Goal: Entertainment & Leisure: Consume media (video, audio)

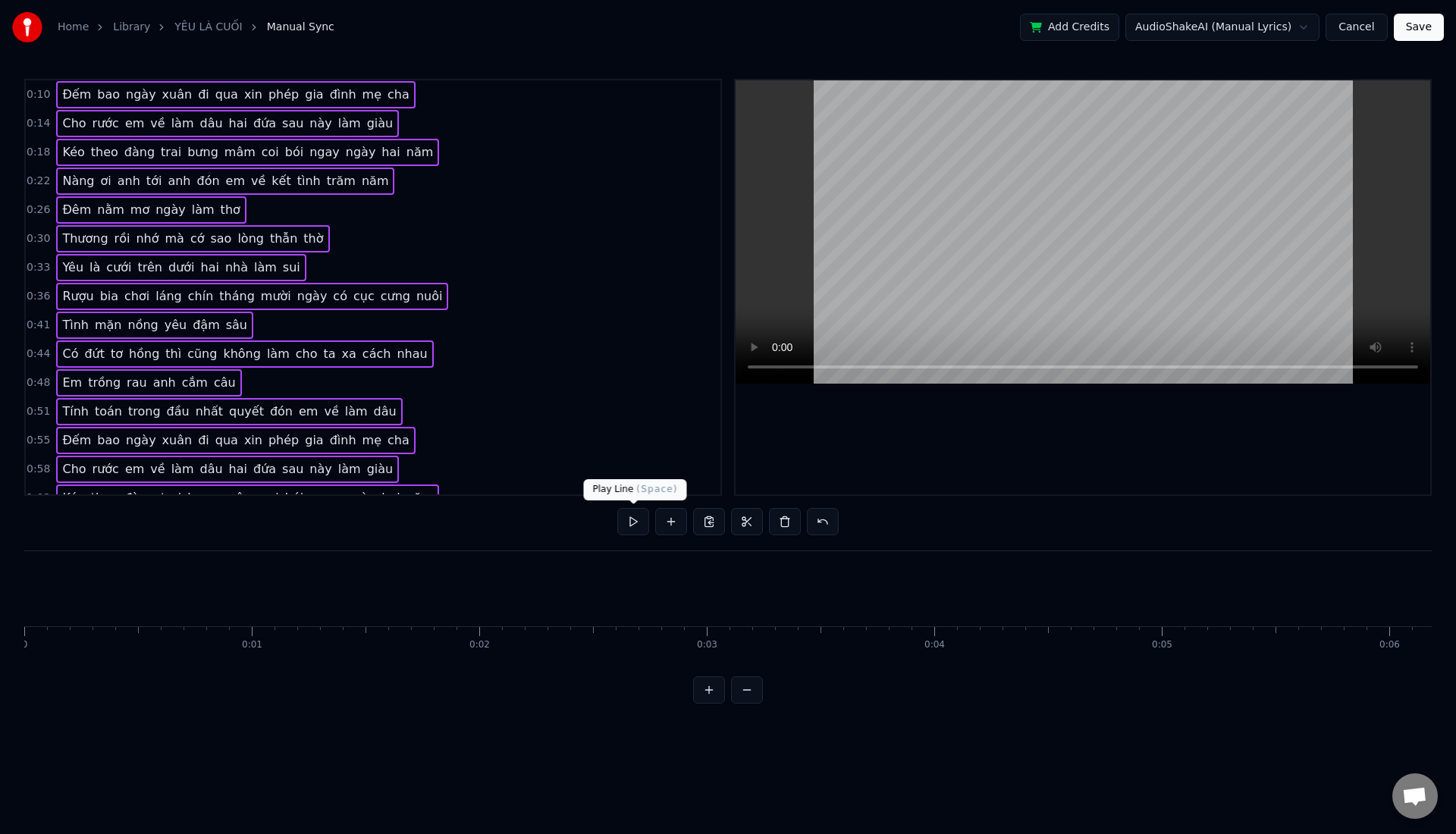
scroll to position [0, 2377]
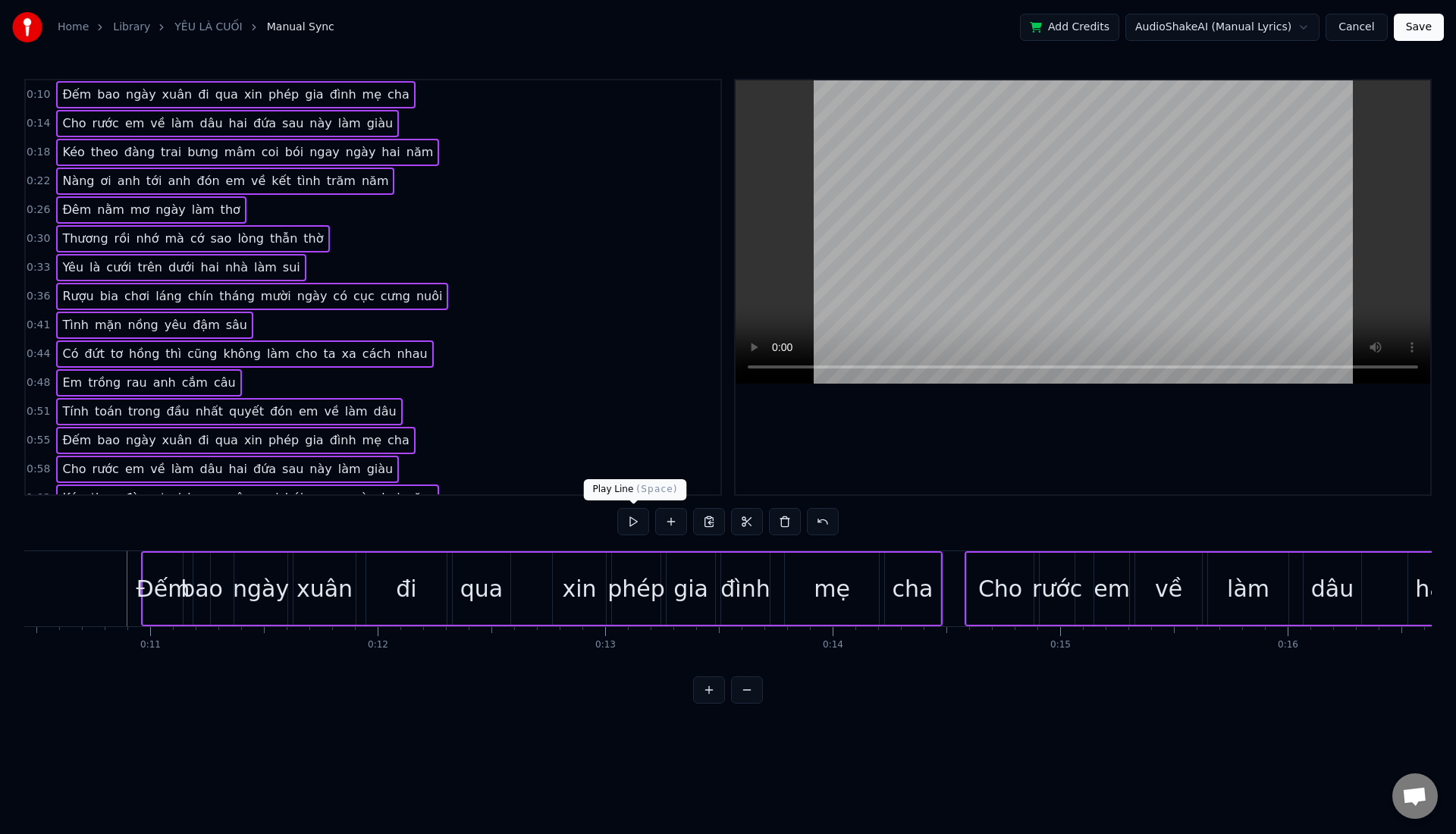
click at [638, 524] on button at bounding box center [633, 520] width 32 height 27
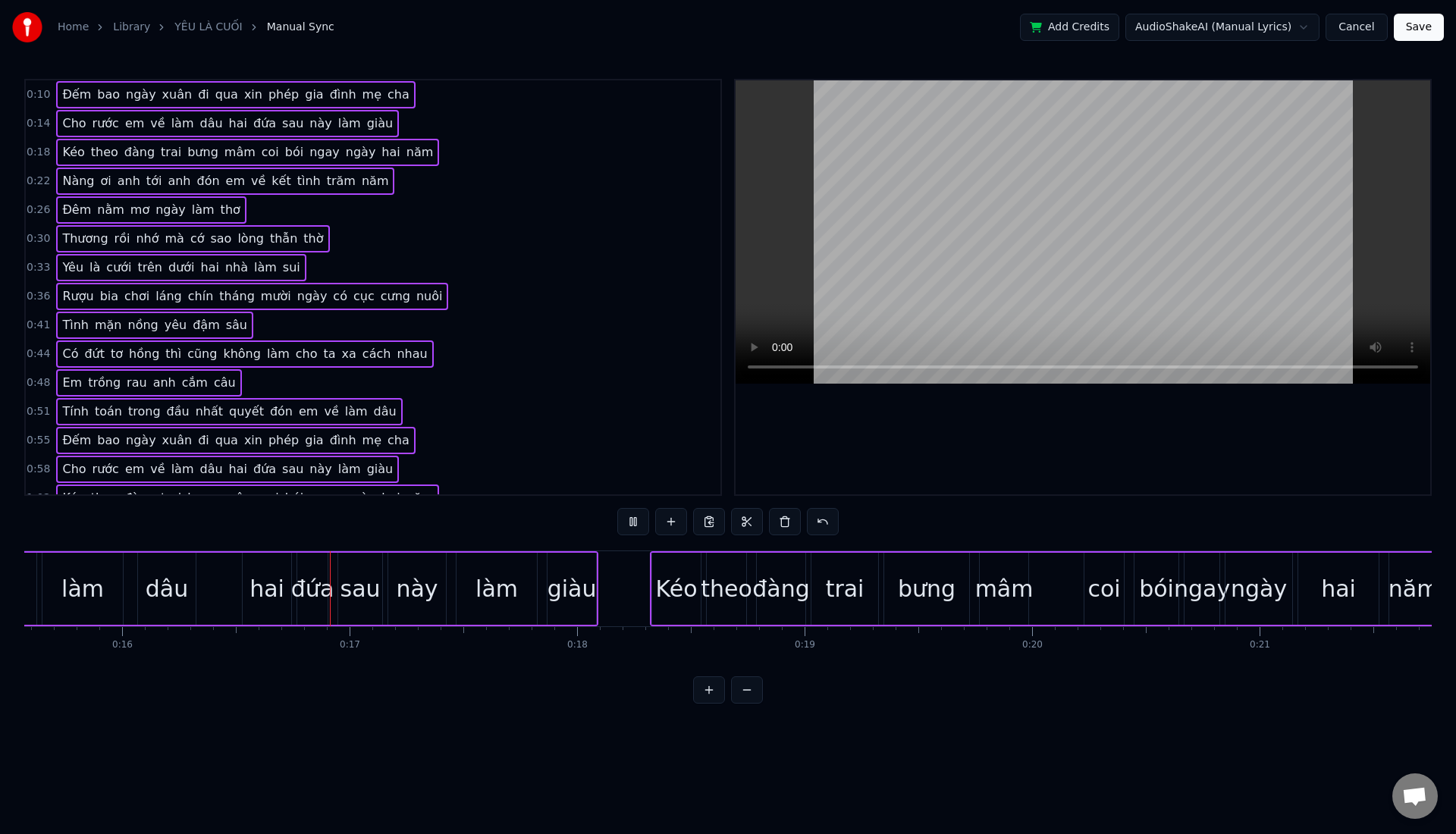
scroll to position [0, 3662]
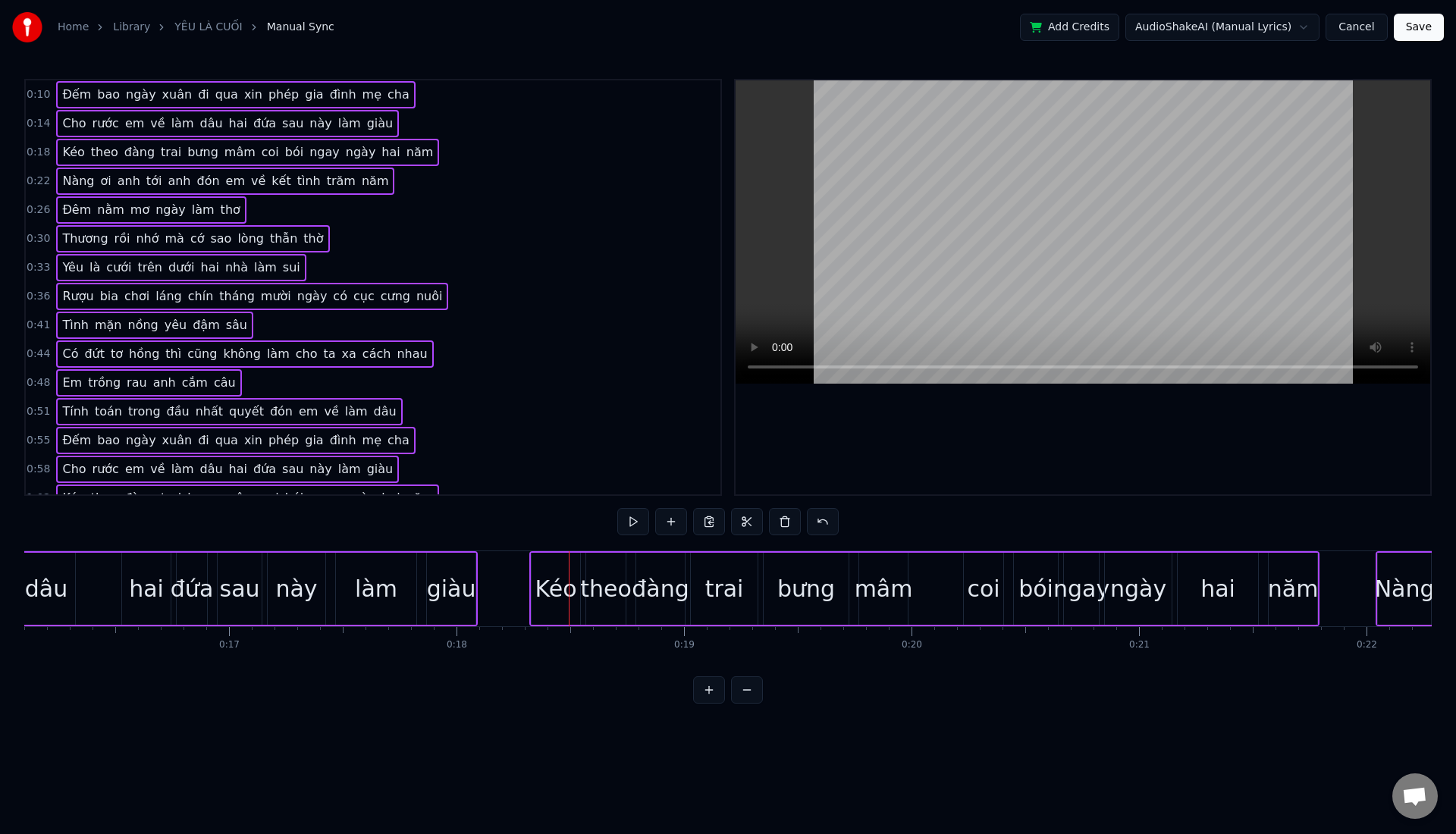
click at [706, 703] on button at bounding box center [709, 689] width 32 height 27
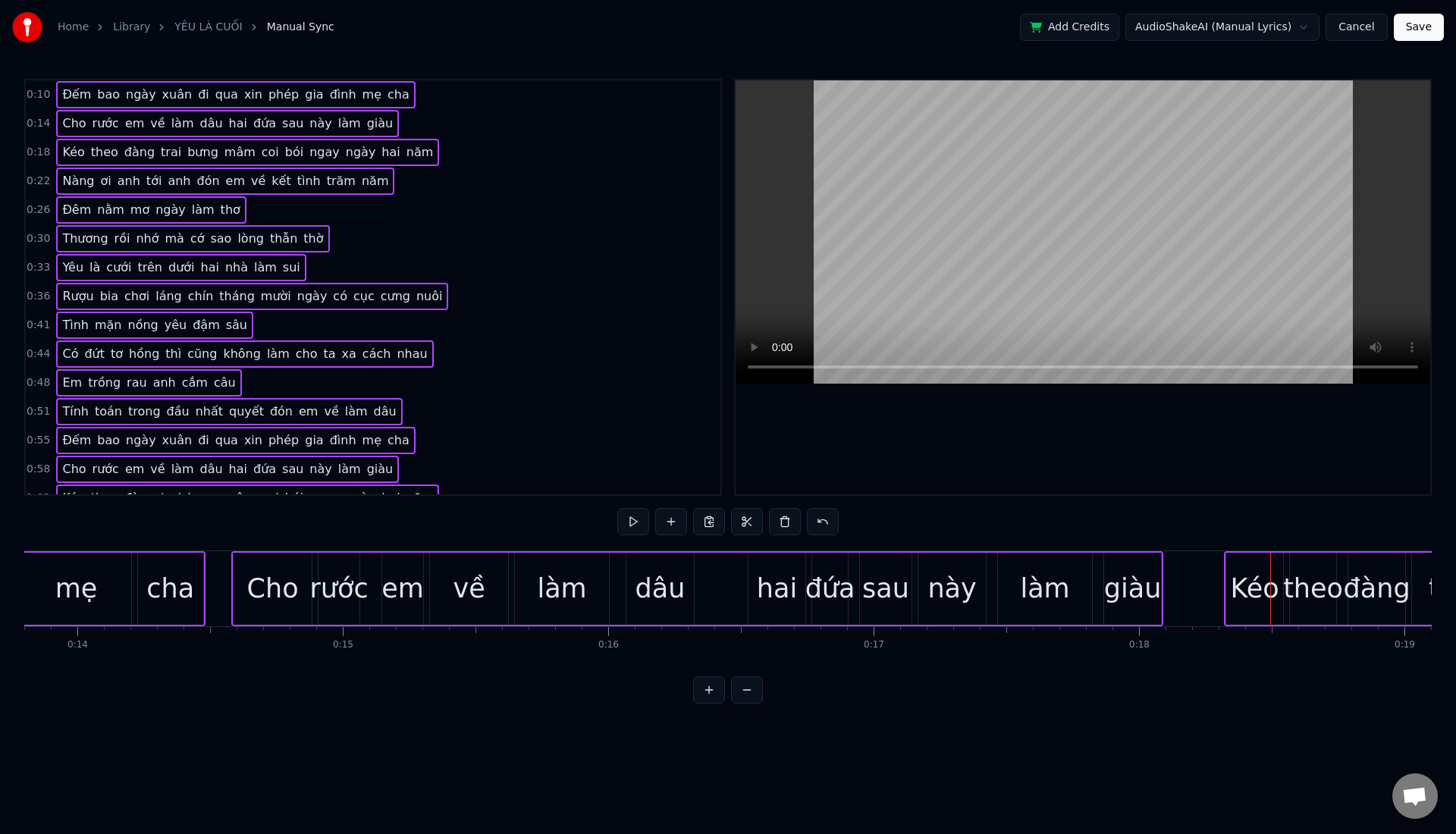
click at [706, 703] on button at bounding box center [709, 689] width 32 height 27
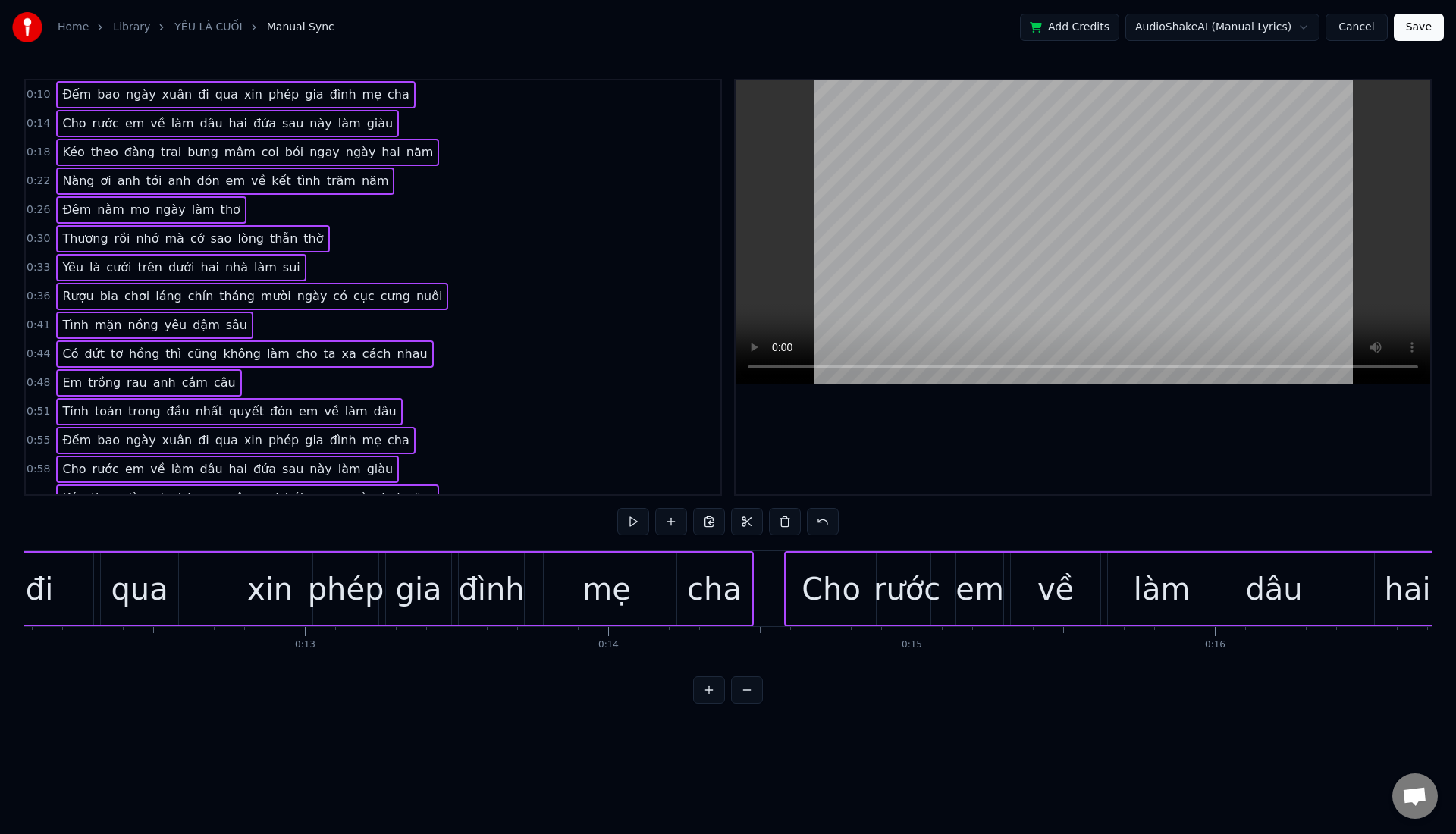
scroll to position [0, 5533]
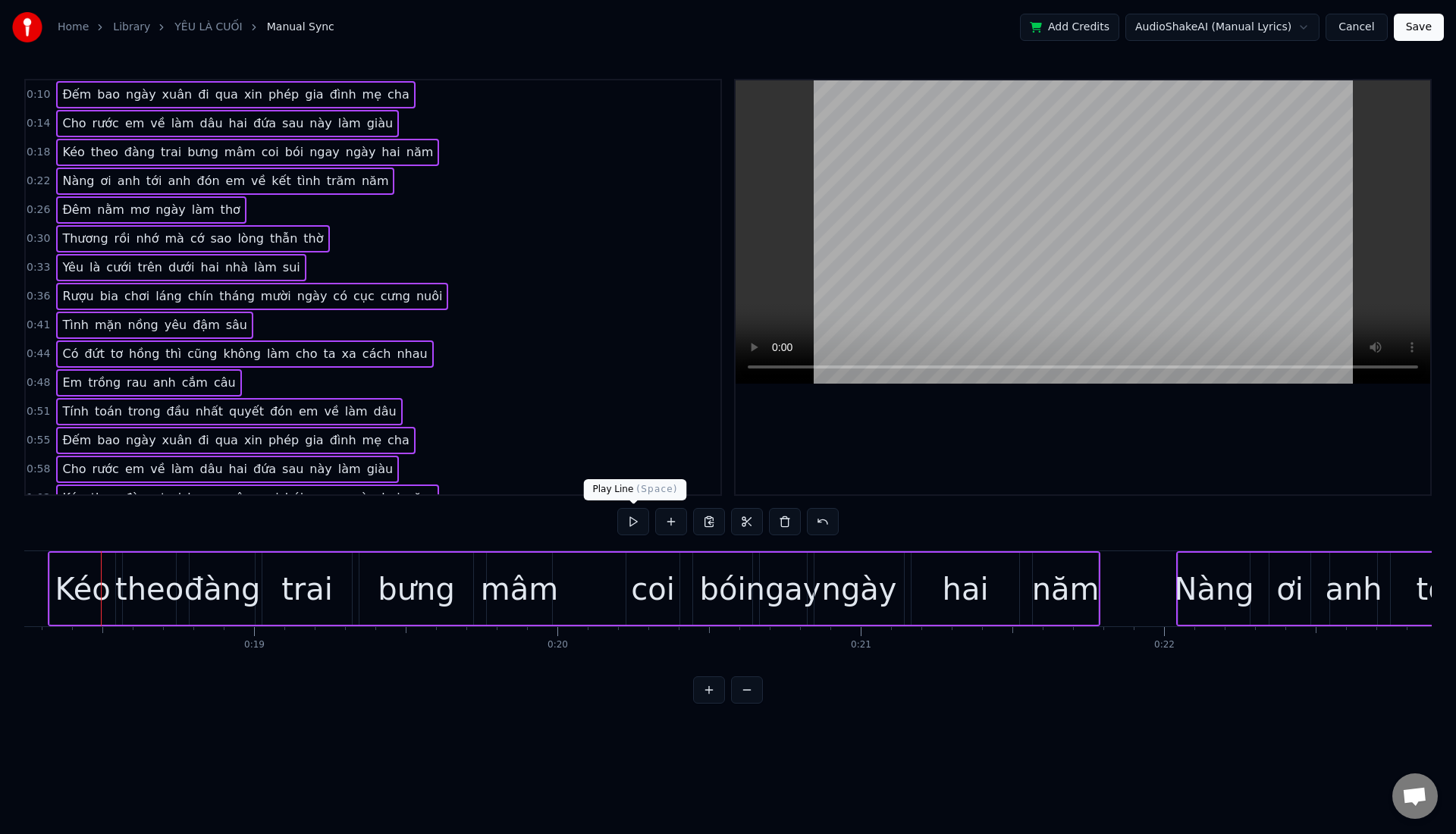
click at [637, 524] on button at bounding box center [633, 520] width 32 height 27
click at [1299, 31] on html "Home Library YÊU LÀ CUỐI Manual Sync Add Credits AudioShakeAI (Manual Lyrics) C…" at bounding box center [728, 364] width 1456 height 727
click at [1285, 454] on html "Home Library YÊU LÀ CUỐI Manual Sync Add Credits AudioShakeAI (Manual Lyrics) C…" at bounding box center [728, 364] width 1456 height 727
click at [1202, 28] on html "Home Library YÊU LÀ CUỐI Manual Sync Add Credits AudioShakeAI (Manual Lyrics) C…" at bounding box center [728, 364] width 1456 height 727
click at [636, 519] on html "Home Library YÊU LÀ CUỐI Manual Sync Add Credits AudioShakeAI (Manual Lyrics) C…" at bounding box center [728, 364] width 1456 height 727
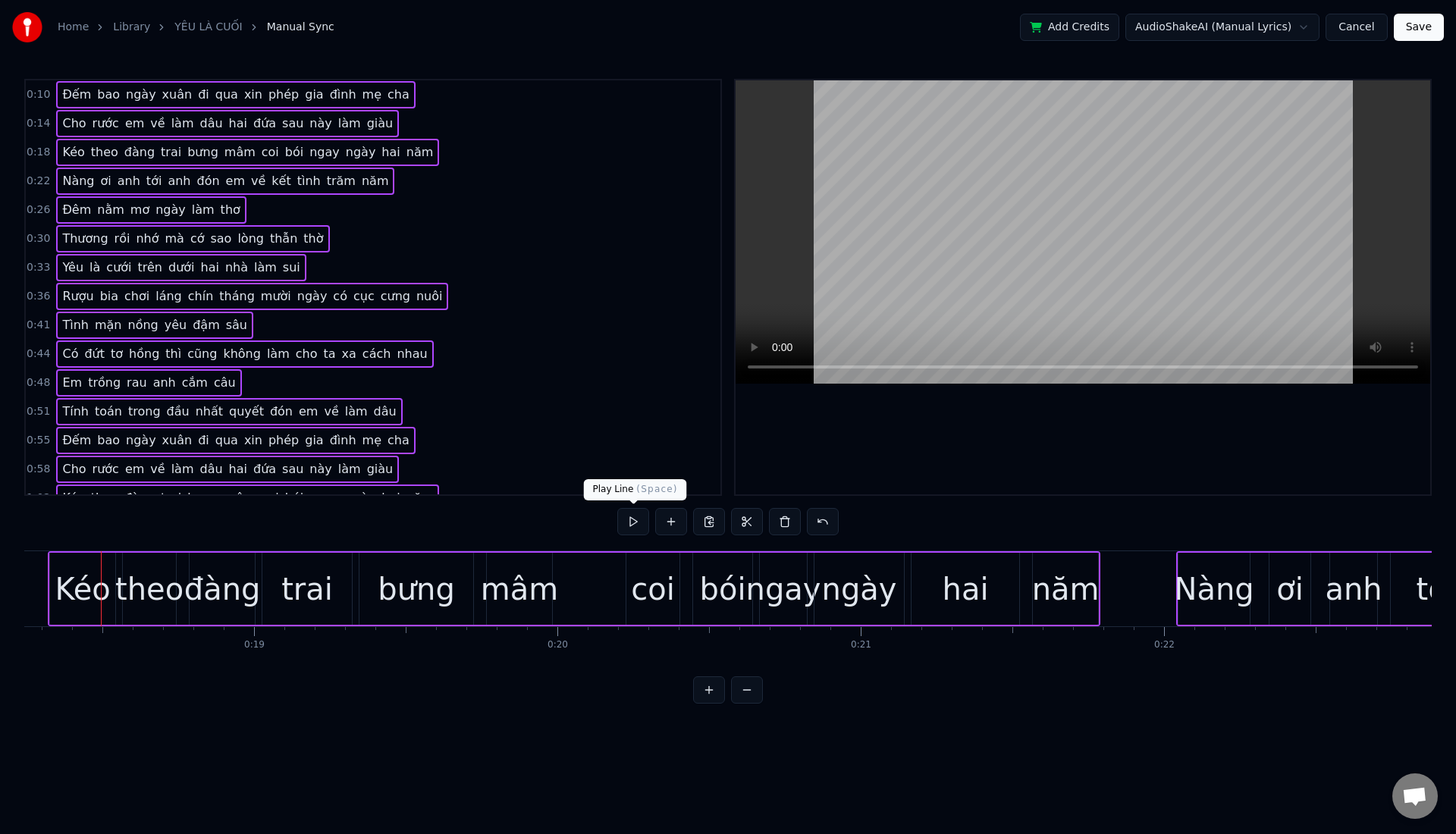
click at [636, 520] on button at bounding box center [633, 520] width 32 height 27
click at [633, 526] on button at bounding box center [633, 520] width 32 height 27
click at [633, 524] on button at bounding box center [633, 520] width 32 height 27
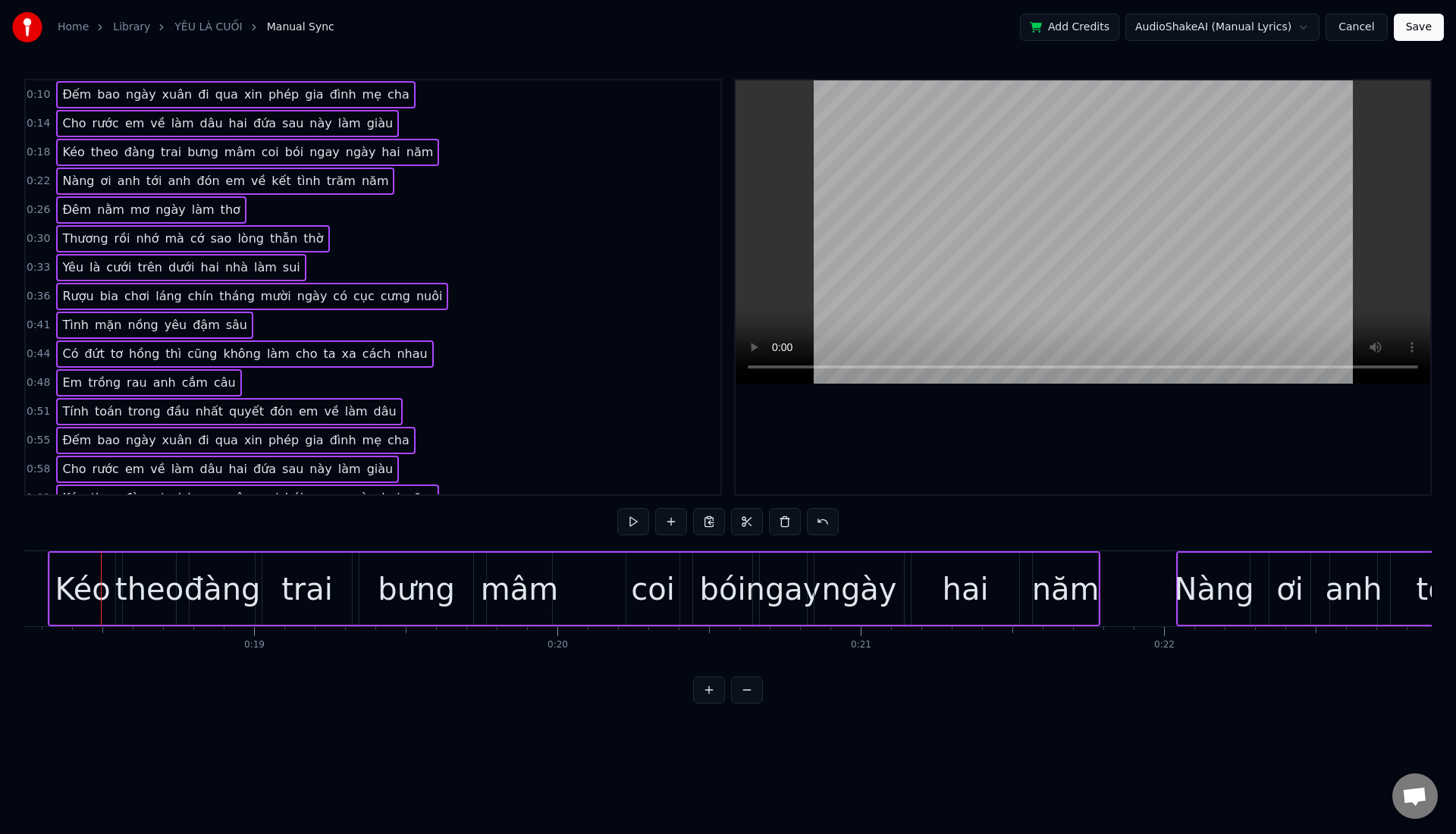
click at [621, 573] on div "[PERSON_NAME] đàng trai bưng mâm coi bói ngay ngày hai năm" at bounding box center [573, 588] width 1052 height 75
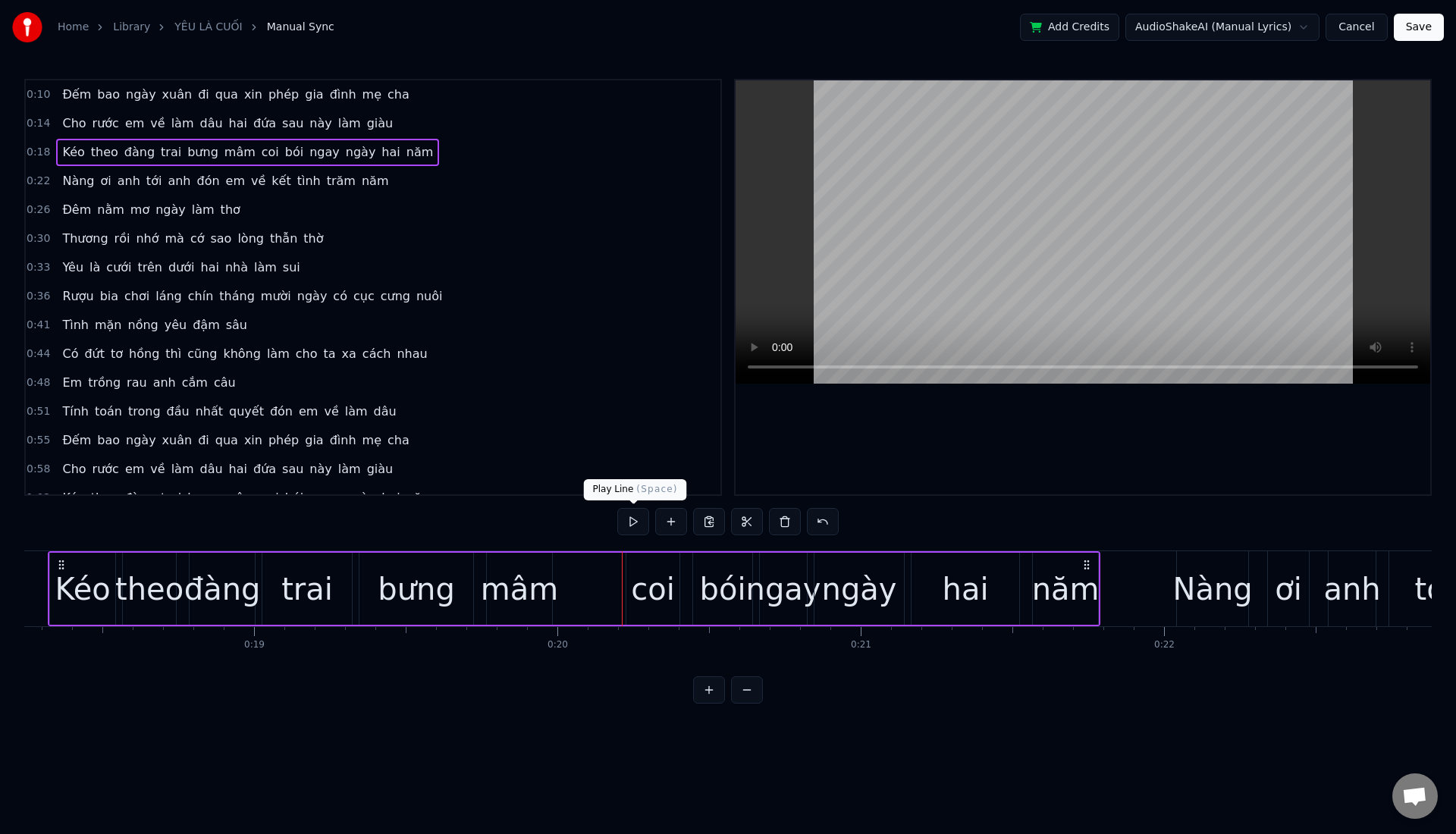
click at [624, 522] on button at bounding box center [633, 520] width 32 height 27
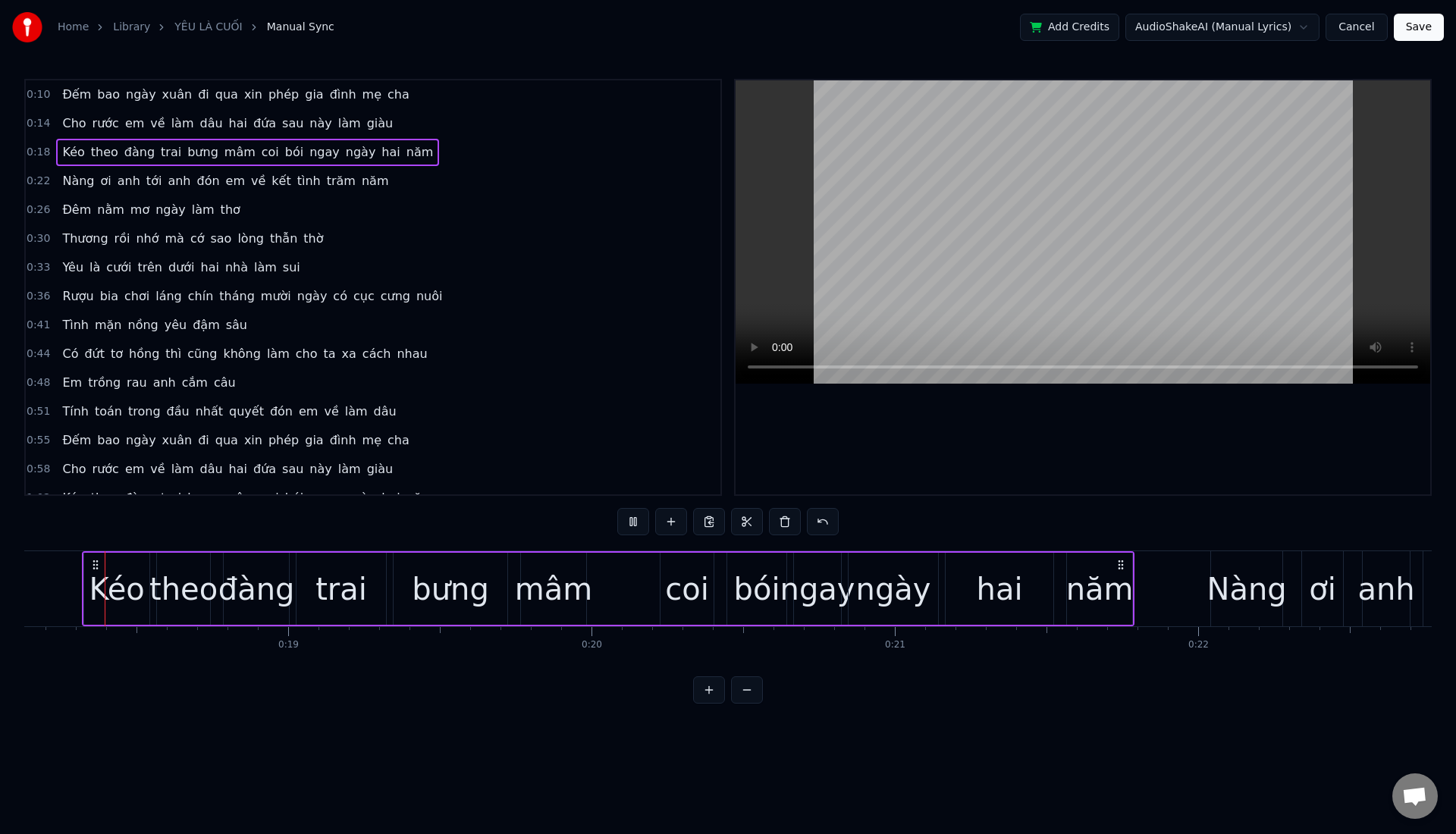
scroll to position [0, 5481]
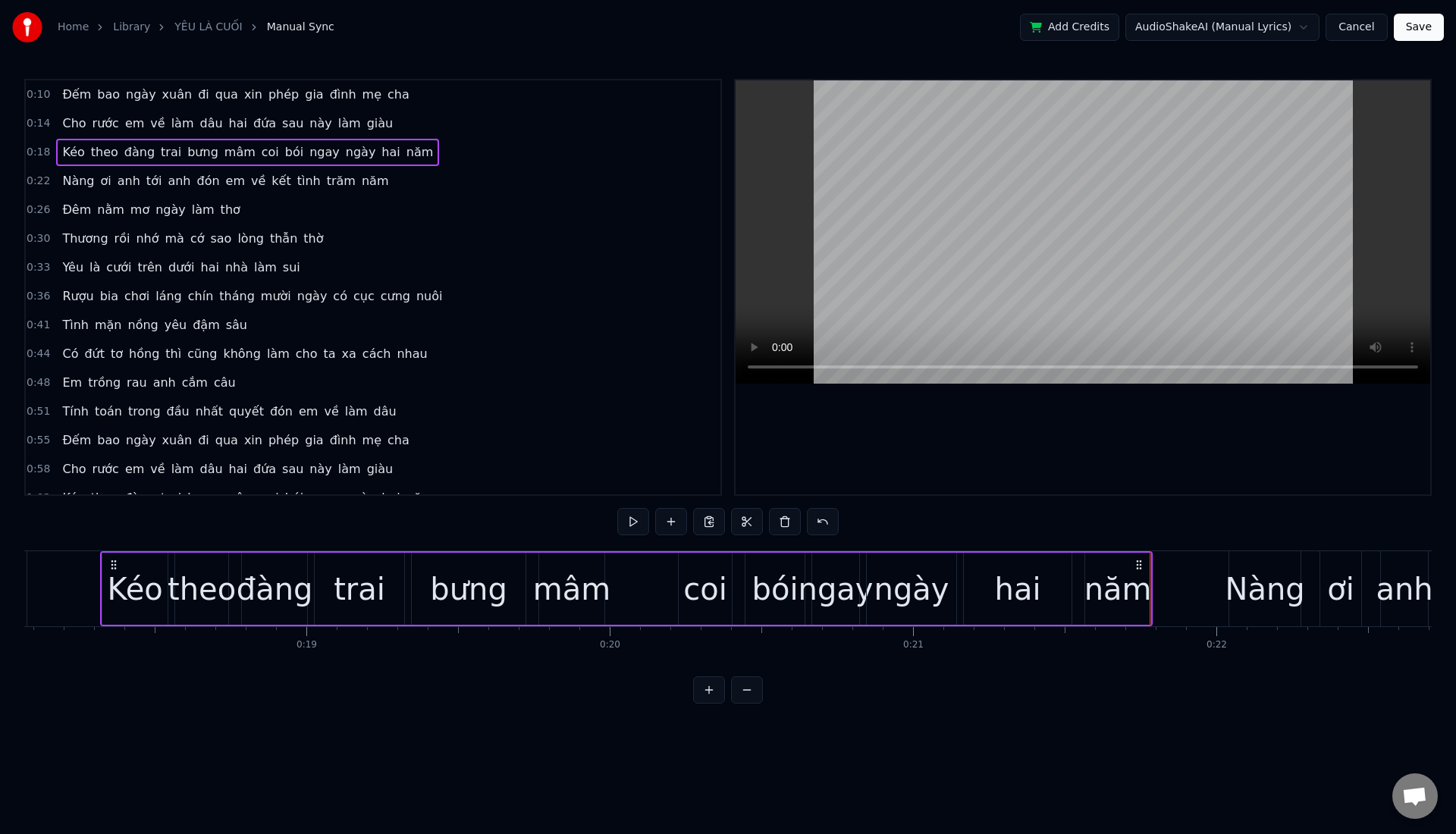
click at [594, 727] on html "Home Library YÊU LÀ CUỐI Manual Sync Add Credits AudioShakeAI (Manual Lyrics) C…" at bounding box center [728, 364] width 1456 height 727
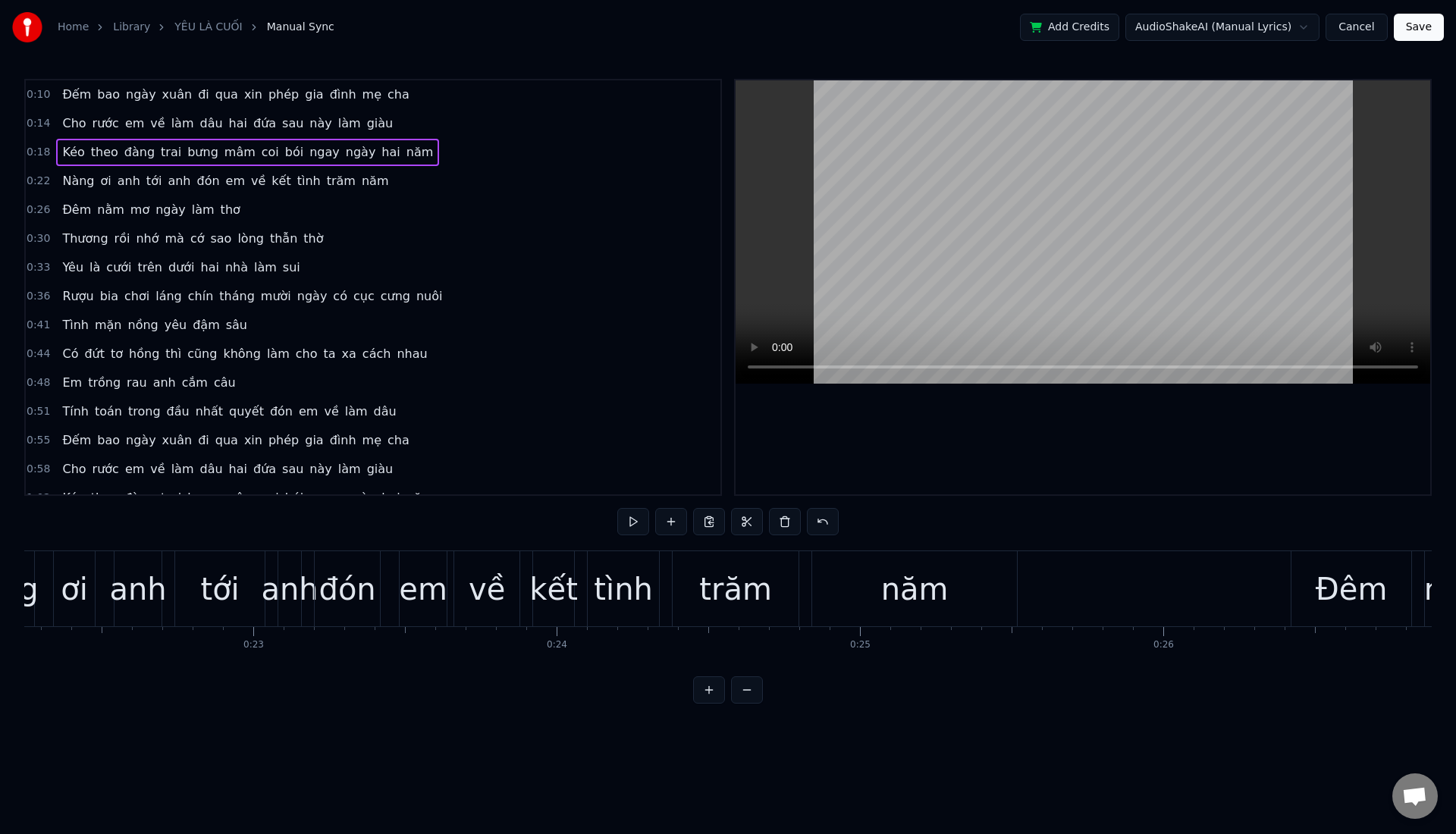
scroll to position [0, 6755]
drag, startPoint x: 804, startPoint y: 599, endPoint x: 790, endPoint y: 599, distance: 14.0
click at [790, 599] on div "Nàng ơi [PERSON_NAME] tới [GEOGRAPHIC_DATA][PERSON_NAME] em về kết [PERSON_NAME…" at bounding box center [483, 588] width 1059 height 75
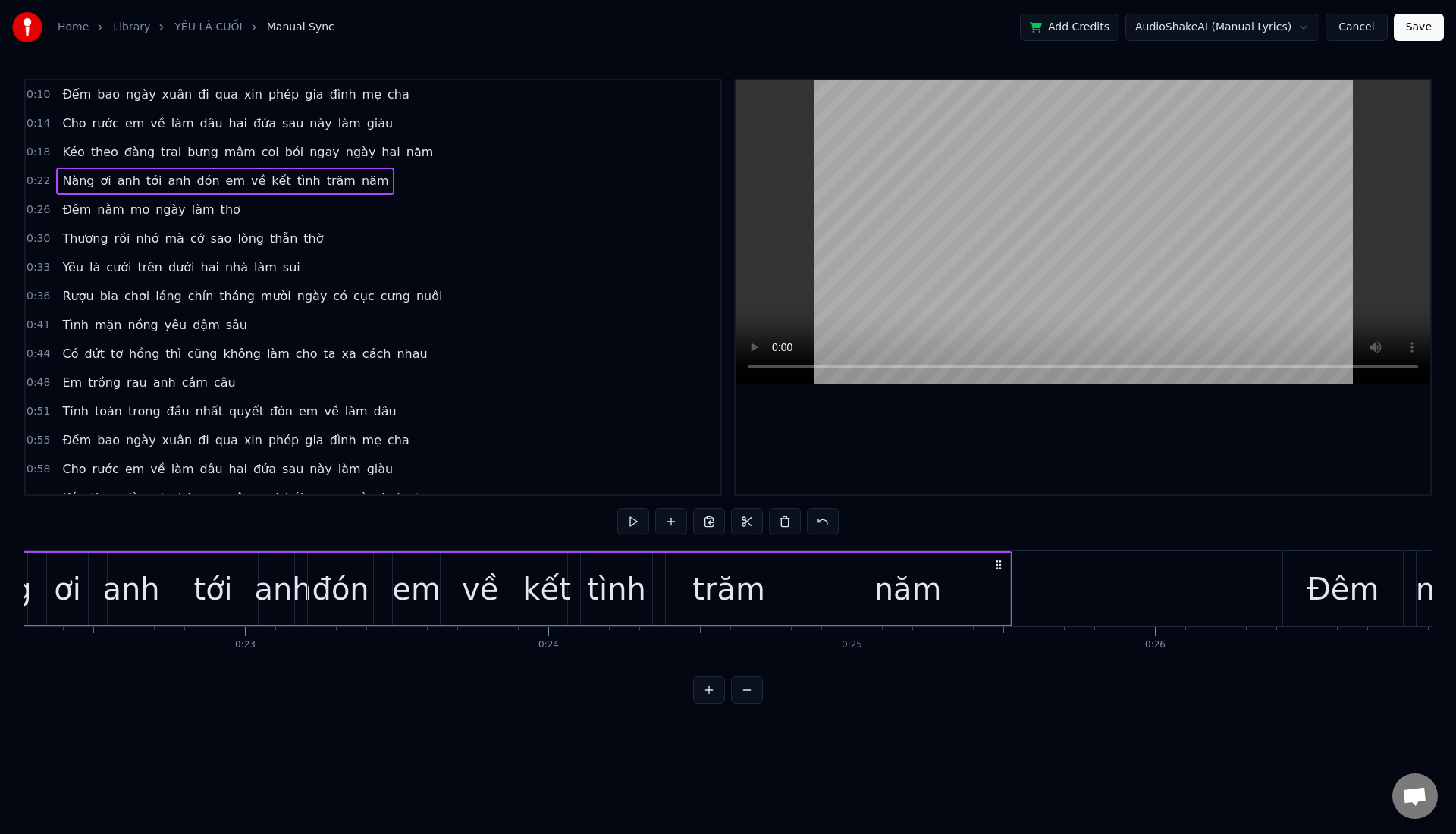
click at [824, 604] on div "năm" at bounding box center [908, 589] width 205 height 72
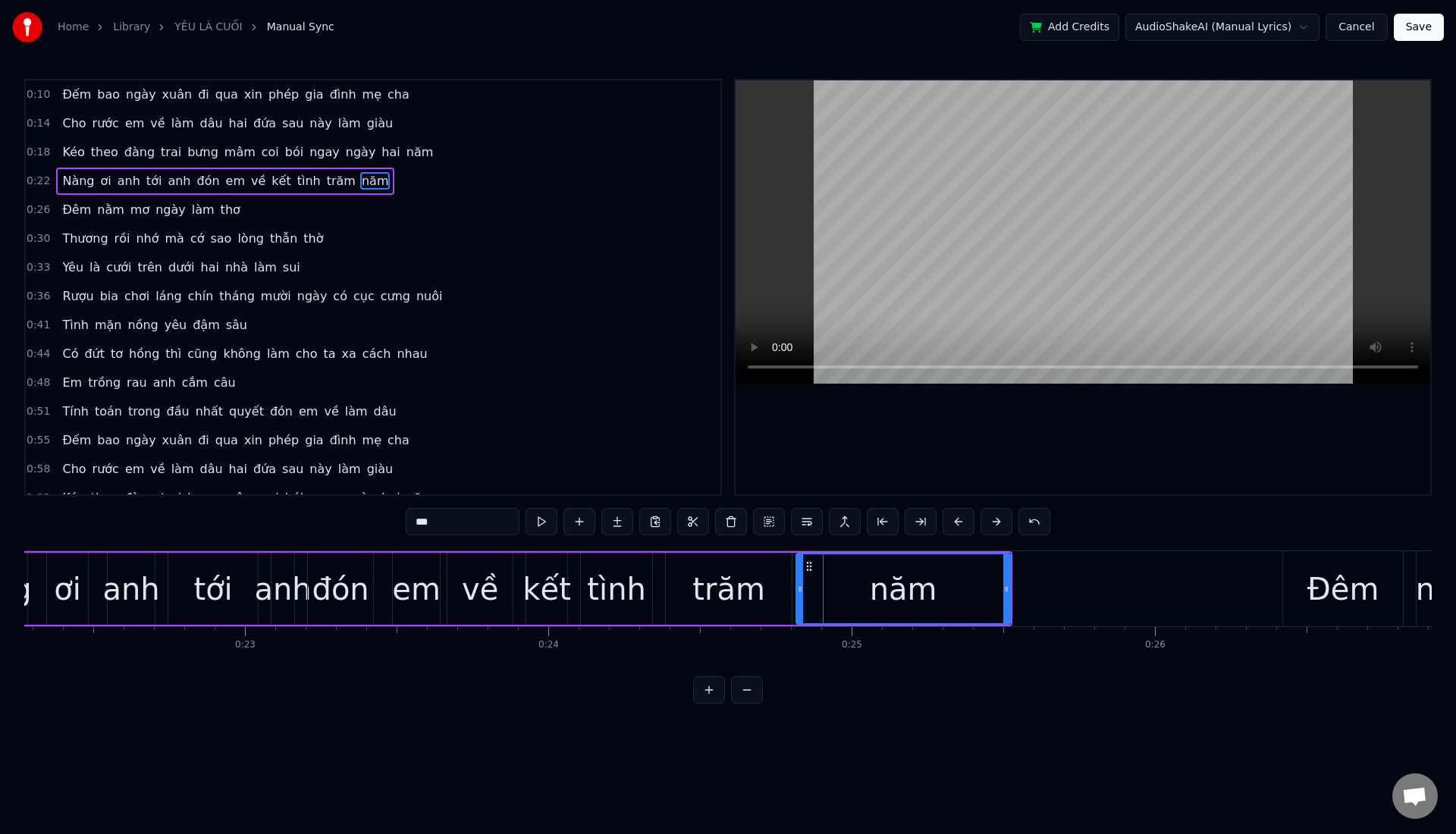
drag, startPoint x: 806, startPoint y: 600, endPoint x: 798, endPoint y: 600, distance: 8.0
click at [798, 600] on div at bounding box center [800, 588] width 6 height 69
drag, startPoint x: 1007, startPoint y: 605, endPoint x: 1015, endPoint y: 610, distance: 9.4
click at [1015, 610] on div at bounding box center [1014, 588] width 6 height 69
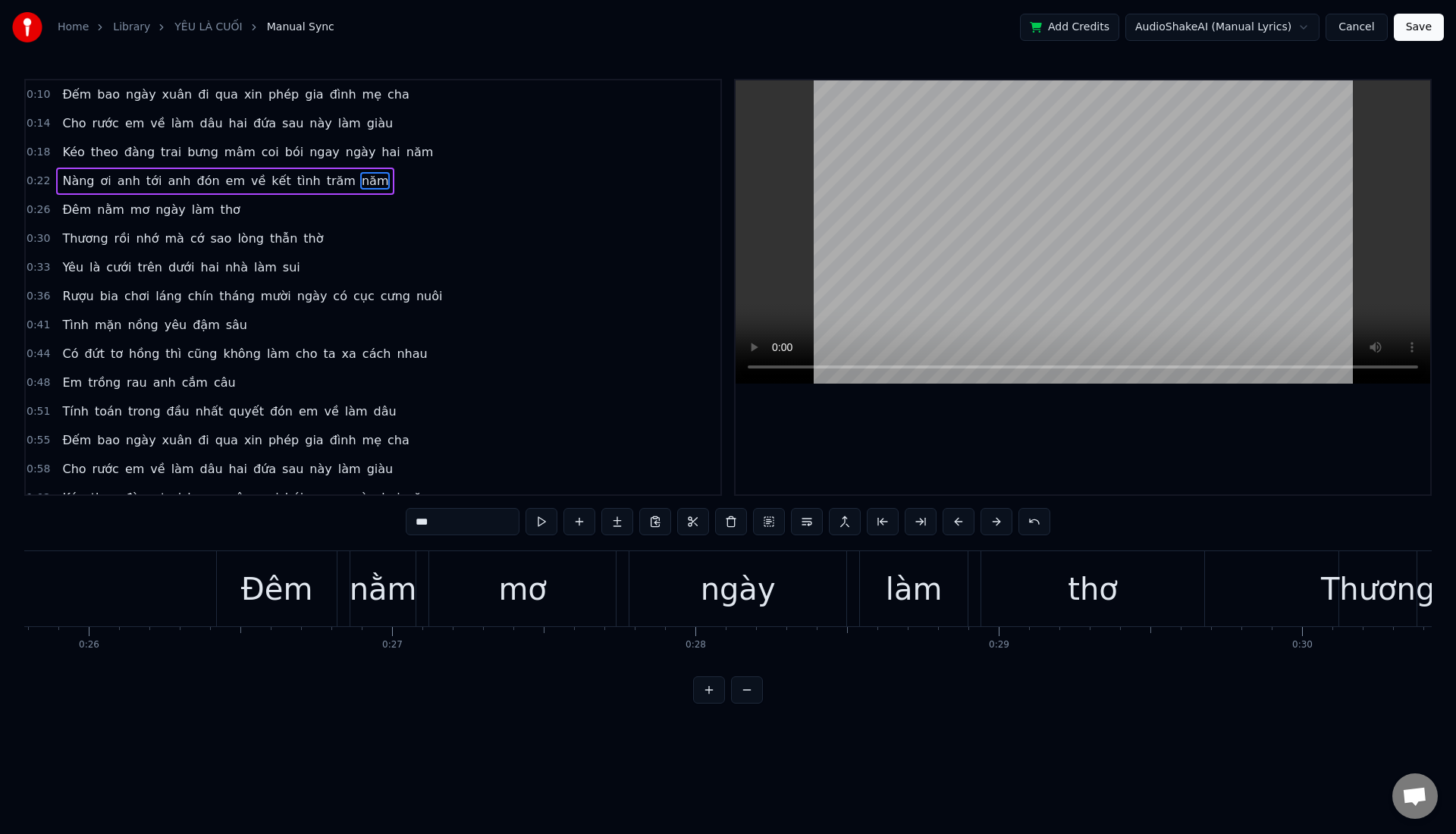
scroll to position [0, 7822]
click at [214, 593] on div "Đêm" at bounding box center [275, 588] width 122 height 75
type input "***"
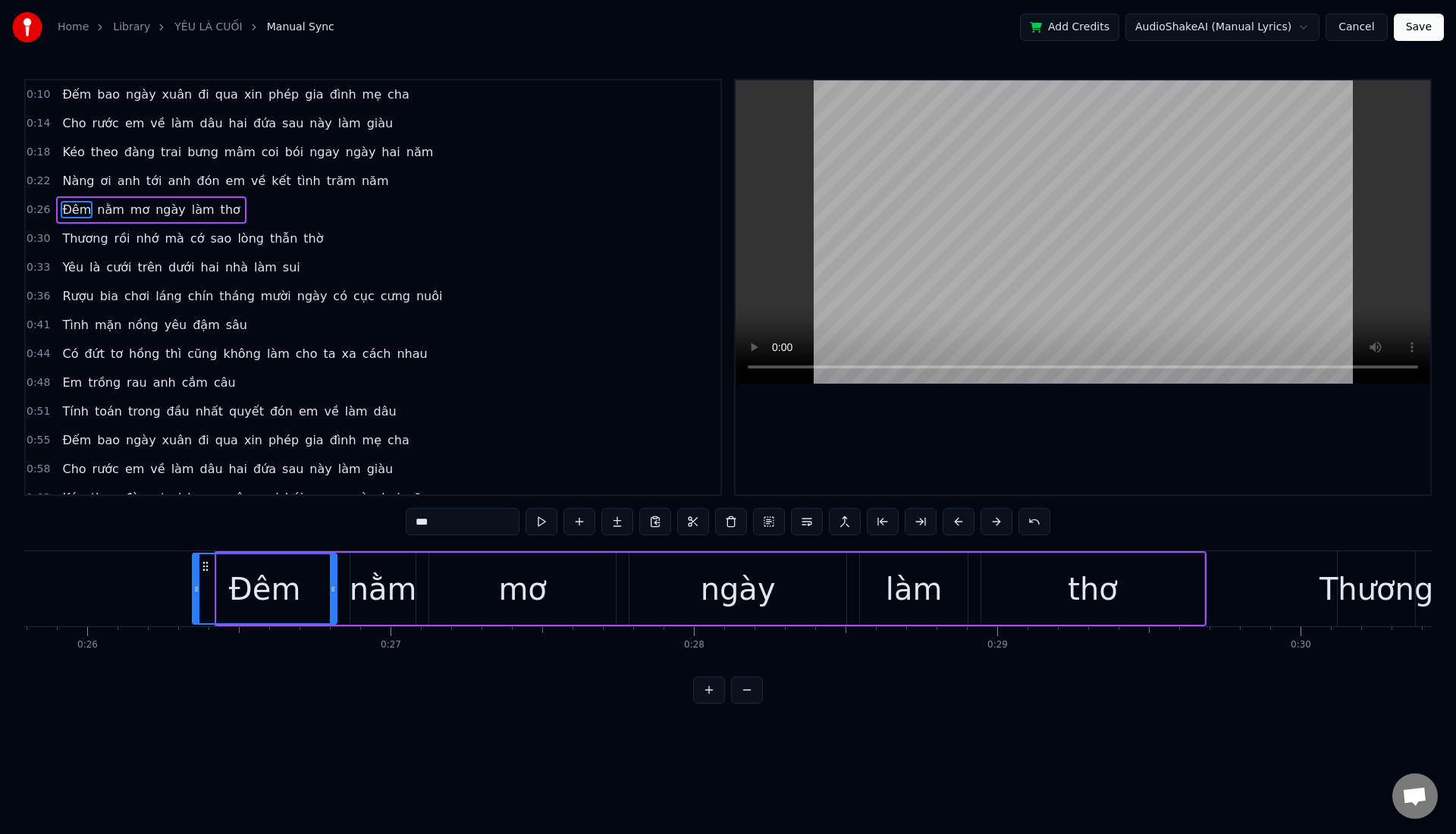
drag, startPoint x: 217, startPoint y: 589, endPoint x: 194, endPoint y: 588, distance: 23.0
click at [194, 588] on icon at bounding box center [196, 588] width 6 height 12
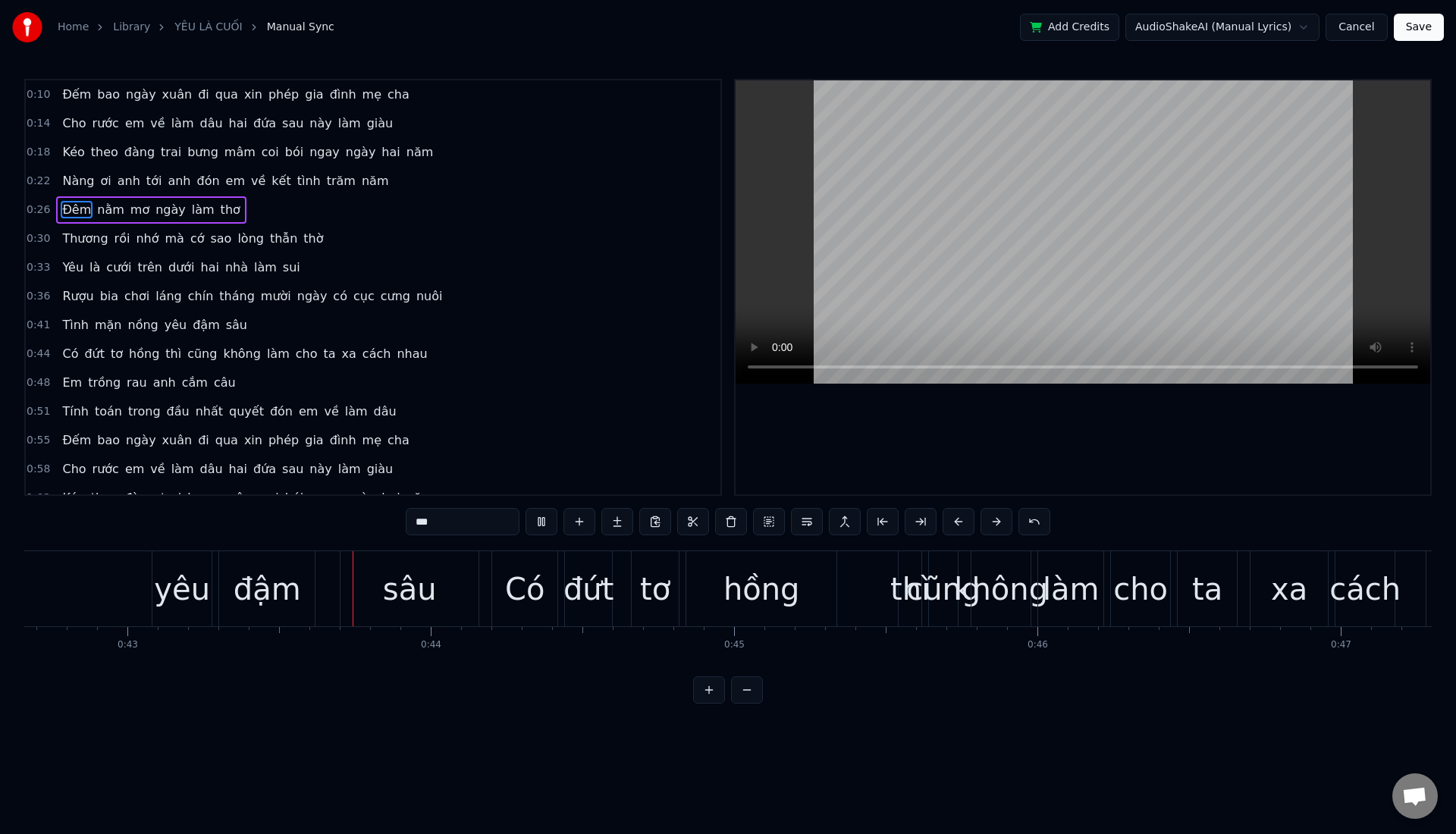
scroll to position [0, 12960]
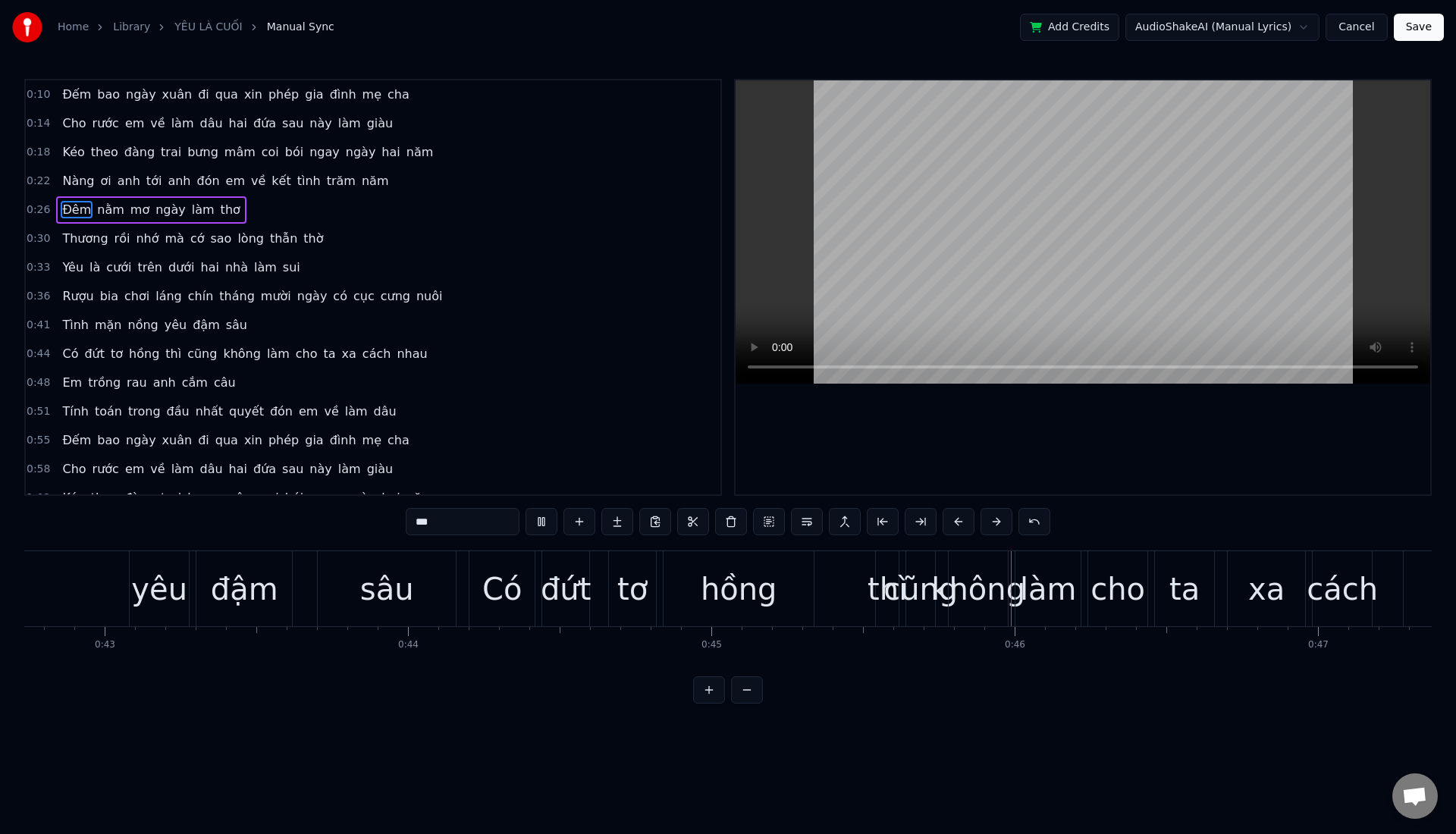
click at [1410, 31] on button "Save" at bounding box center [1419, 27] width 50 height 27
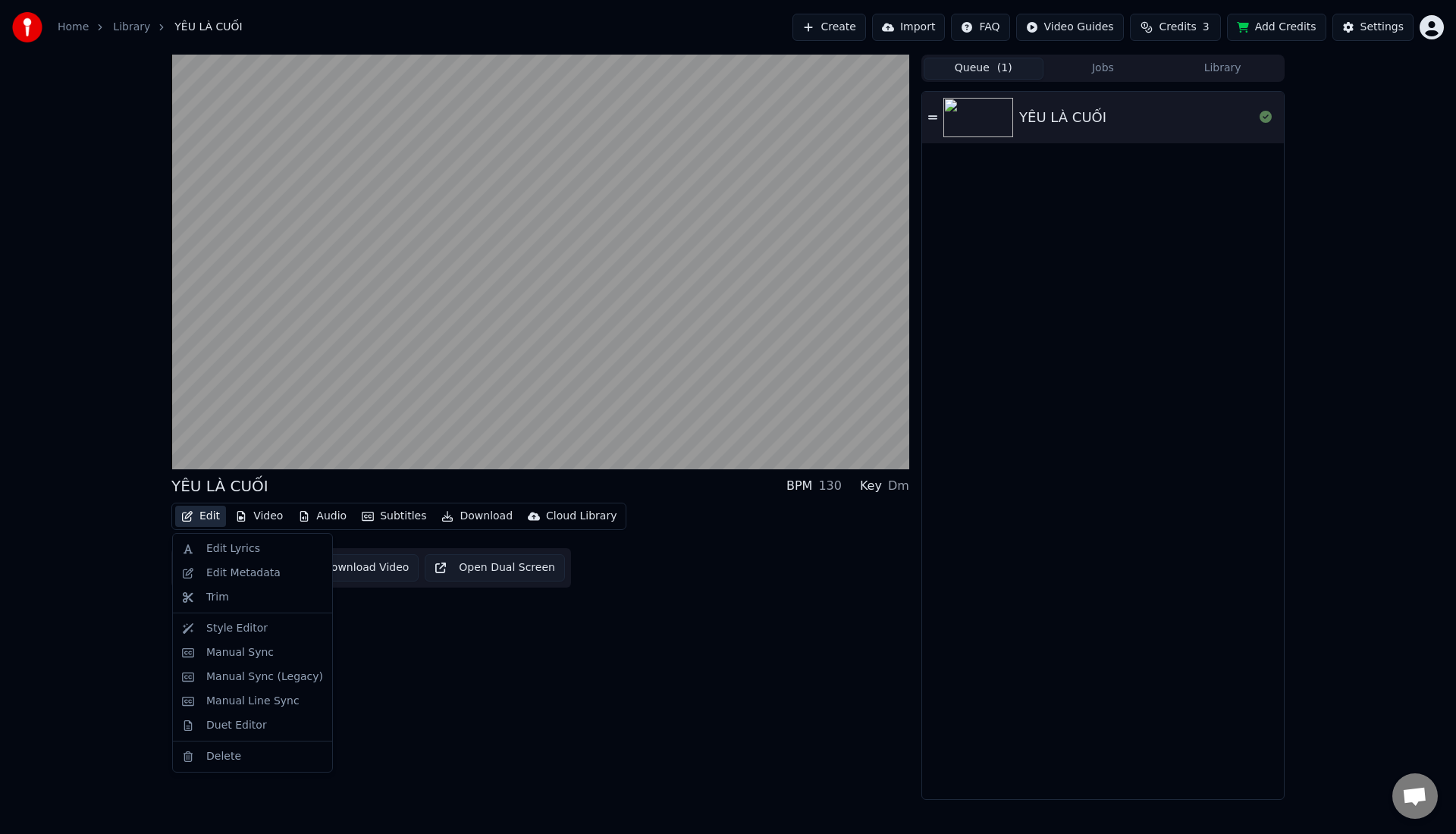
click at [208, 519] on button "Edit" at bounding box center [200, 516] width 51 height 21
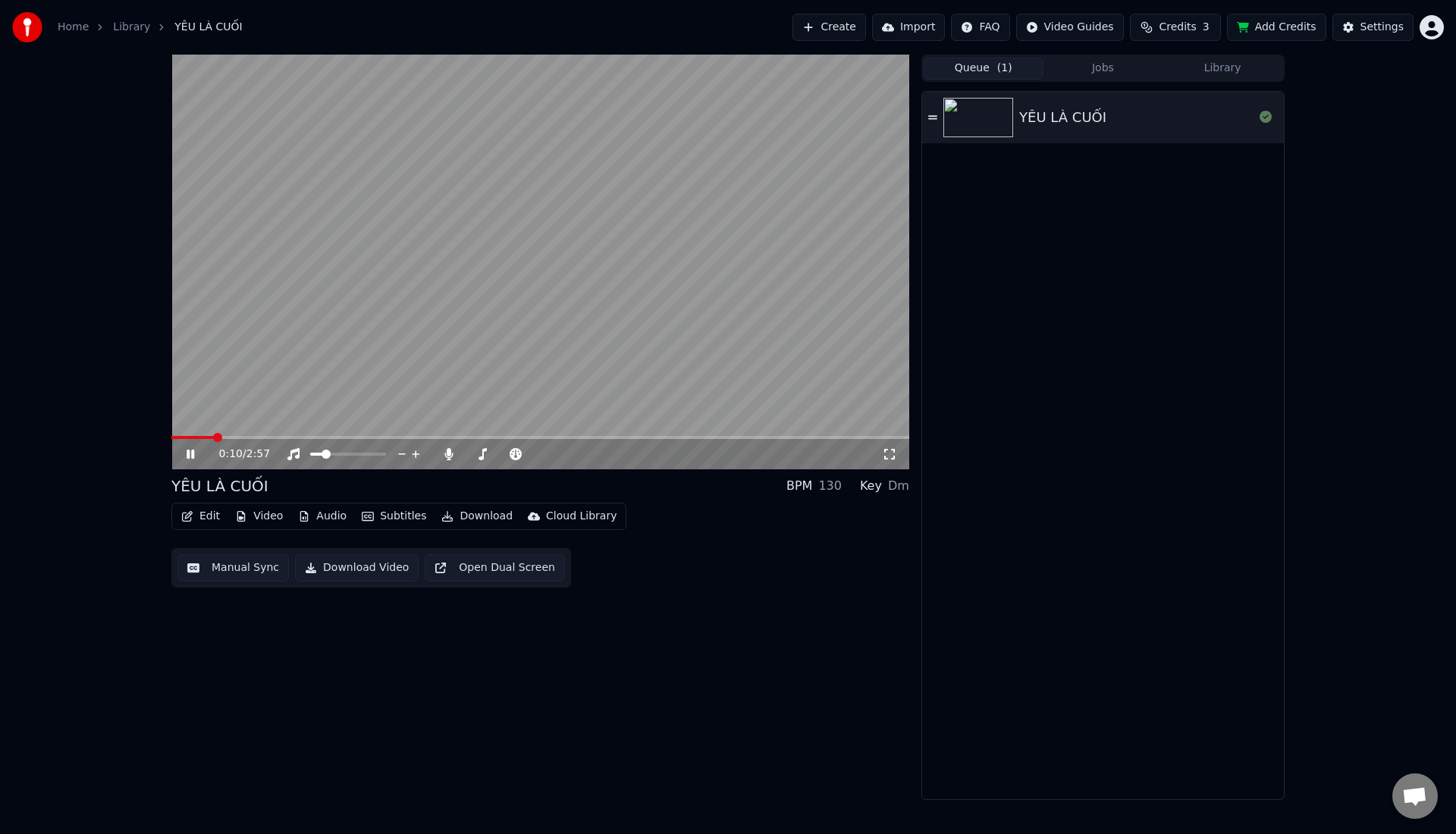
click at [187, 455] on icon at bounding box center [190, 455] width 7 height 9
click at [189, 446] on div "0:10 / 2:57" at bounding box center [540, 454] width 726 height 15
click at [189, 449] on icon at bounding box center [201, 454] width 35 height 12
click at [205, 436] on span at bounding box center [188, 437] width 33 height 3
click at [399, 522] on button "Subtitles" at bounding box center [393, 516] width 77 height 21
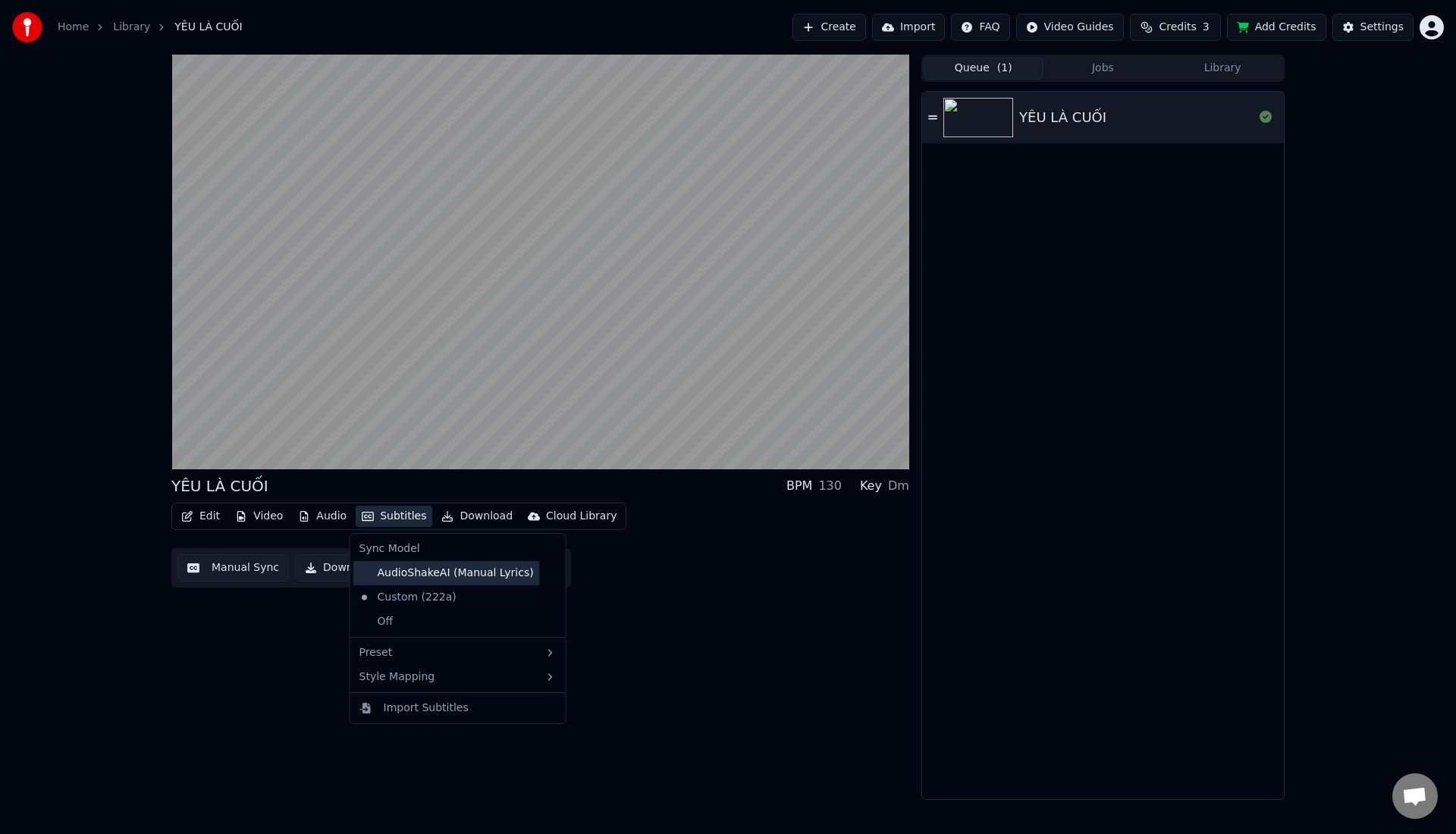
click at [391, 572] on div "AudioShakeAI (Manual Lyrics)" at bounding box center [446, 573] width 187 height 24
click at [246, 565] on button "Manual Sync" at bounding box center [233, 567] width 111 height 27
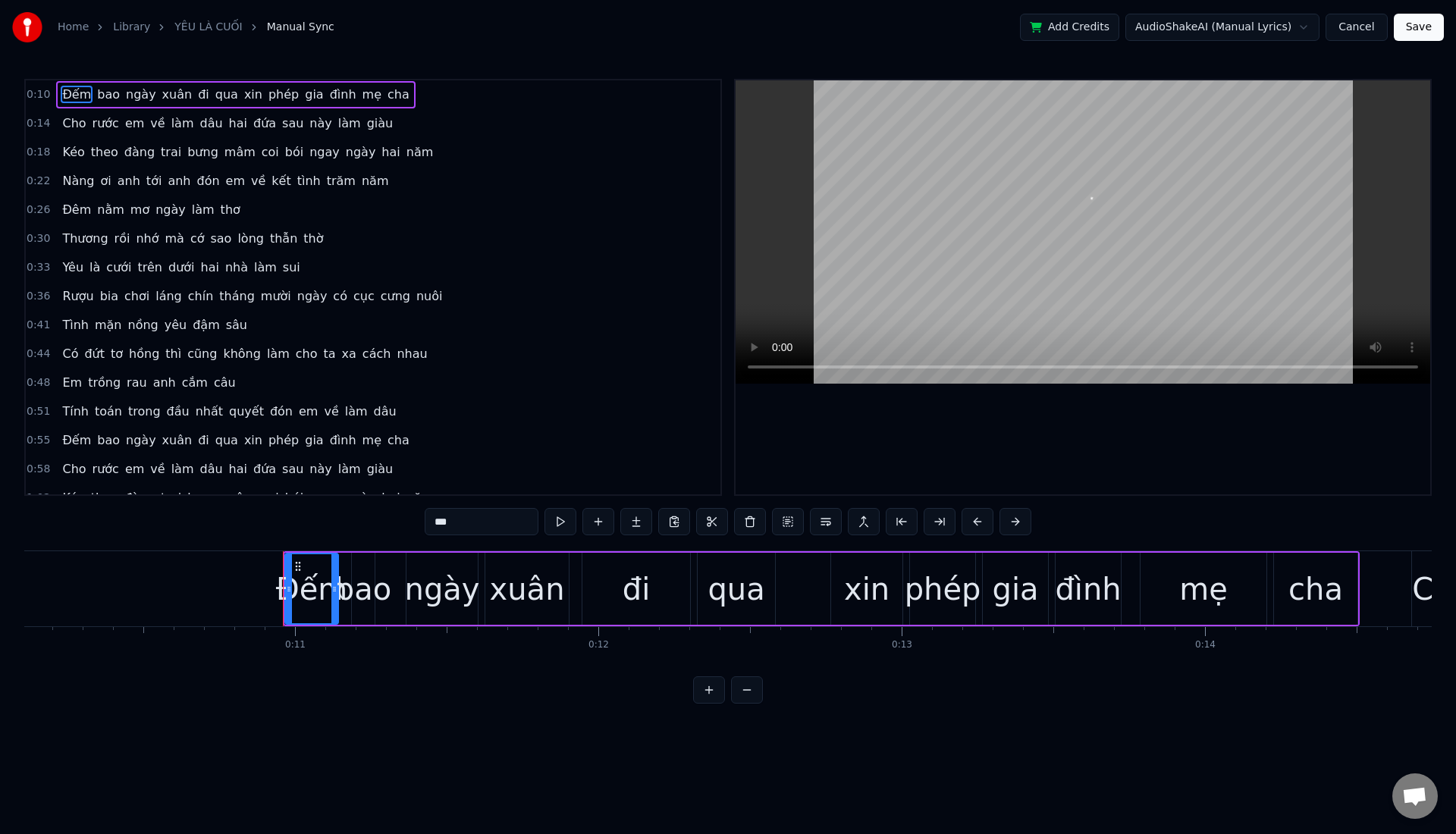
scroll to position [0, 3248]
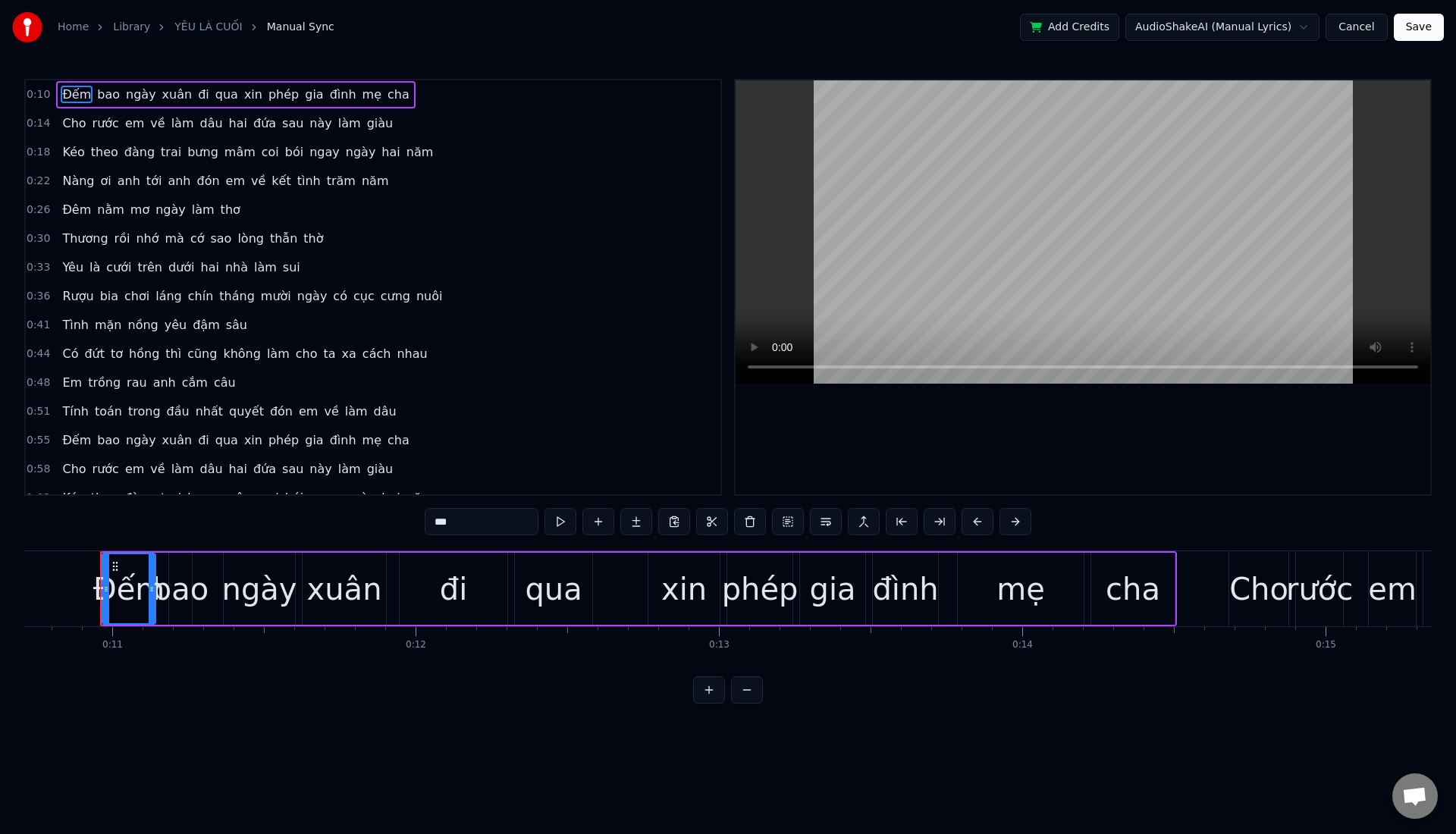
click at [470, 520] on input "***" at bounding box center [482, 520] width 114 height 27
click at [185, 32] on link "YÊU LÀ CUỐI" at bounding box center [208, 27] width 68 height 15
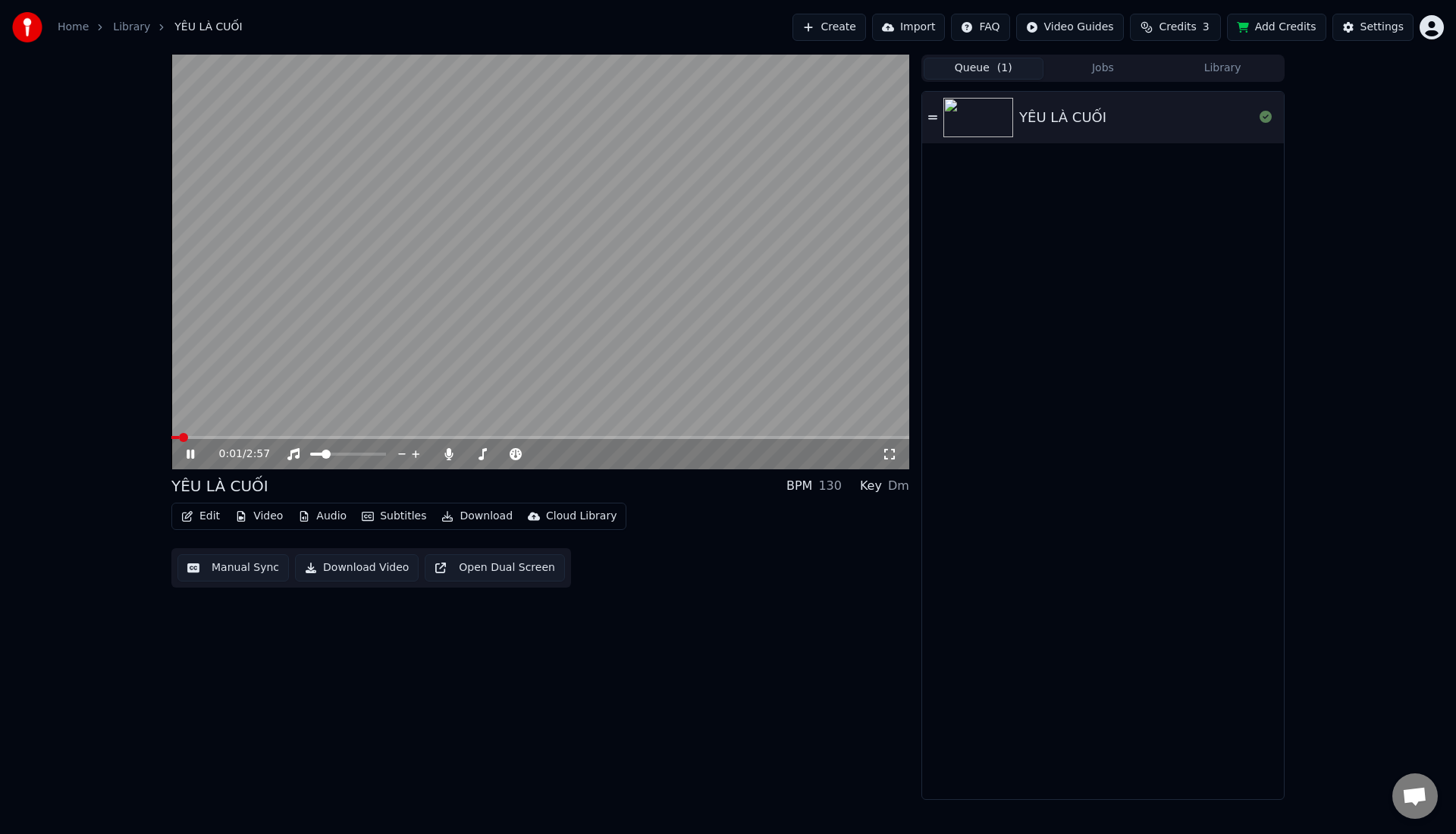
click at [210, 516] on button "Edit" at bounding box center [200, 516] width 51 height 21
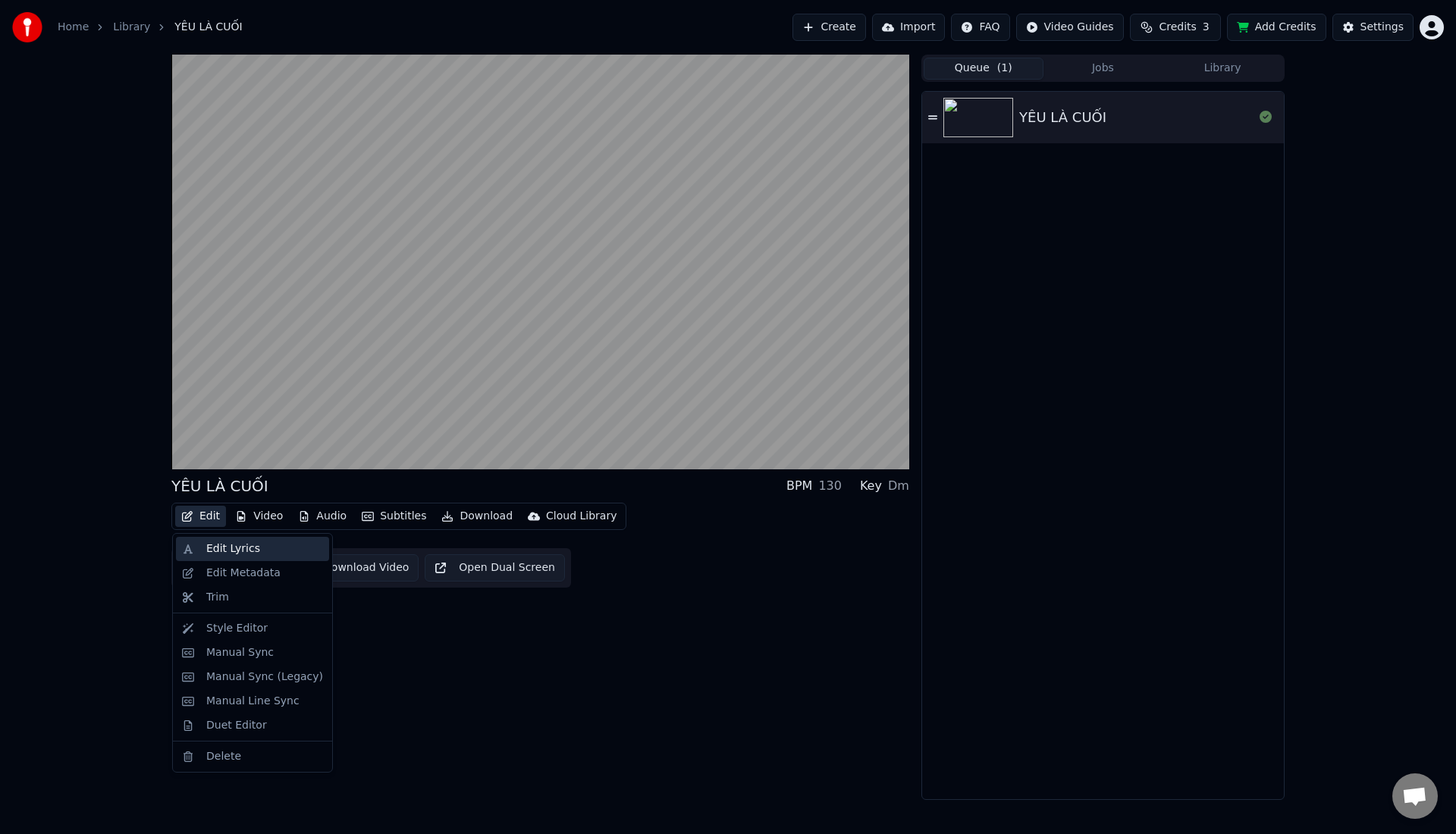
click at [213, 545] on div "Edit Lyrics" at bounding box center [233, 548] width 54 height 15
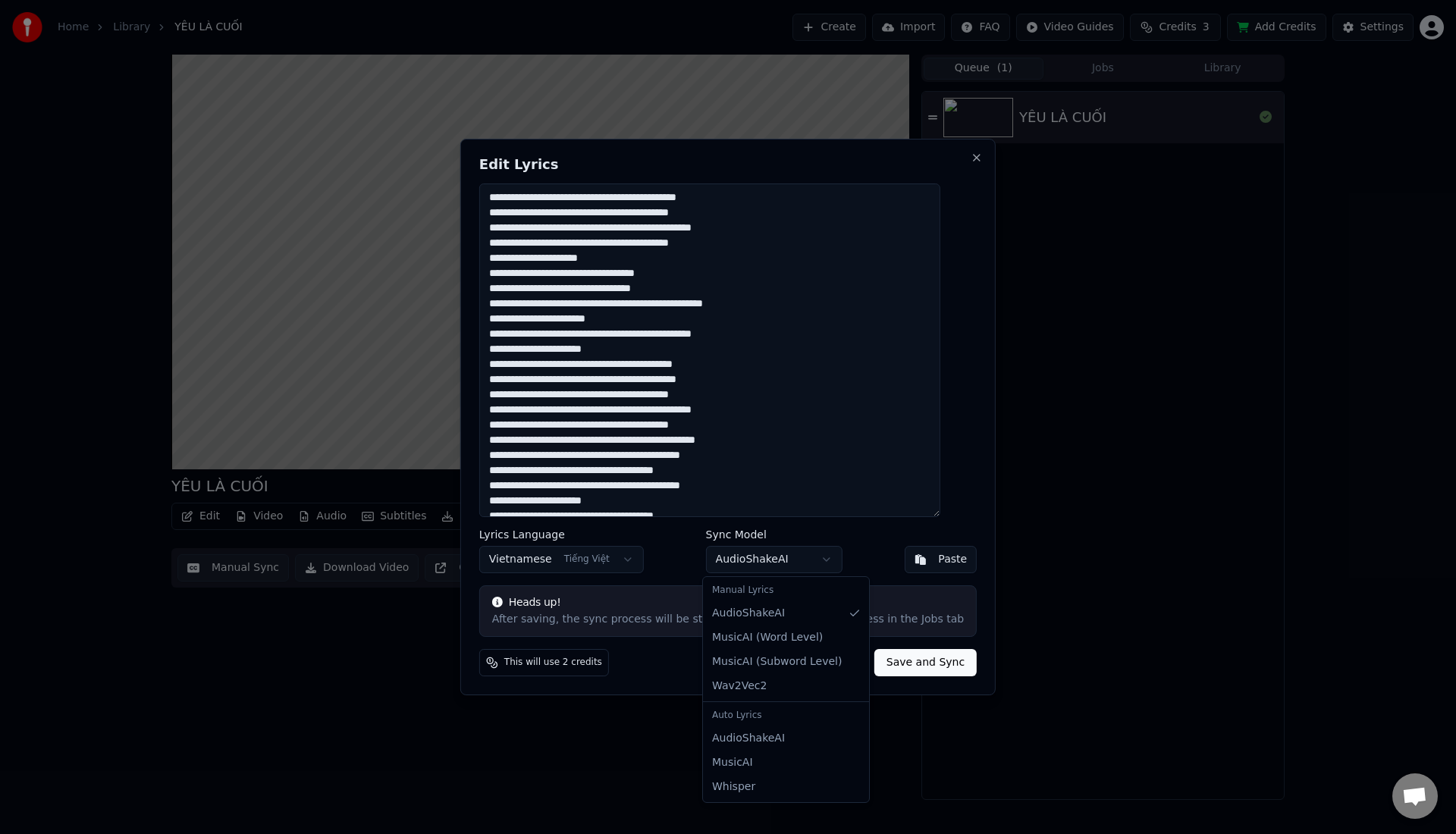
click at [763, 566] on body "Home Library YÊU LÀ CUỐI Create Import FAQ Video Guides Credits 3 Add Credits S…" at bounding box center [728, 417] width 1456 height 834
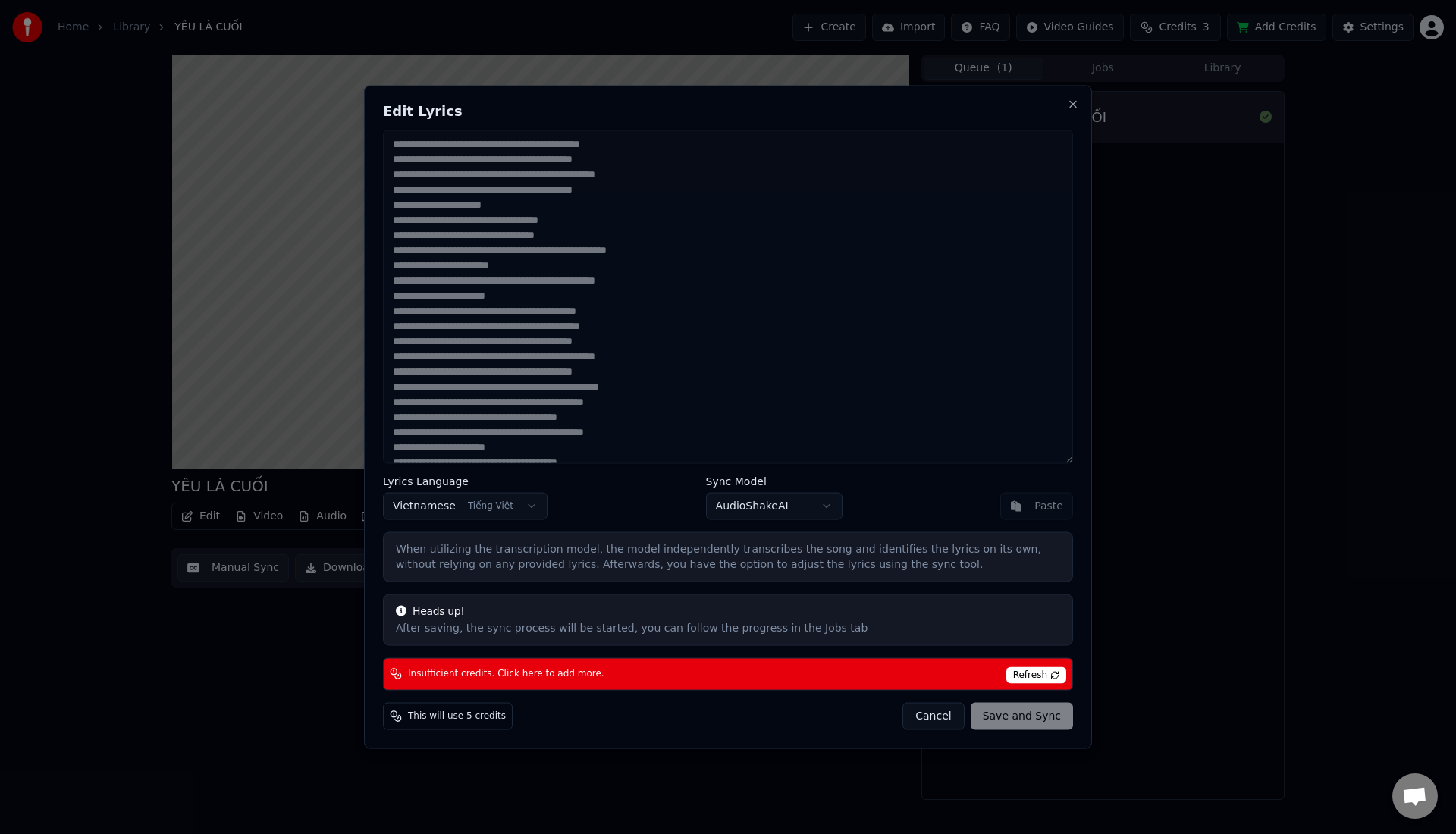
click at [748, 519] on body "Home Library YÊU LÀ CUỐI Create Import FAQ Video Guides Credits 3 Add Credits S…" at bounding box center [728, 417] width 1456 height 834
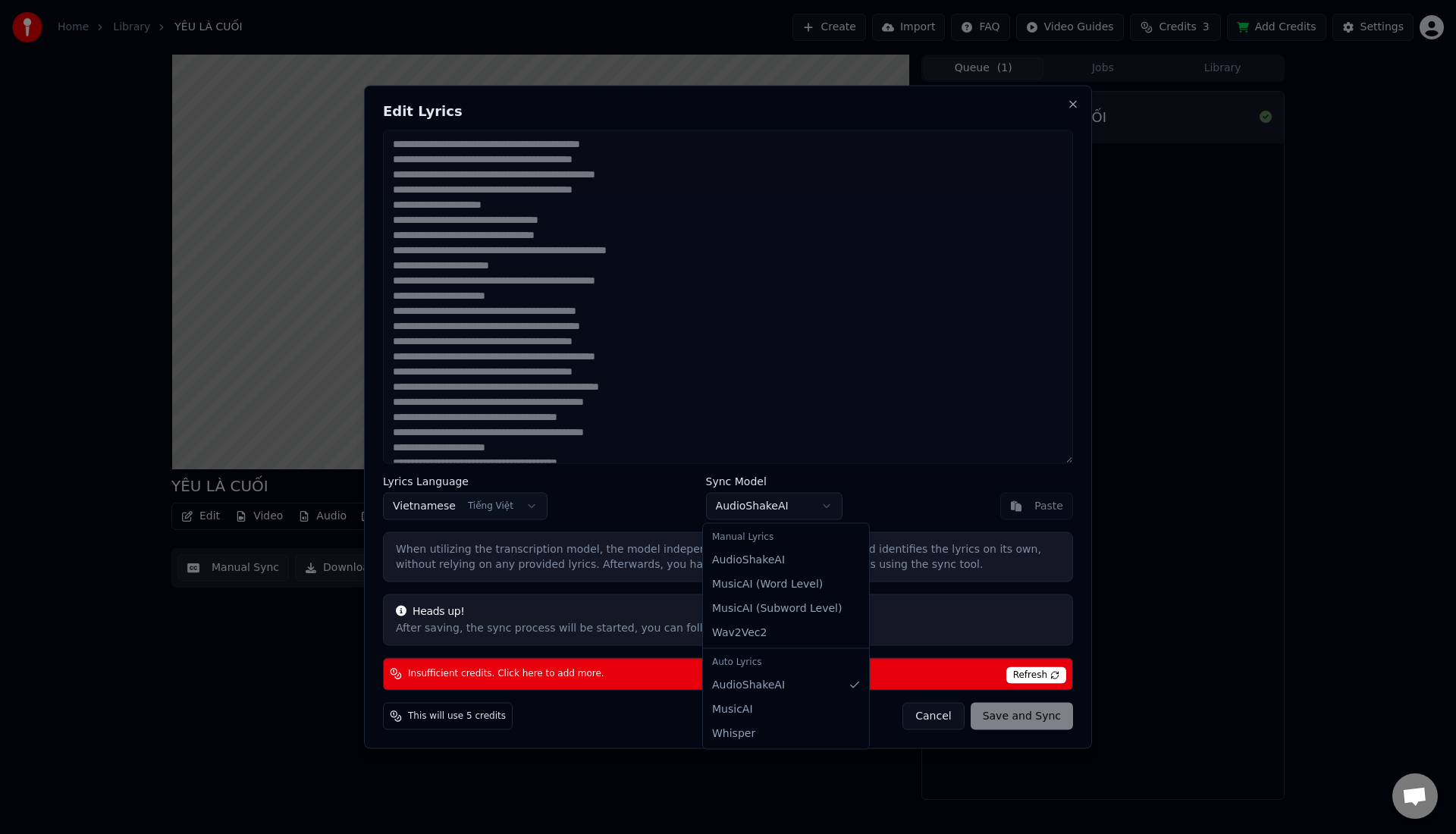
click at [744, 541] on div "Manual Lyrics" at bounding box center [786, 537] width 160 height 21
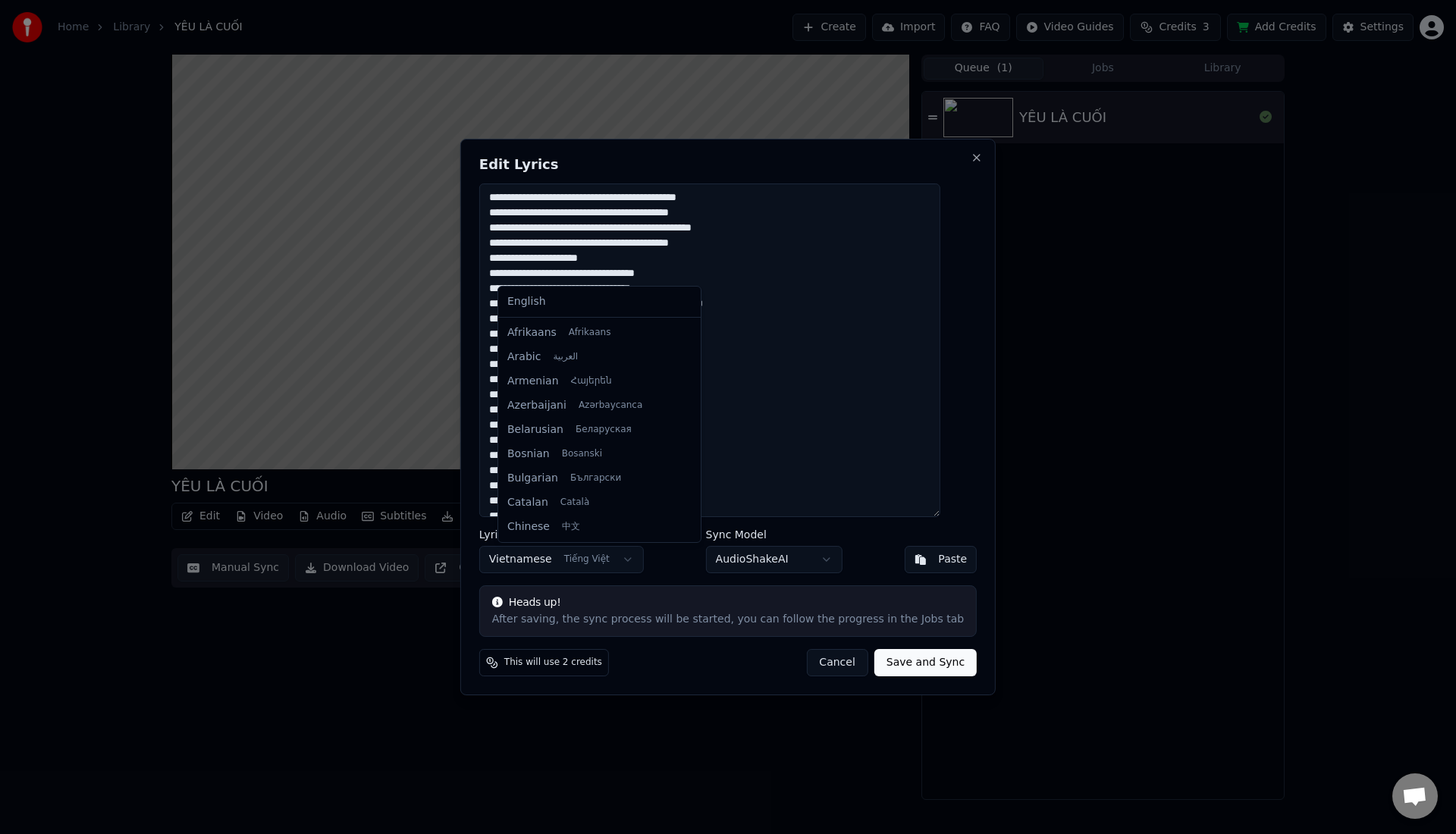
click at [648, 561] on body "Home Library YÊU LÀ CUỐI Create Import FAQ Video Guides Credits 3 Add Credits S…" at bounding box center [728, 417] width 1456 height 834
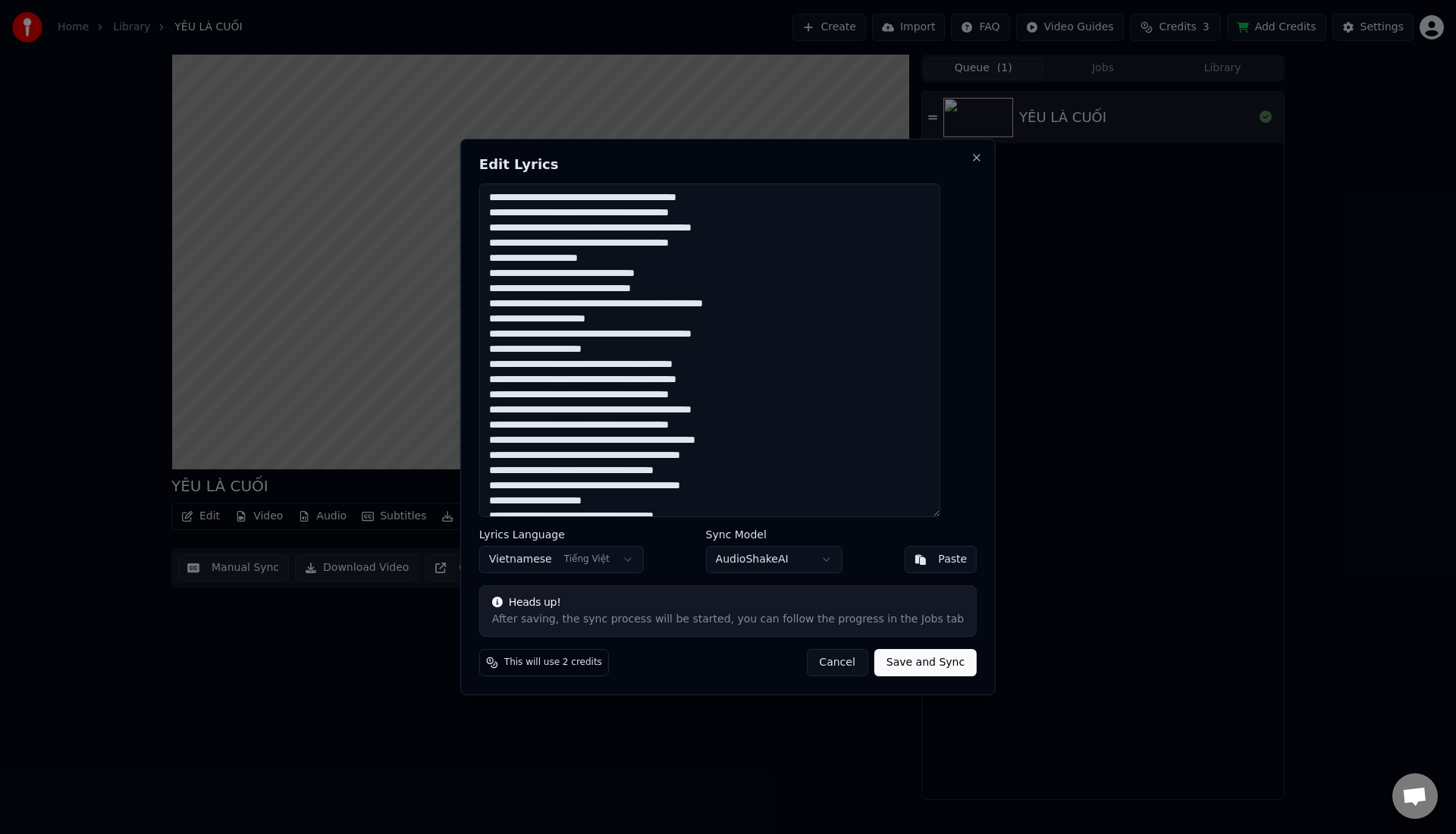
click at [658, 630] on body "Home Library YÊU LÀ CUỐI Create Import FAQ Video Guides Credits 3 Add Credits S…" at bounding box center [728, 417] width 1456 height 834
click at [971, 161] on button "Close" at bounding box center [976, 157] width 12 height 12
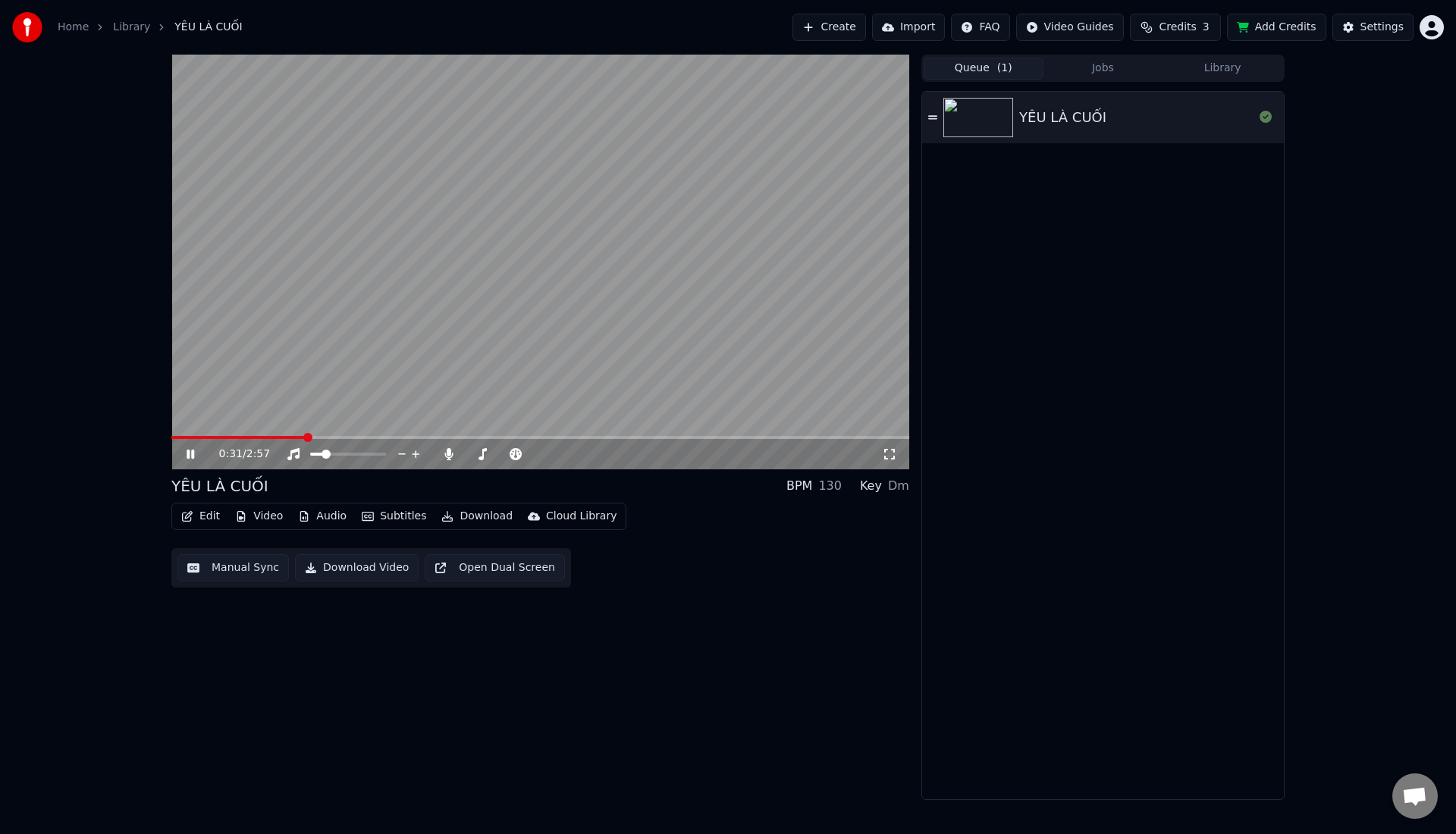
click at [1067, 67] on button "Jobs" at bounding box center [1102, 69] width 120 height 22
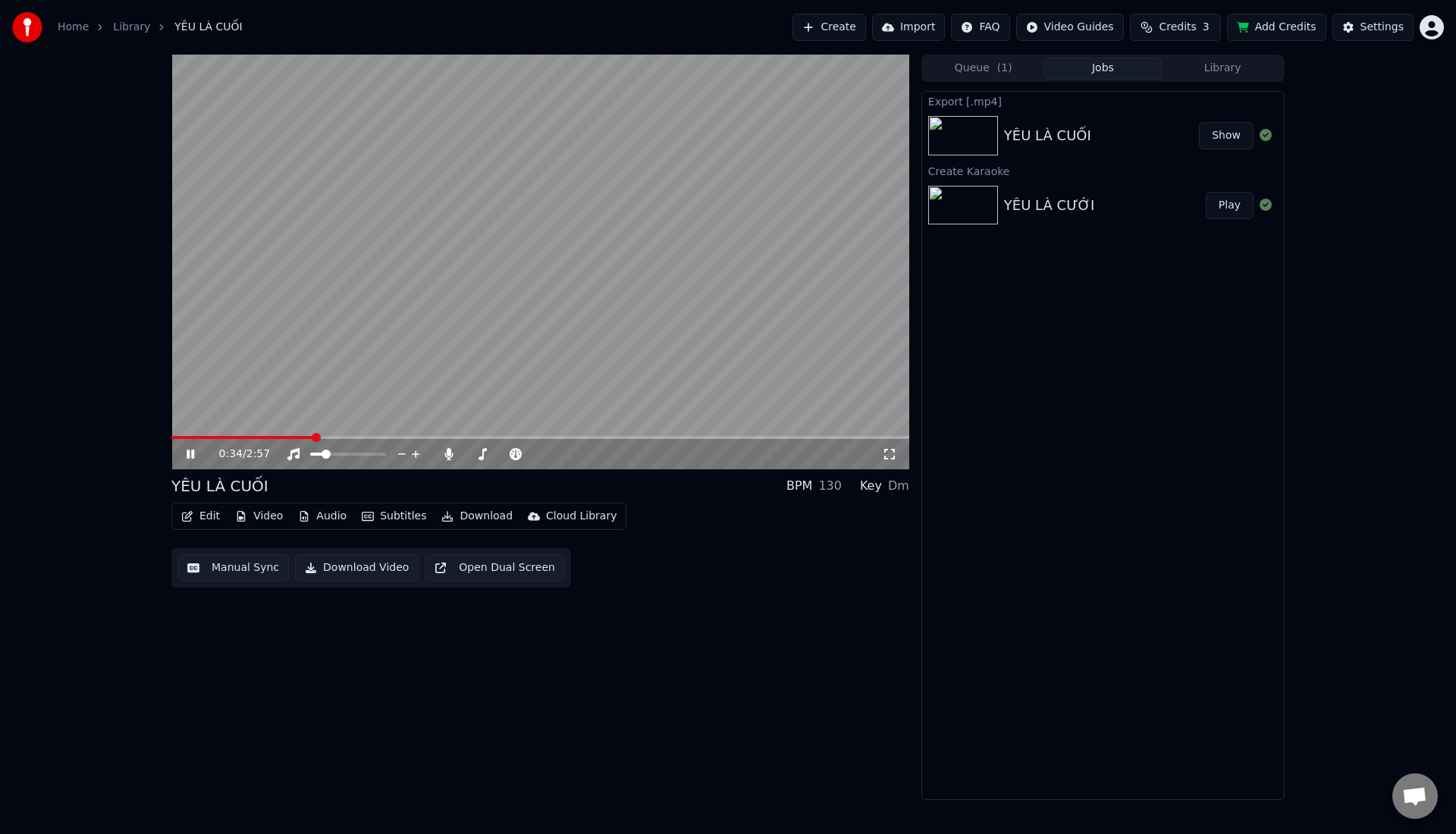
click at [1203, 75] on button "Library" at bounding box center [1222, 69] width 120 height 22
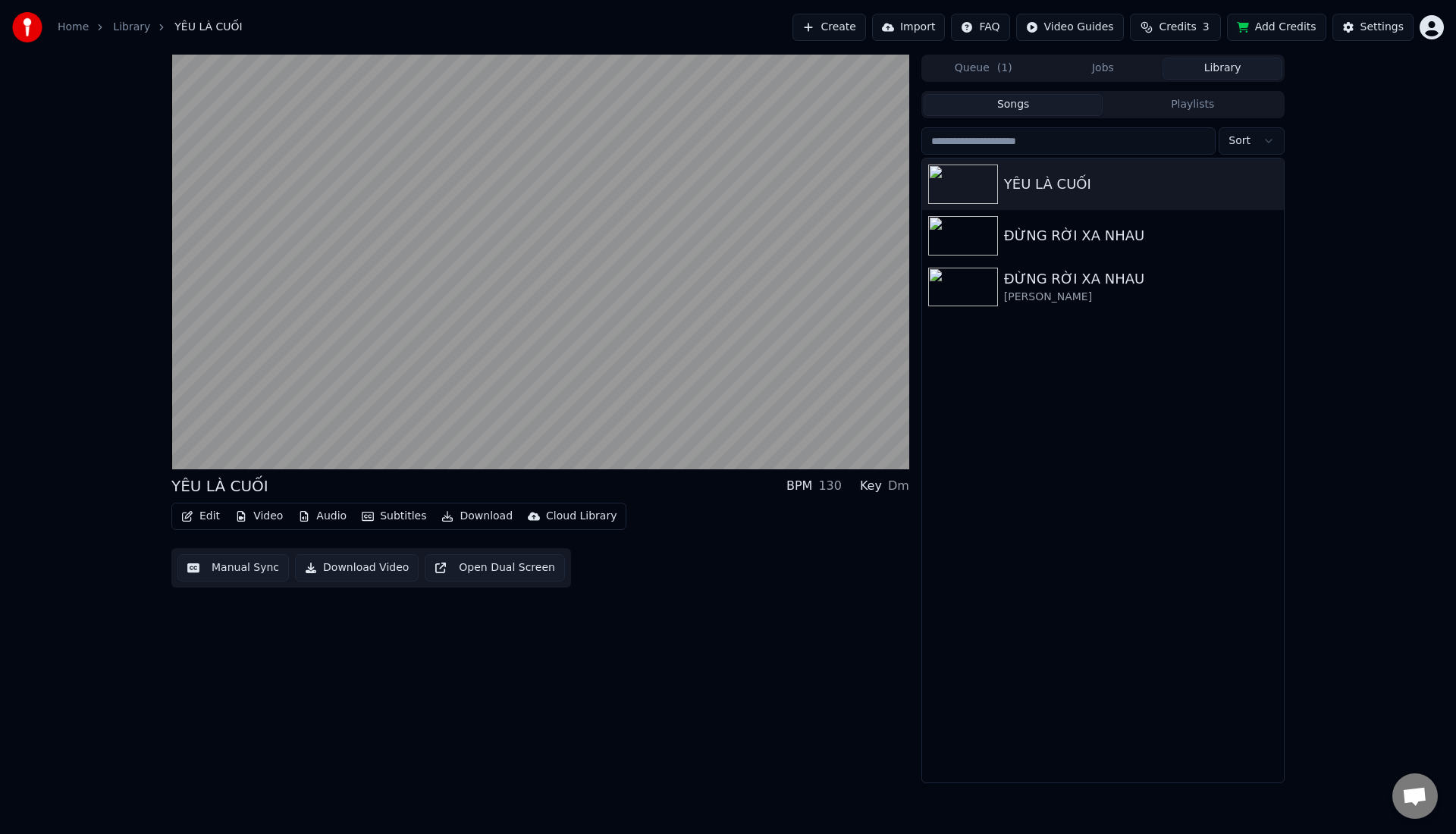
click at [1070, 71] on button "Jobs" at bounding box center [1102, 69] width 120 height 22
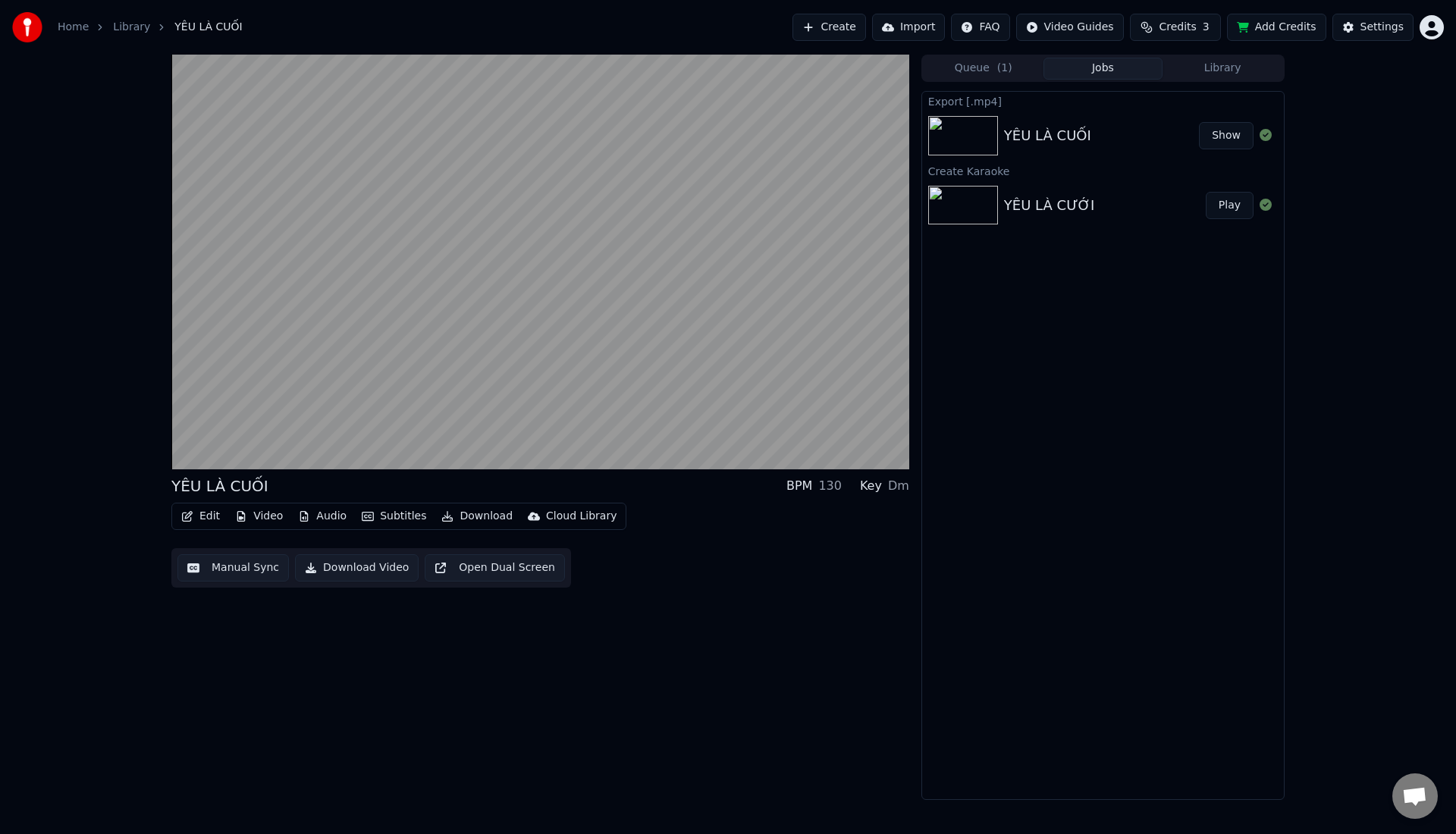
click at [1019, 77] on button "Queue ( 1 )" at bounding box center [983, 69] width 120 height 22
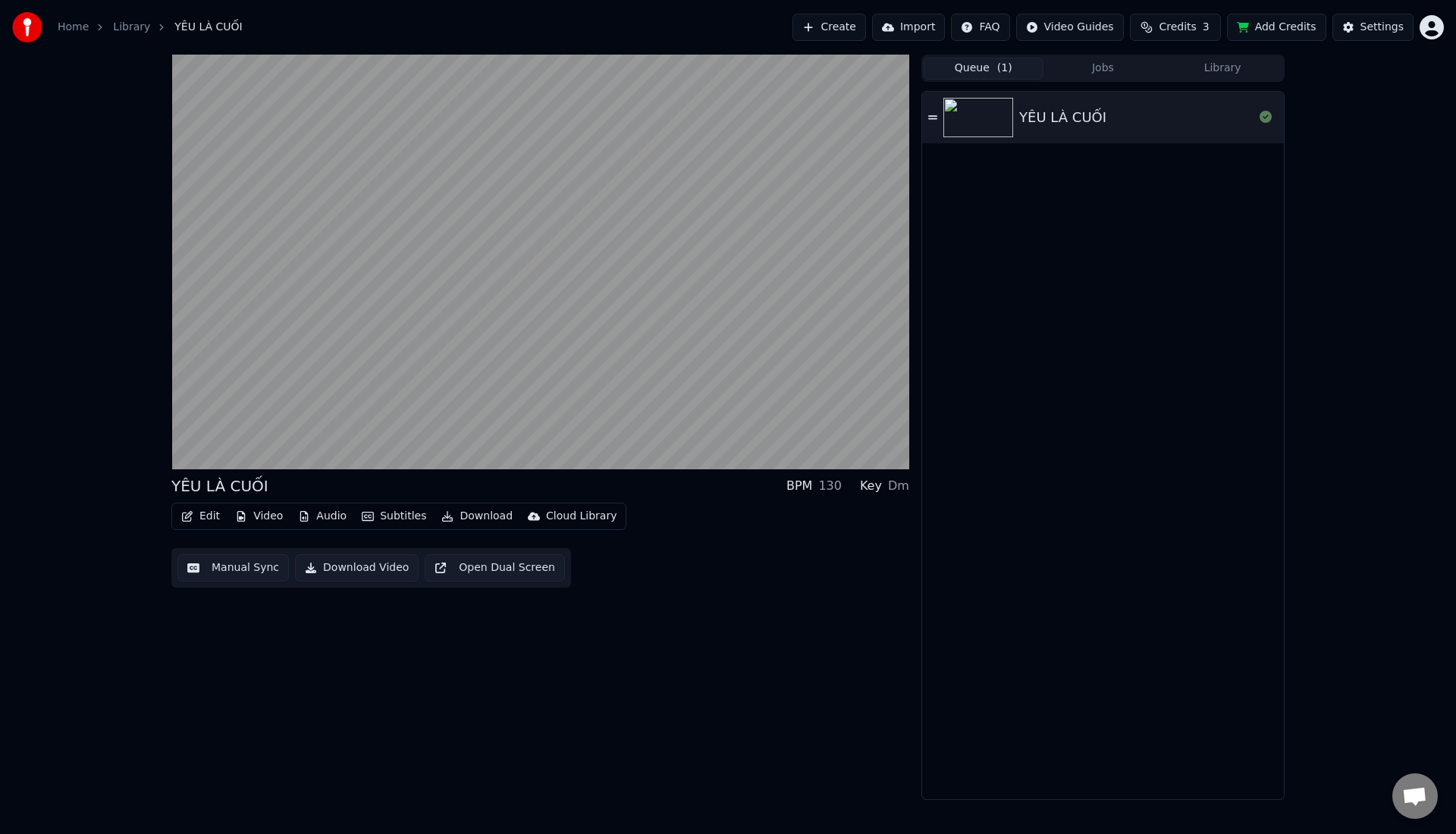
click at [935, 112] on icon at bounding box center [933, 117] width 9 height 10
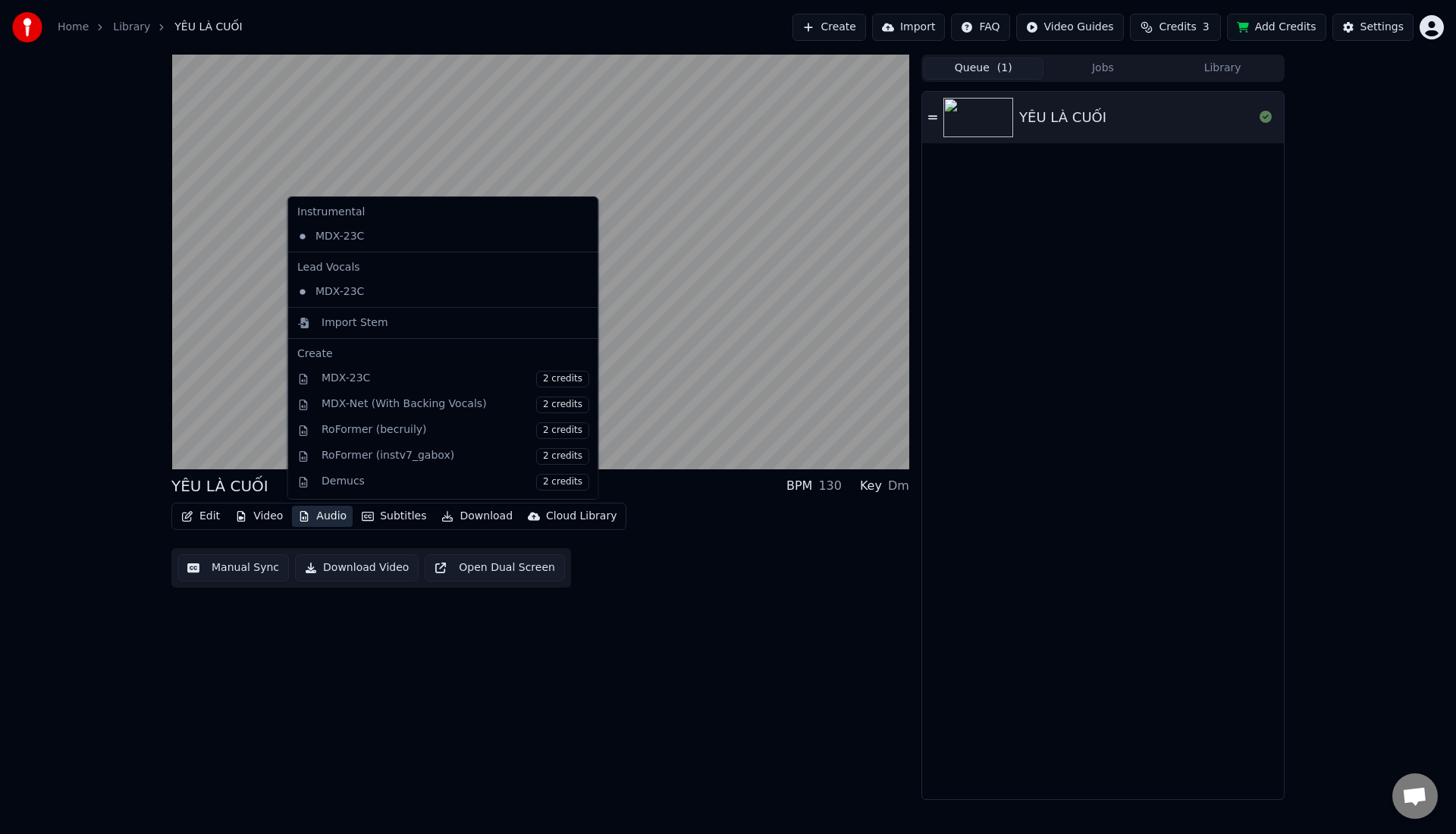
click at [317, 517] on button "Audio" at bounding box center [322, 516] width 60 height 21
click at [338, 327] on div "Import Stem" at bounding box center [354, 323] width 67 height 15
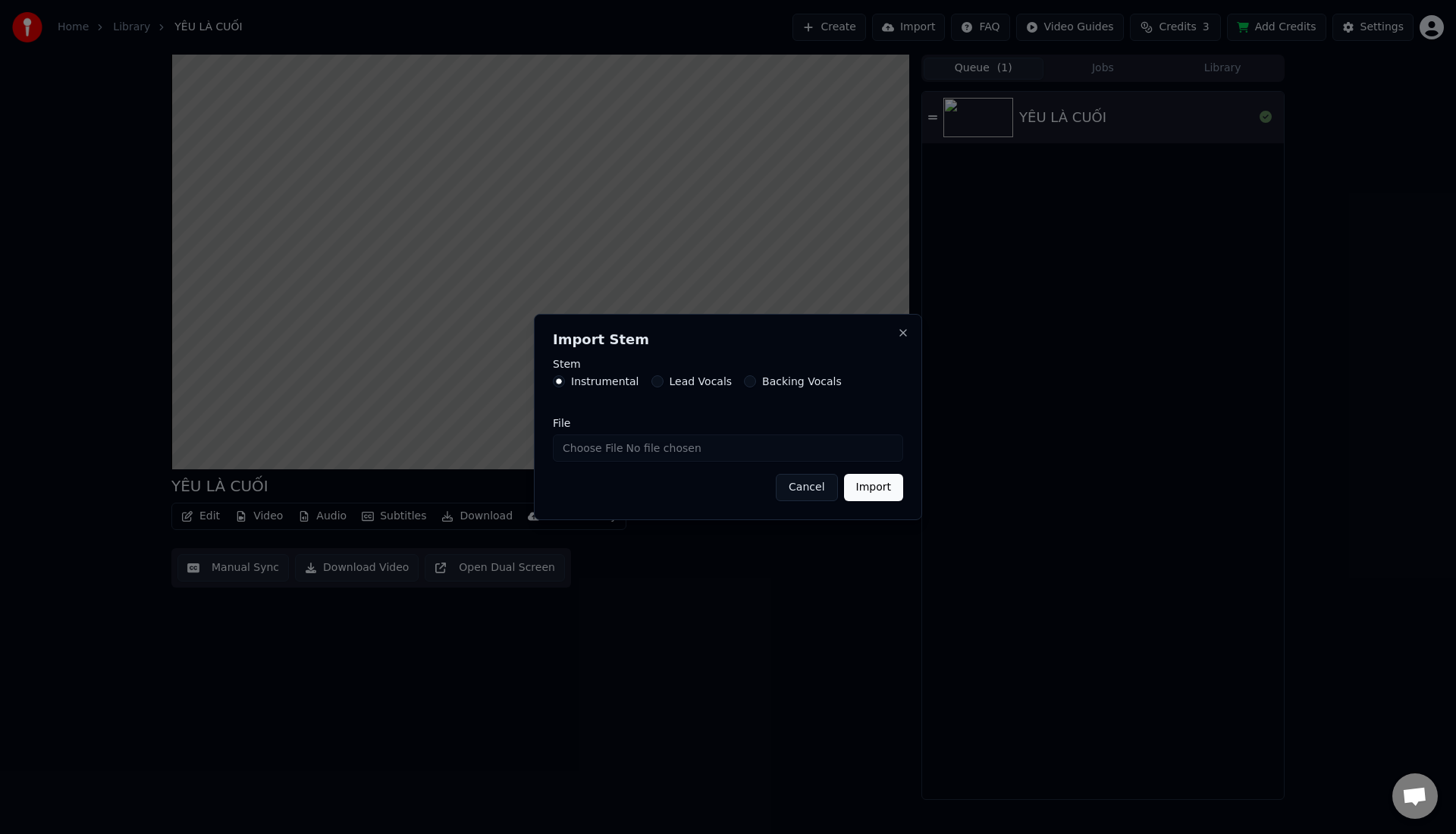
click at [654, 452] on input "File" at bounding box center [728, 447] width 350 height 27
click at [812, 481] on button "Cancel" at bounding box center [806, 487] width 61 height 27
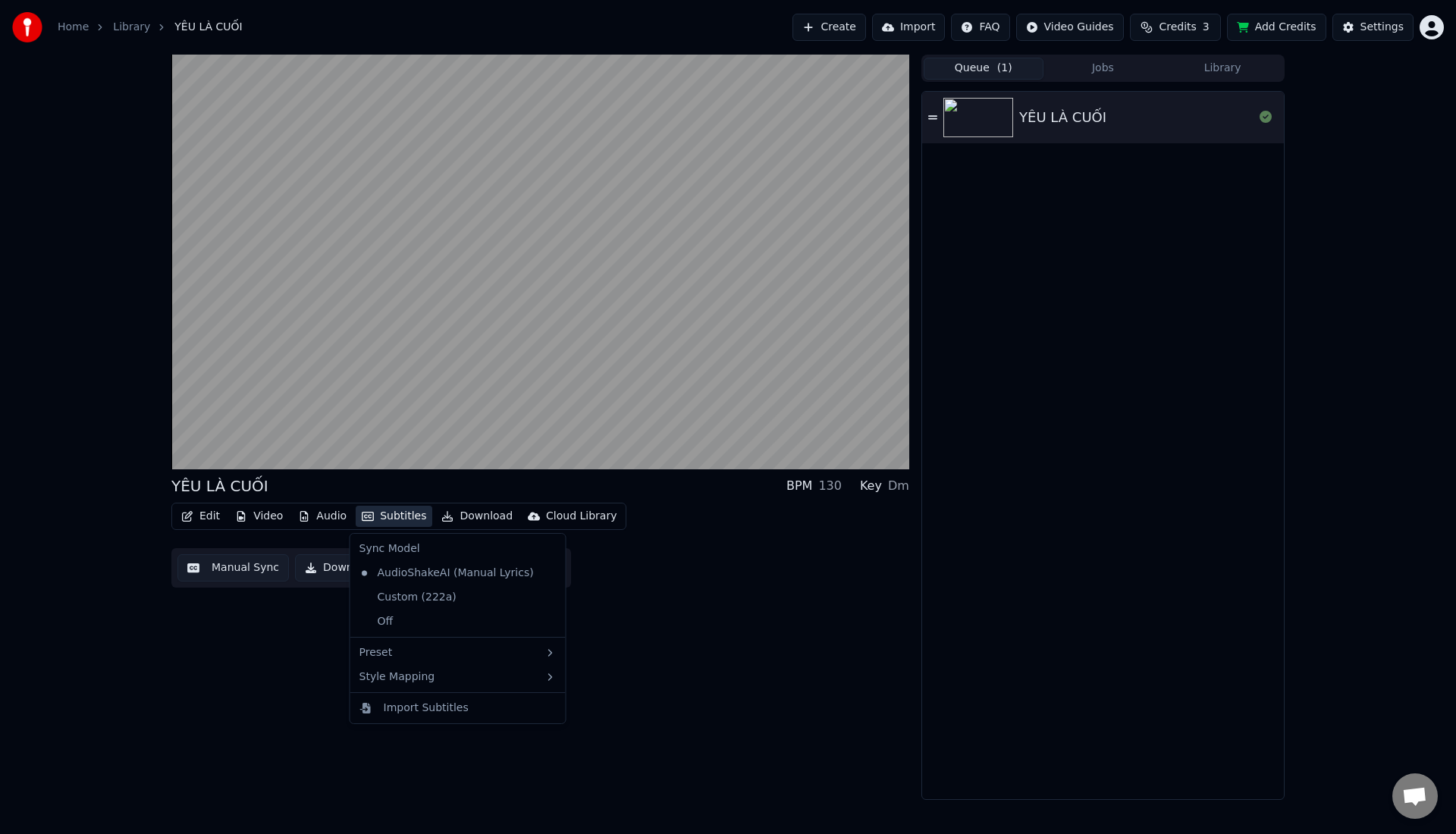
click at [390, 520] on button "Subtitles" at bounding box center [393, 516] width 77 height 21
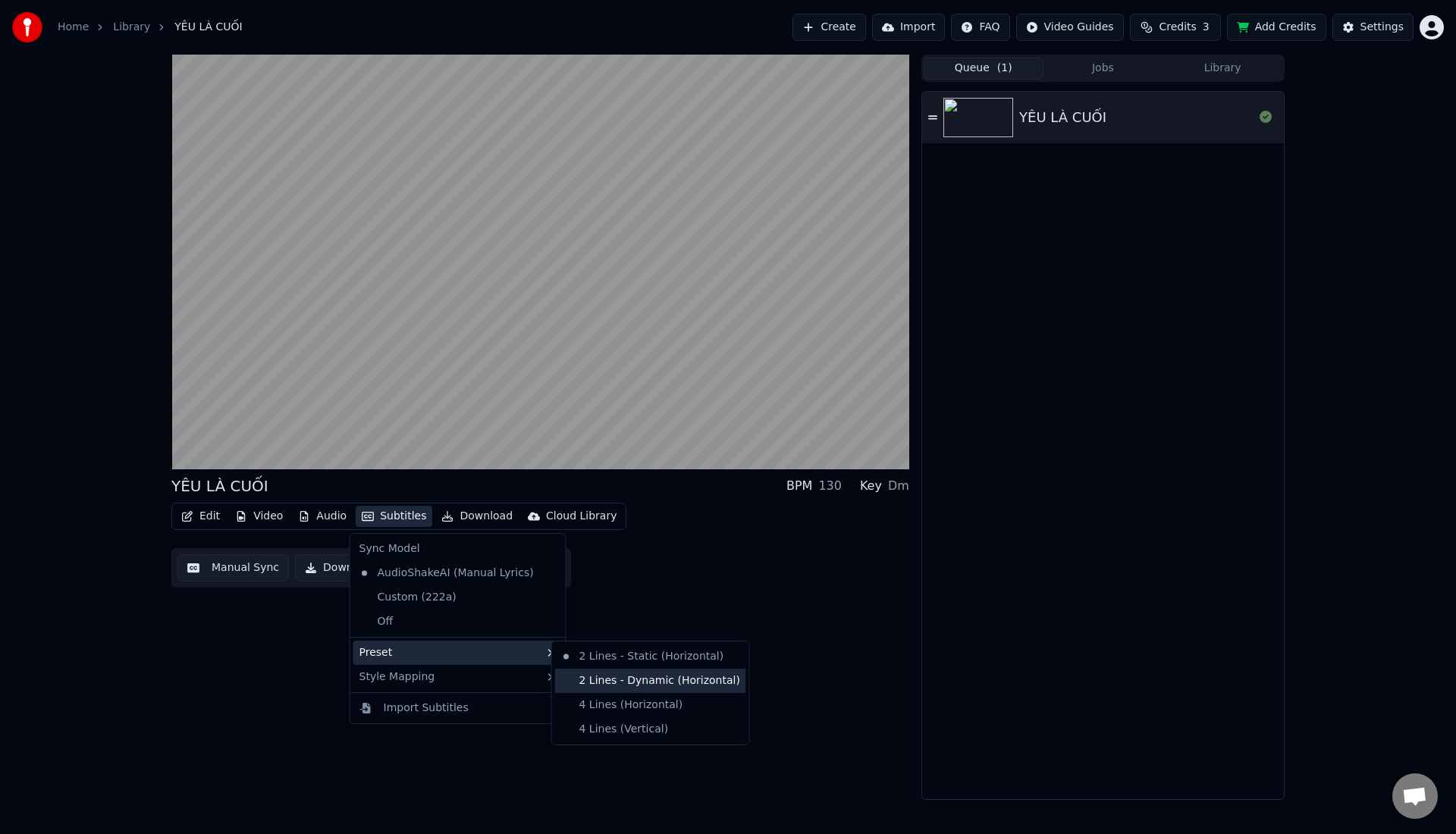
click at [581, 684] on div "2 Lines - Dynamic (Horizontal)" at bounding box center [651, 681] width 191 height 24
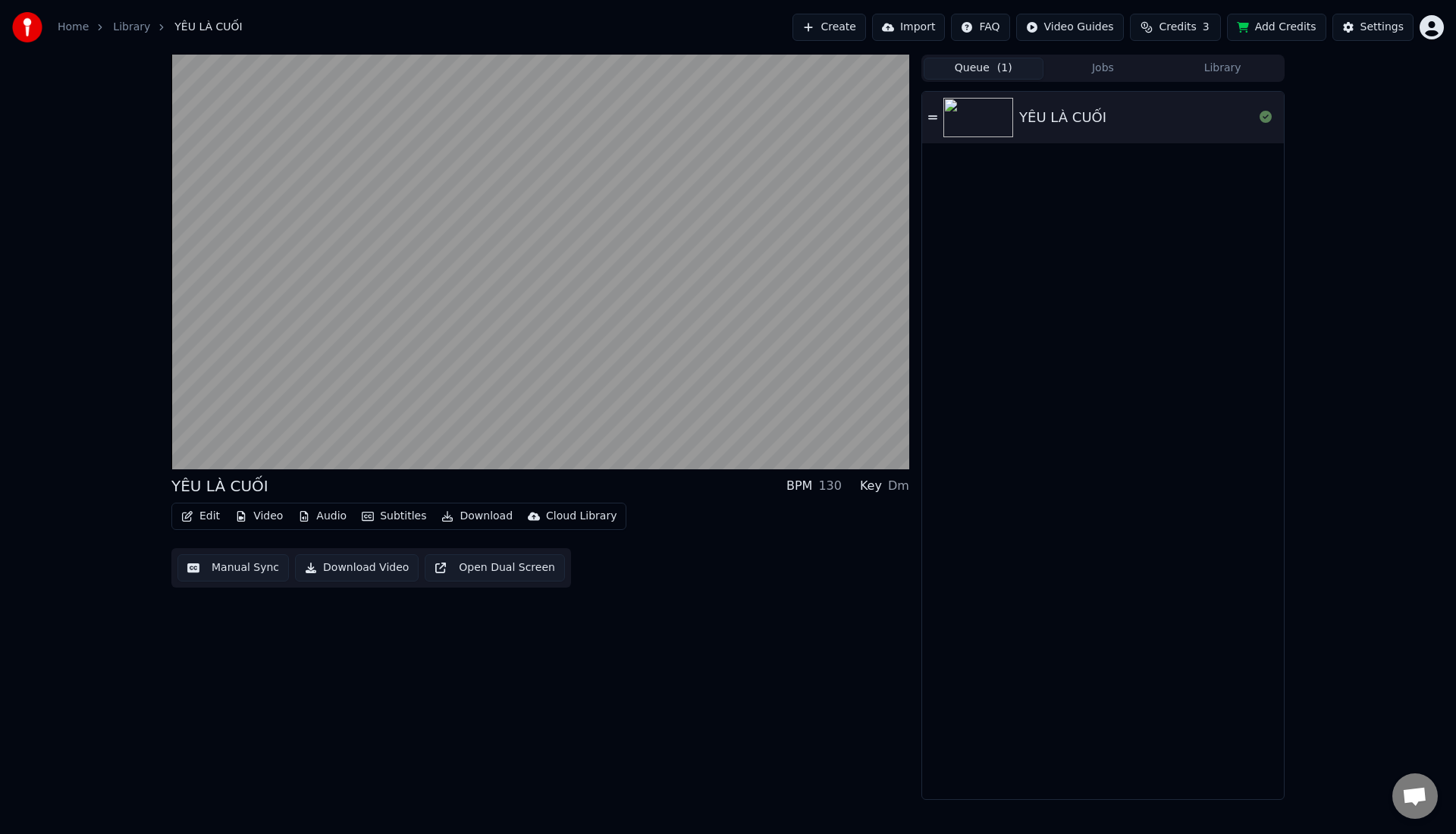
click at [412, 516] on button "Subtitles" at bounding box center [393, 516] width 77 height 21
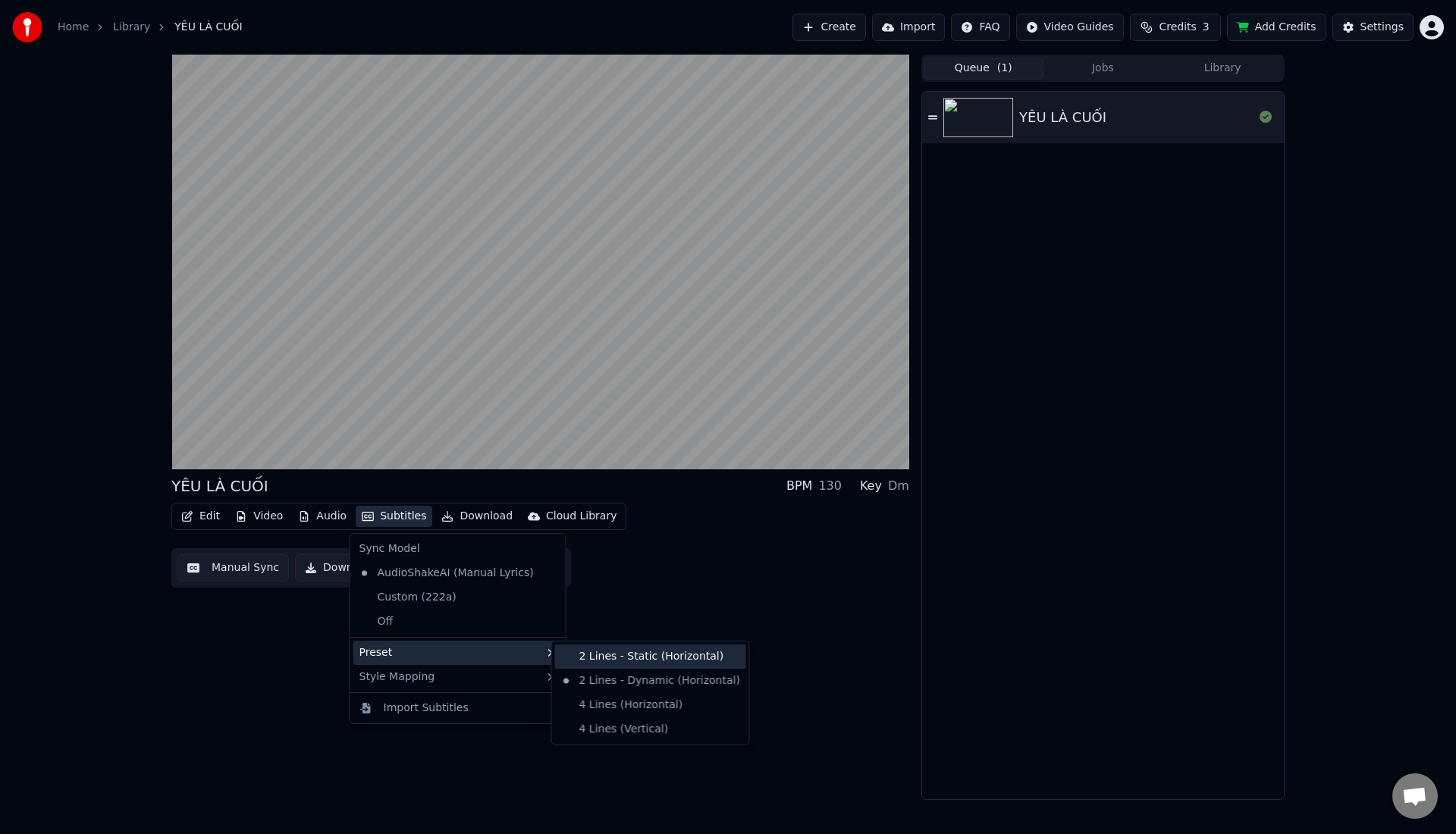
click at [570, 648] on div "2 Lines - Static (Horizontal)" at bounding box center [651, 656] width 191 height 24
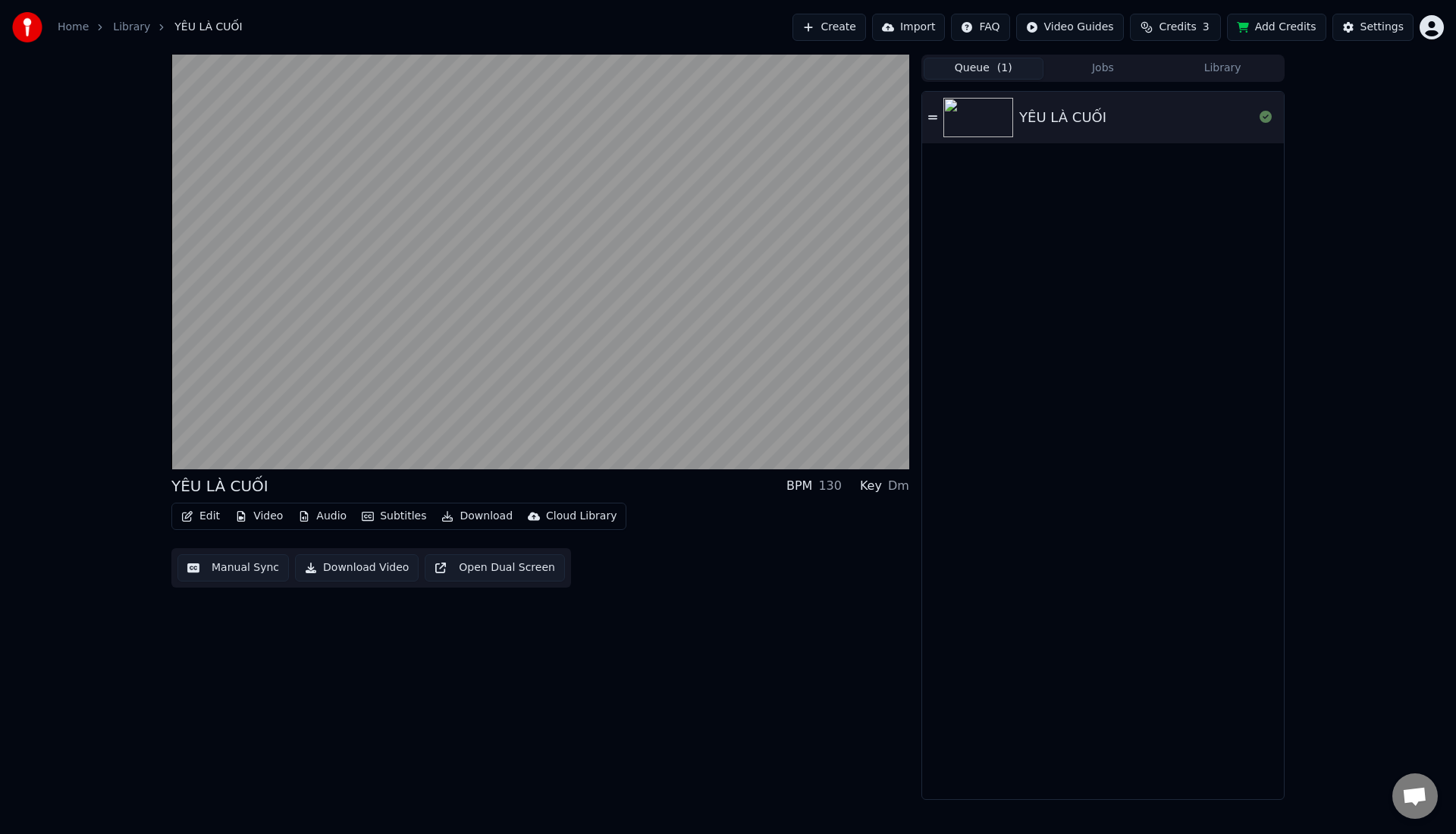
click at [225, 520] on div "Edit Video Audio Subtitles Download Cloud Library" at bounding box center [399, 516] width 455 height 27
click at [222, 520] on button "Edit" at bounding box center [200, 516] width 51 height 21
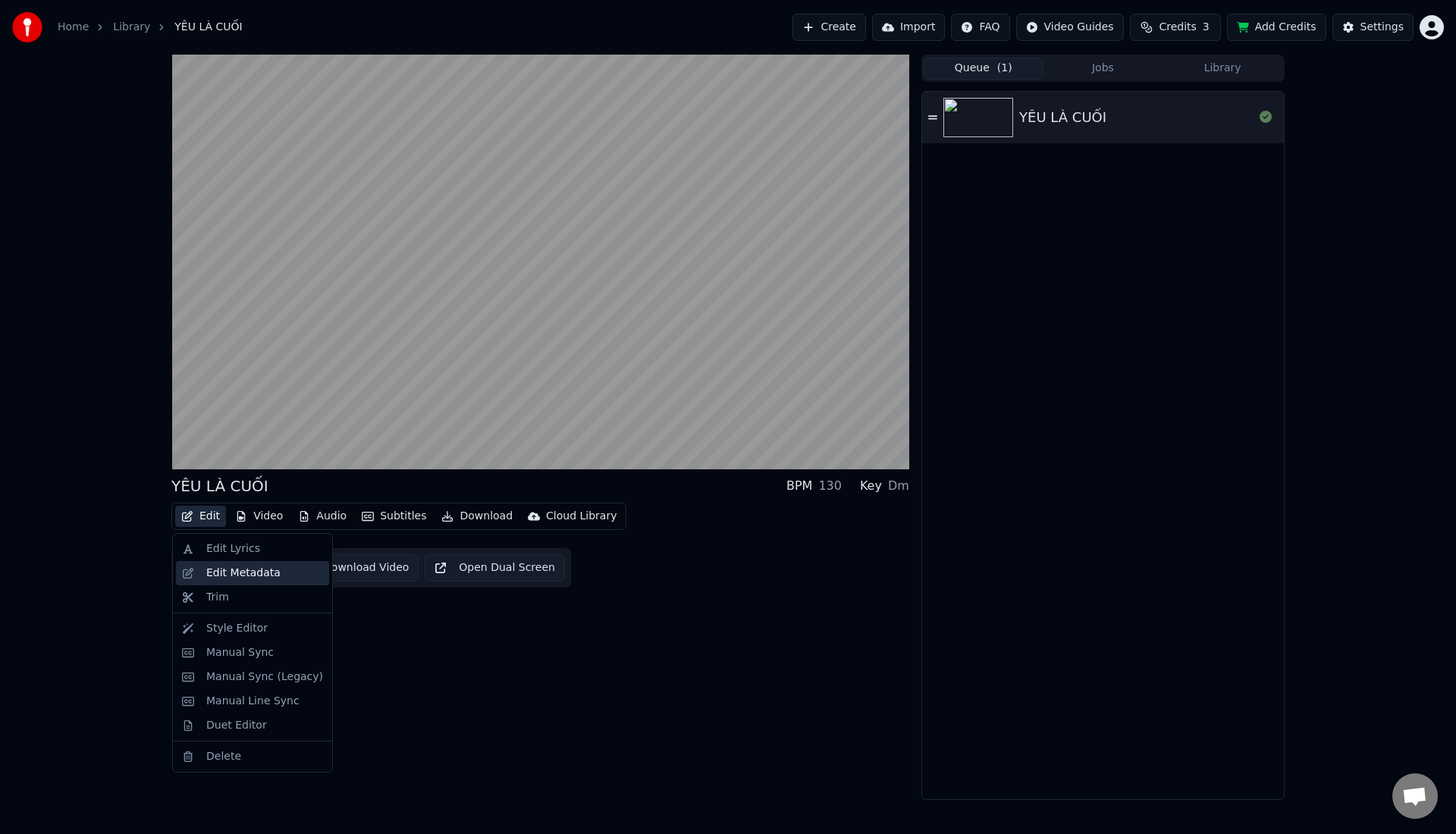
click at [228, 571] on div "Edit Metadata" at bounding box center [243, 573] width 74 height 15
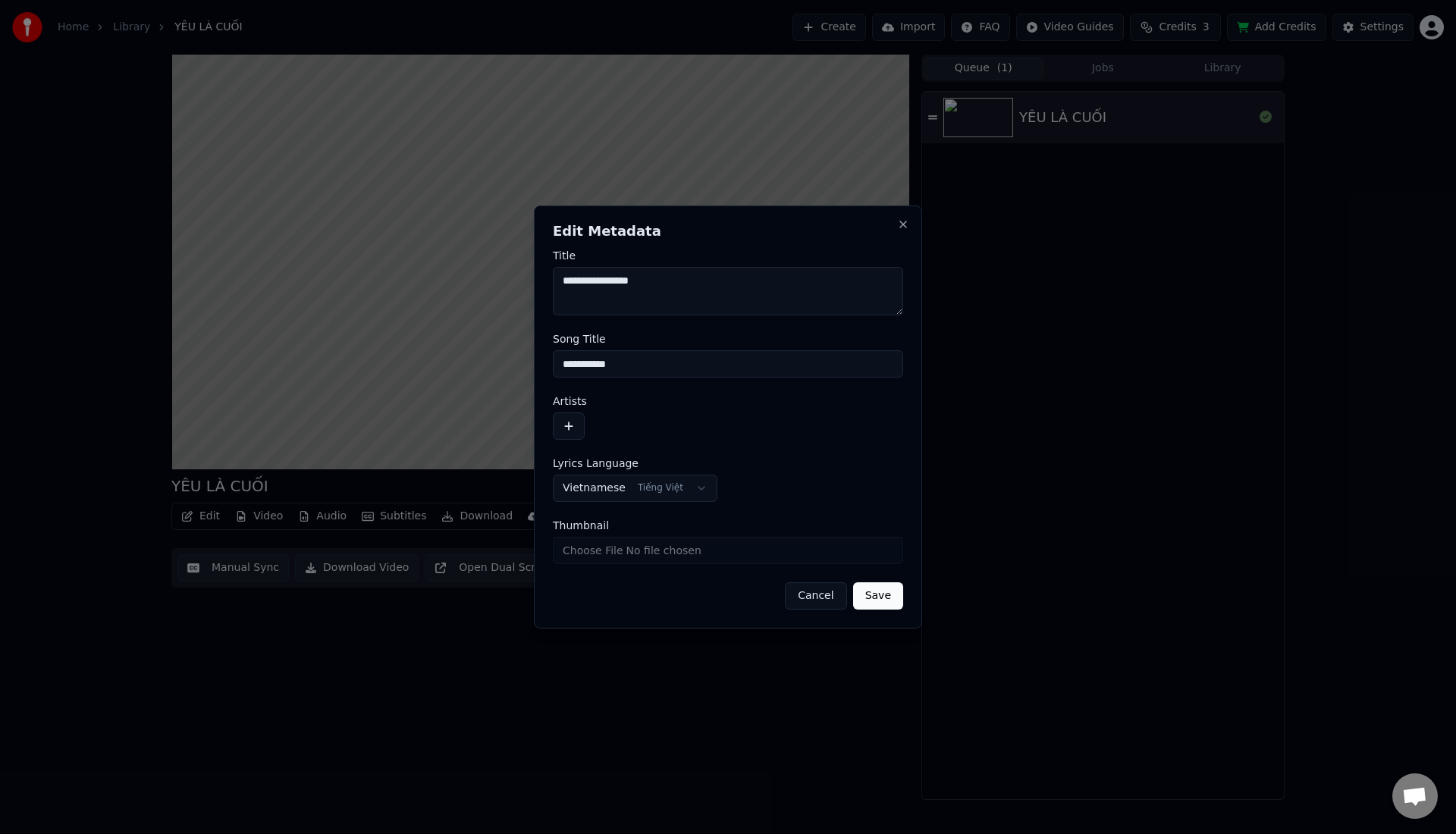
click at [570, 433] on button "button" at bounding box center [569, 425] width 32 height 27
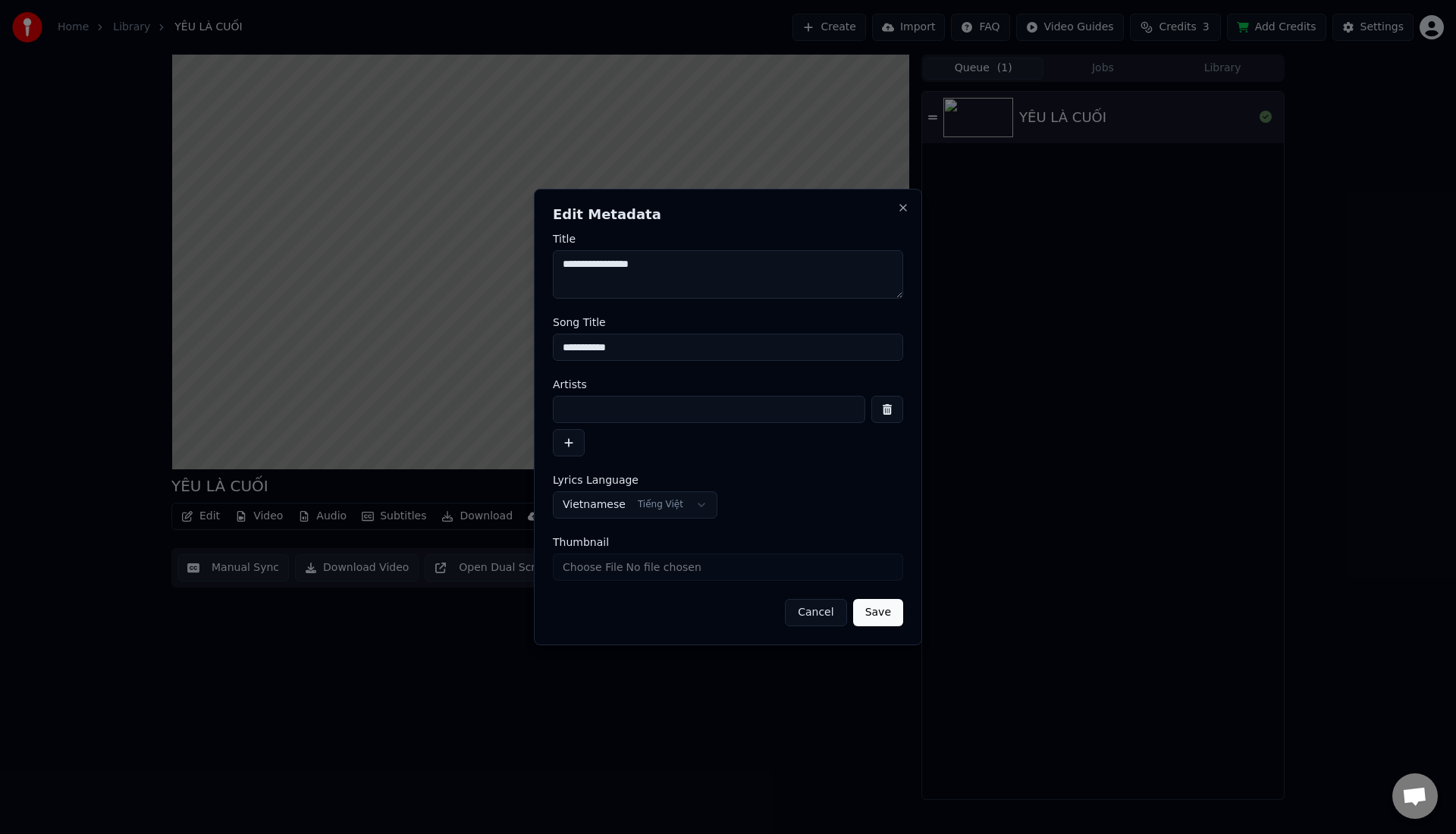
click at [582, 417] on input at bounding box center [709, 408] width 313 height 27
type input "***"
click at [687, 577] on input "Thumbnail" at bounding box center [728, 566] width 350 height 27
click at [874, 614] on button "Save" at bounding box center [878, 611] width 50 height 27
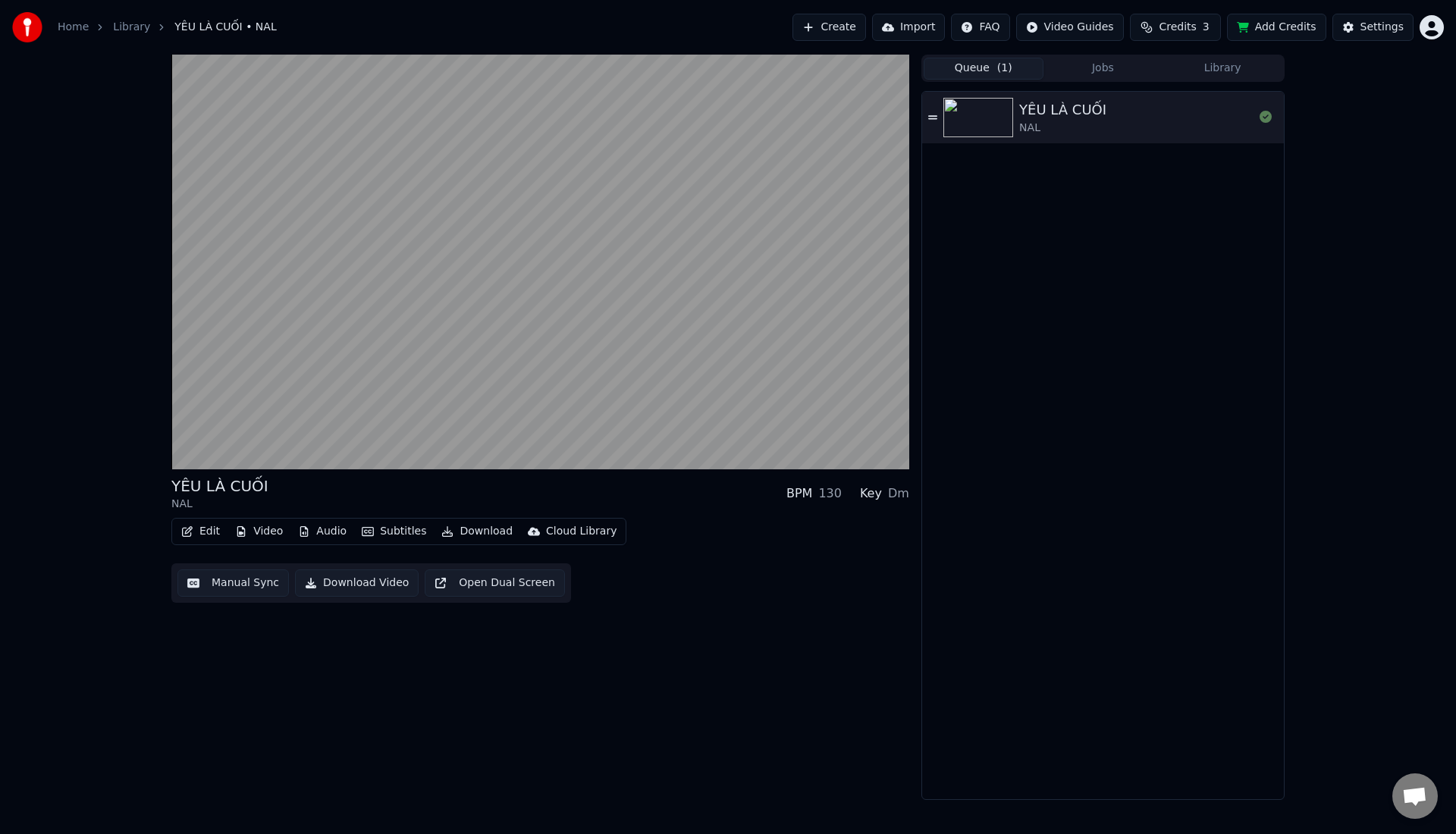
click at [268, 490] on div "YÊU LÀ CUỐI NAL BPM 130 Key Dm" at bounding box center [540, 493] width 738 height 36
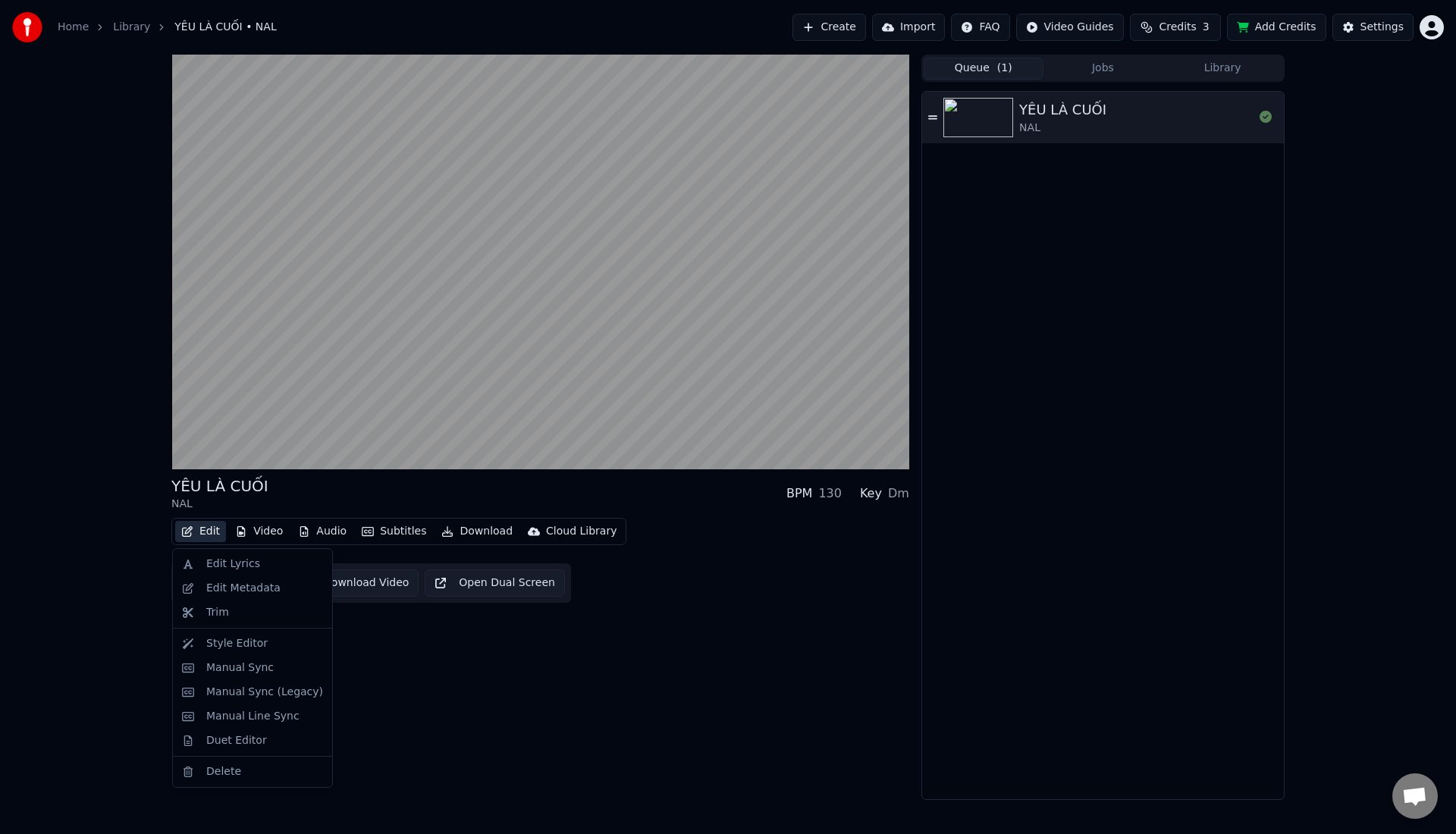
click at [210, 532] on button "Edit" at bounding box center [200, 531] width 51 height 21
click at [216, 590] on div "Edit Metadata" at bounding box center [243, 588] width 74 height 15
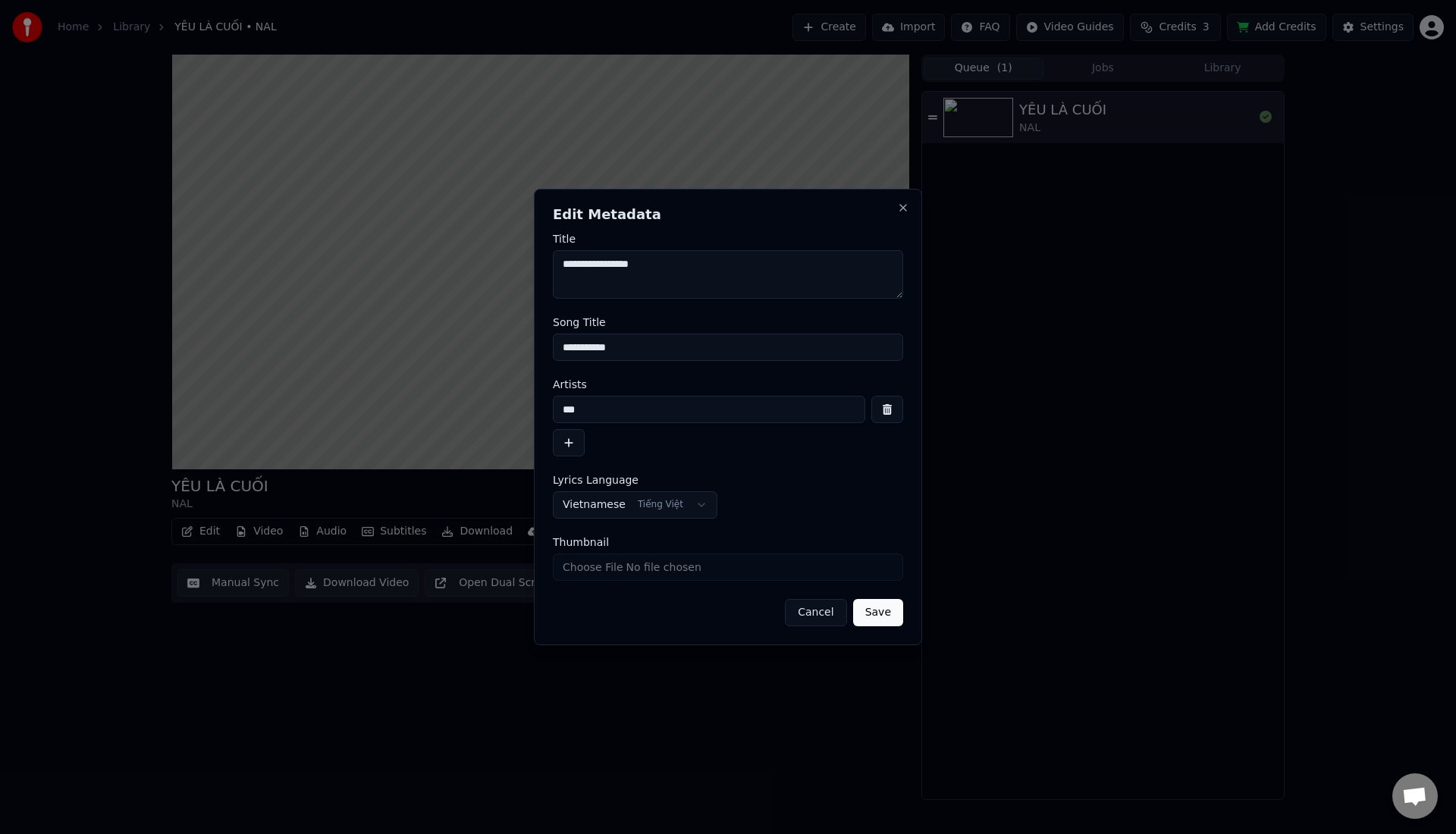
drag, startPoint x: 635, startPoint y: 353, endPoint x: 609, endPoint y: 353, distance: 26.0
click at [609, 353] on input "**********" at bounding box center [728, 346] width 350 height 27
click at [619, 343] on input "**********" at bounding box center [728, 346] width 350 height 27
type input "**********"
click at [632, 567] on input "Thumbnail" at bounding box center [728, 566] width 350 height 27
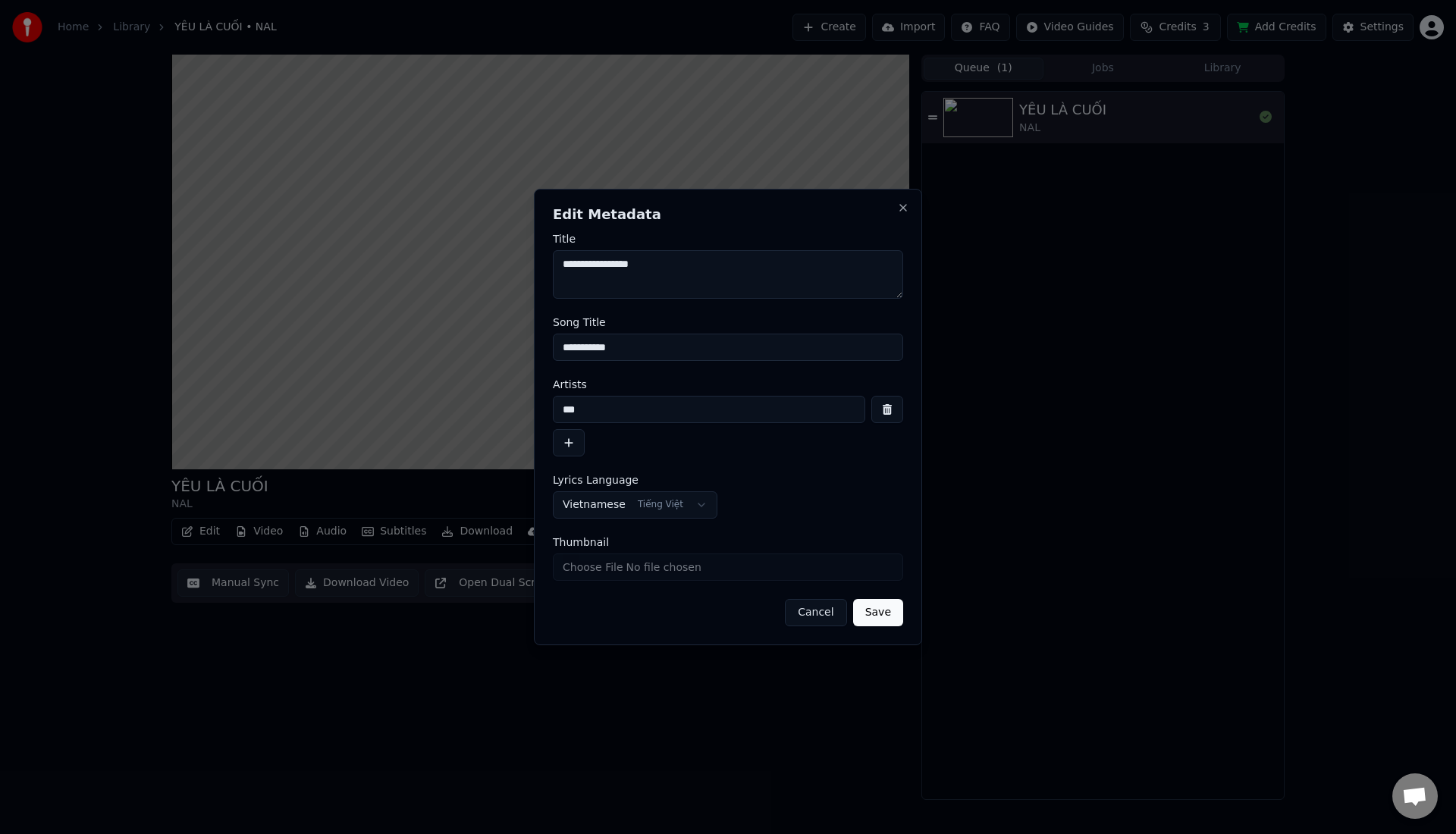
click at [890, 614] on button "Save" at bounding box center [878, 611] width 50 height 27
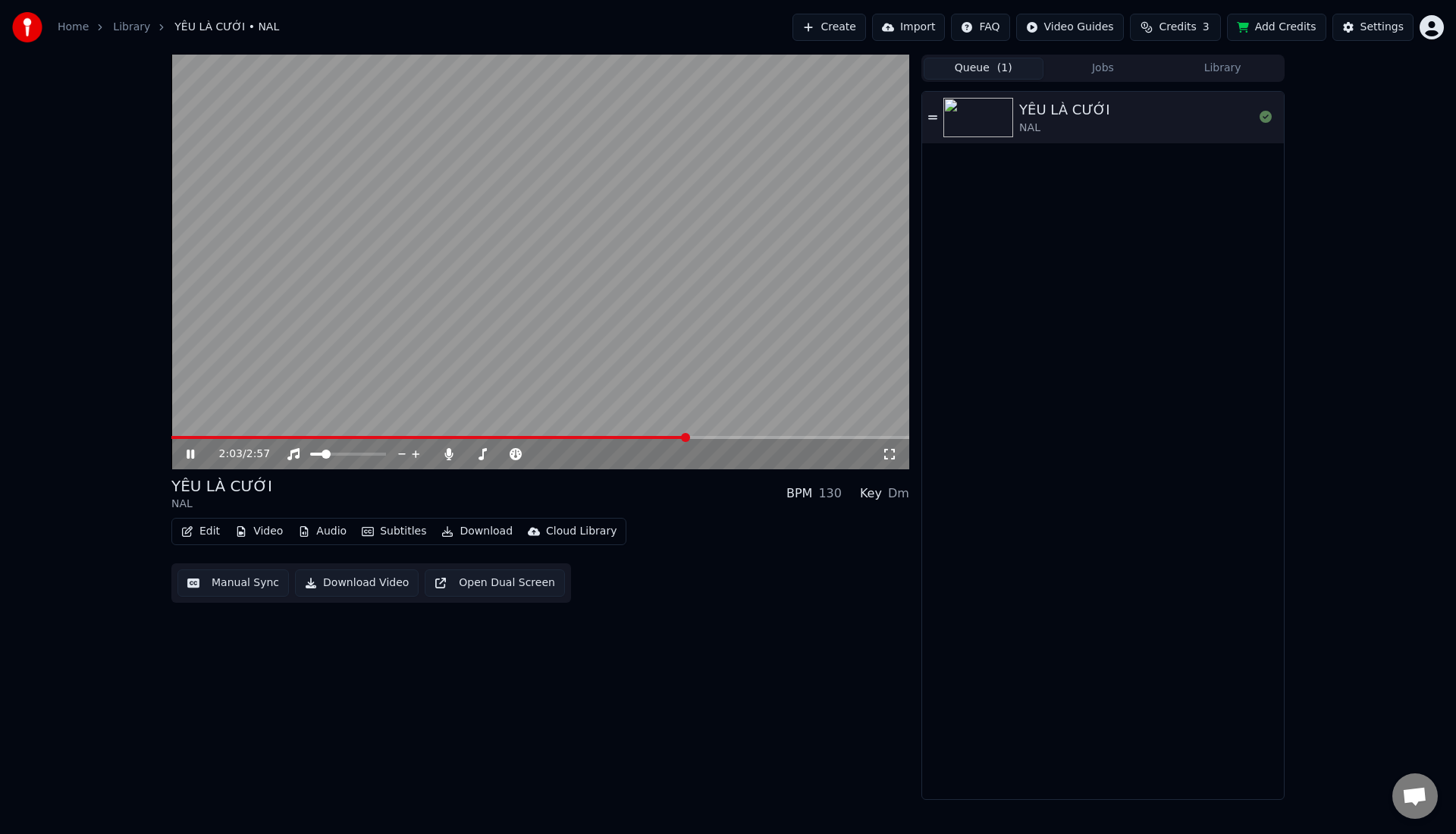
click at [215, 532] on button "Edit" at bounding box center [200, 531] width 51 height 21
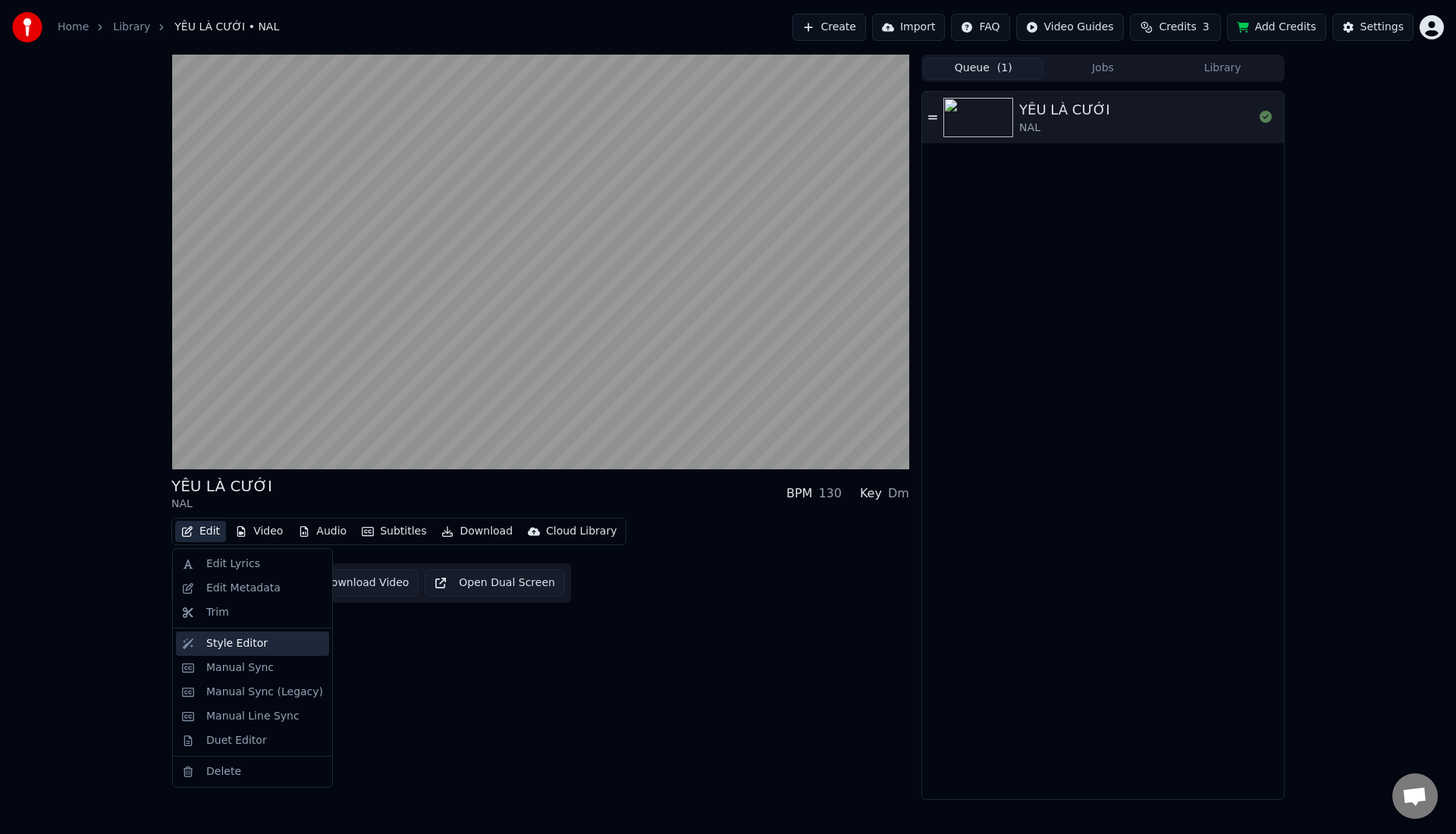
click at [217, 640] on div "Style Editor" at bounding box center [237, 643] width 61 height 15
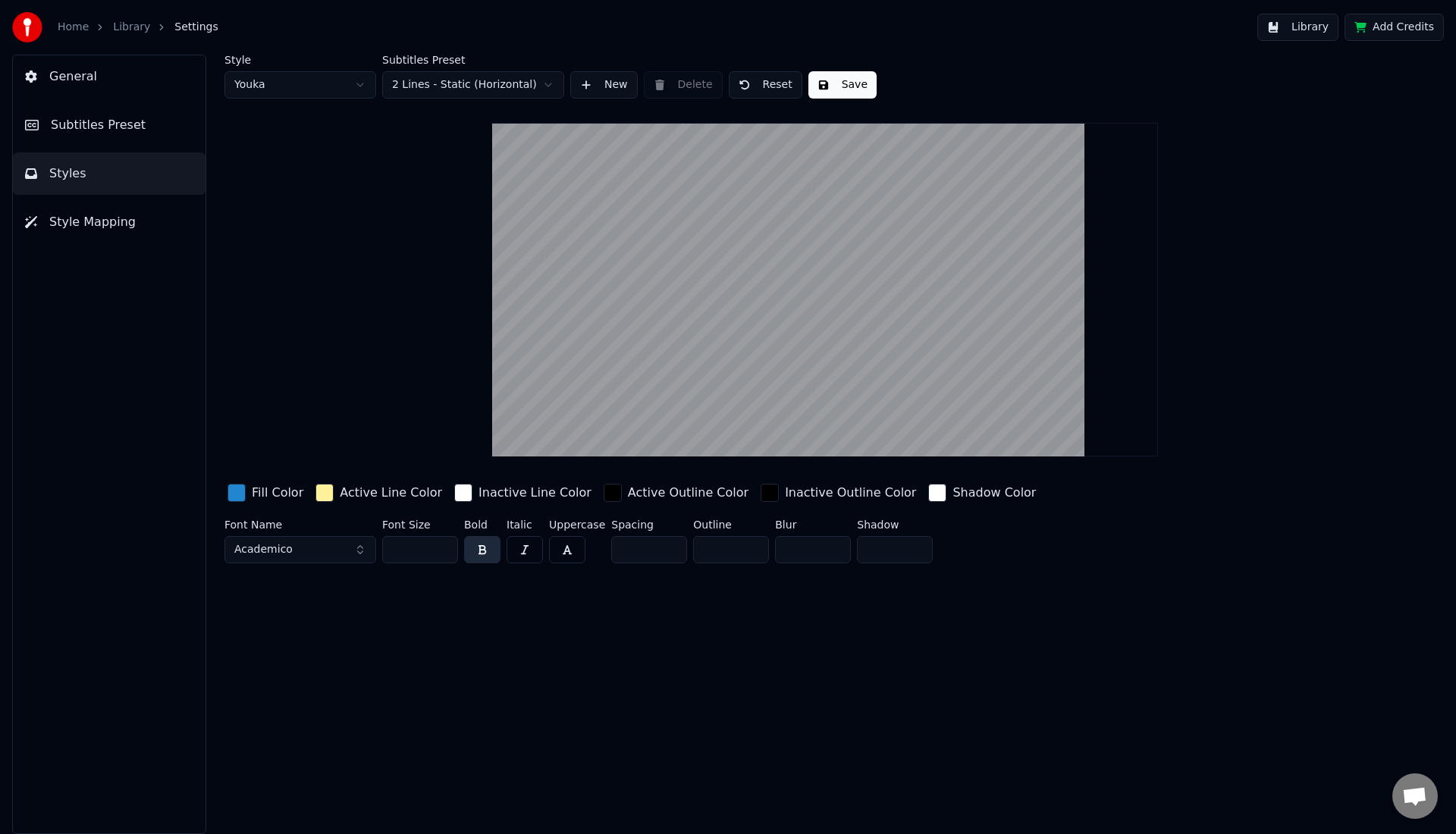
click at [352, 556] on button "Academico" at bounding box center [300, 549] width 151 height 27
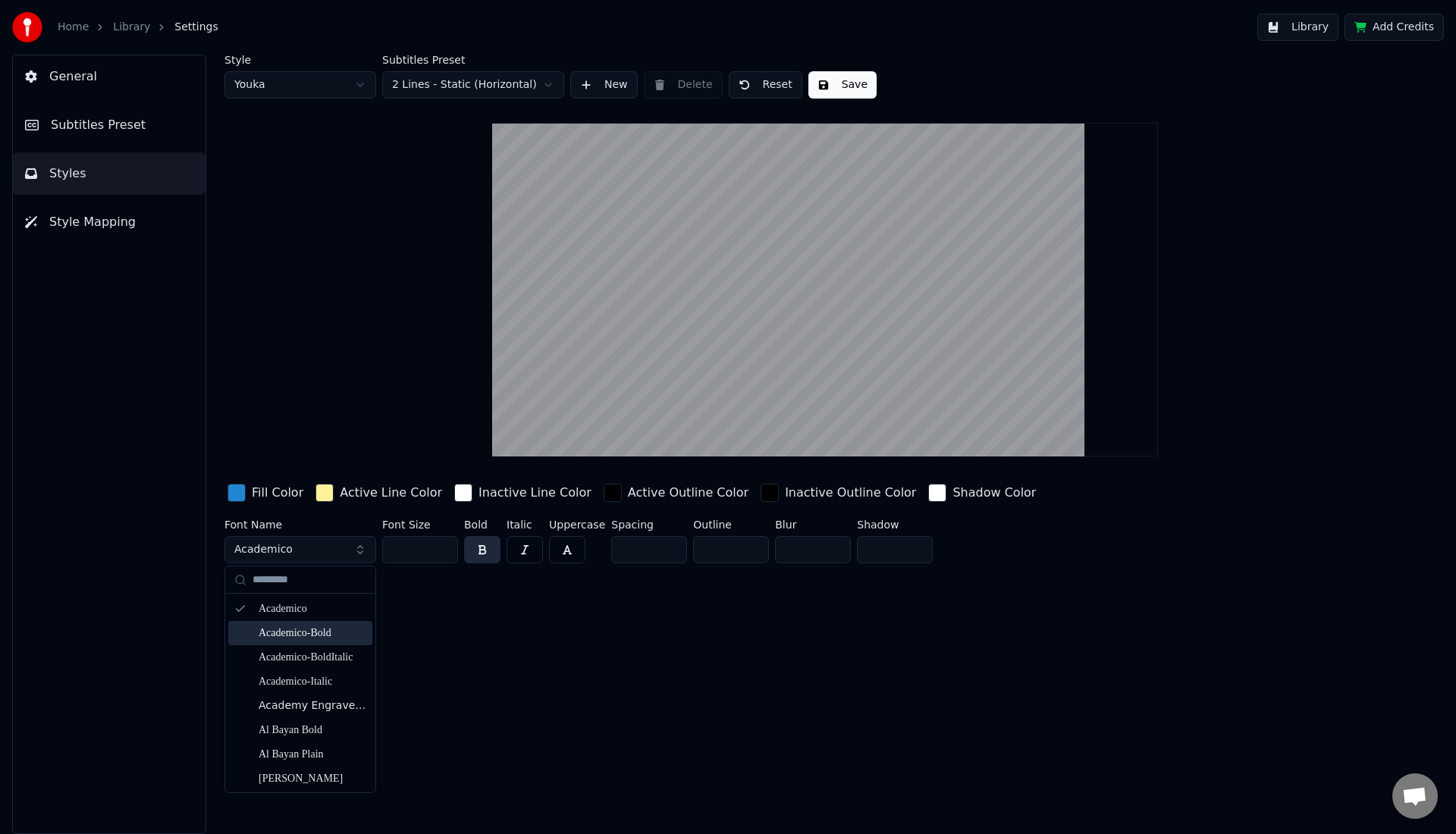
click at [303, 636] on div "Academico-Bold" at bounding box center [313, 633] width 108 height 15
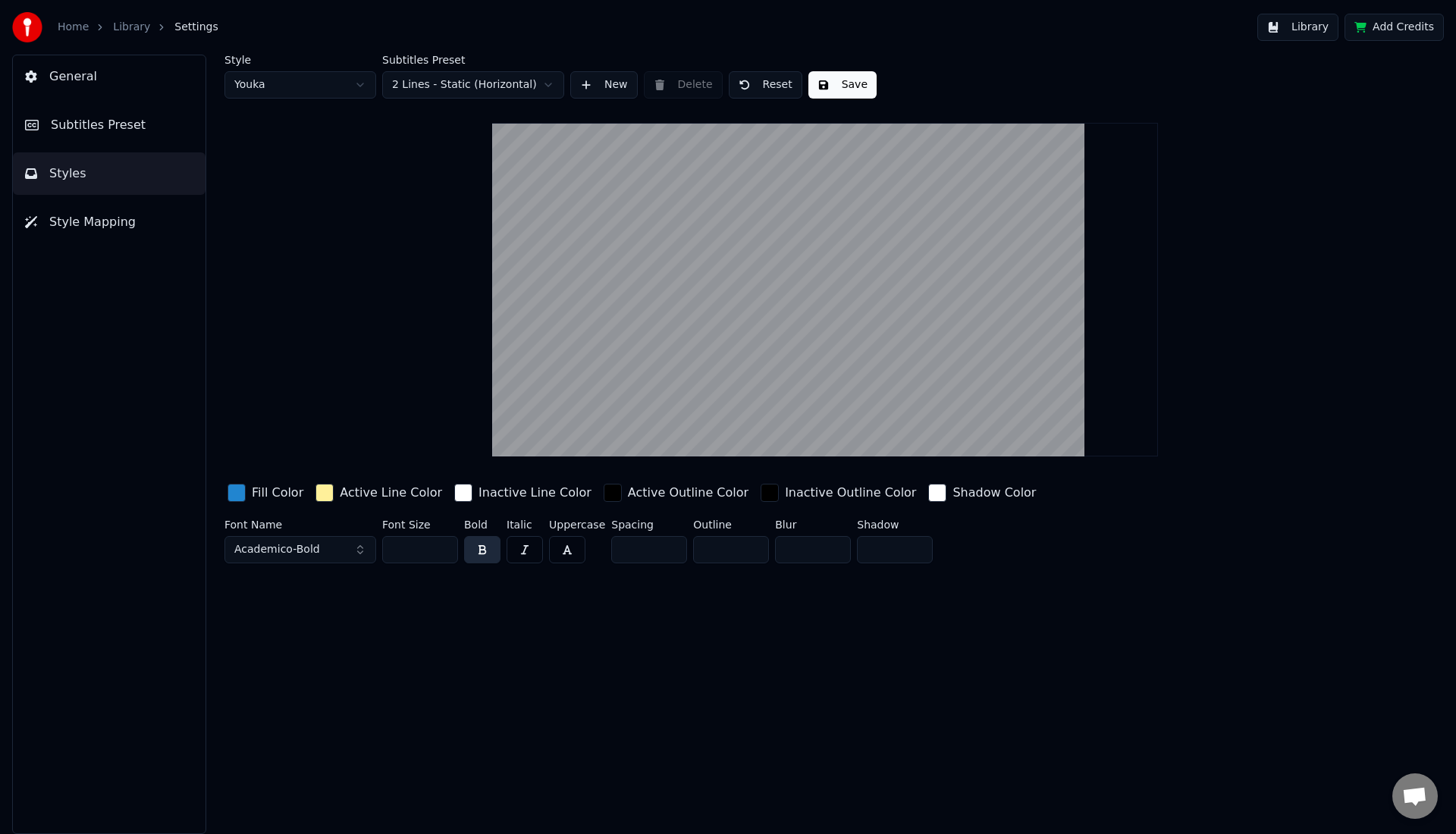
click at [318, 544] on button "Academico-Bold" at bounding box center [300, 549] width 151 height 27
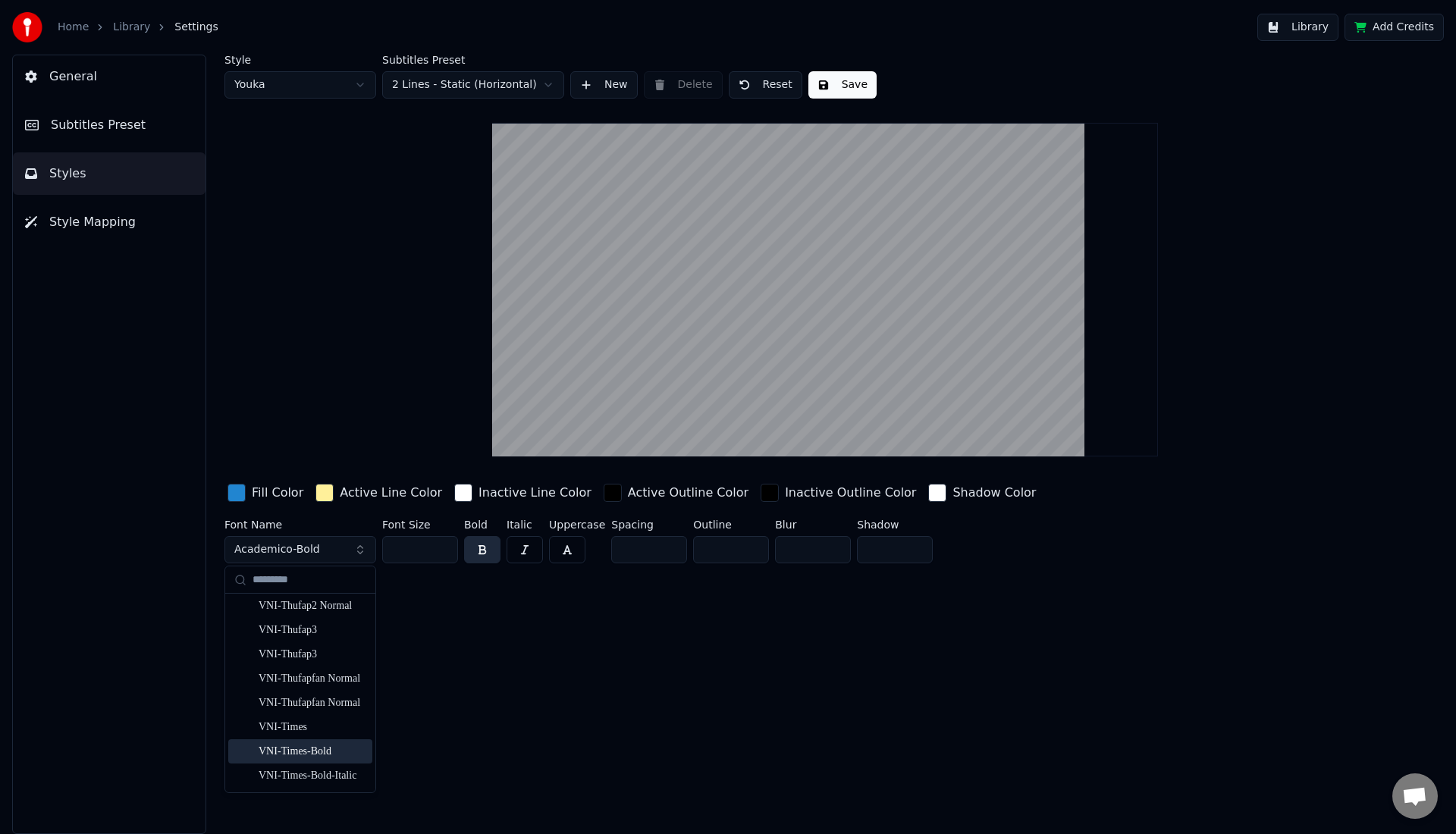
click at [322, 756] on div "VNI-Times-Bold" at bounding box center [313, 751] width 108 height 15
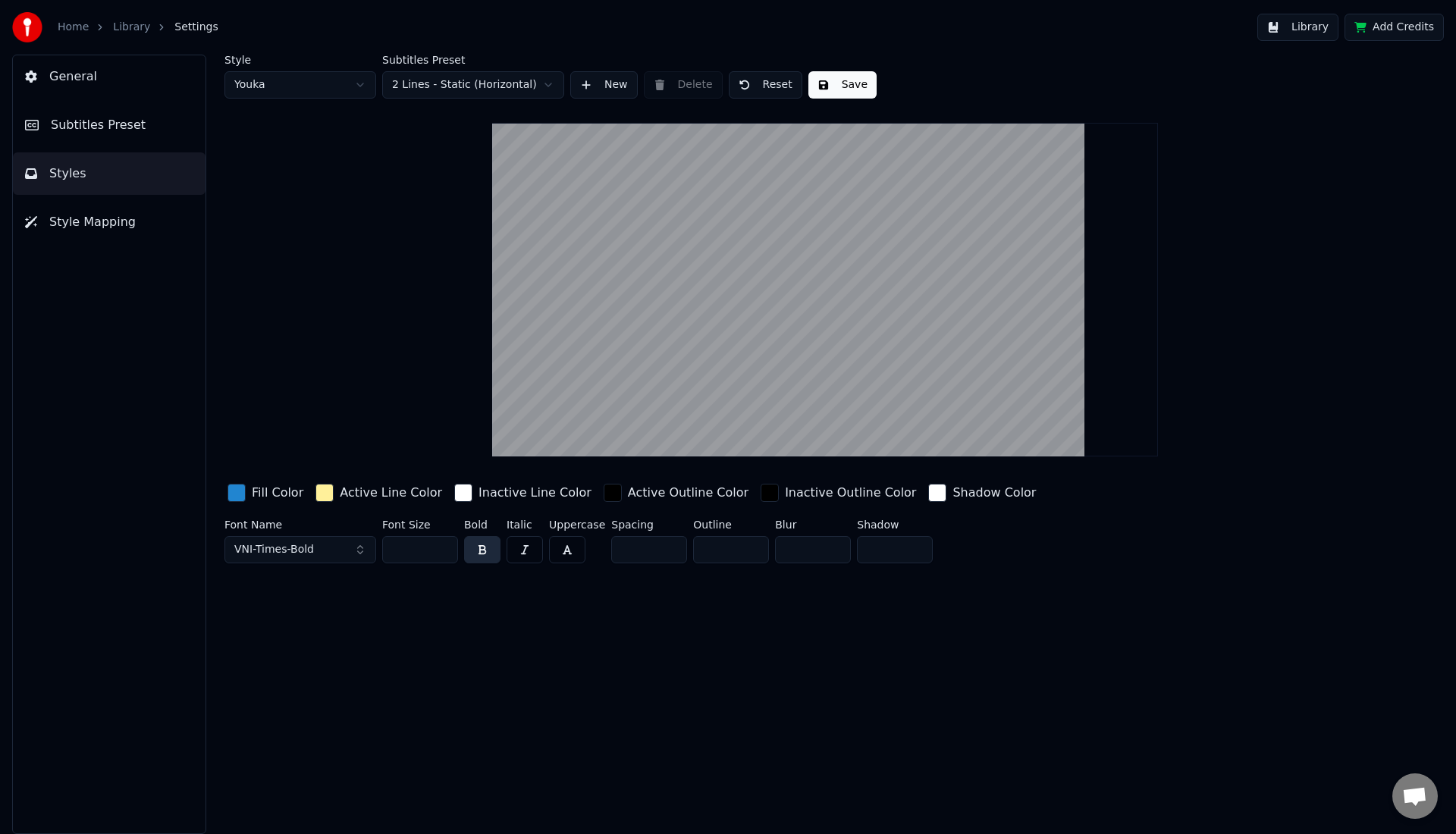
click at [350, 558] on button "VNI-Times-Bold" at bounding box center [300, 549] width 151 height 27
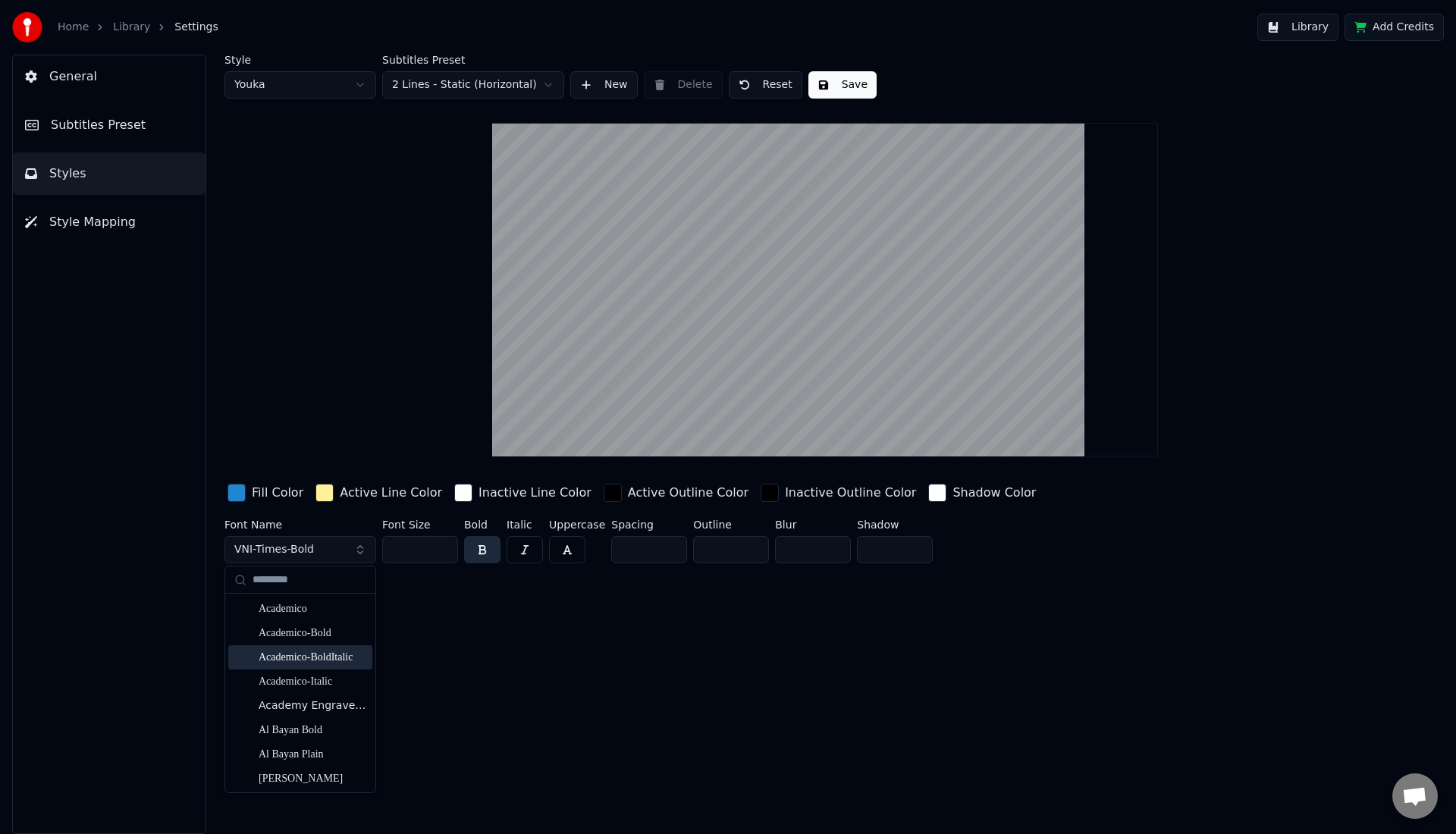
click at [337, 648] on div "Academico-BoldItalic" at bounding box center [300, 657] width 144 height 24
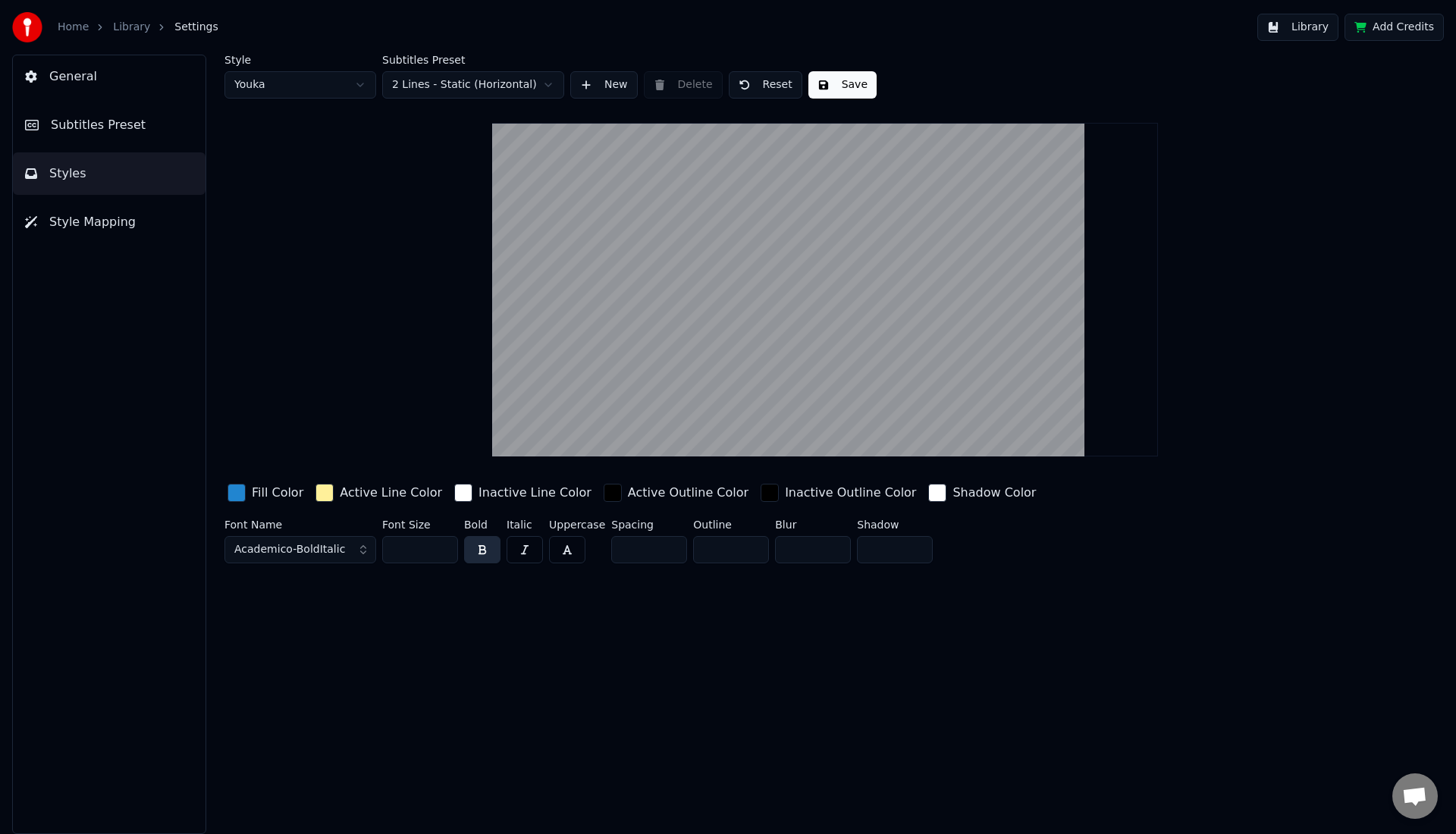
click at [831, 89] on button "Save" at bounding box center [843, 84] width 69 height 27
click at [831, 89] on button "Done" at bounding box center [844, 84] width 71 height 27
click at [79, 124] on span "Subtitles Preset" at bounding box center [98, 125] width 95 height 19
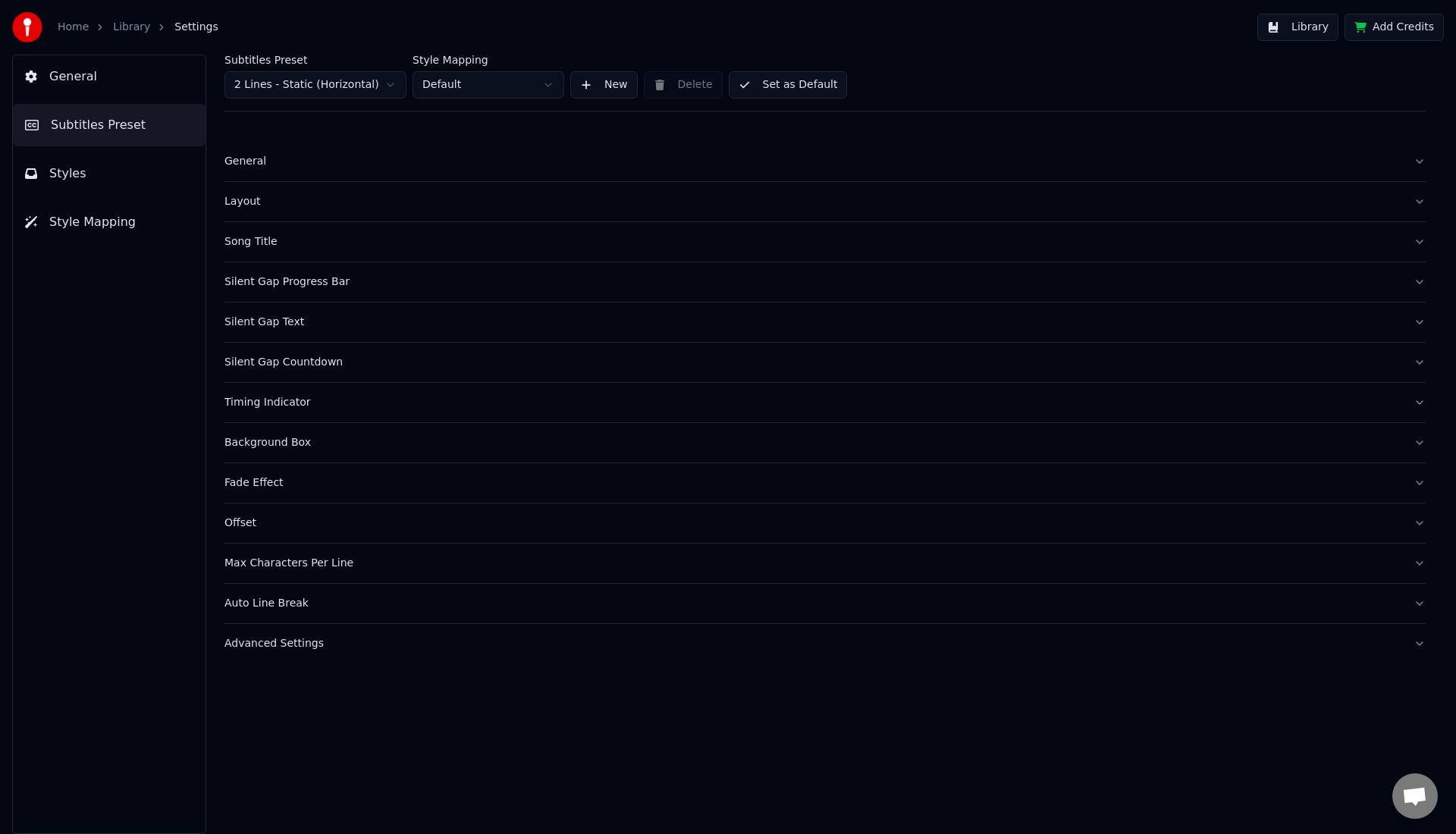
click at [86, 69] on span "General" at bounding box center [72, 77] width 47 height 19
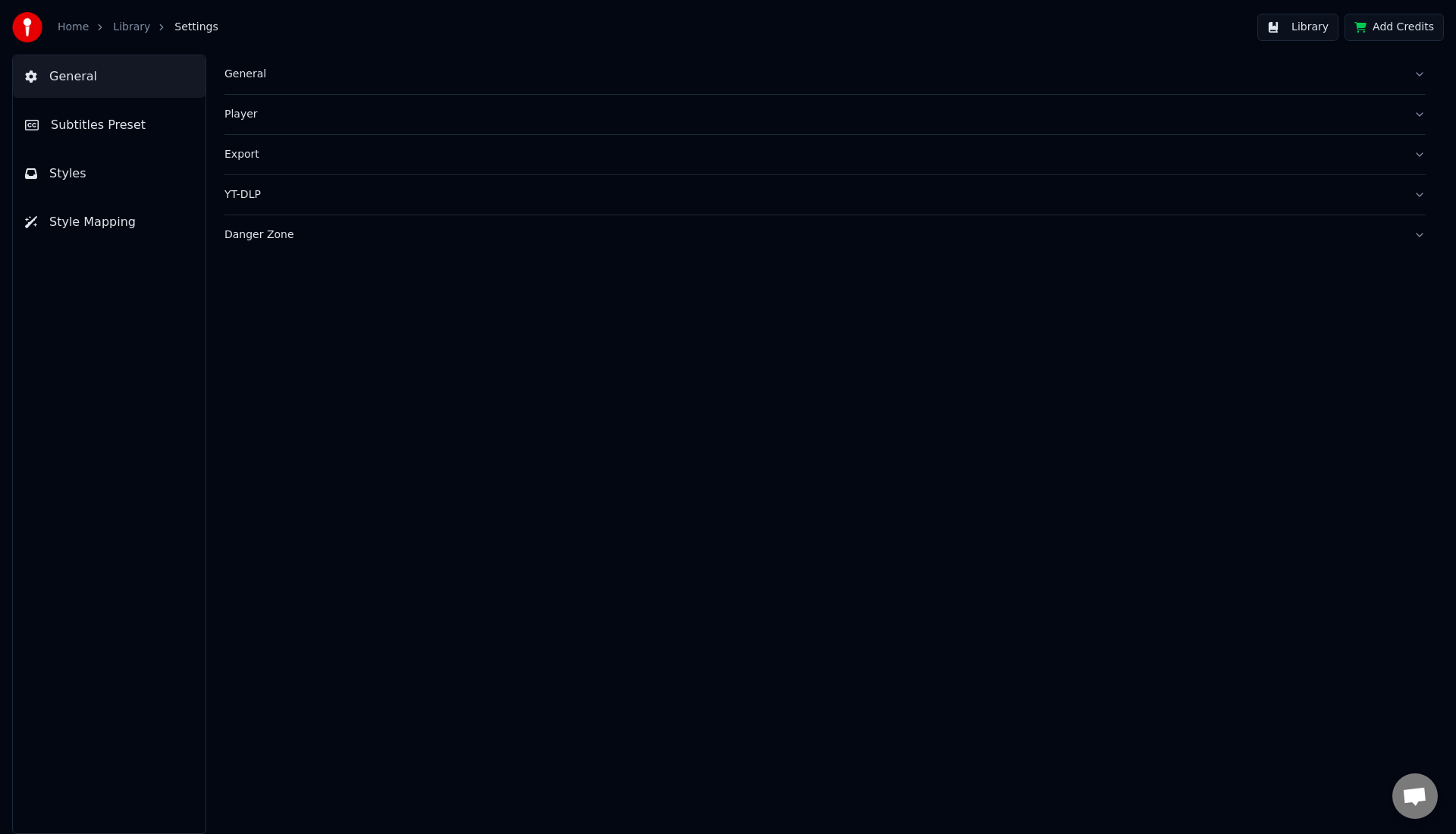
click at [71, 121] on span "Subtitles Preset" at bounding box center [98, 125] width 95 height 19
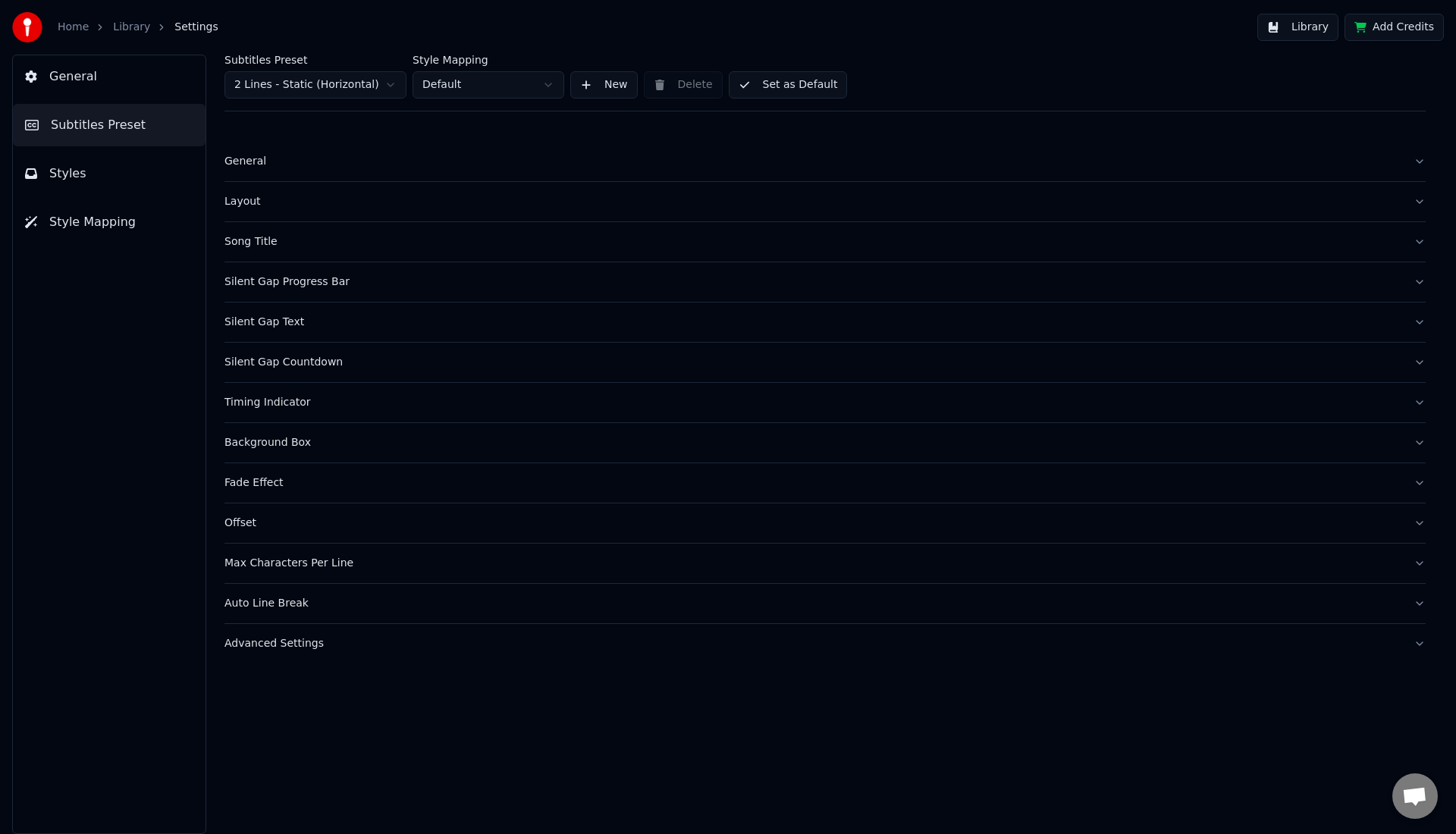
click at [253, 170] on button "General" at bounding box center [825, 161] width 1201 height 39
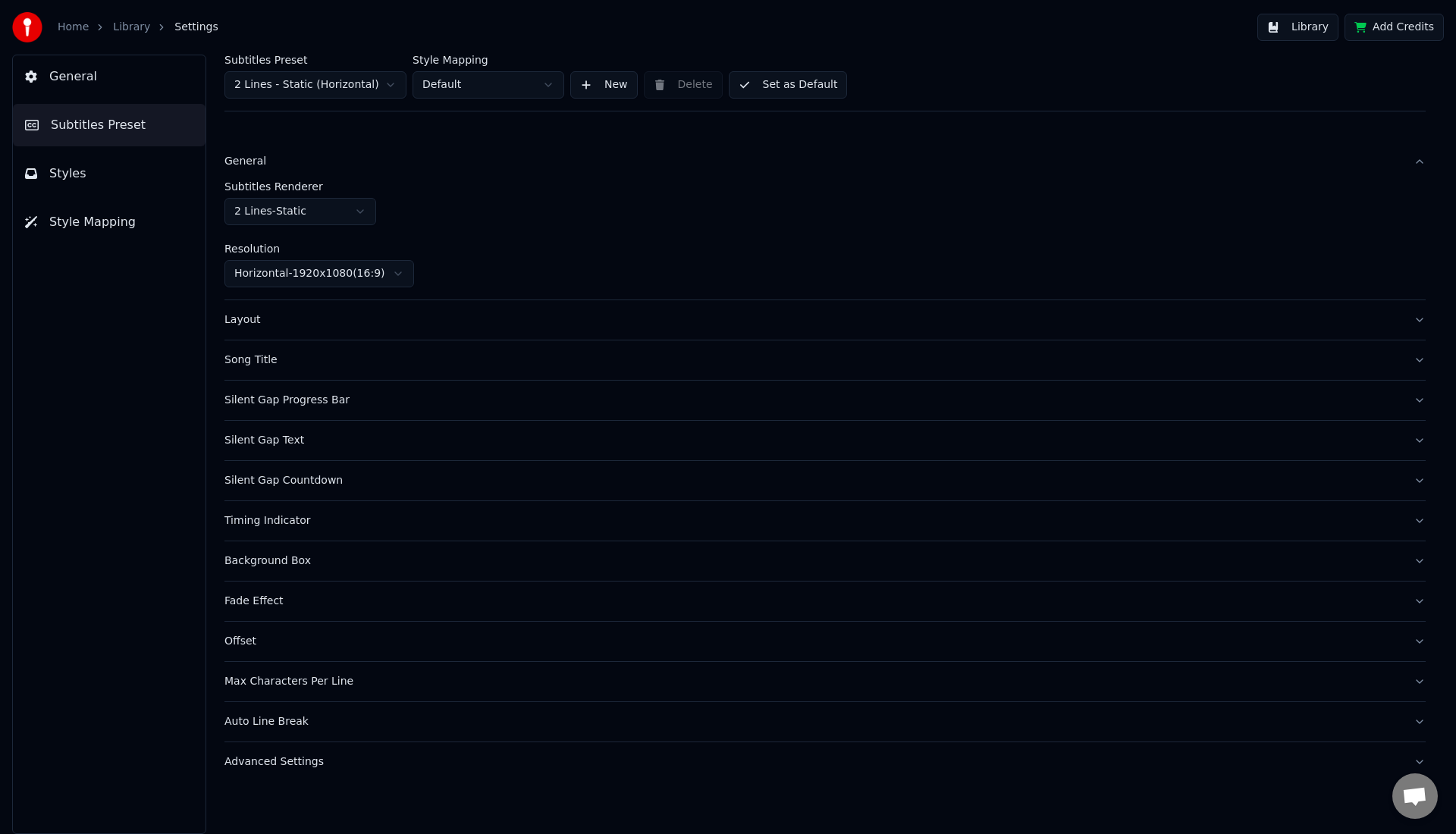
click at [273, 274] on html "Home Library Settings Library Add Credits General Subtitles Preset Styles Style…" at bounding box center [728, 417] width 1456 height 834
click at [252, 314] on div "Layout" at bounding box center [813, 320] width 1177 height 15
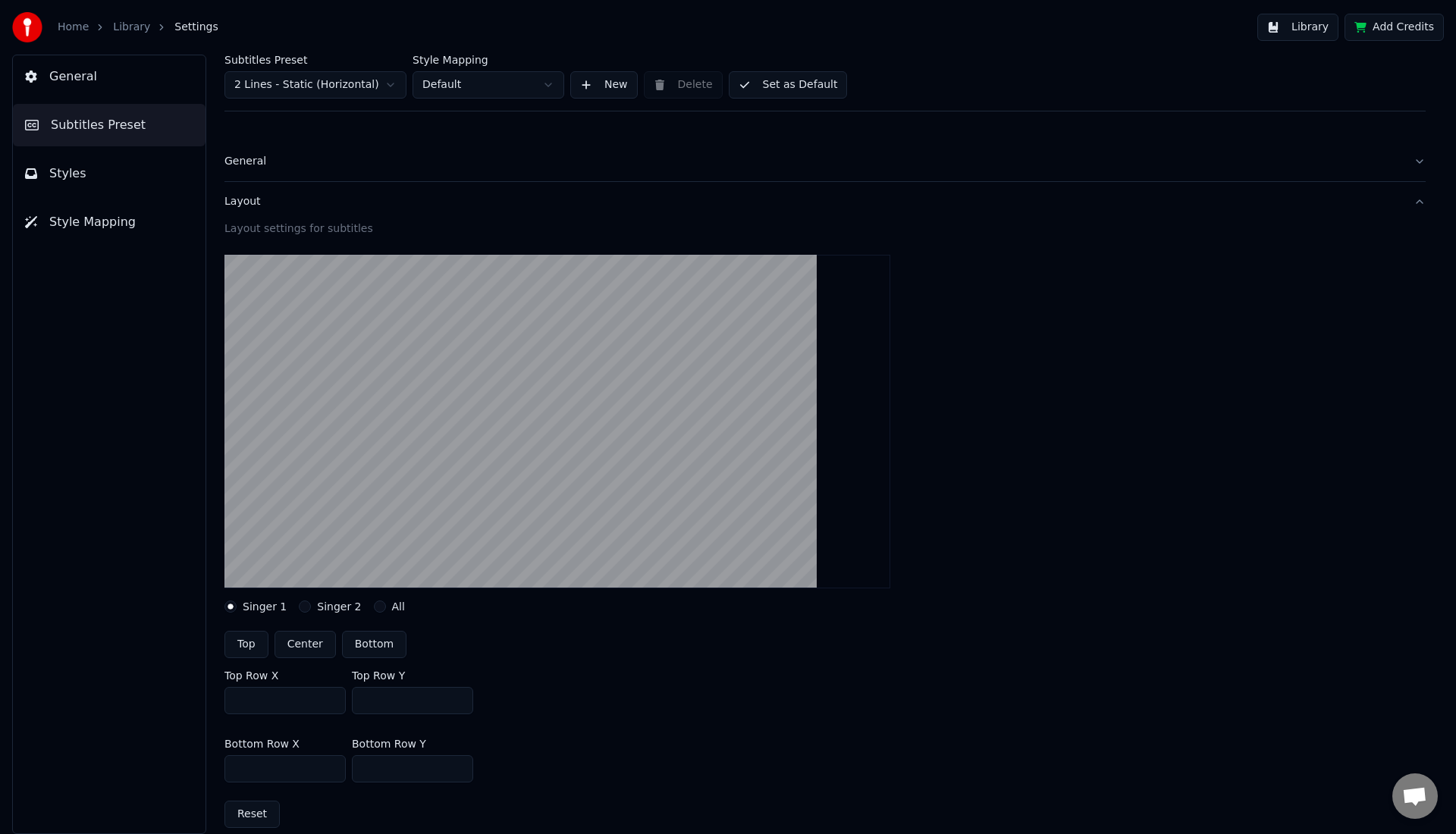
click at [301, 609] on button "Singer 2" at bounding box center [304, 606] width 12 height 12
click at [237, 603] on div "Singer 1" at bounding box center [255, 606] width 62 height 12
click at [238, 607] on div "Singer 1" at bounding box center [255, 606] width 62 height 12
click at [234, 607] on button "Singer 1" at bounding box center [230, 606] width 12 height 12
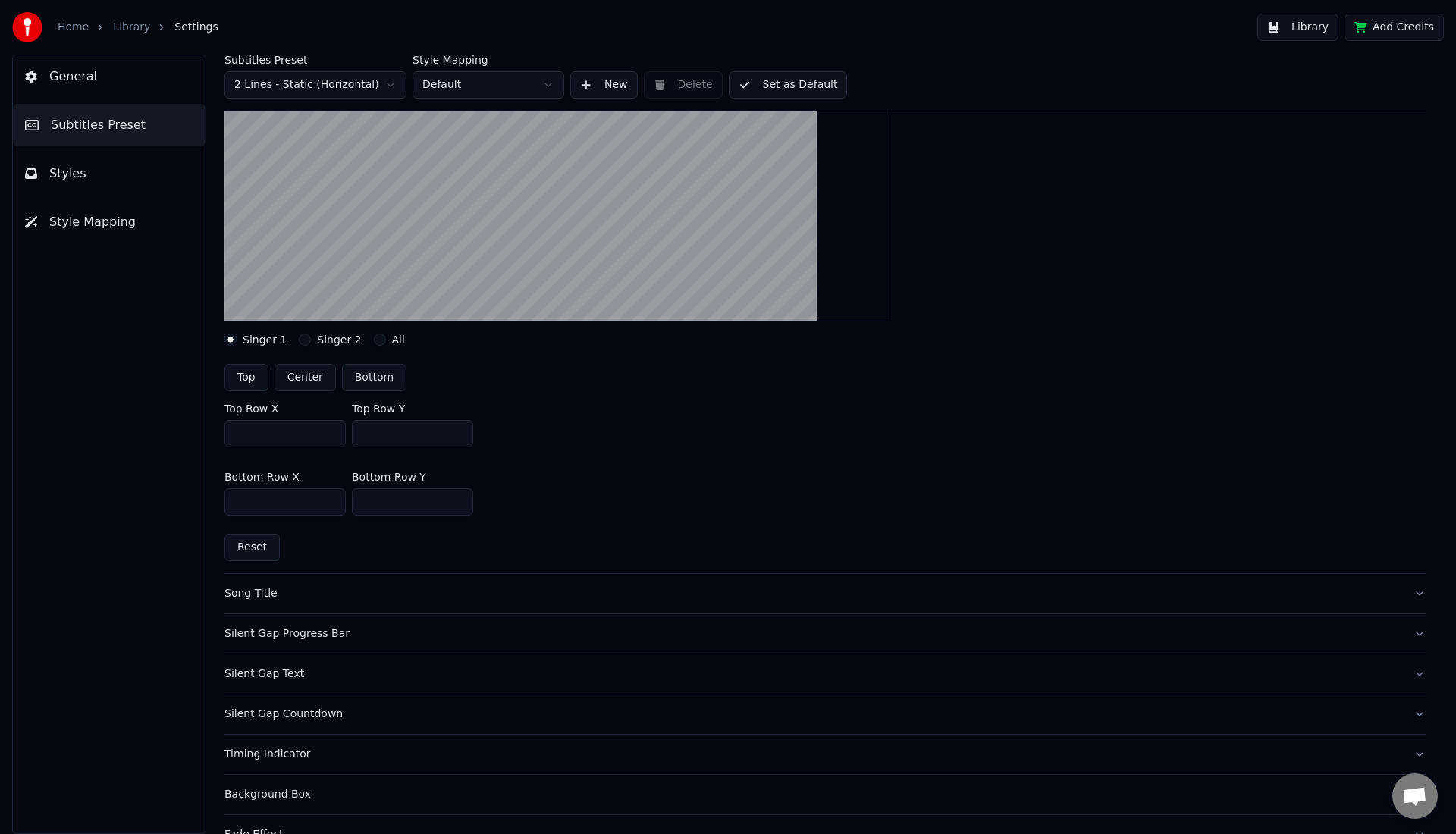
scroll to position [270, 0]
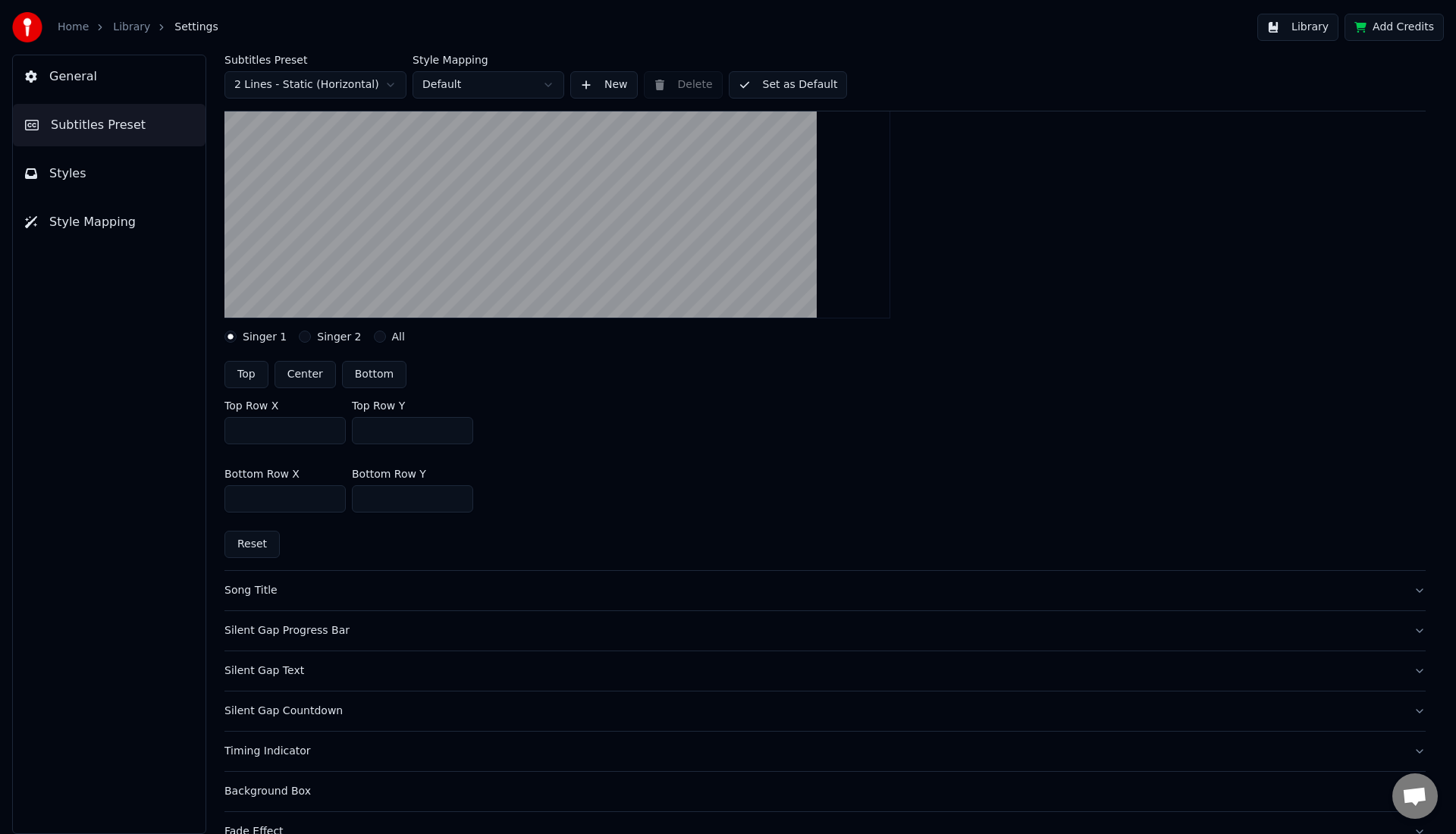
click at [267, 600] on button "Song Title" at bounding box center [825, 590] width 1201 height 39
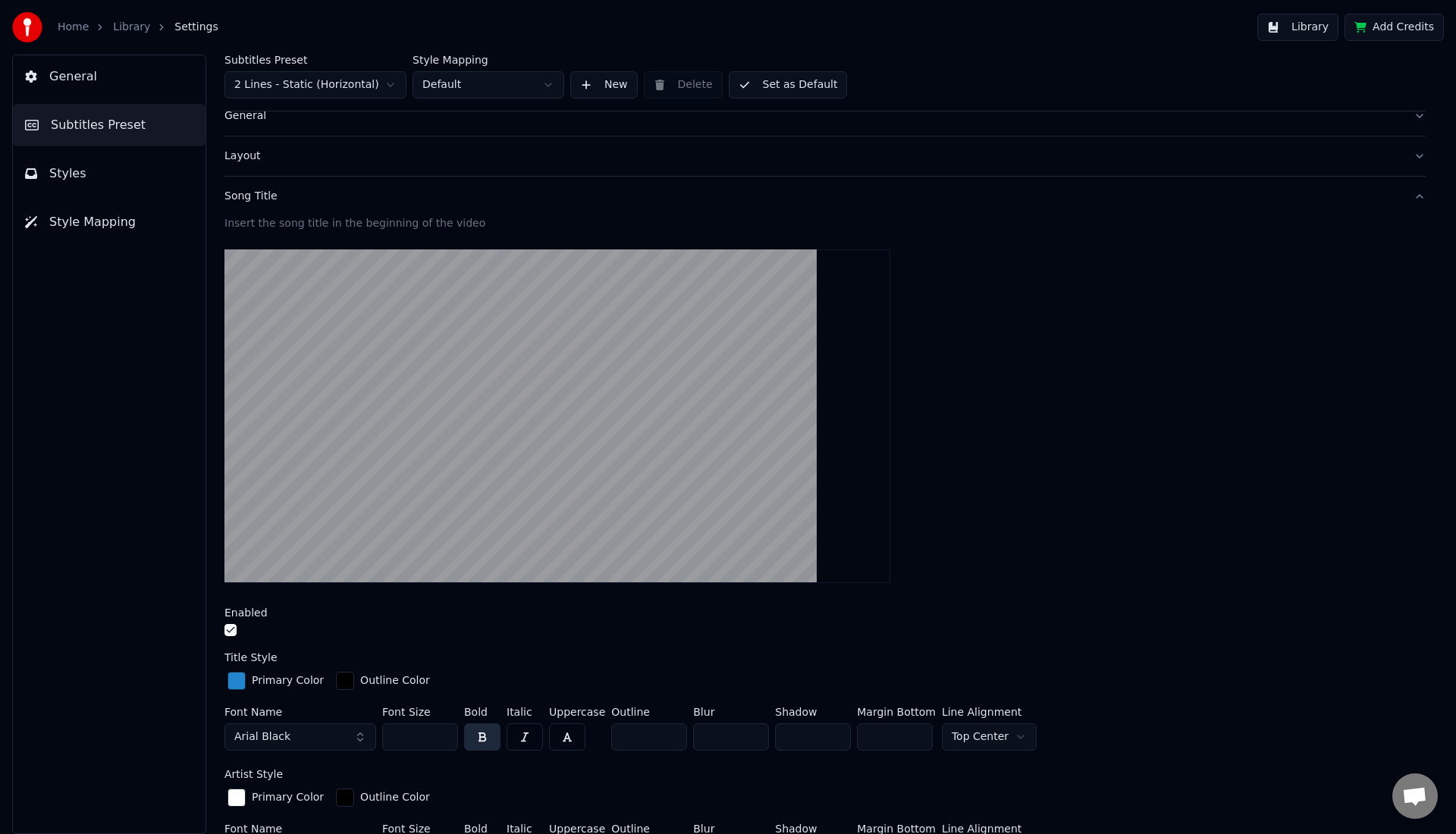
scroll to position [42, 0]
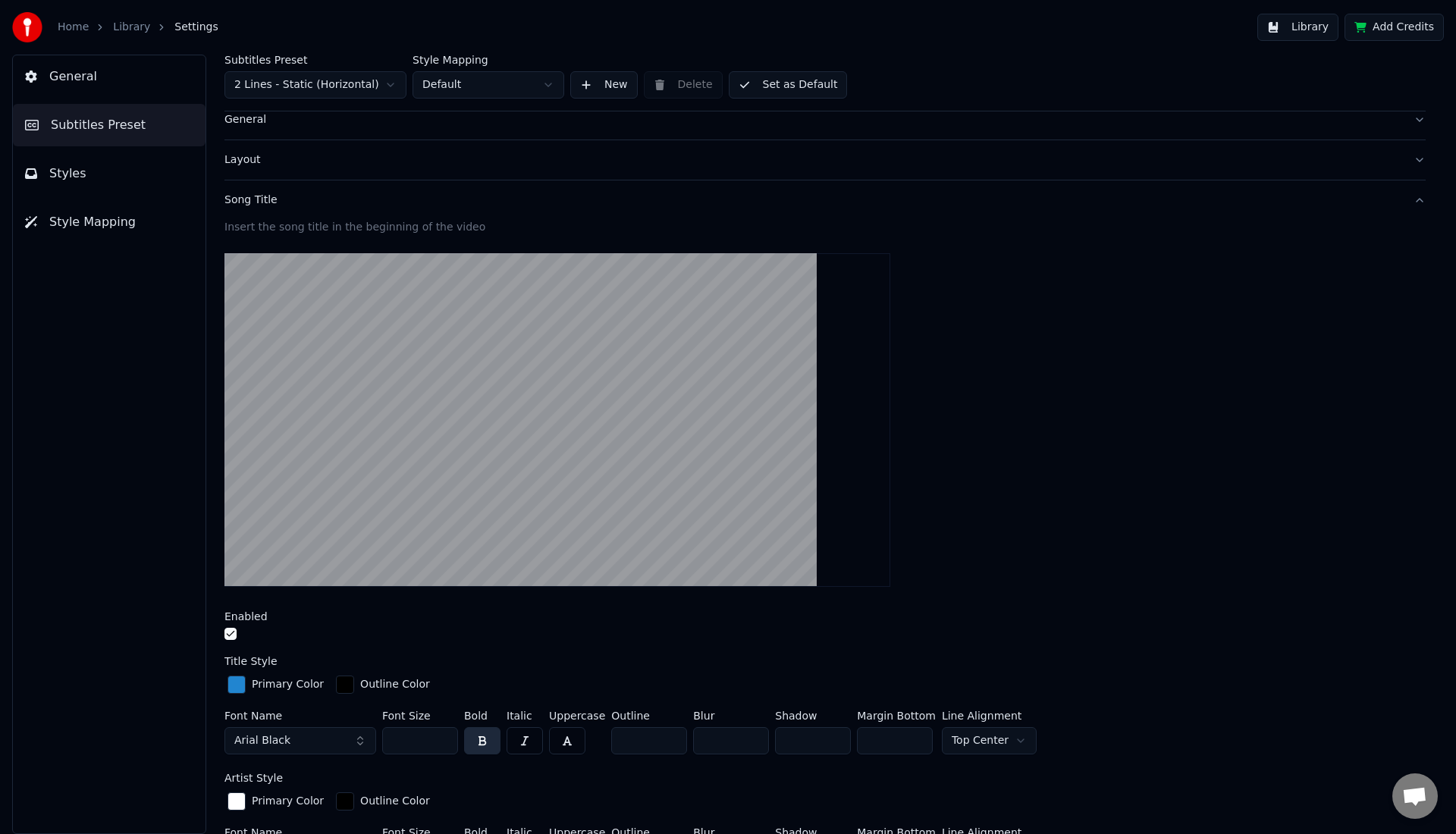
click at [362, 744] on button "Arial Black" at bounding box center [300, 740] width 151 height 27
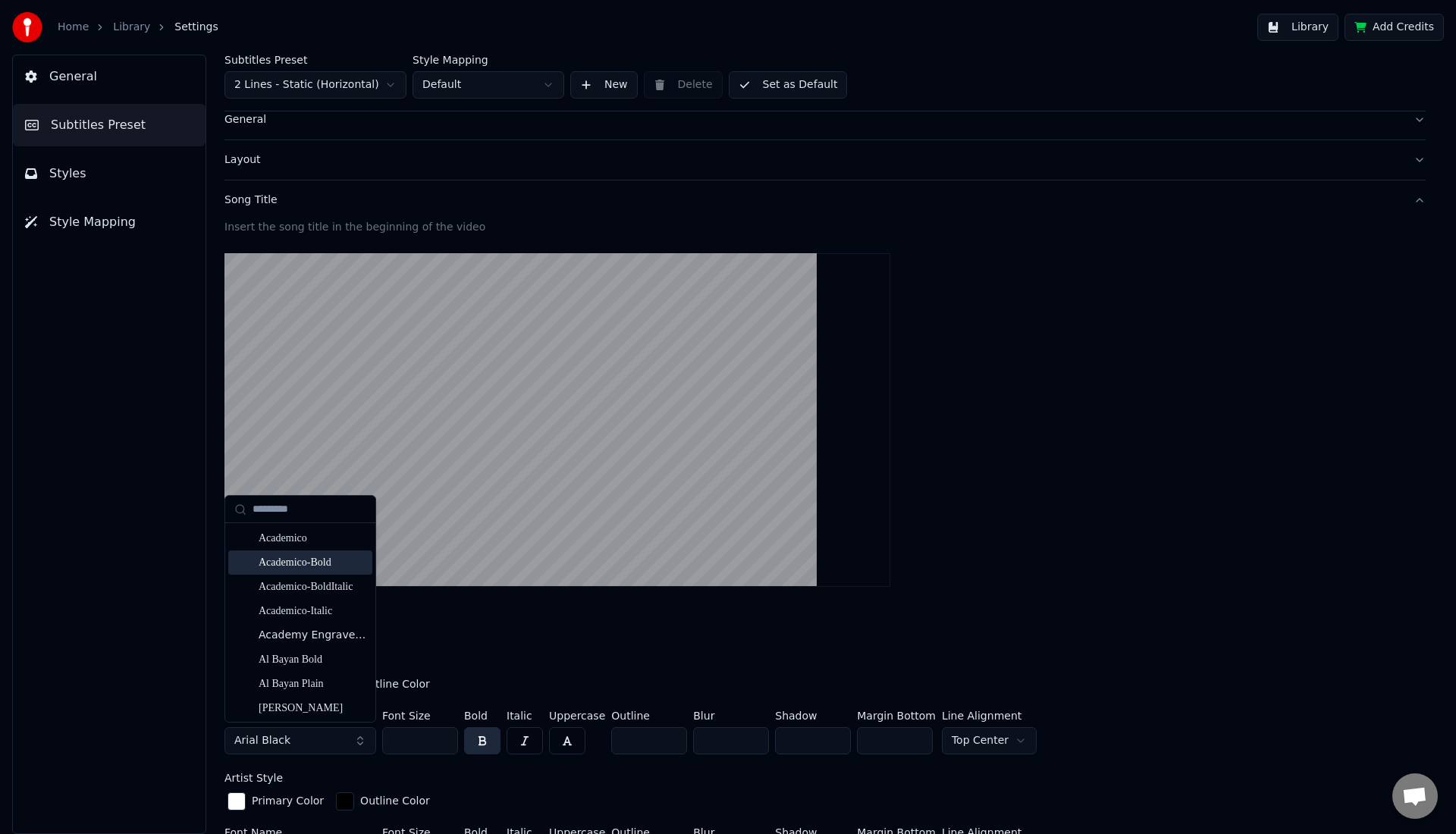
click at [292, 572] on div "Academico-Bold" at bounding box center [300, 562] width 144 height 24
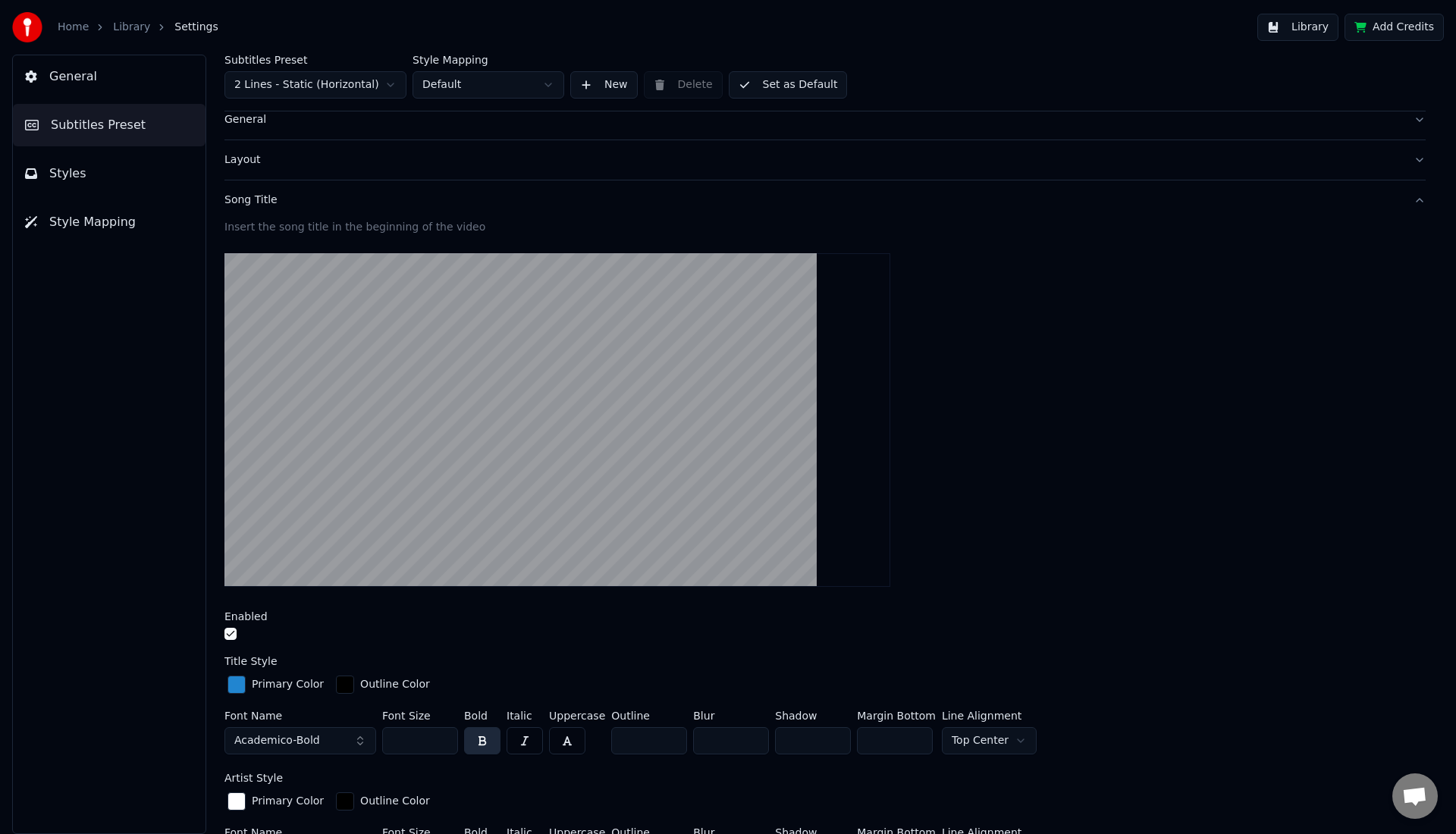
click at [986, 744] on html "Home Library Settings Library Add Credits General Subtitles Preset Styles Style…" at bounding box center [728, 417] width 1456 height 834
click at [997, 748] on html "Home Library Settings Library Add Credits General Subtitles Preset Styles Style…" at bounding box center [728, 417] width 1456 height 834
click at [985, 739] on html "Home Library Settings Library Add Credits General Subtitles Preset Styles Style…" at bounding box center [728, 417] width 1456 height 834
click at [915, 741] on input "***" at bounding box center [895, 740] width 76 height 27
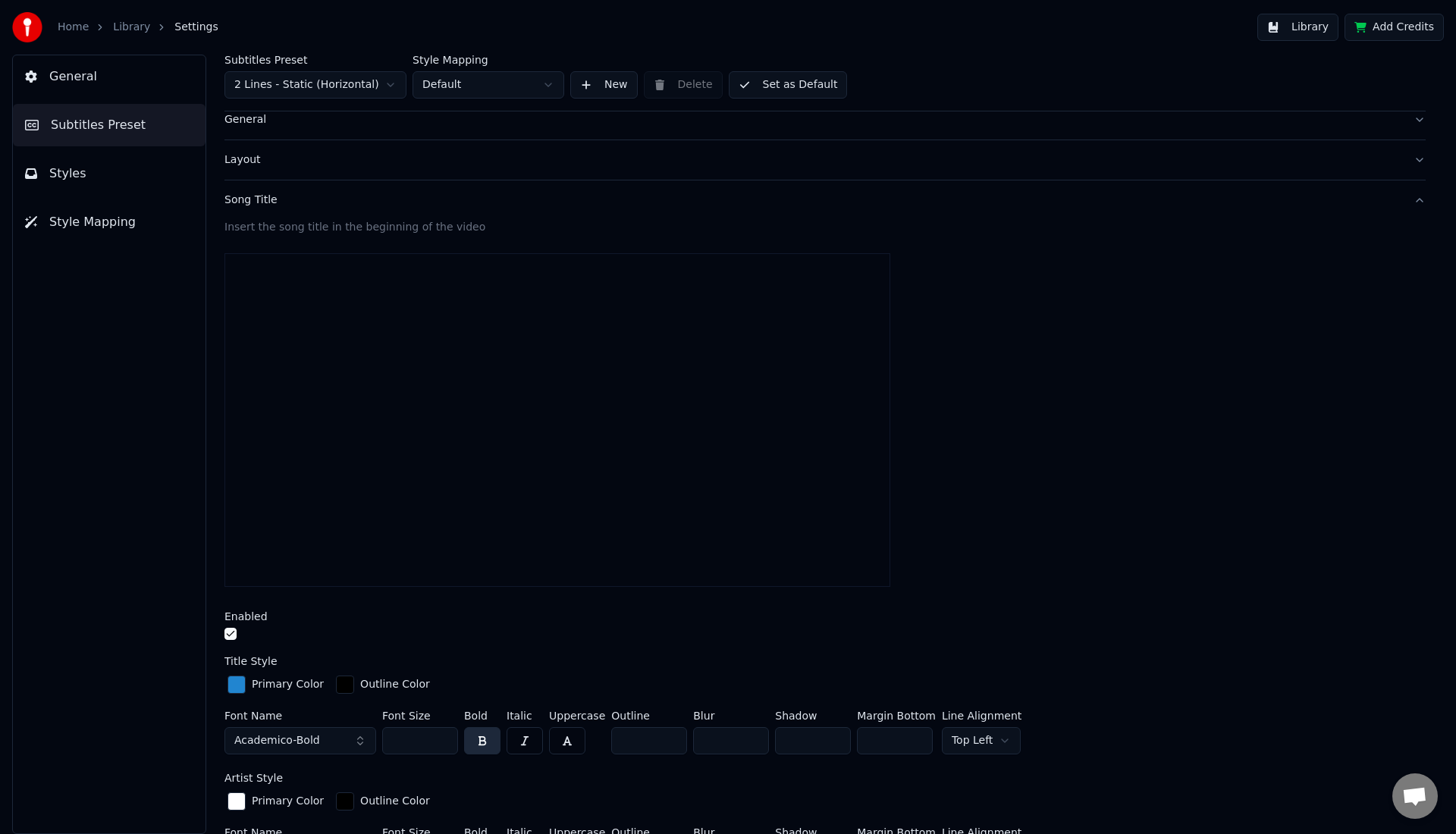
click at [915, 742] on input "***" at bounding box center [895, 740] width 76 height 27
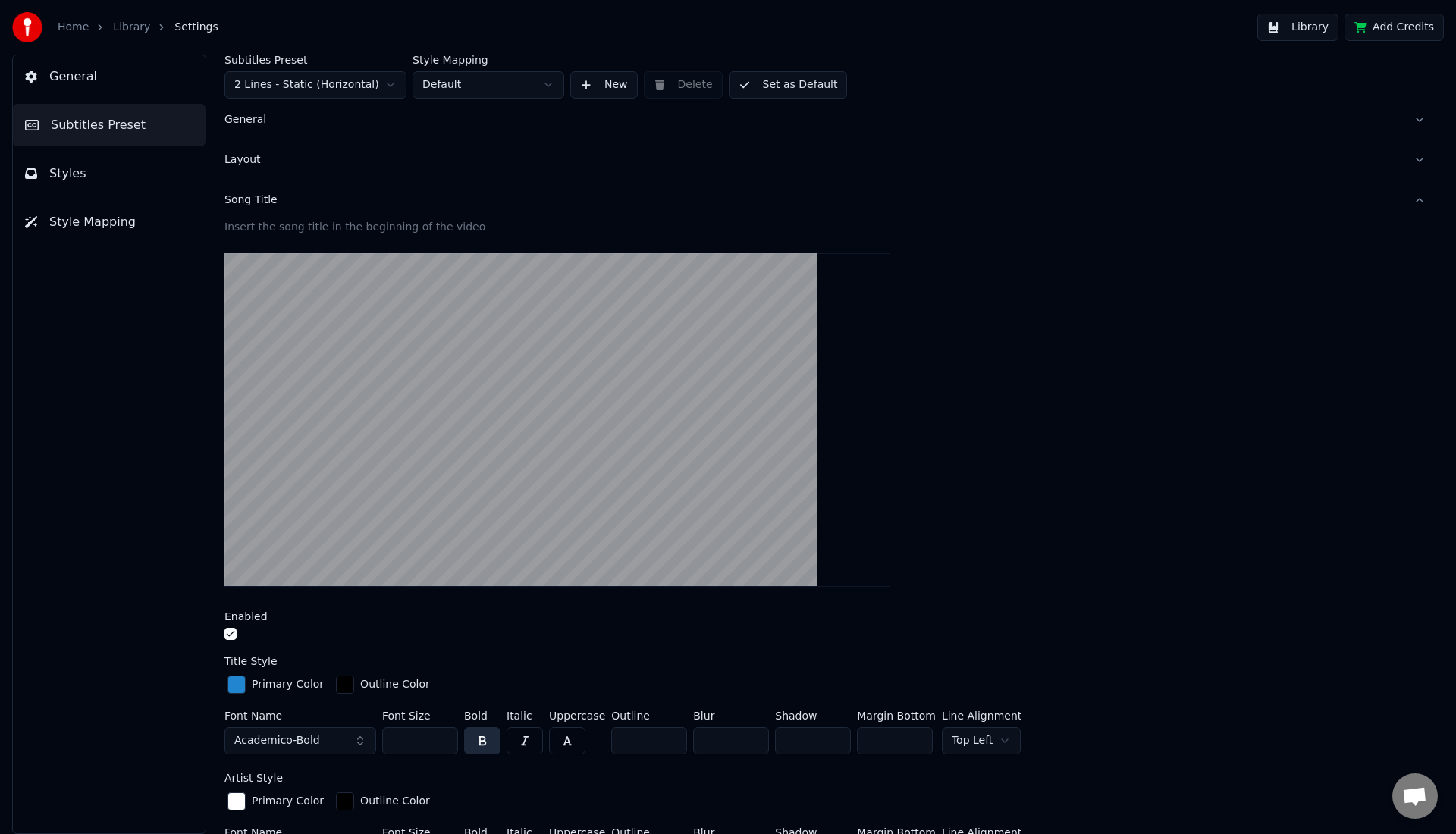
click at [915, 742] on input "***" at bounding box center [895, 740] width 76 height 27
drag, startPoint x: 896, startPoint y: 738, endPoint x: 840, endPoint y: 738, distance: 56.0
click at [840, 738] on div "Font Name Academico-Bold Font Size *** Bold Italic Uppercase Outline * Blur * S…" at bounding box center [825, 736] width 1201 height 50
type input "***"
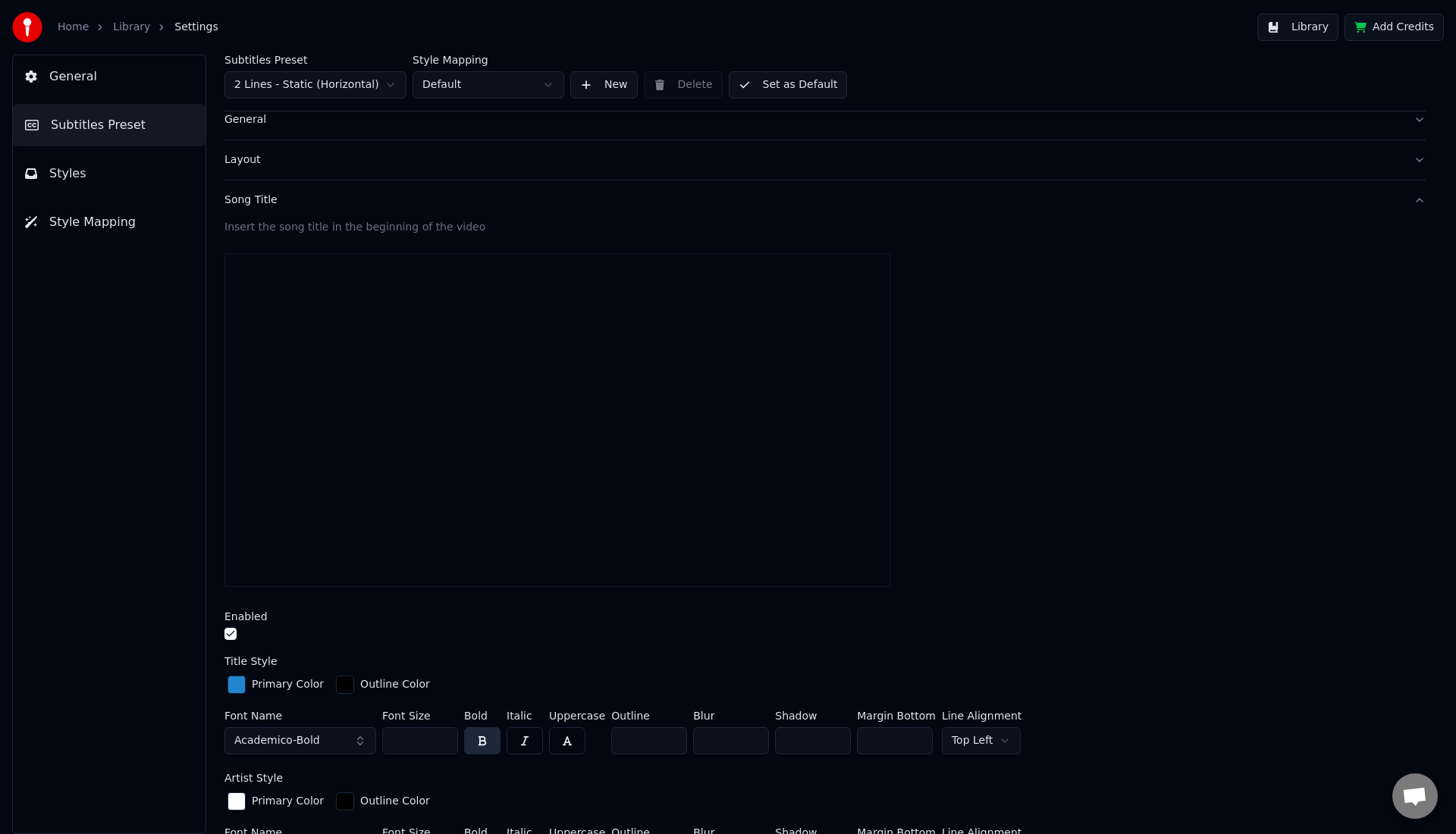
drag, startPoint x: 835, startPoint y: 737, endPoint x: 839, endPoint y: 725, distance: 12.6
click at [839, 727] on input "**" at bounding box center [813, 740] width 76 height 27
click at [833, 742] on input "**" at bounding box center [813, 740] width 76 height 27
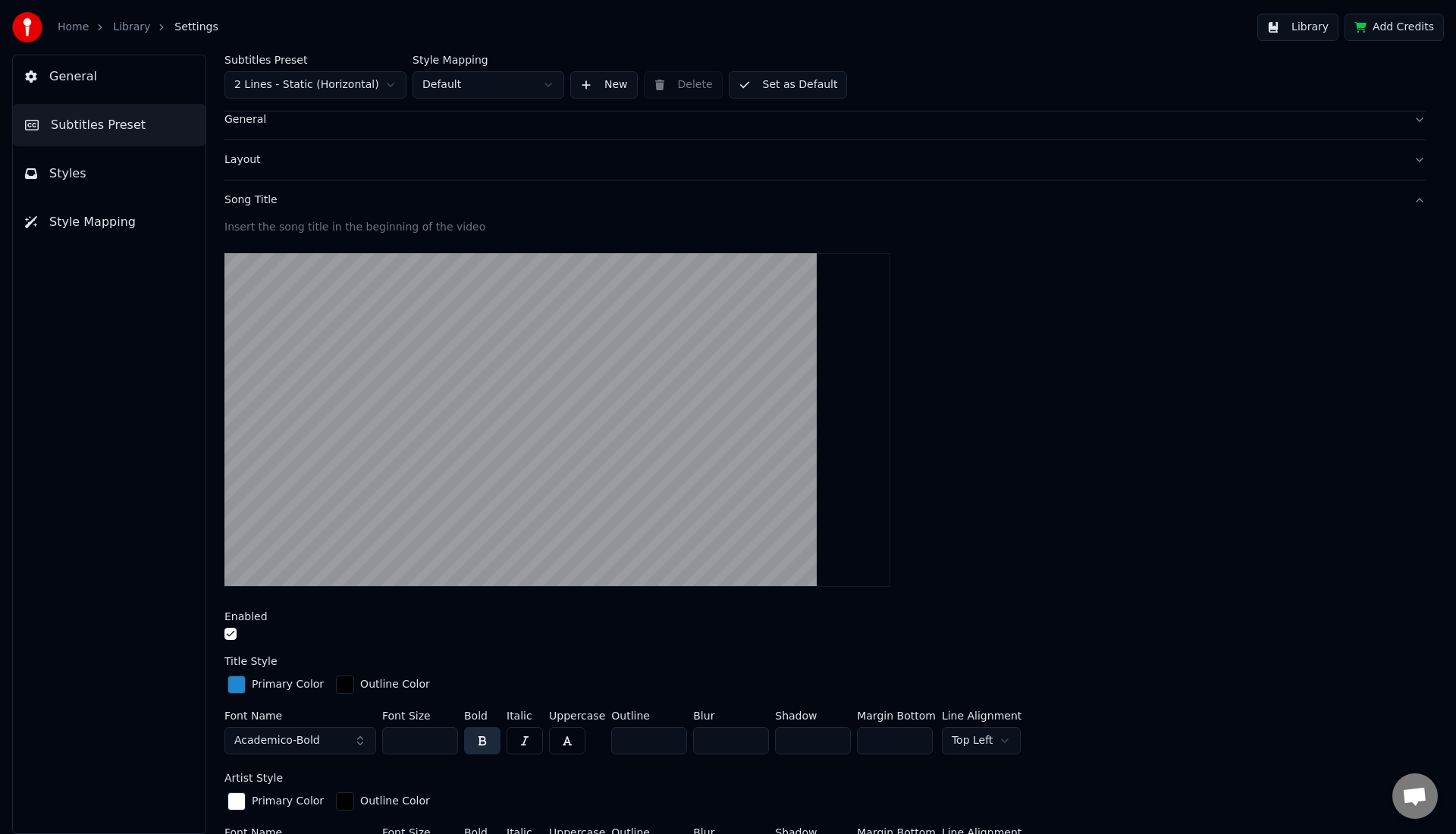
click at [833, 742] on input "**" at bounding box center [813, 740] width 76 height 27
click at [836, 741] on input "**" at bounding box center [813, 740] width 76 height 27
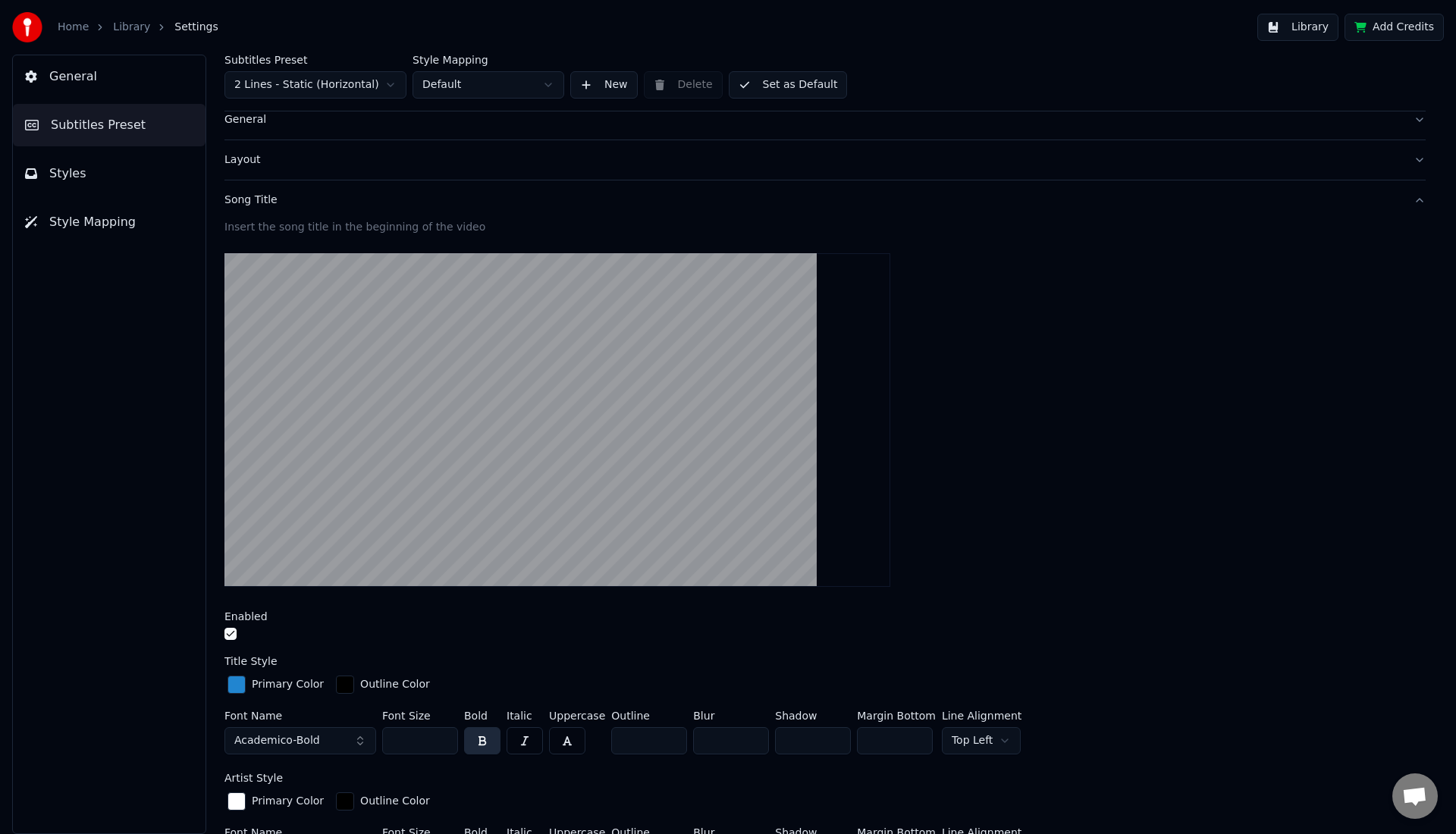
click at [836, 741] on input "**" at bounding box center [813, 740] width 76 height 27
type input "**"
click at [836, 741] on input "**" at bounding box center [813, 740] width 76 height 27
click at [666, 740] on input "*" at bounding box center [650, 740] width 76 height 27
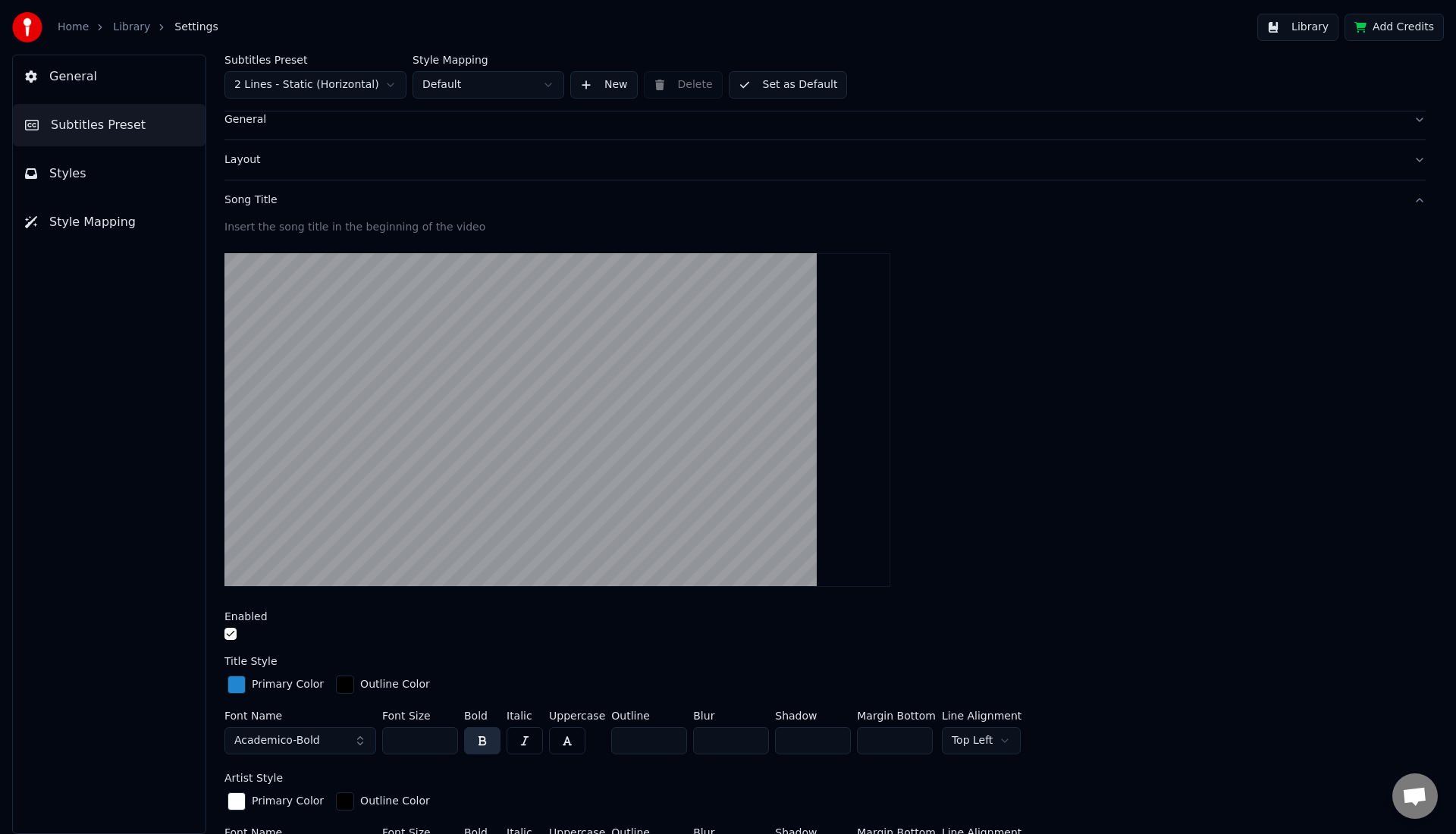
click at [666, 740] on input "*" at bounding box center [650, 740] width 76 height 27
click at [669, 738] on input "*" at bounding box center [650, 740] width 76 height 27
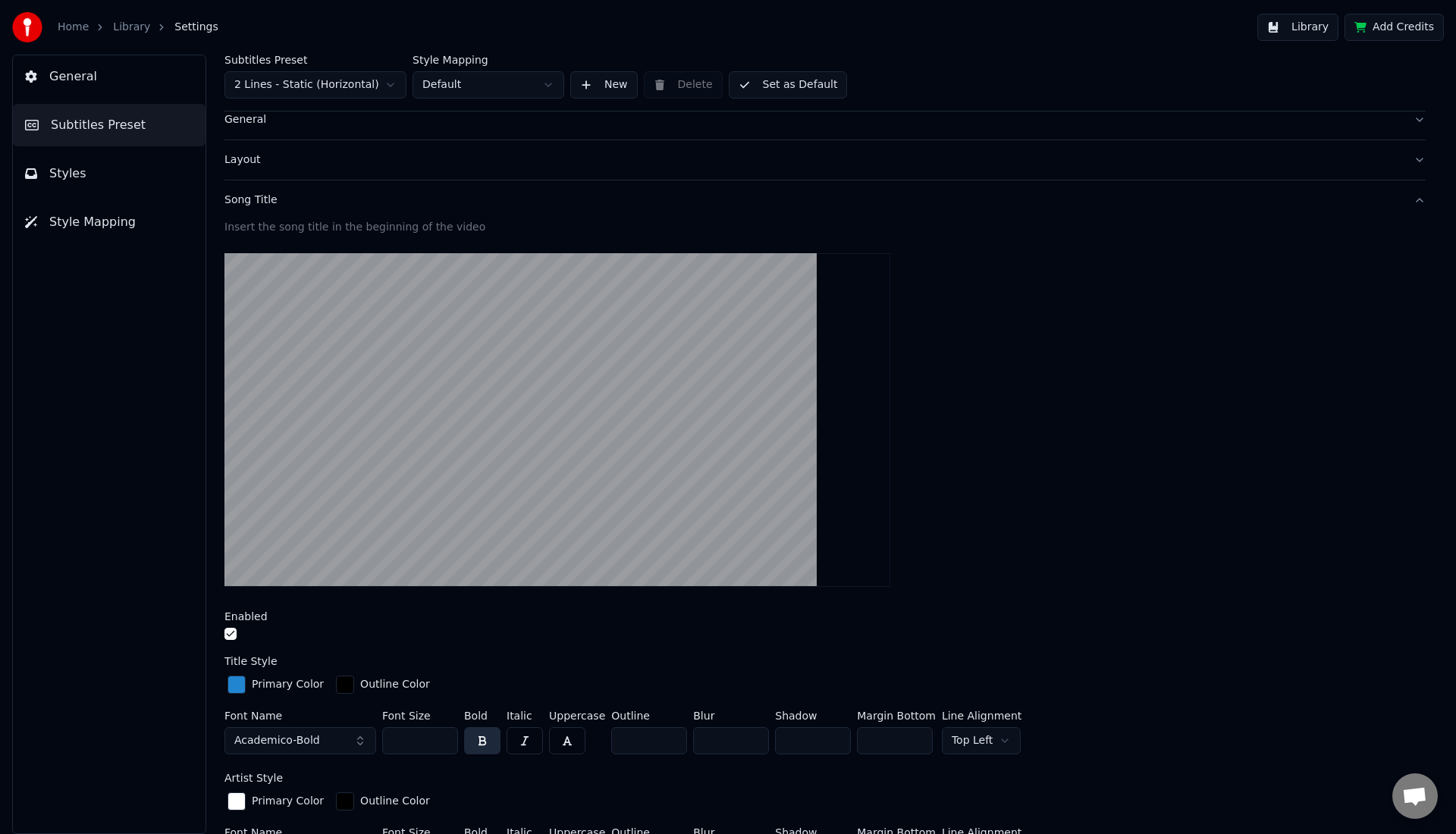
click at [669, 738] on input "*" at bounding box center [650, 740] width 76 height 27
click at [669, 743] on input "*" at bounding box center [650, 740] width 76 height 27
type input "*"
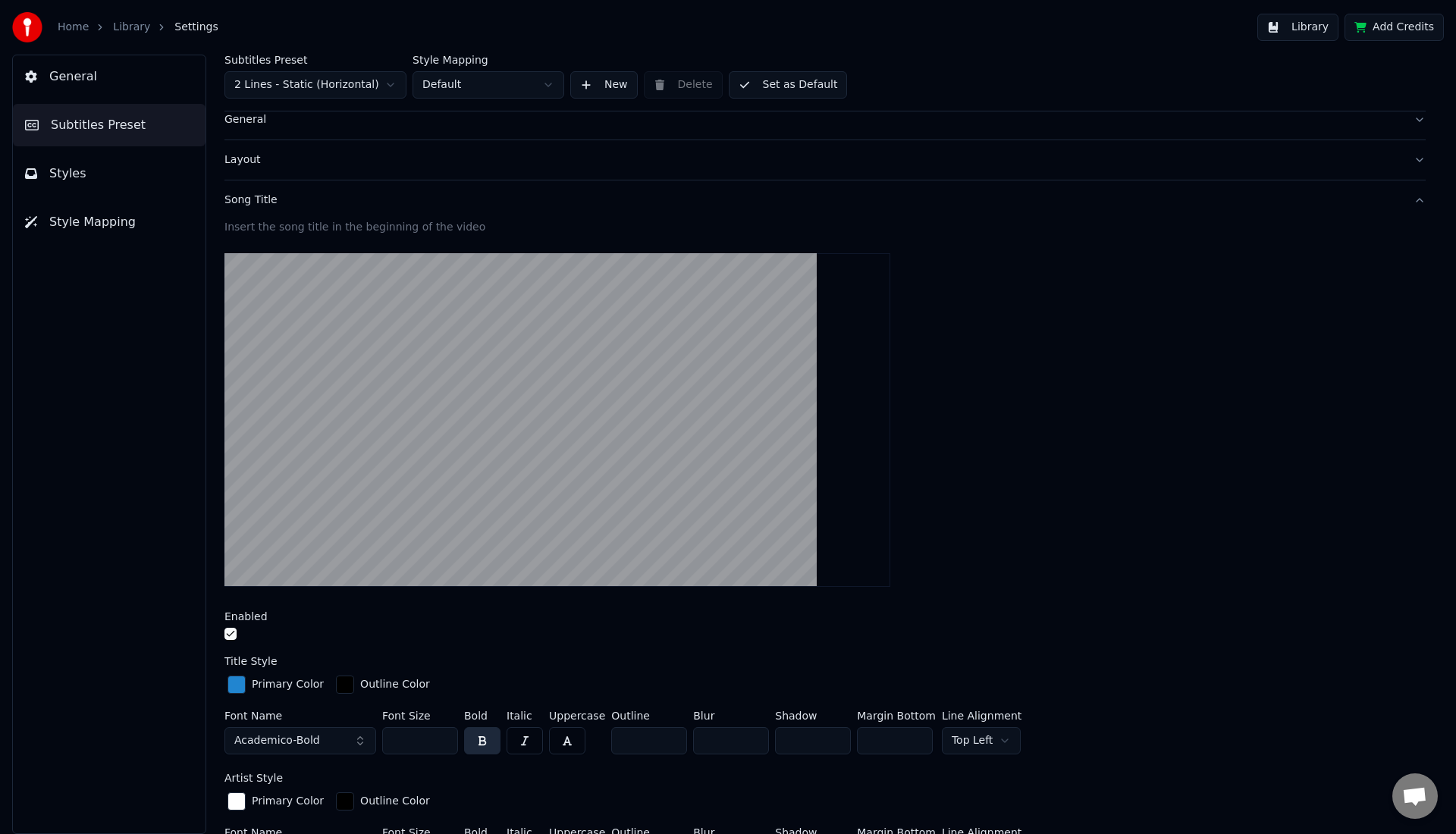
click at [669, 743] on input "*" at bounding box center [650, 740] width 76 height 27
click at [751, 741] on input "*" at bounding box center [731, 740] width 76 height 27
type input "*"
click at [752, 741] on input "*" at bounding box center [731, 740] width 76 height 27
click at [442, 744] on input "***" at bounding box center [420, 740] width 76 height 27
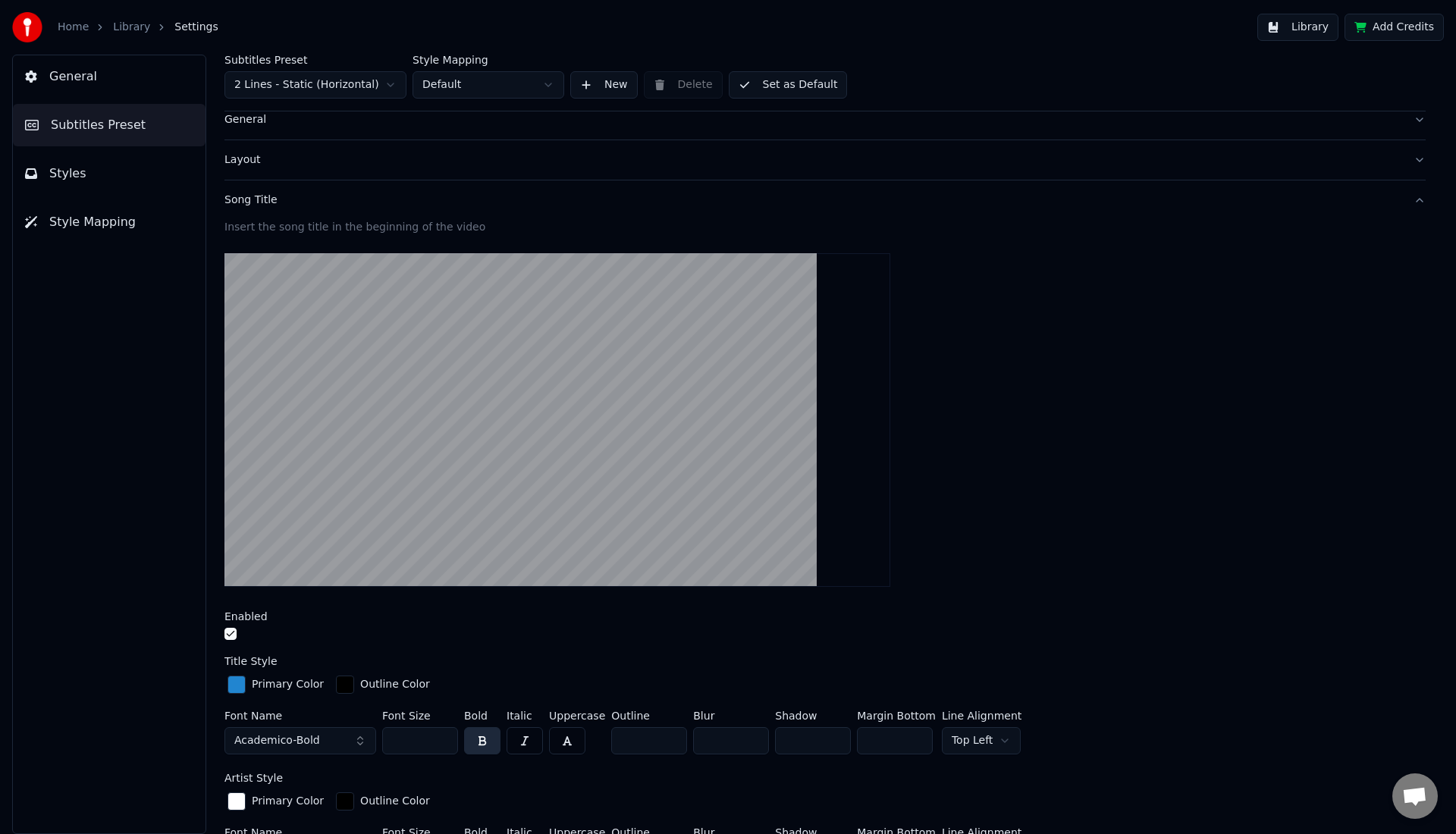
click at [442, 744] on input "***" at bounding box center [420, 740] width 76 height 27
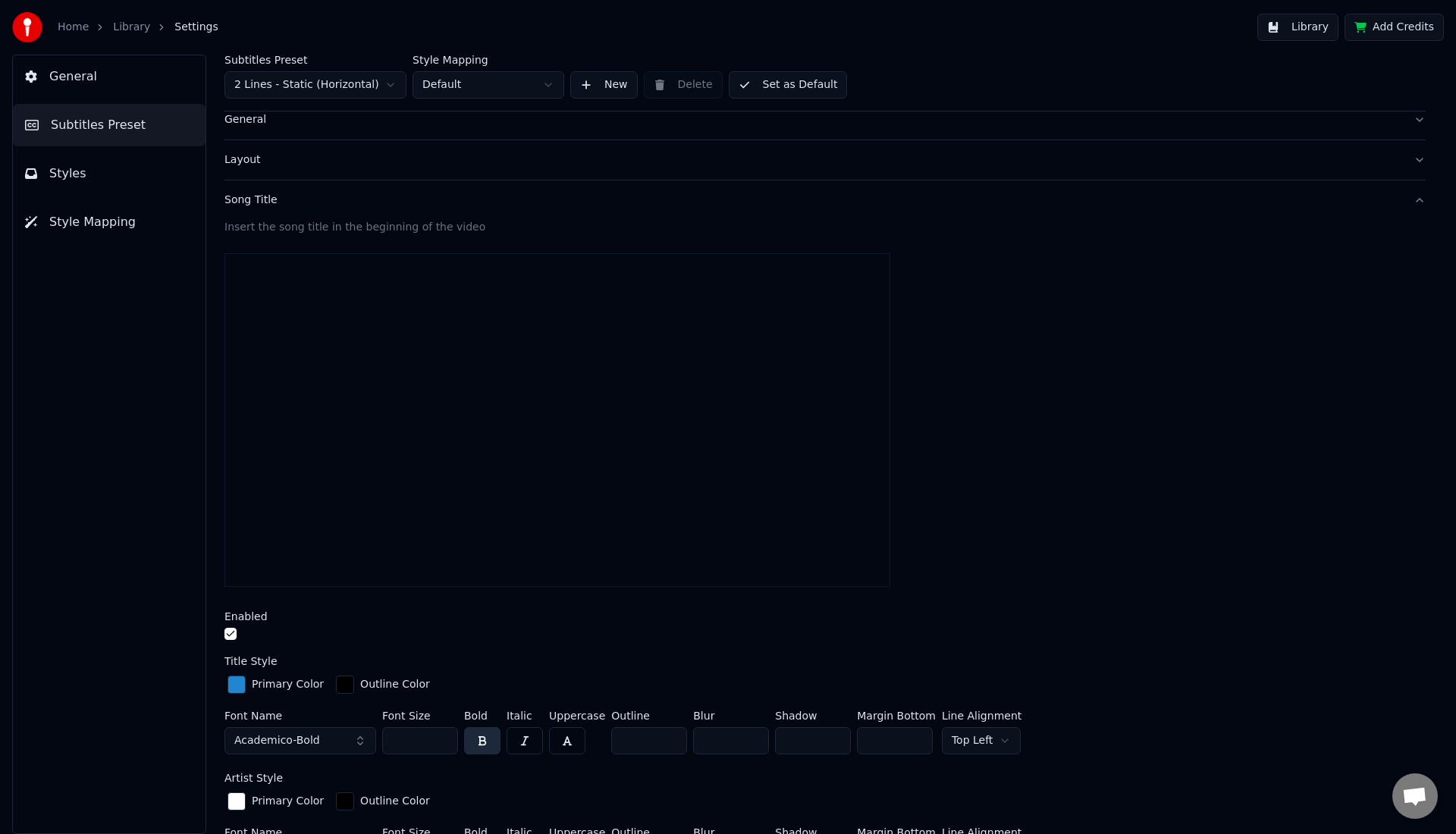
click at [442, 744] on input "***" at bounding box center [420, 740] width 76 height 27
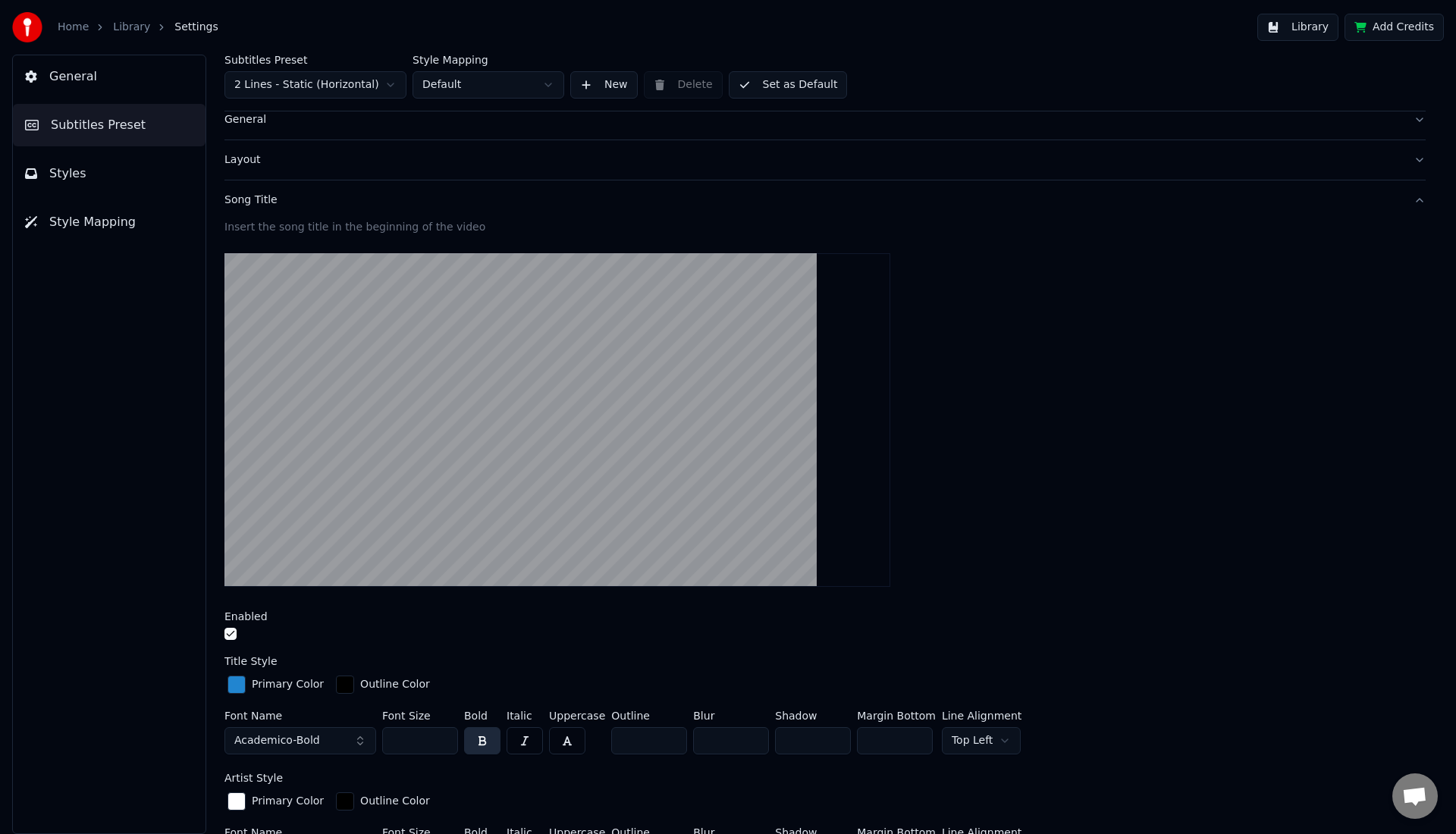
click at [442, 744] on input "***" at bounding box center [420, 740] width 76 height 27
click at [416, 738] on input "***" at bounding box center [420, 740] width 76 height 27
type input "***"
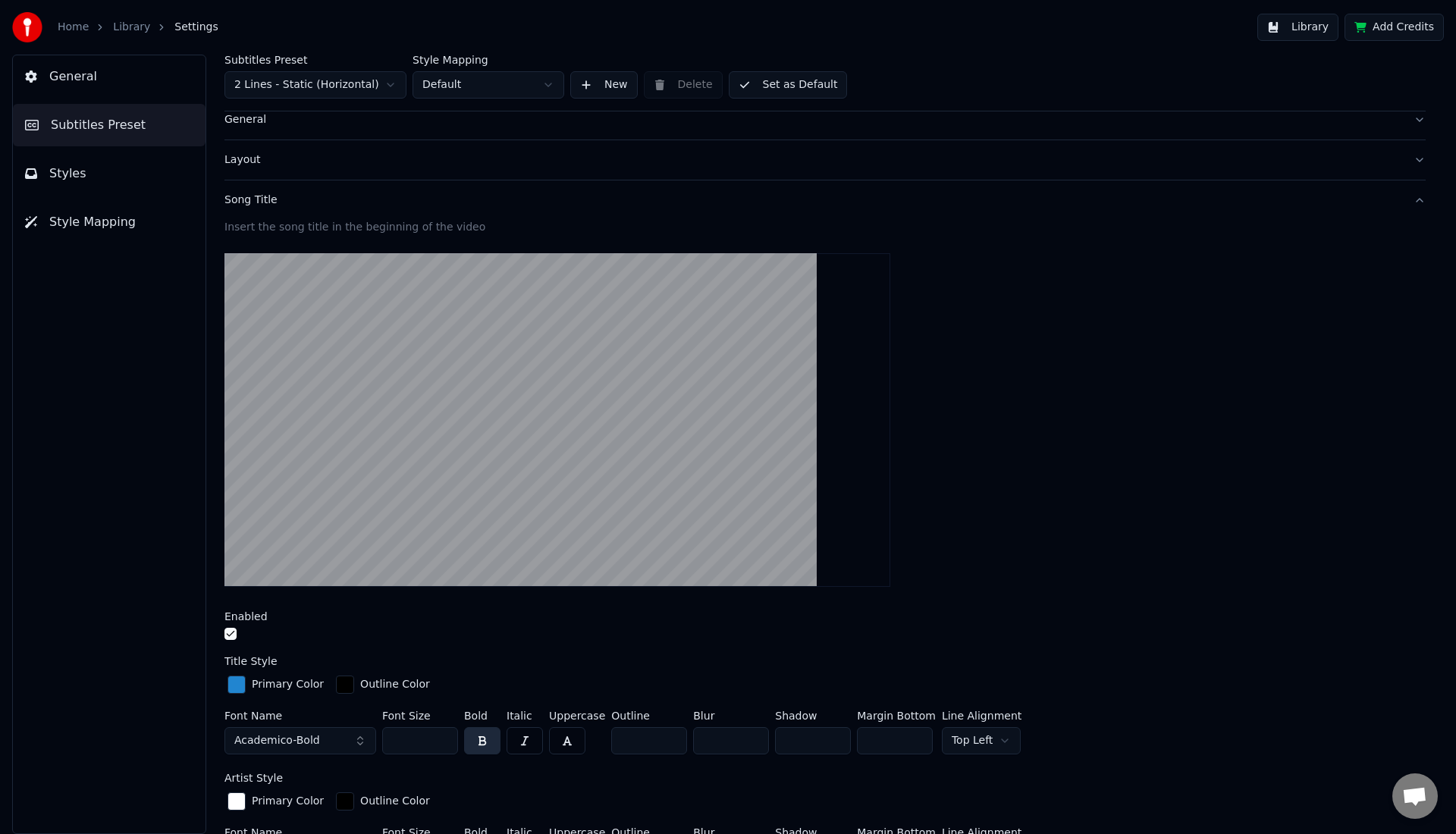
click at [472, 366] on video at bounding box center [557, 419] width 665 height 333
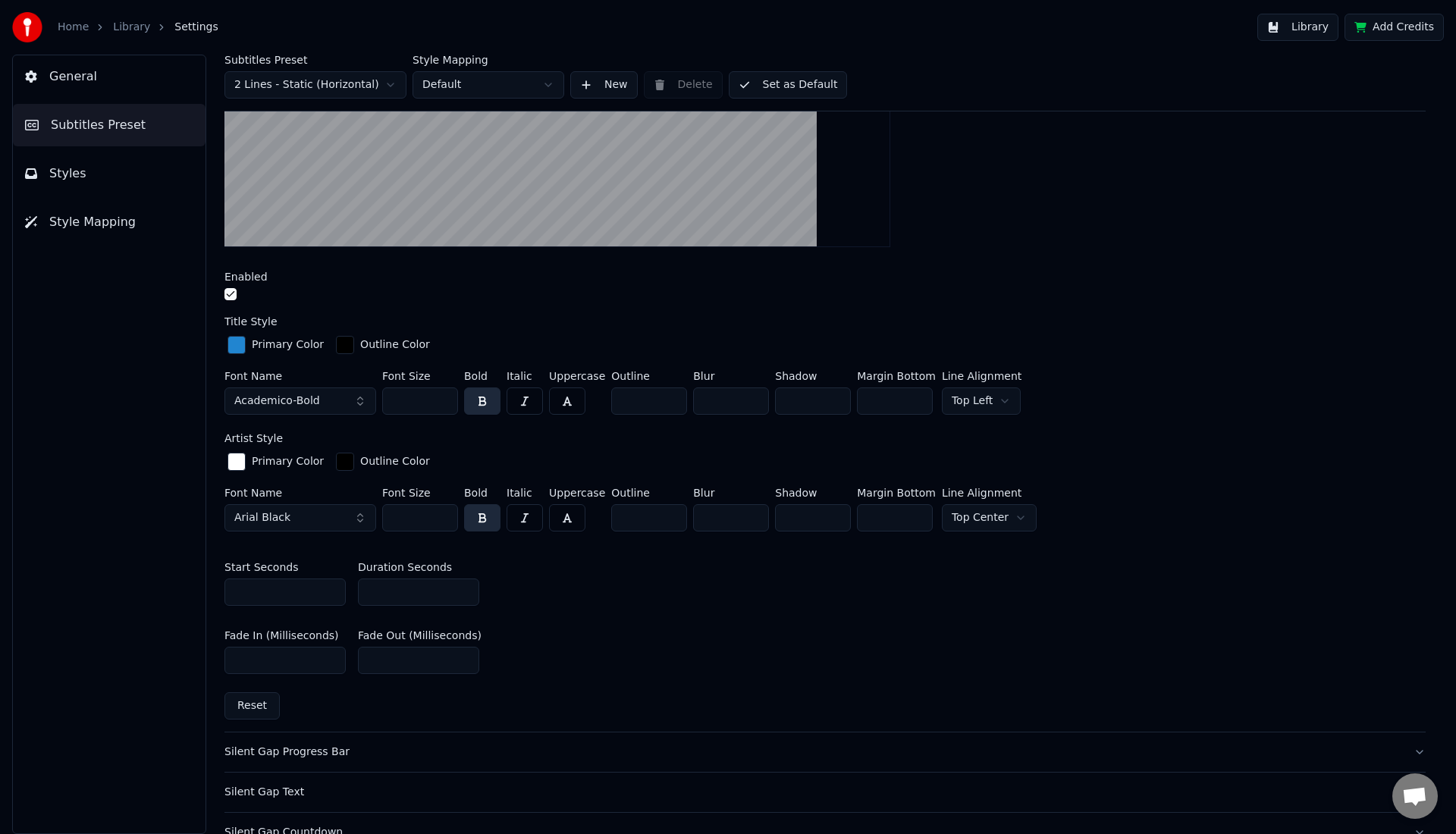
scroll to position [387, 0]
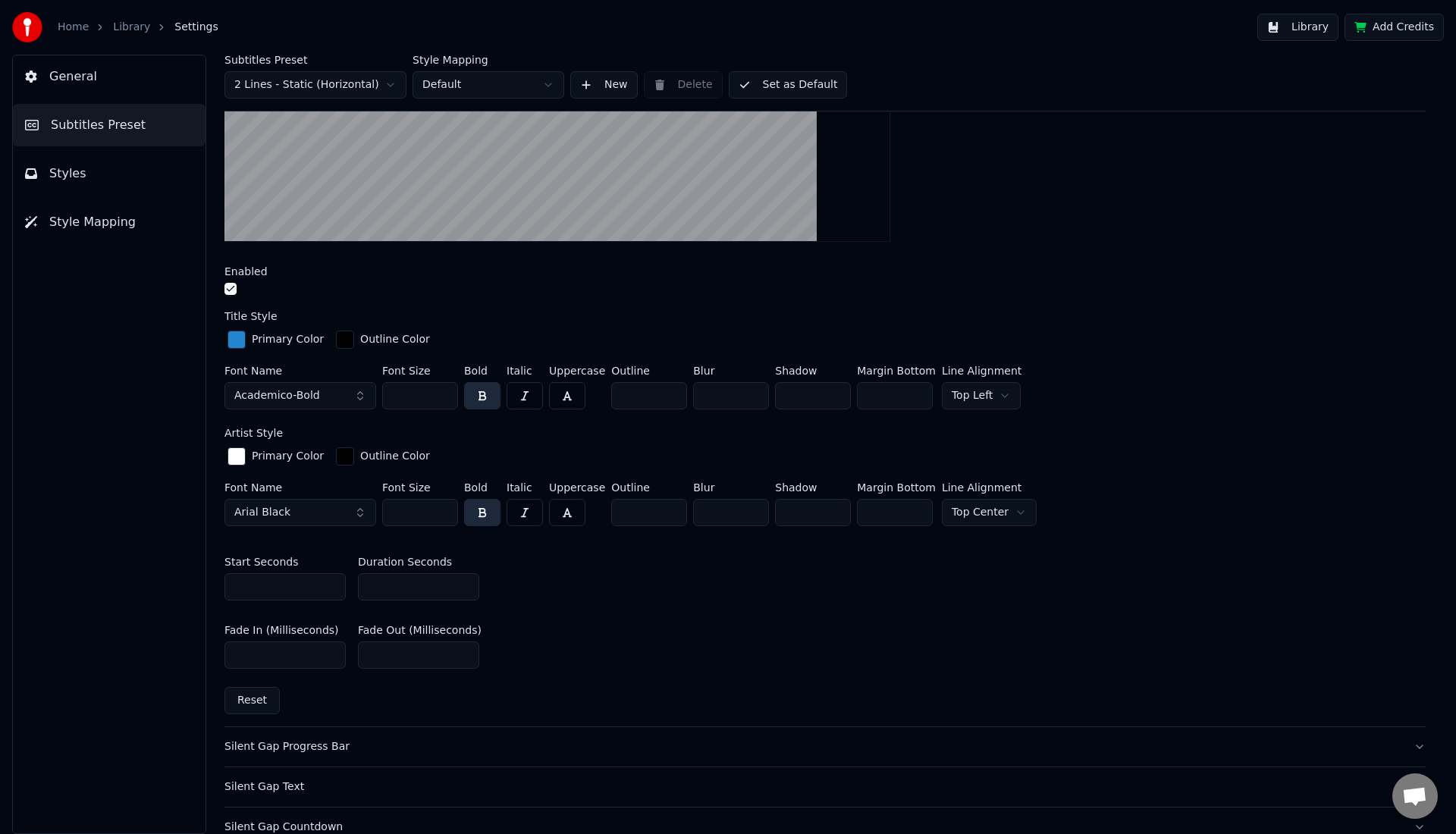
drag, startPoint x: 279, startPoint y: 649, endPoint x: 218, endPoint y: 659, distance: 61.8
click at [218, 659] on div "Subtitles Preset 2 Lines - Static (Horizontal) Style Mapping Default New Delete…" at bounding box center [825, 444] width 1262 height 779
type input "***"
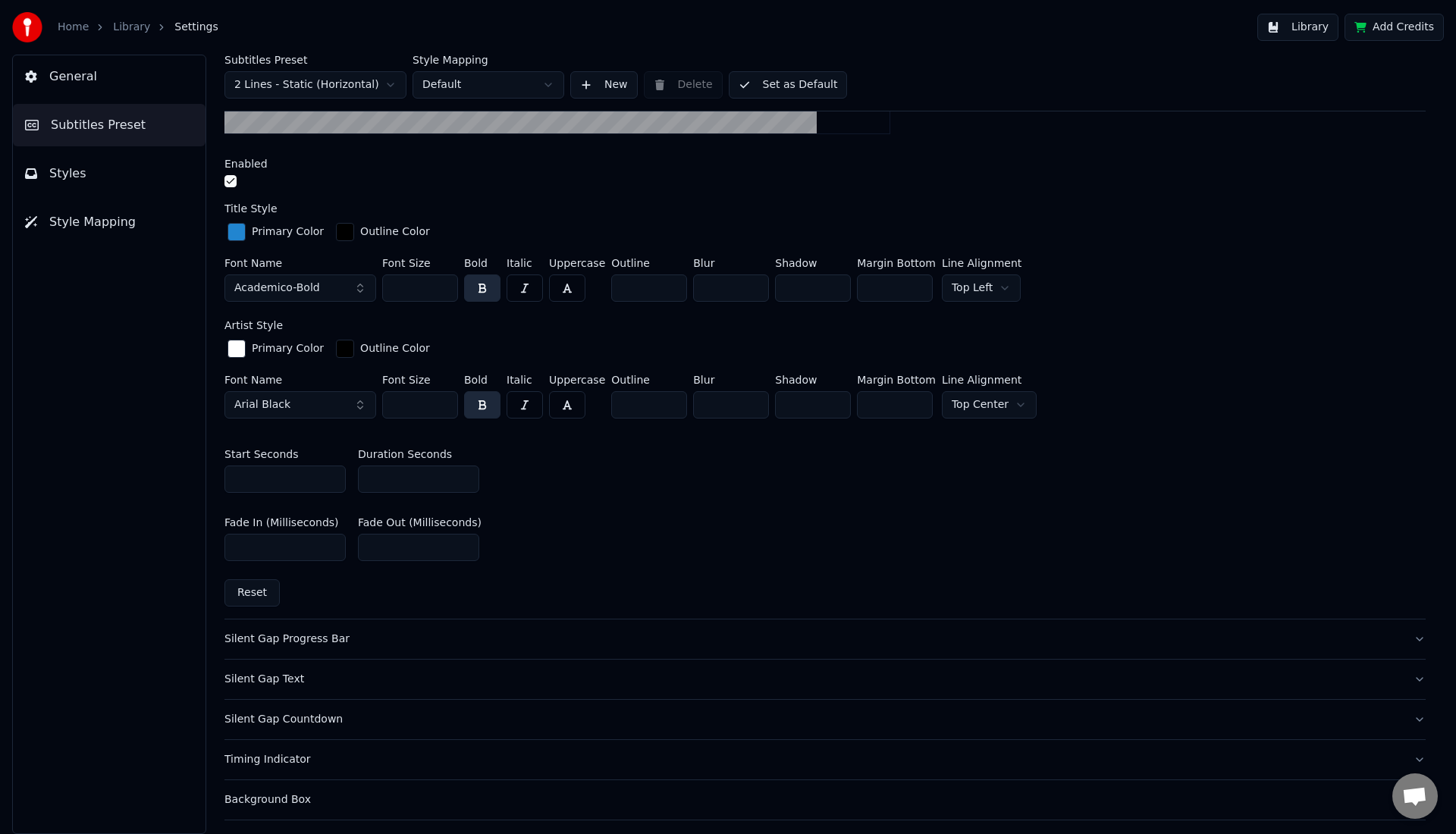
scroll to position [497, 0]
click at [322, 628] on div "Silent Gap Progress Bar" at bounding box center [813, 635] width 1177 height 15
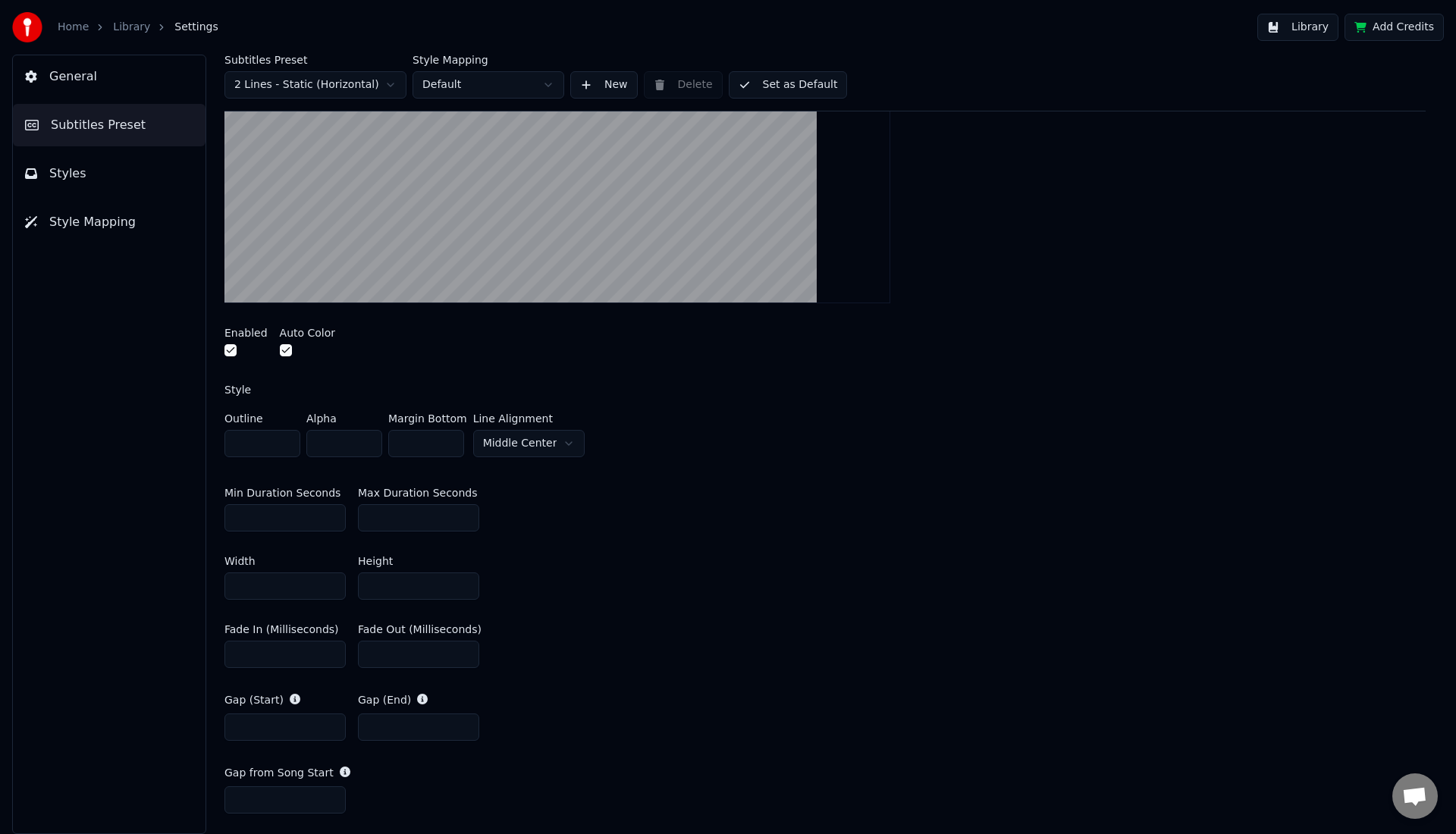
scroll to position [366, 0]
drag, startPoint x: 301, startPoint y: 584, endPoint x: 206, endPoint y: 580, distance: 95.1
click at [206, 581] on div "Subtitles Preset 2 Lines - Static (Horizontal) Style Mapping Default New Delete…" at bounding box center [825, 444] width 1262 height 779
type input "***"
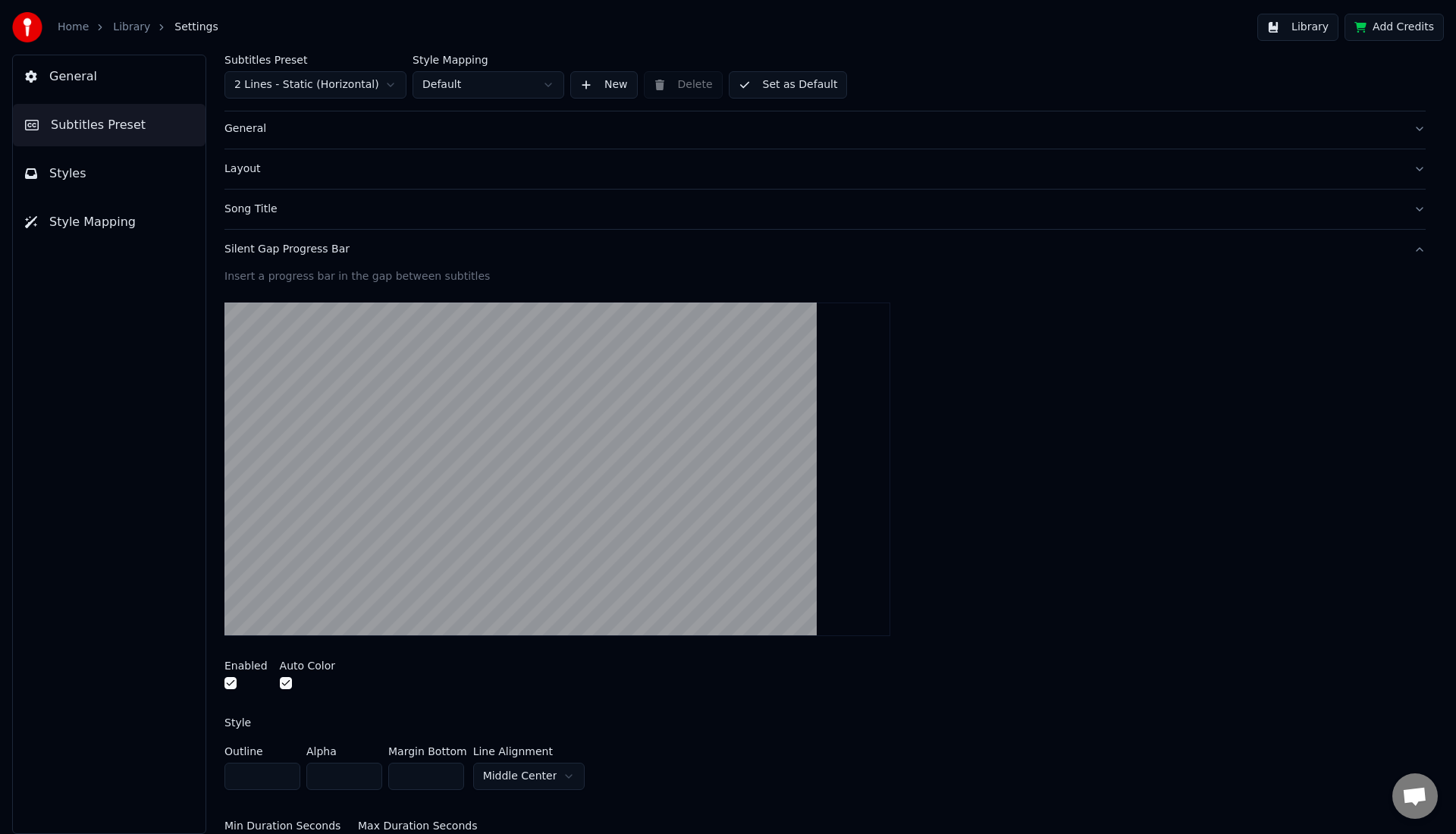
scroll to position [0, 0]
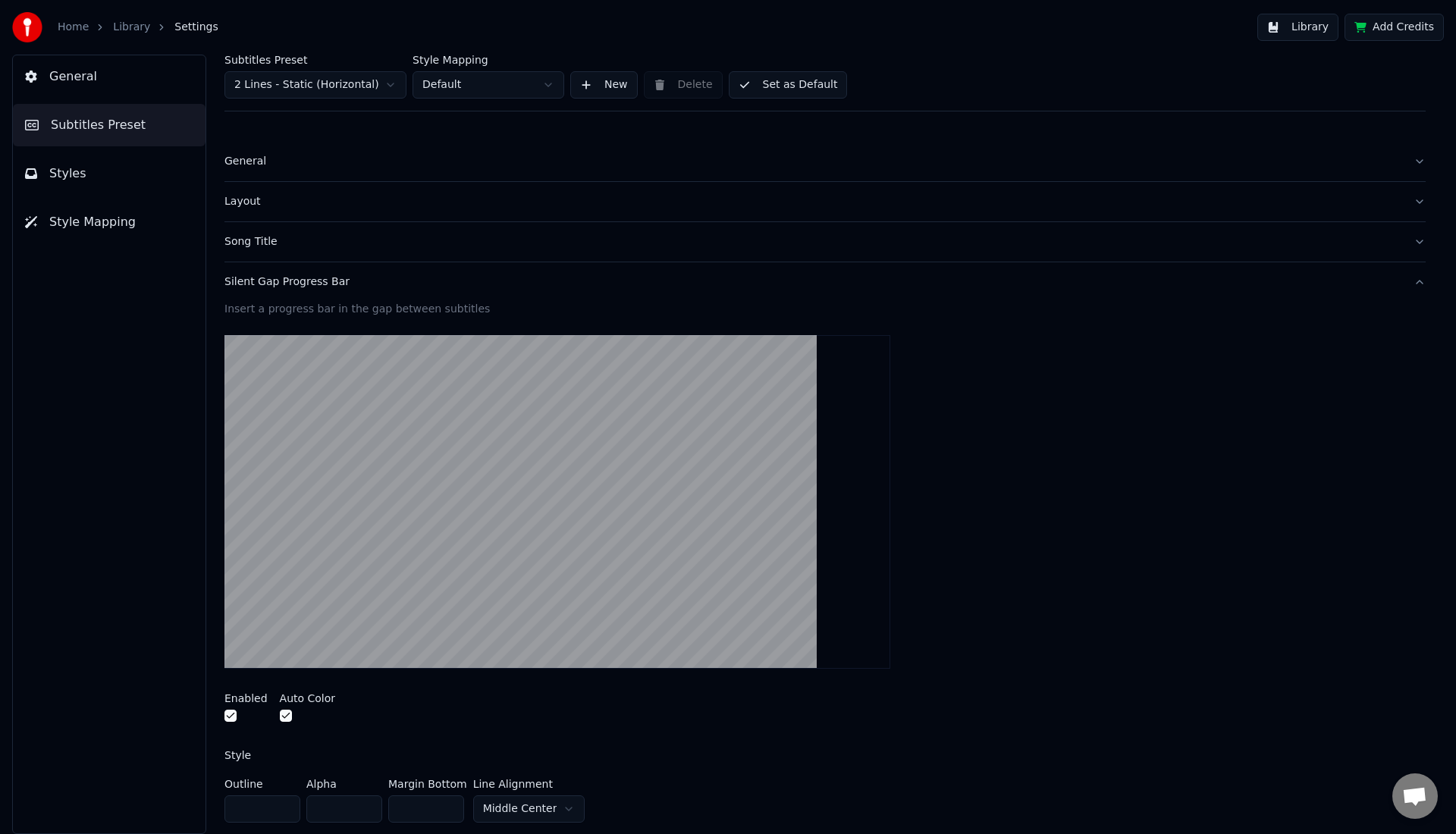
click at [245, 247] on div "Song Title" at bounding box center [813, 241] width 1177 height 15
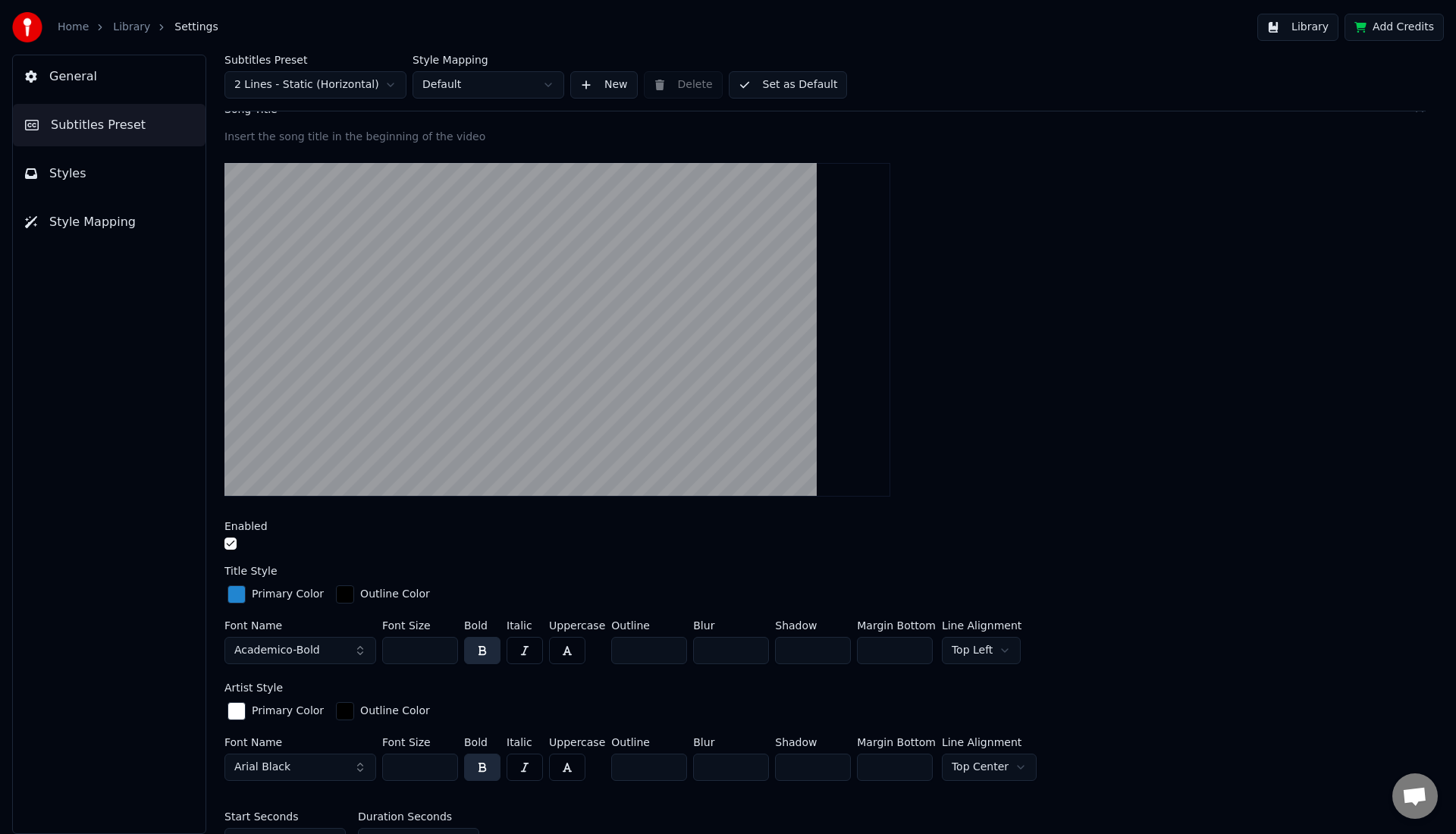
scroll to position [135, 0]
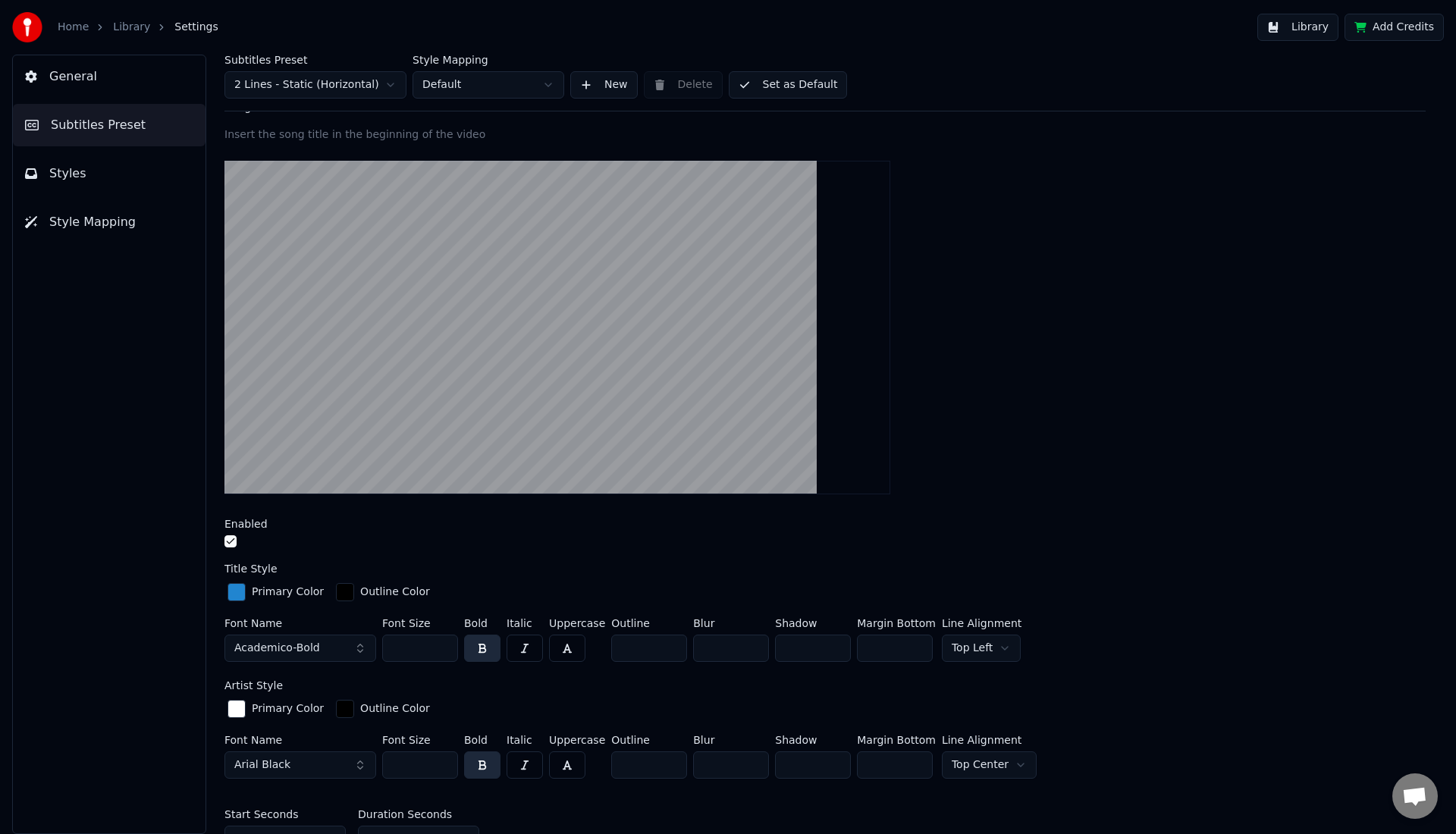
click at [230, 541] on button "button" at bounding box center [230, 541] width 12 height 12
click at [229, 541] on button "button" at bounding box center [230, 541] width 12 height 12
drag, startPoint x: 415, startPoint y: 768, endPoint x: 380, endPoint y: 763, distance: 35.4
click at [380, 766] on div "Font Name Arial Black Font Size *** Bold Italic Uppercase Outline * Blur * Shad…" at bounding box center [825, 760] width 1201 height 50
click at [971, 768] on html "Home Library Settings Library Add Credits General Subtitles Preset Styles Style…" at bounding box center [728, 417] width 1456 height 834
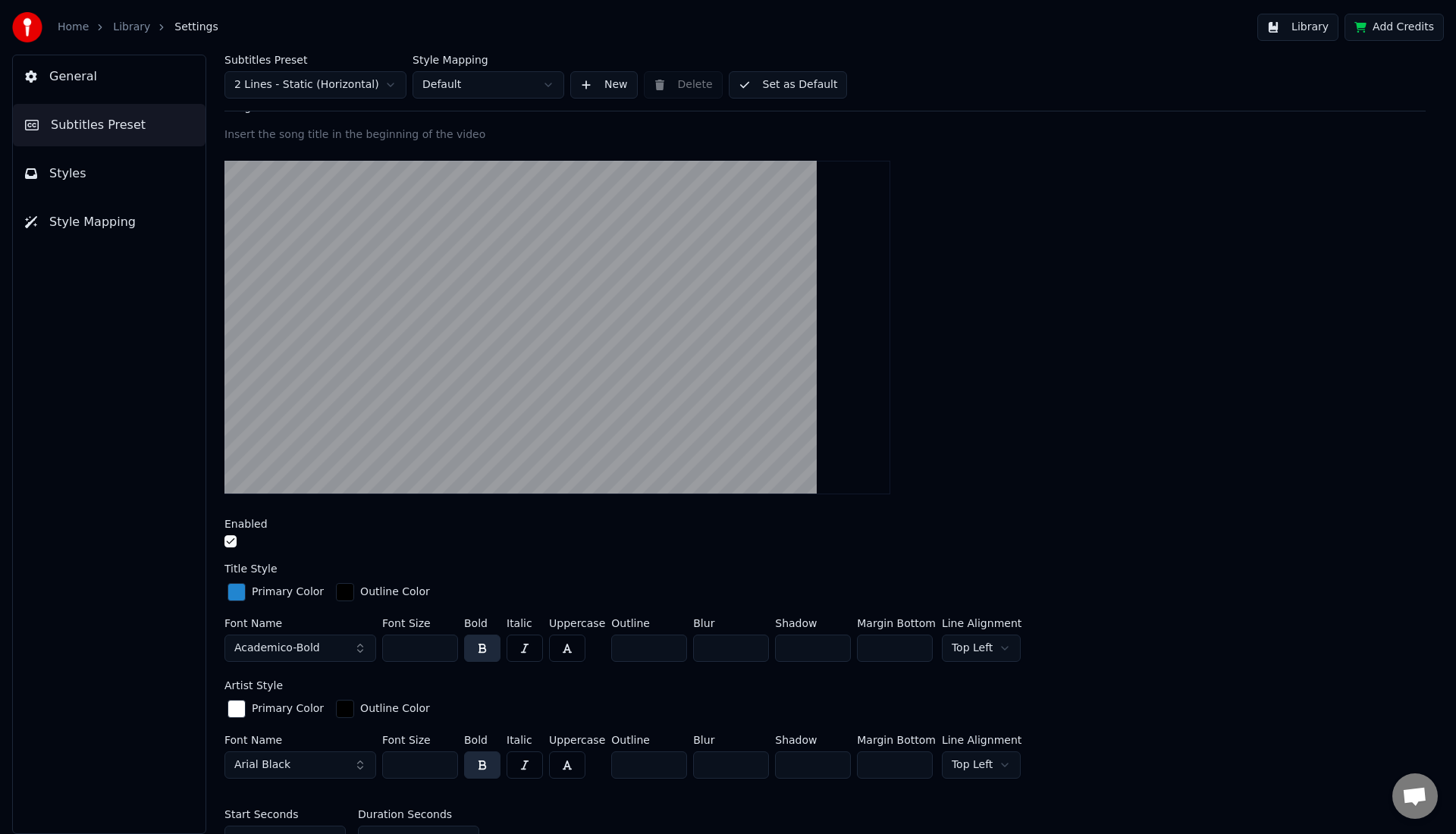
click at [987, 648] on html "Home Library Settings Library Add Credits General Subtitles Preset Styles Style…" at bounding box center [728, 417] width 1456 height 834
click at [1000, 765] on html "Home Library Settings Library Add Credits General Subtitles Preset Styles Style…" at bounding box center [728, 417] width 1456 height 834
drag, startPoint x: 975, startPoint y: 579, endPoint x: 976, endPoint y: 542, distance: 37.0
click at [260, 685] on label "Artist Style" at bounding box center [253, 685] width 58 height 10
click at [282, 768] on span "Arial Black" at bounding box center [262, 764] width 56 height 15
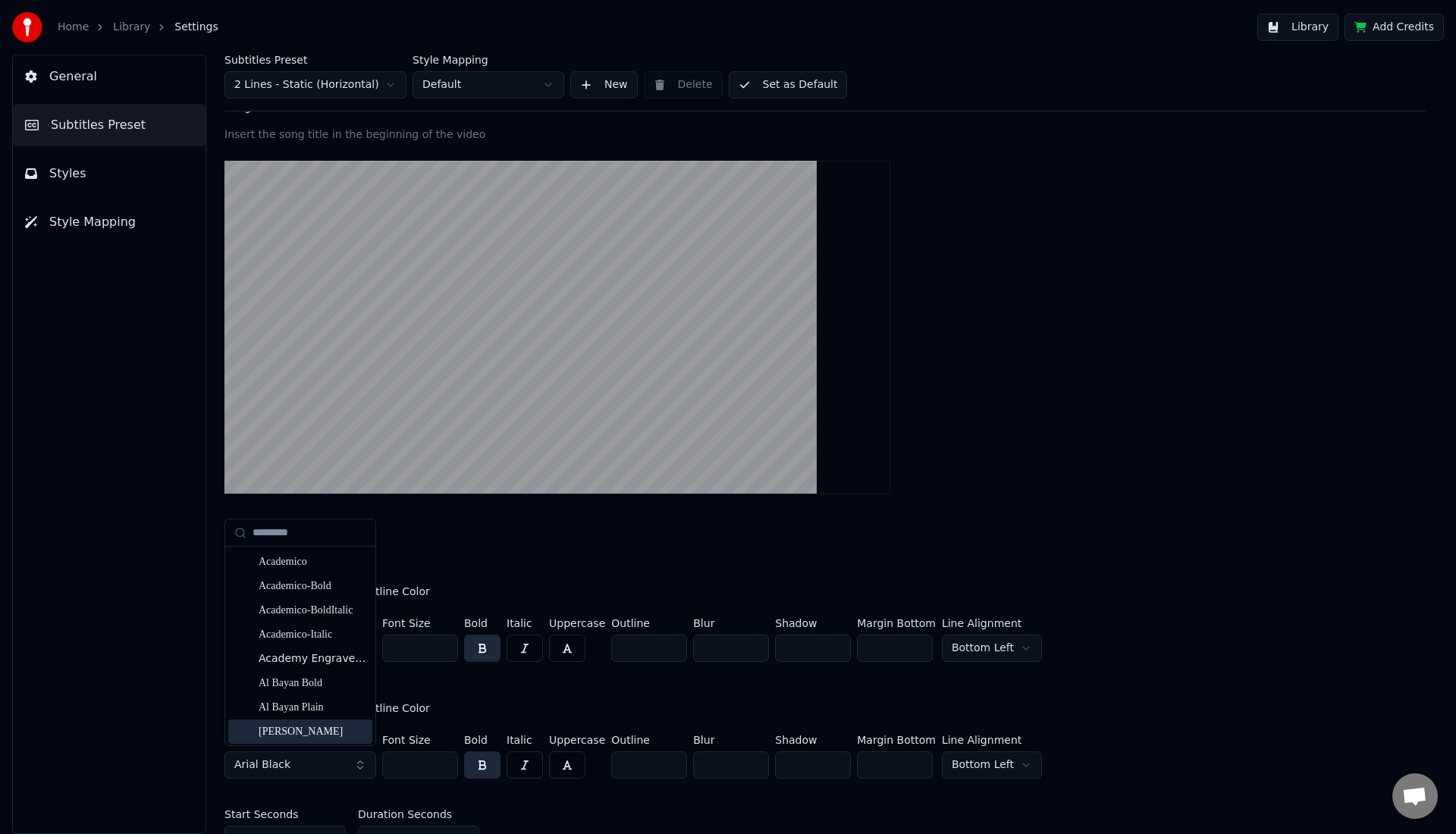
click at [290, 728] on div "[PERSON_NAME]" at bounding box center [313, 731] width 108 height 15
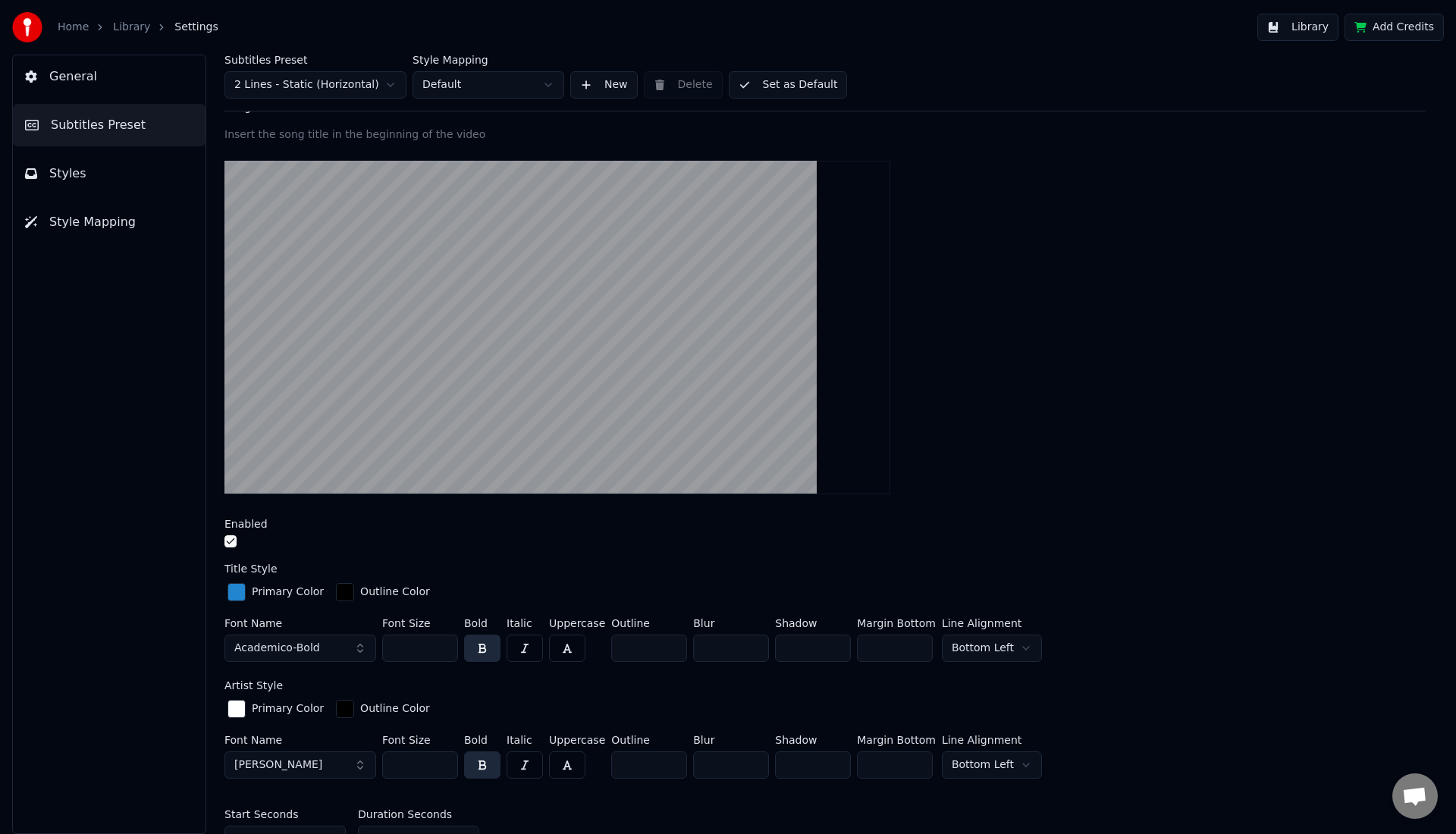
click at [444, 760] on input "**" at bounding box center [420, 764] width 76 height 27
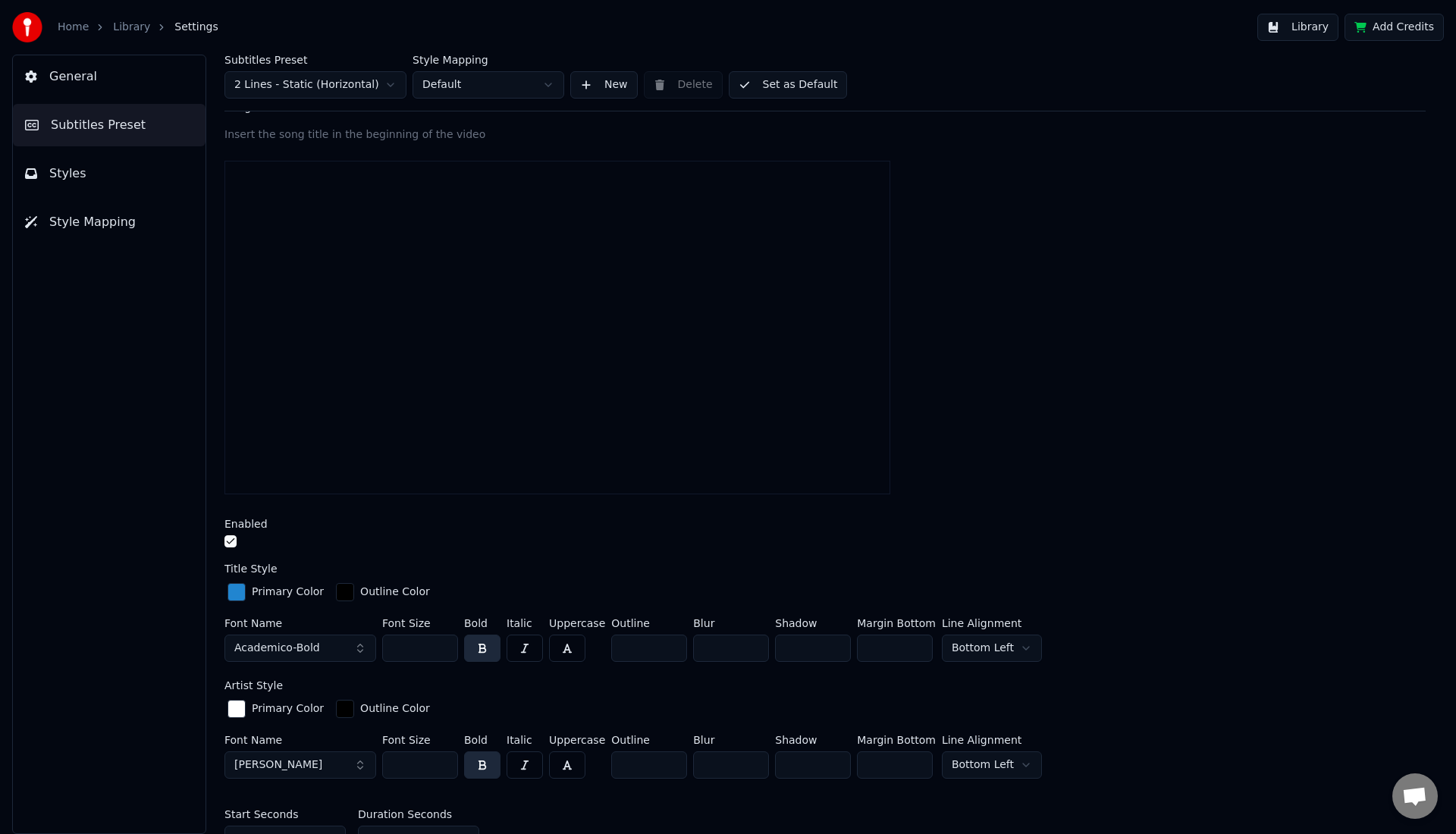
click at [444, 760] on input "**" at bounding box center [420, 764] width 76 height 27
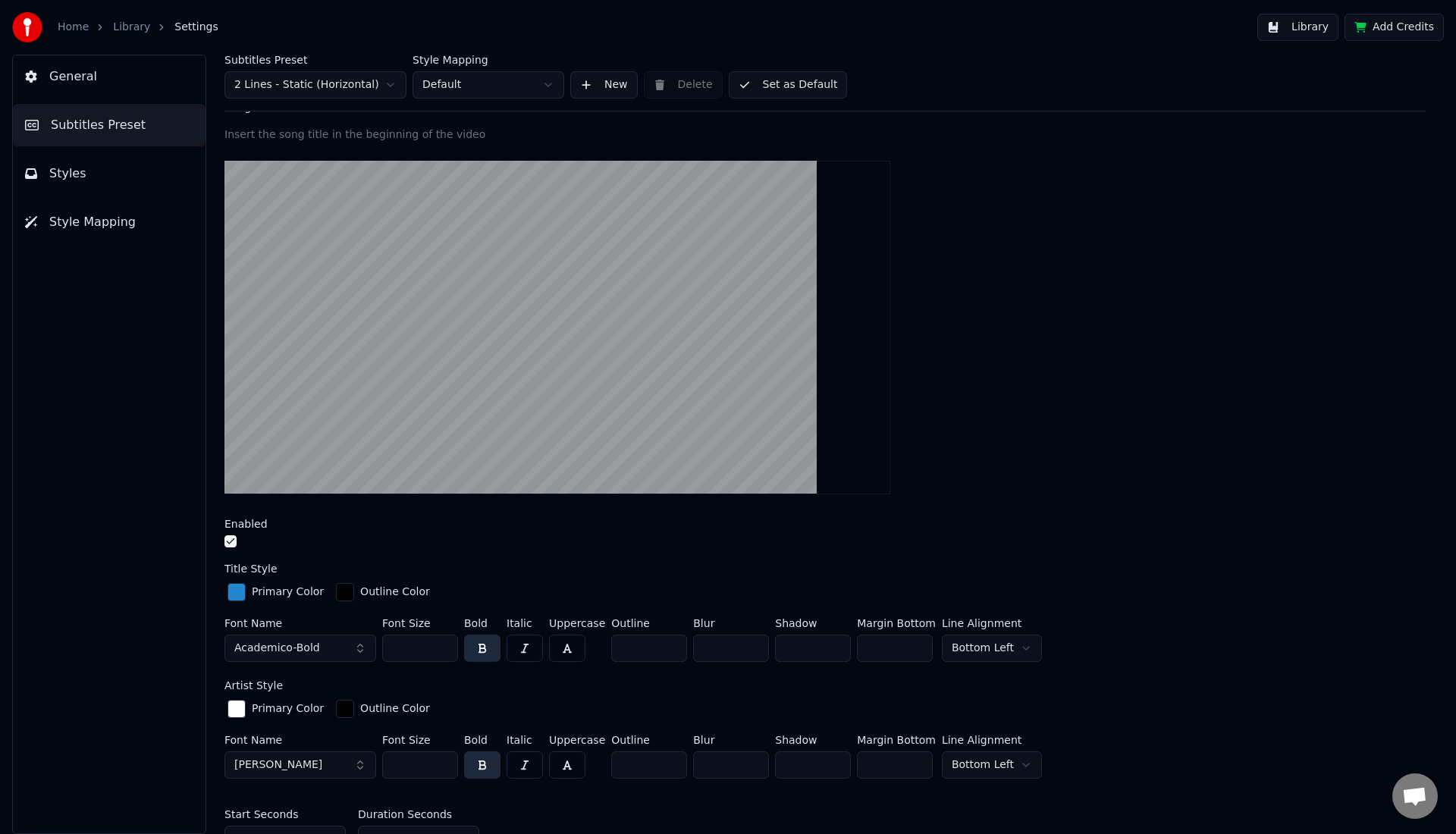
type input "**"
click at [444, 760] on input "**" at bounding box center [420, 764] width 76 height 27
click at [296, 394] on video at bounding box center [557, 327] width 665 height 333
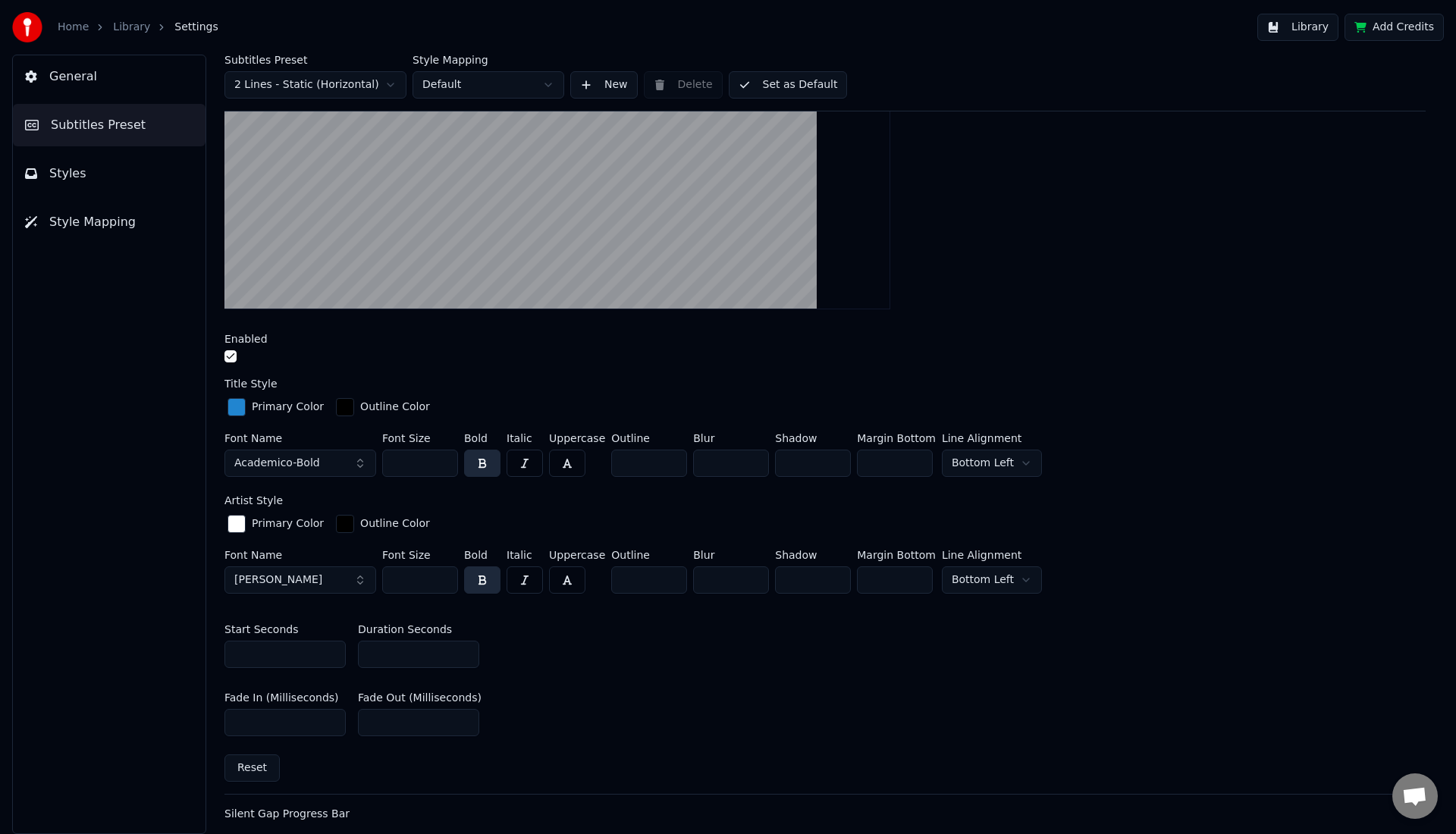
scroll to position [312, 0]
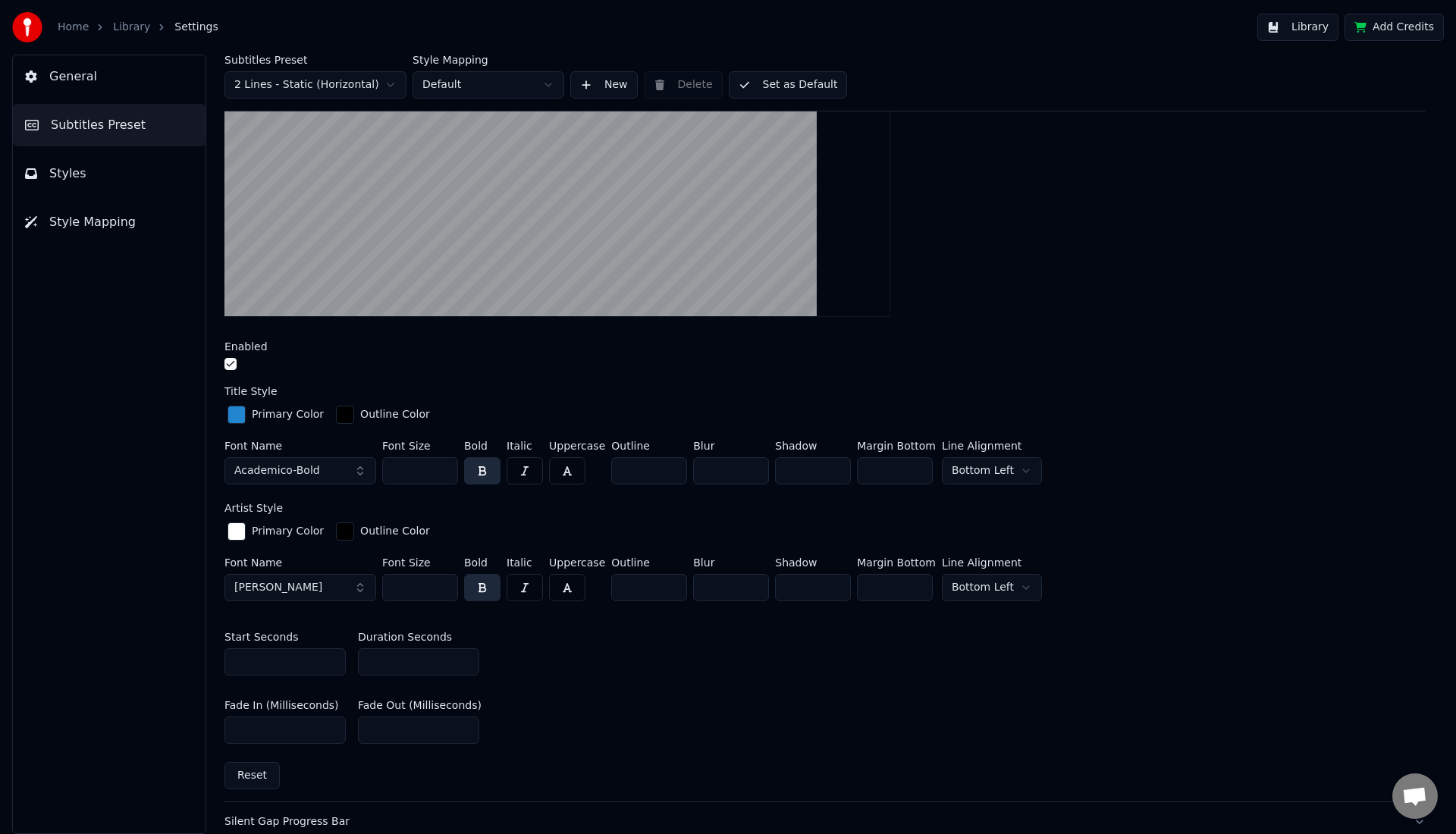
click at [989, 584] on html "Home Library Settings Library Add Credits General Subtitles Preset Styles Style…" at bounding box center [728, 417] width 1456 height 834
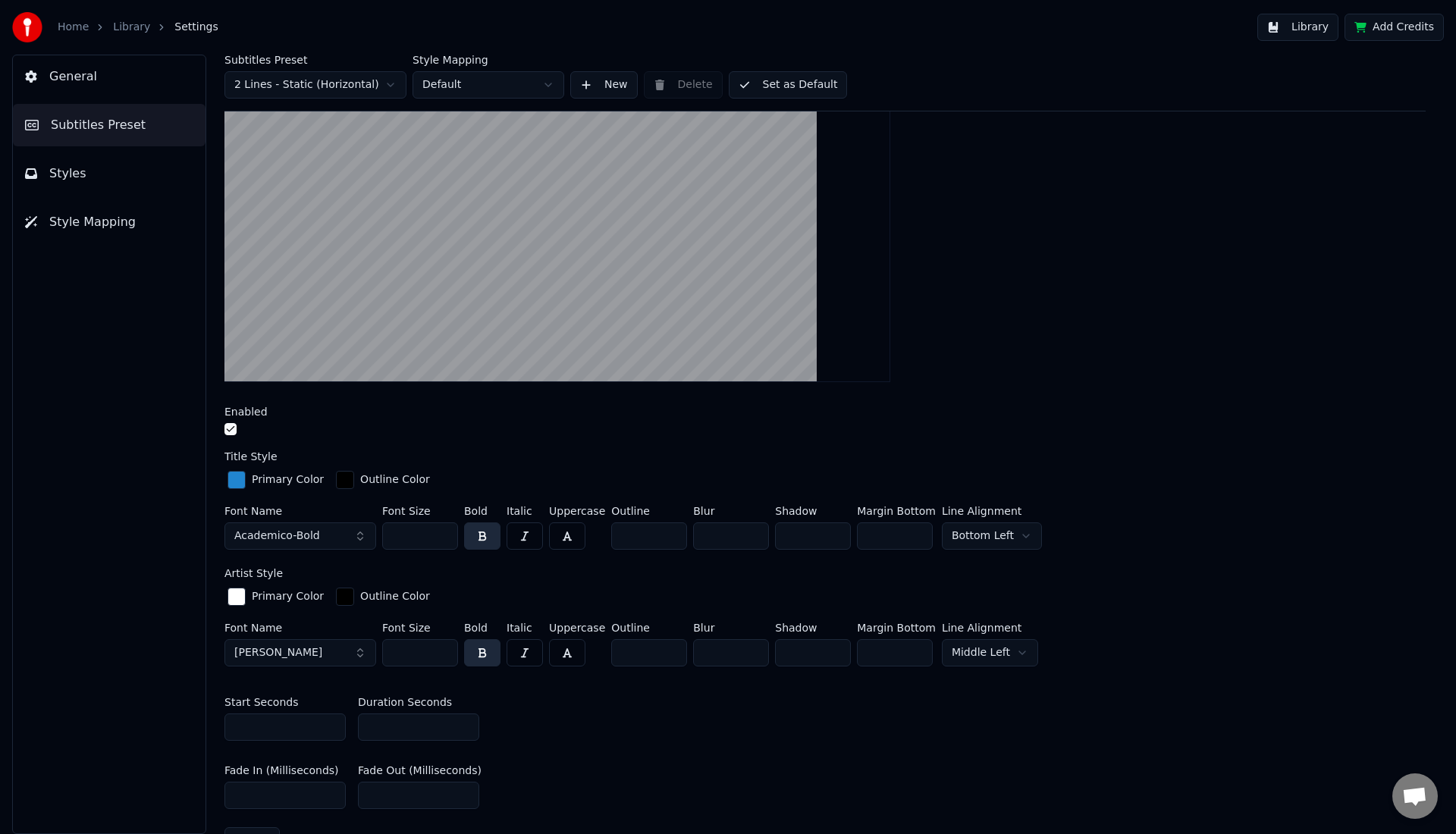
scroll to position [238, 0]
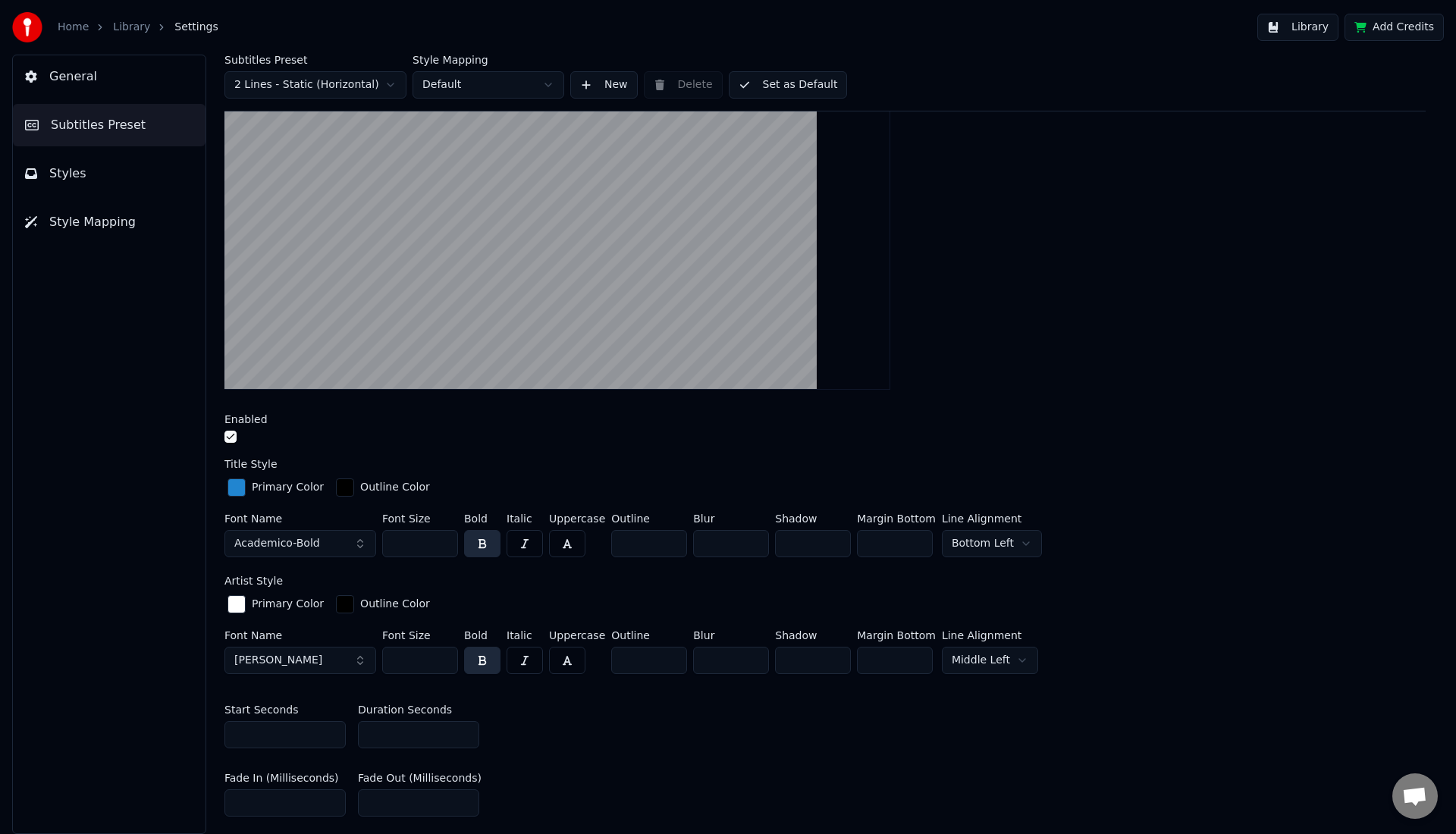
click at [988, 662] on html "Home Library Settings Library Add Credits General Subtitles Preset Styles Style…" at bounding box center [728, 417] width 1456 height 834
click at [897, 603] on html "Home Library Settings Library Add Credits General Subtitles Preset Styles Style…" at bounding box center [728, 417] width 1456 height 834
click at [987, 541] on html "Home Library Settings Library Add Credits General Subtitles Preset Styles Style…" at bounding box center [728, 417] width 1456 height 834
click at [965, 653] on html "Home Library Settings Library Add Credits General Subtitles Preset Styles Style…" at bounding box center [728, 417] width 1456 height 834
click at [976, 657] on html "Home Library Settings Library Add Credits General Subtitles Preset Styles Style…" at bounding box center [728, 417] width 1456 height 834
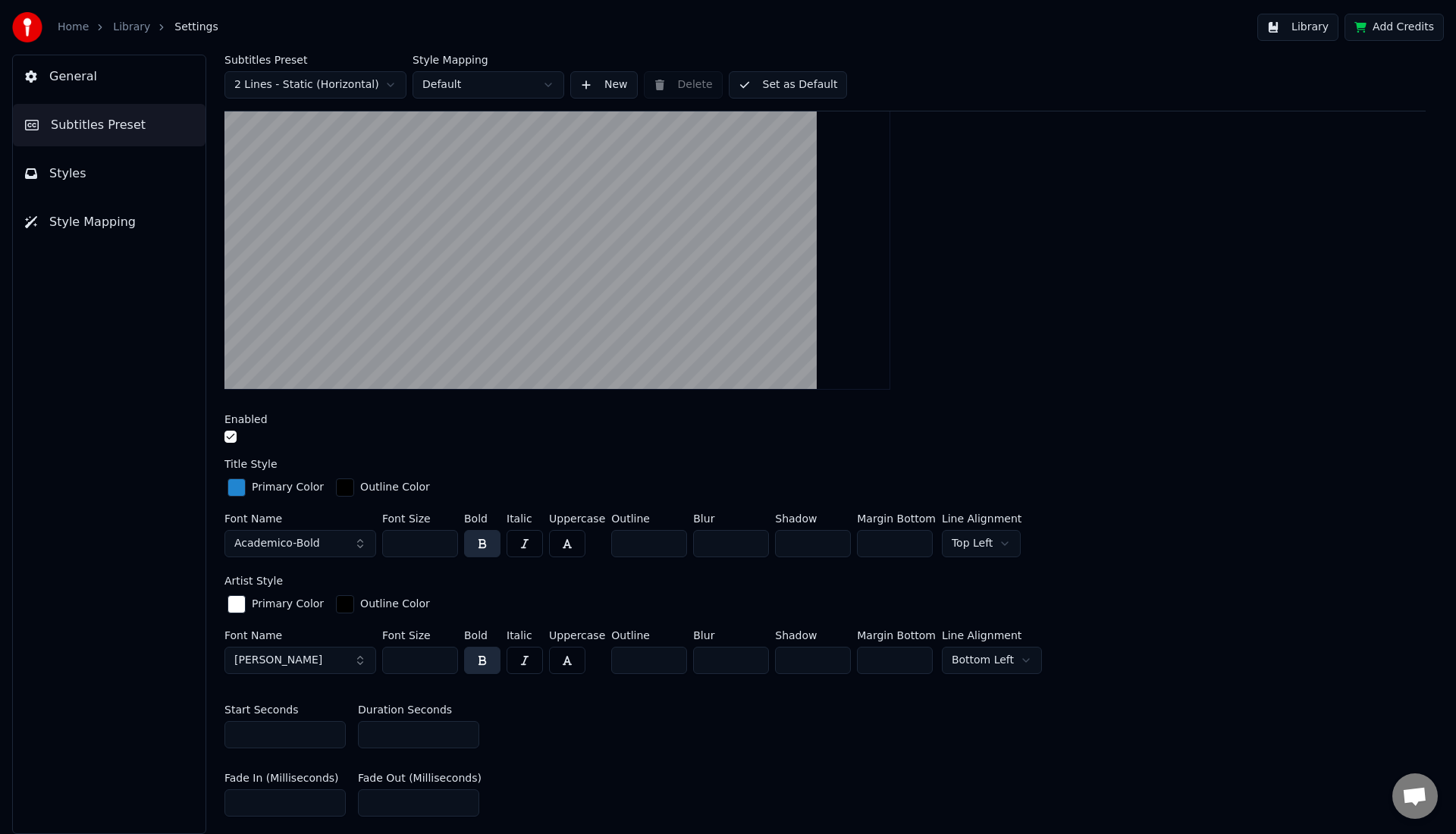
click at [969, 660] on html "Home Library Settings Library Add Credits General Subtitles Preset Styles Style…" at bounding box center [728, 417] width 1456 height 834
click at [907, 572] on html "Home Library Settings Library Add Credits General Subtitles Preset Styles Style…" at bounding box center [728, 417] width 1456 height 834
click at [971, 550] on html "Home Library Settings Library Add Credits General Subtitles Preset Styles Style…" at bounding box center [728, 417] width 1456 height 834
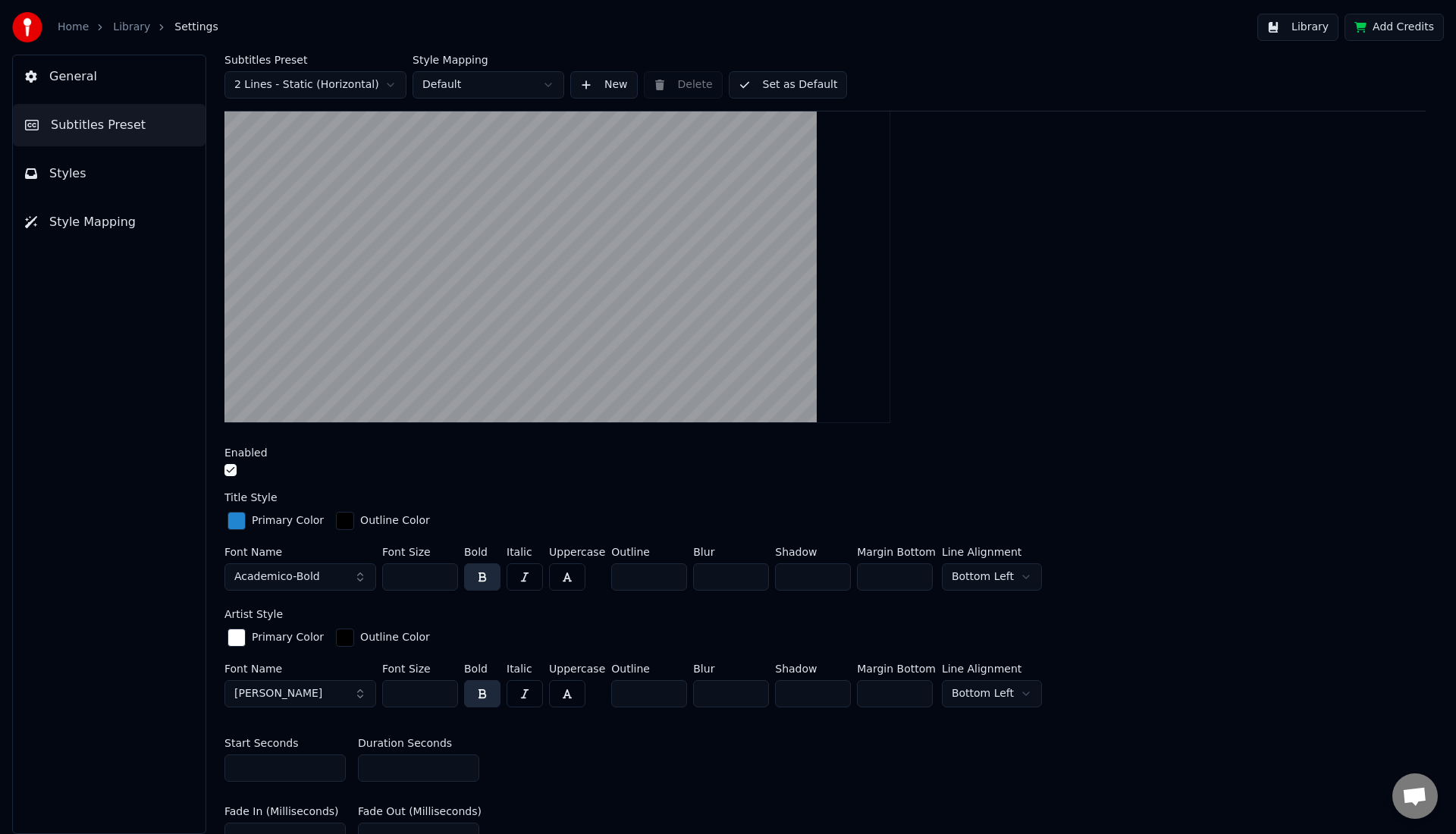
scroll to position [208, 0]
click at [237, 633] on div "button" at bounding box center [237, 635] width 19 height 19
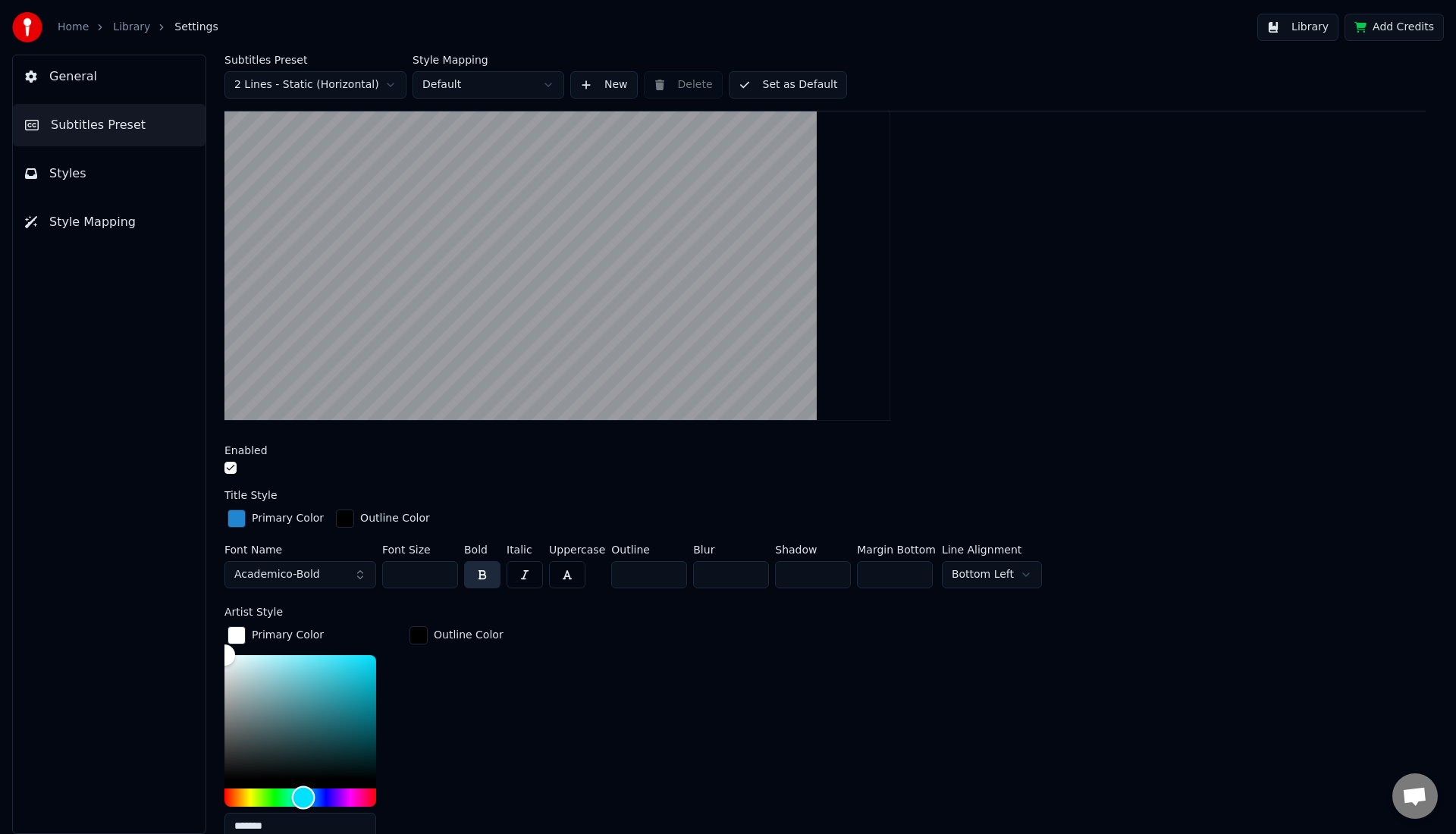
click at [303, 795] on div "Hue" at bounding box center [300, 798] width 151 height 19
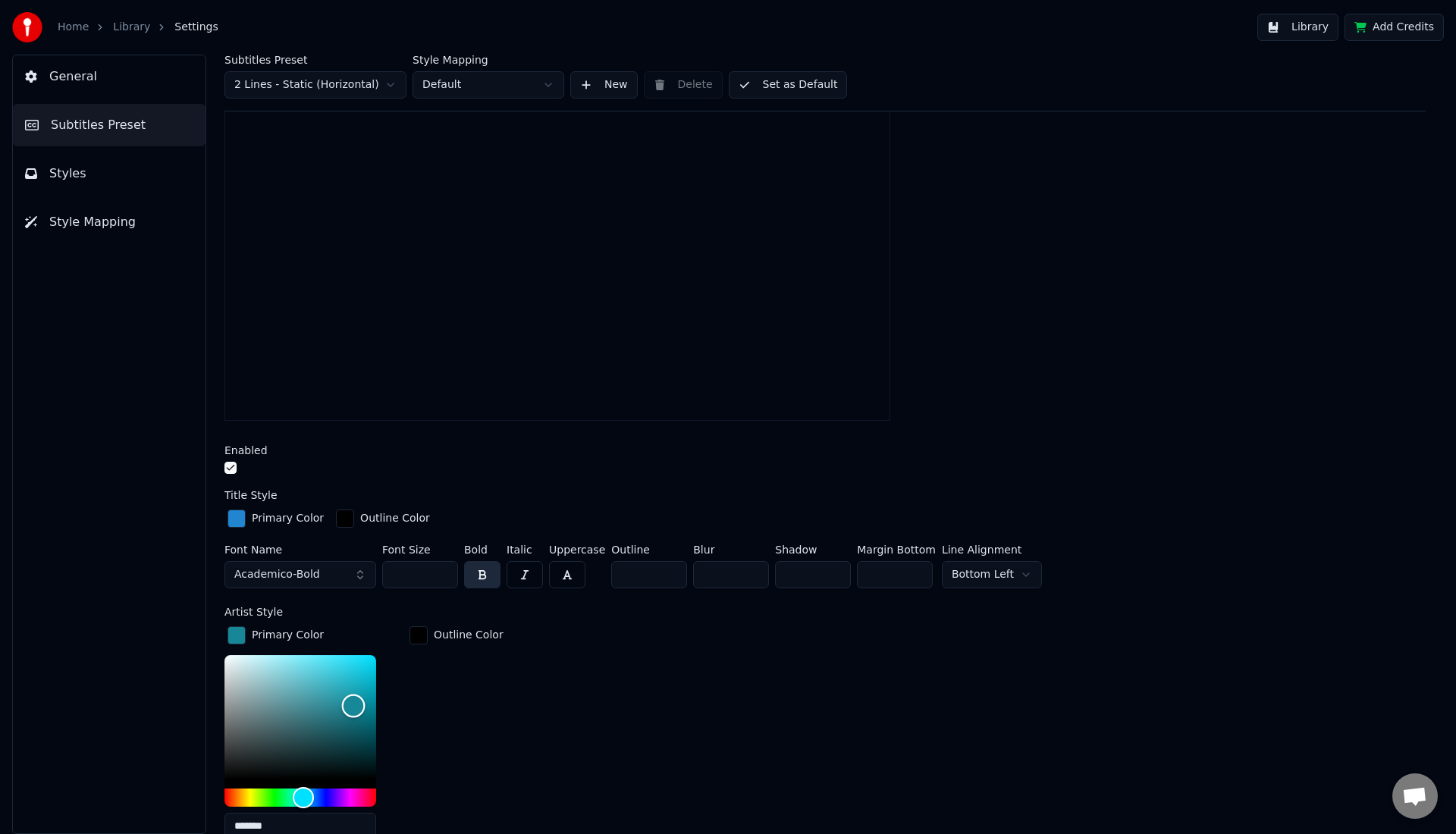
click at [354, 703] on div "Color" at bounding box center [300, 717] width 151 height 124
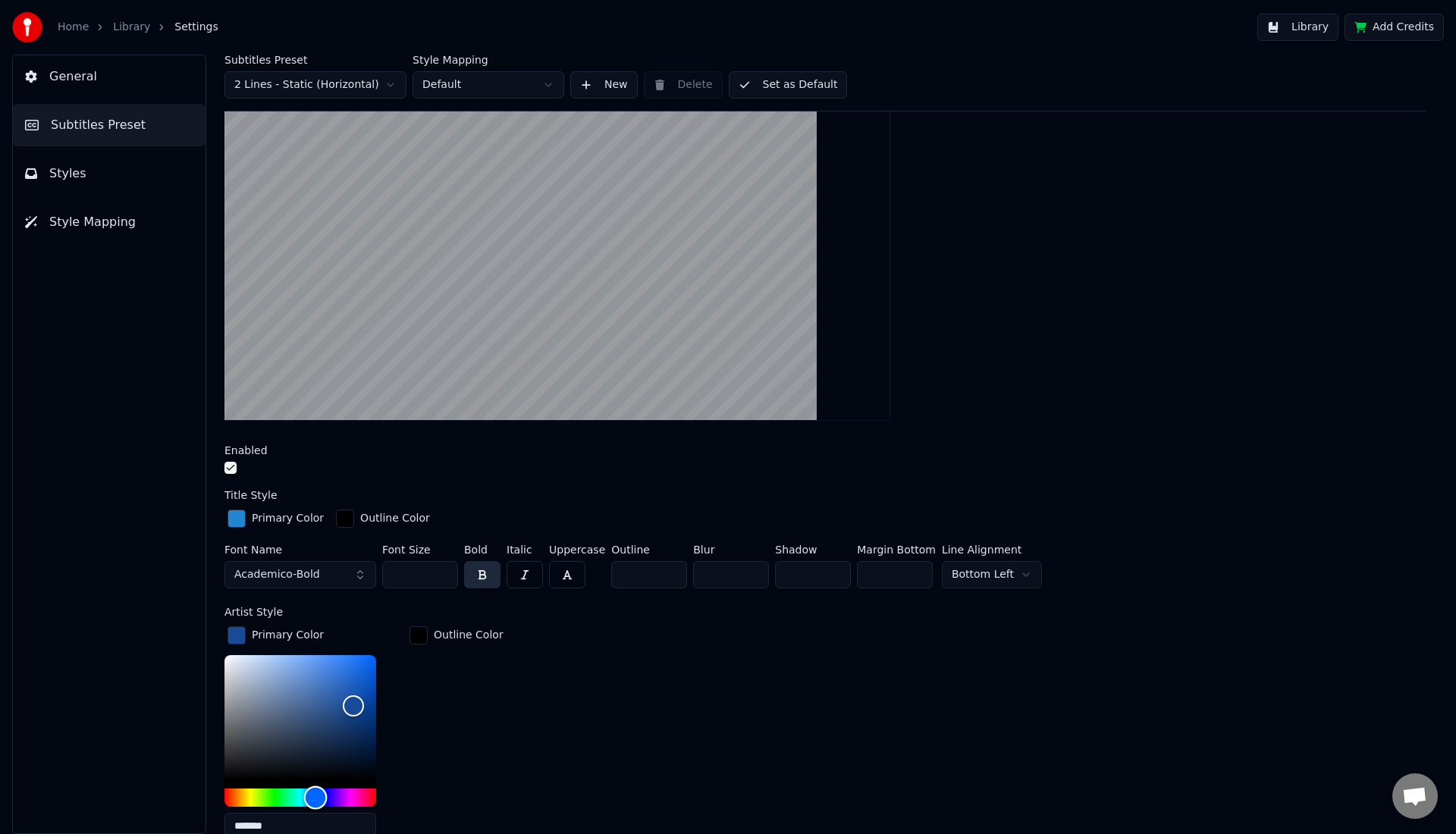
click at [316, 791] on div "Hue" at bounding box center [300, 798] width 151 height 19
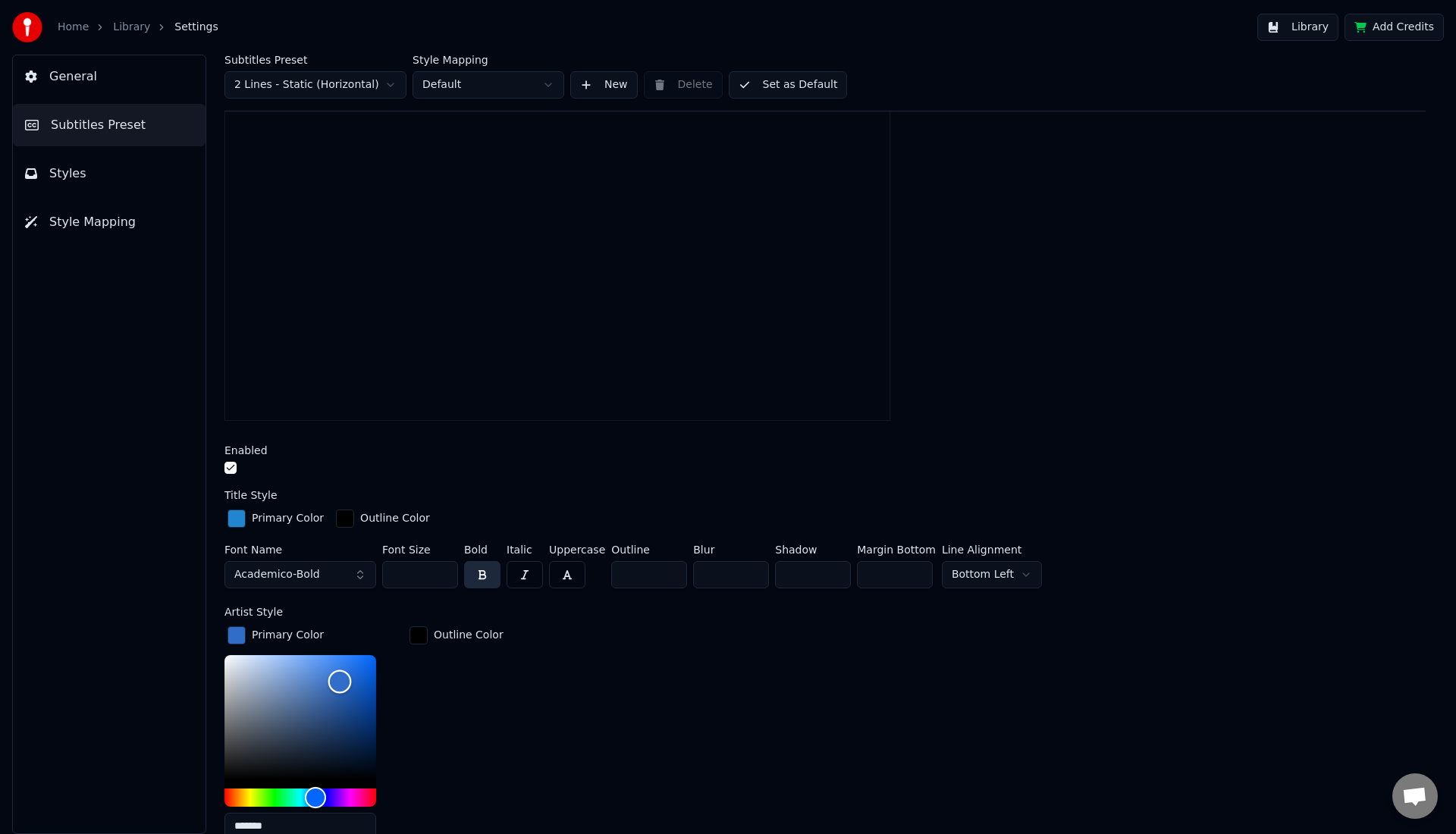
click at [340, 679] on div "Color" at bounding box center [300, 717] width 151 height 124
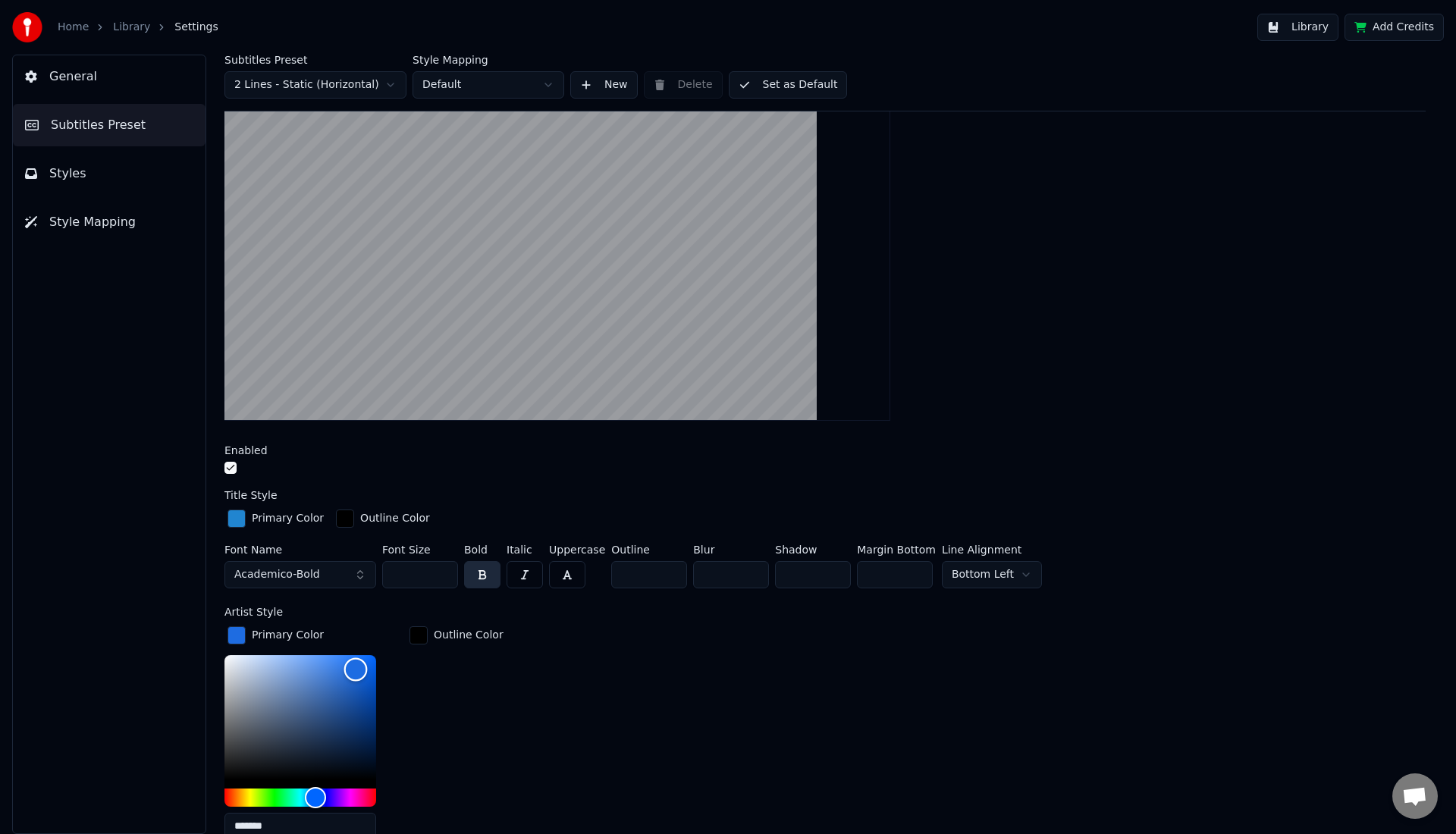
click at [355, 667] on div "Color" at bounding box center [300, 717] width 151 height 124
click at [366, 666] on div "Color" at bounding box center [355, 669] width 23 height 23
click at [311, 802] on div "Hue" at bounding box center [311, 796] width 23 height 23
click at [286, 328] on video at bounding box center [557, 253] width 665 height 333
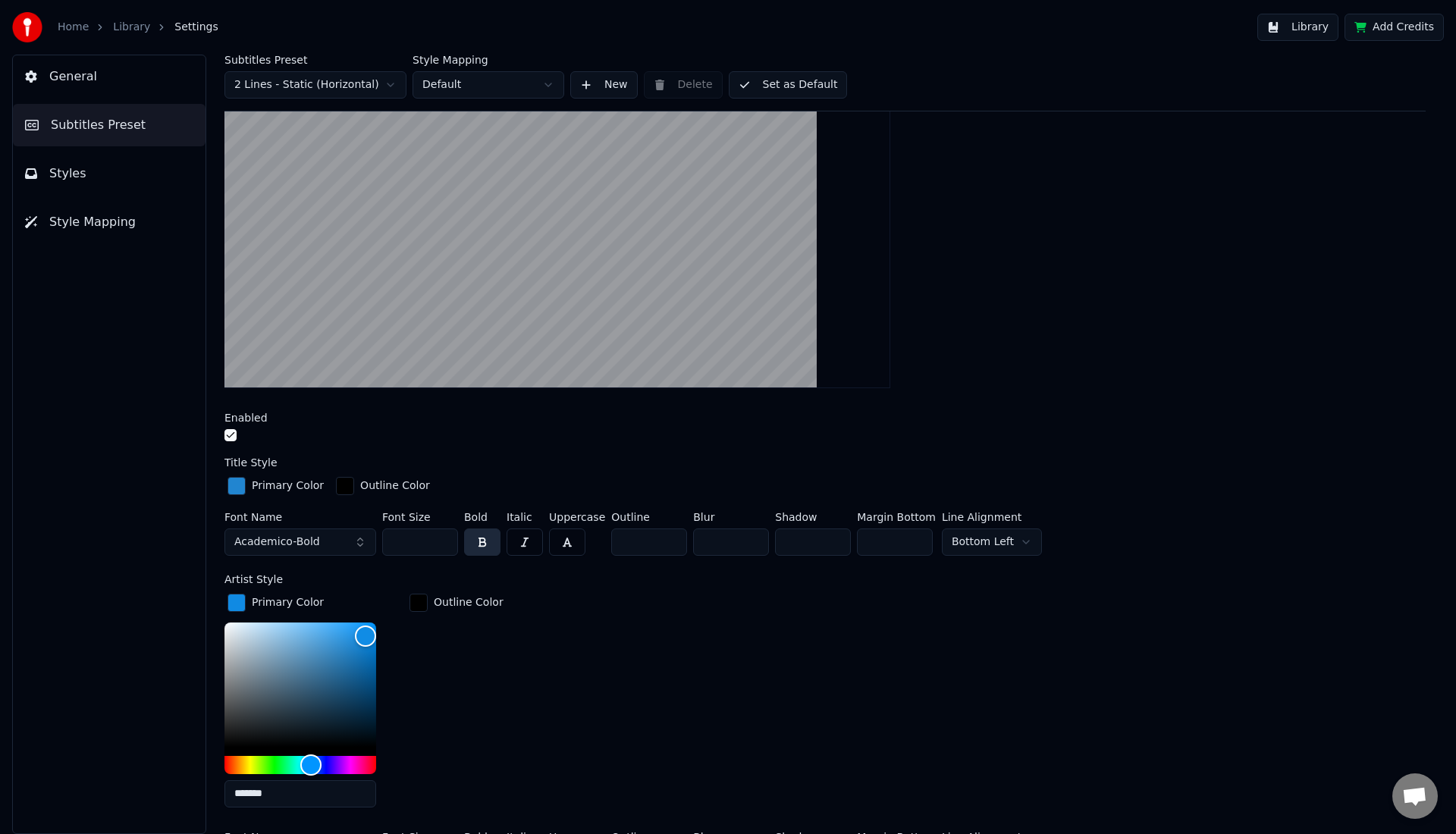
scroll to position [234, 0]
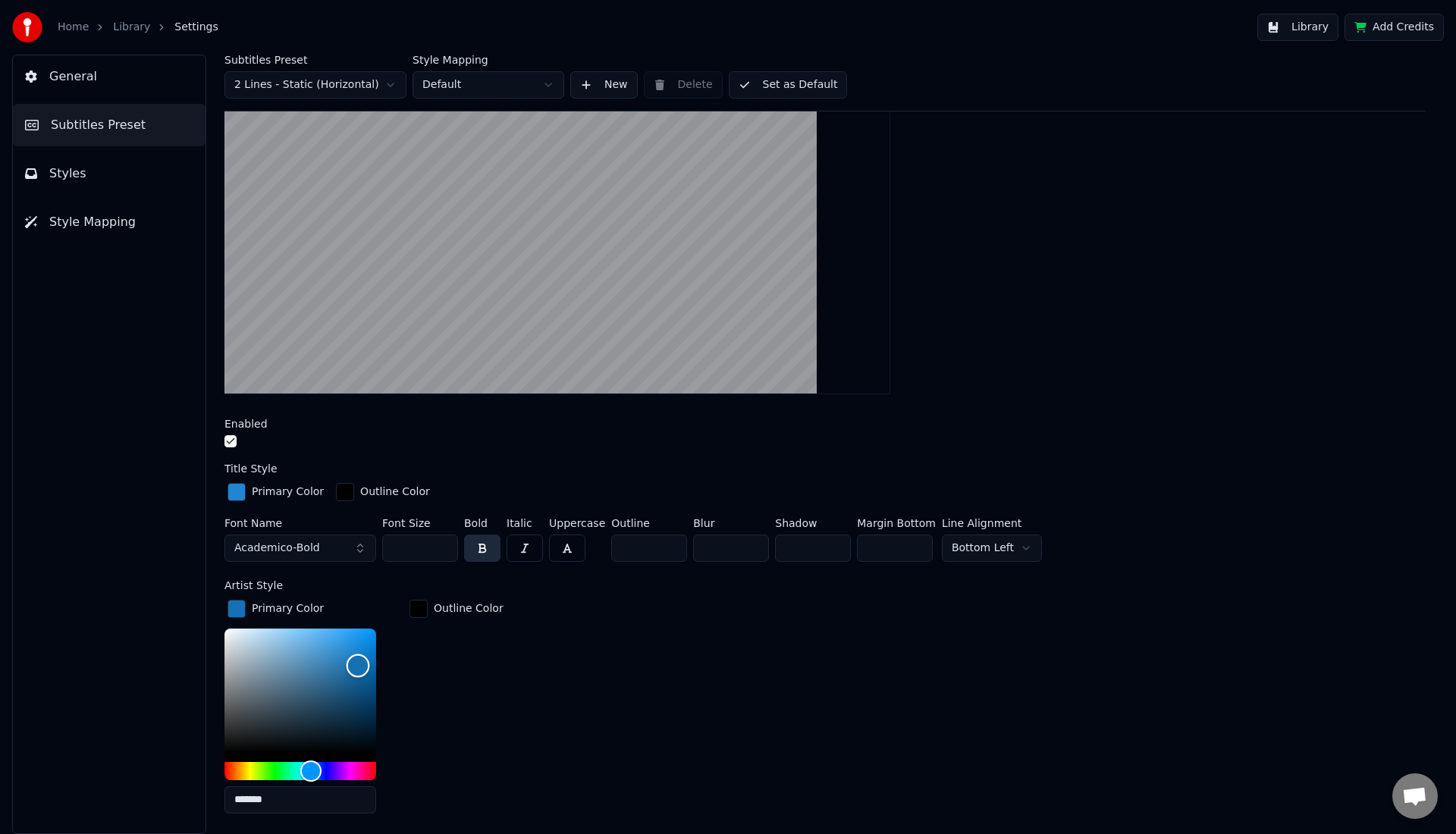
drag, startPoint x: 362, startPoint y: 640, endPoint x: 358, endPoint y: 662, distance: 22.4
click at [358, 662] on div "Color" at bounding box center [357, 665] width 23 height 23
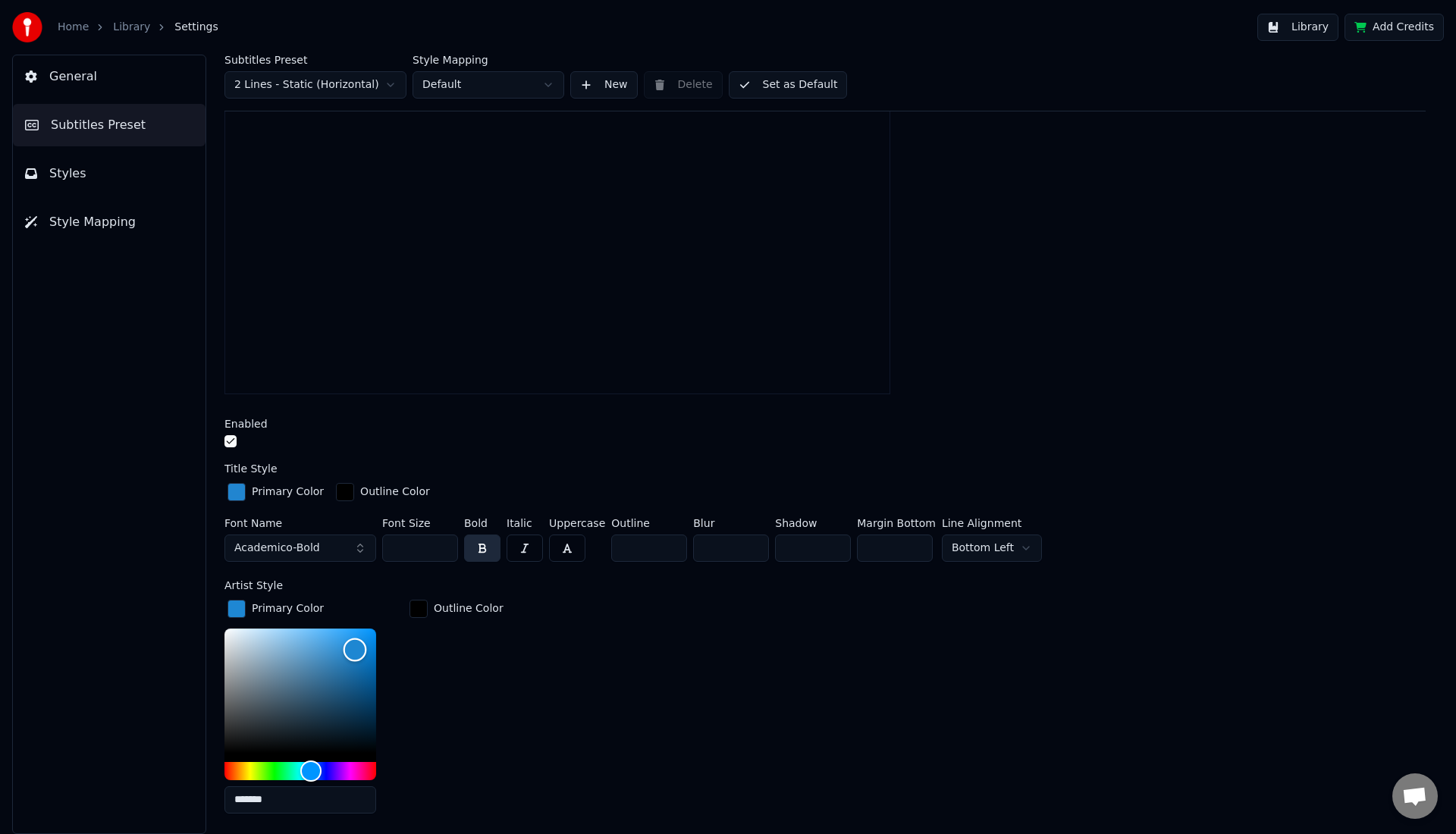
type input "*******"
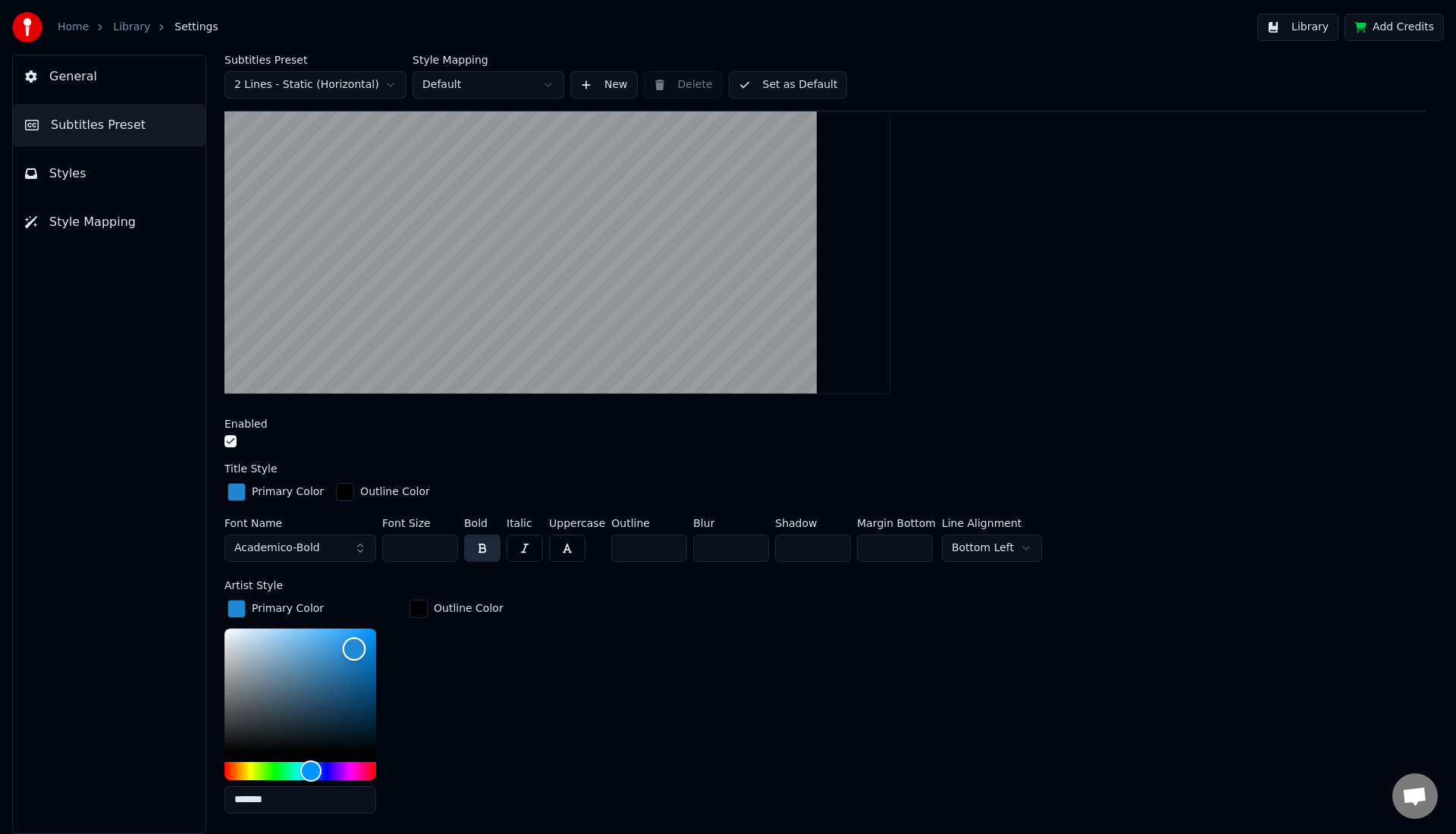
drag, startPoint x: 358, startPoint y: 662, endPoint x: 354, endPoint y: 647, distance: 15.5
click at [354, 647] on div "Color" at bounding box center [354, 648] width 23 height 23
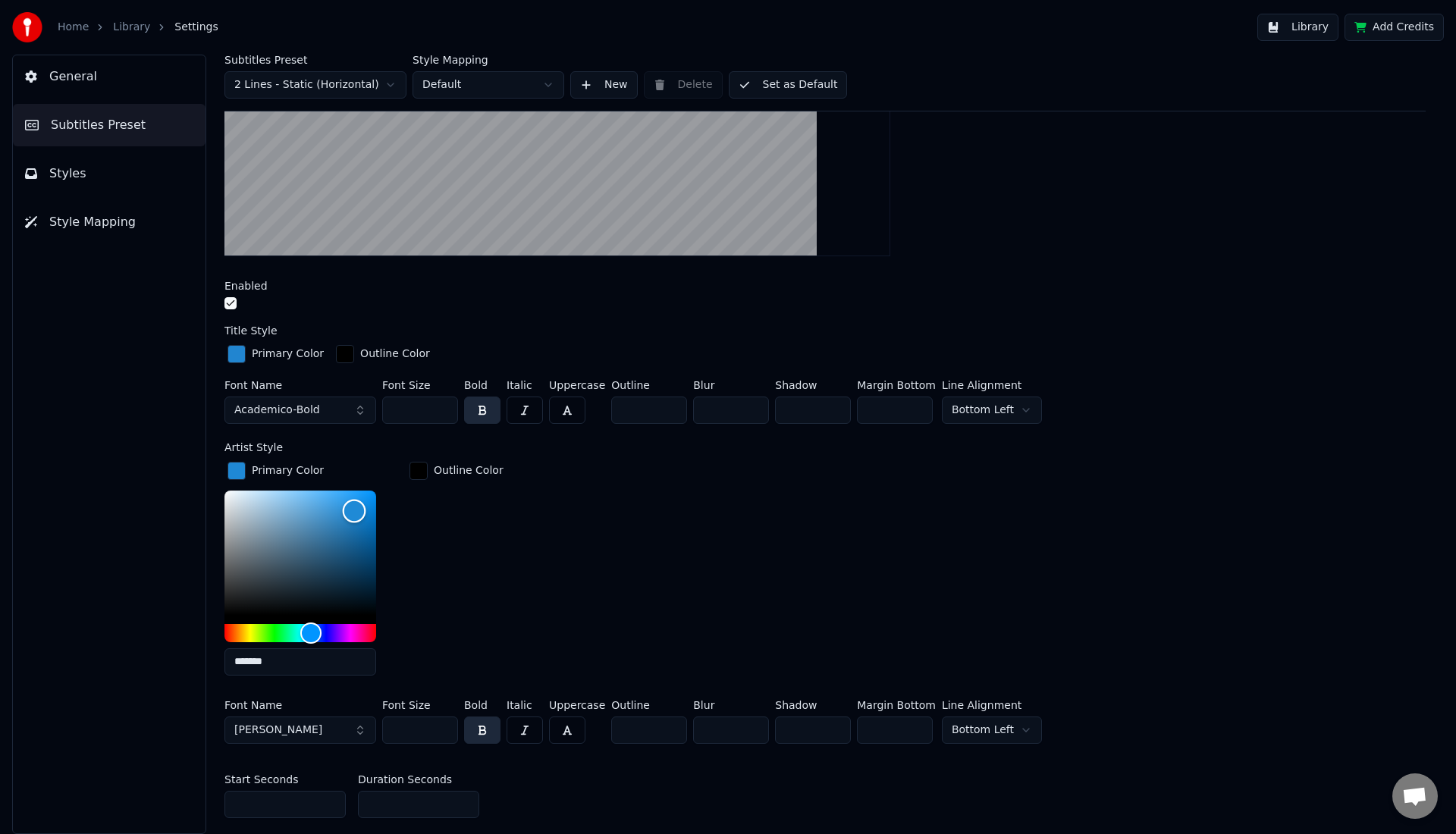
scroll to position [389, 0]
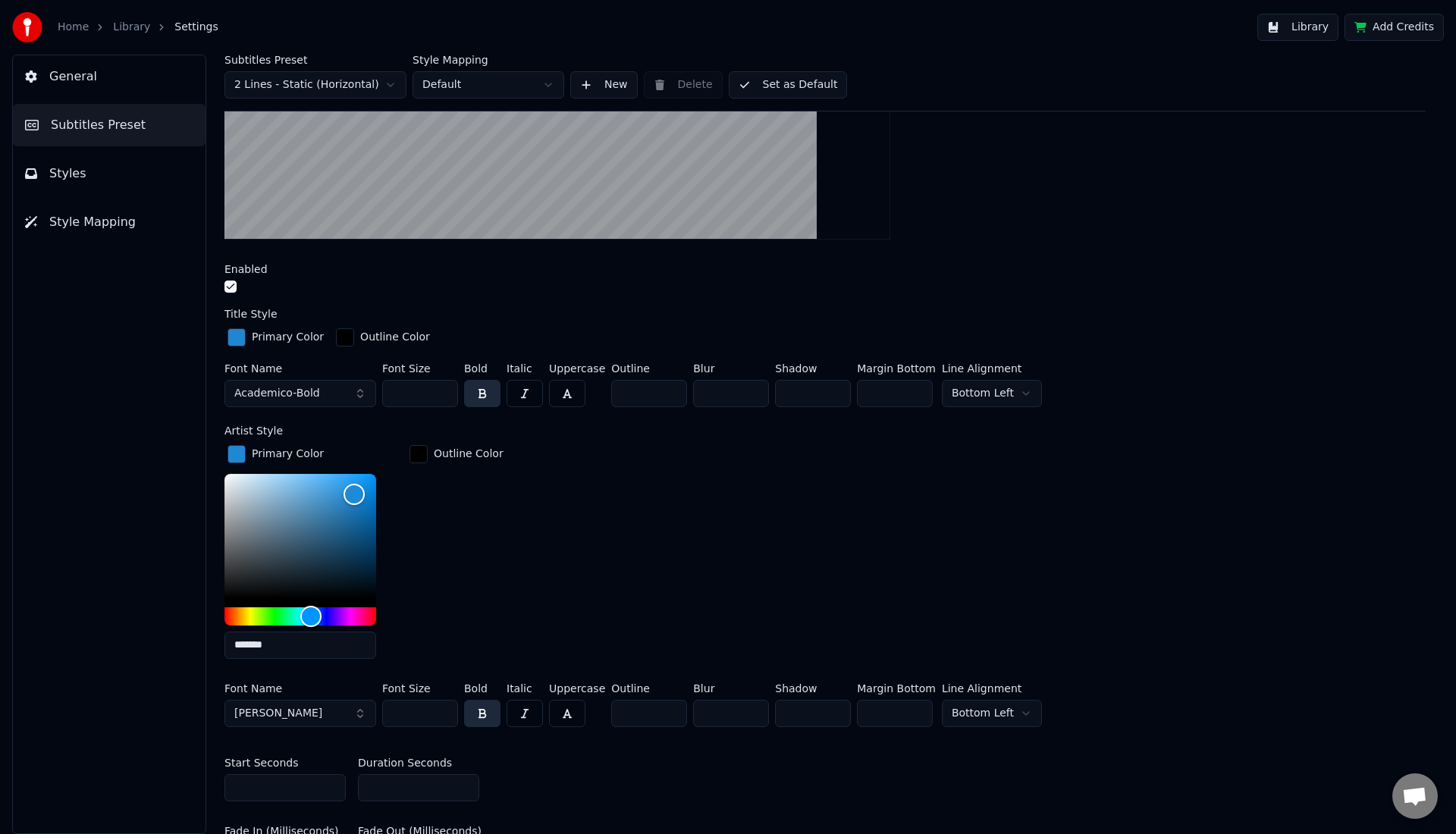
click at [412, 702] on input "**" at bounding box center [420, 712] width 76 height 27
type input "***"
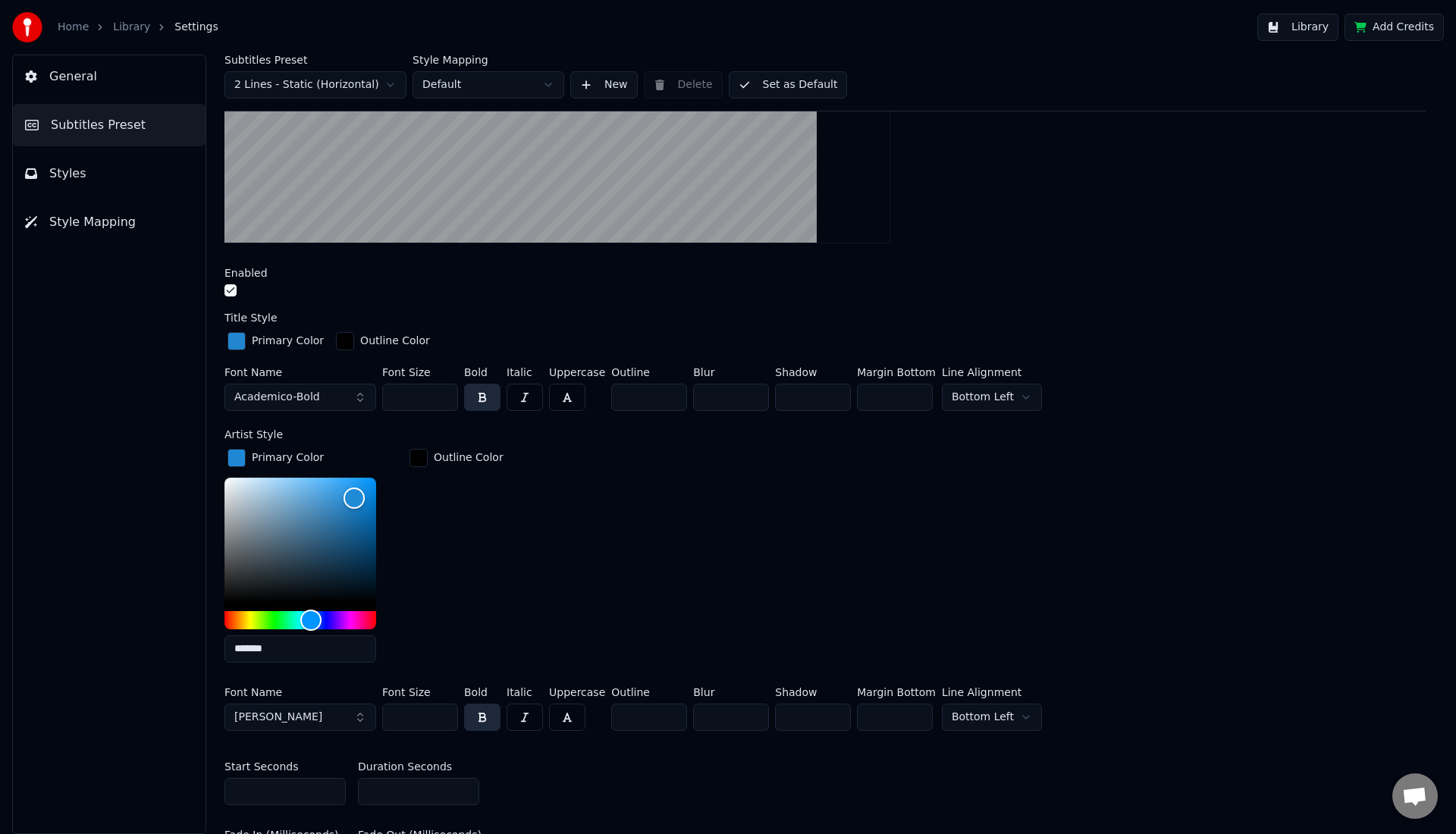
scroll to position [402, 0]
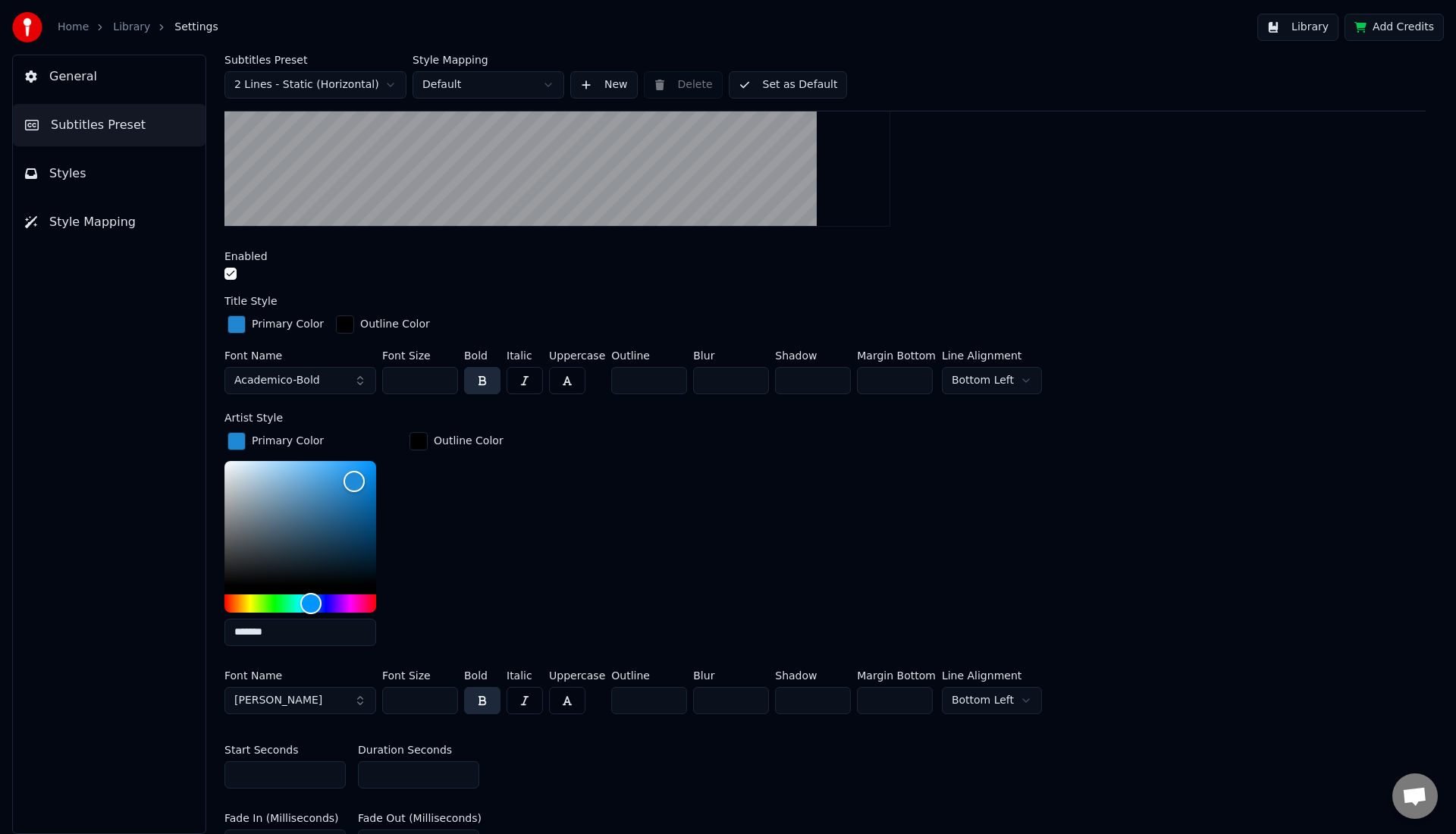
click at [358, 702] on button "[PERSON_NAME]" at bounding box center [300, 699] width 151 height 27
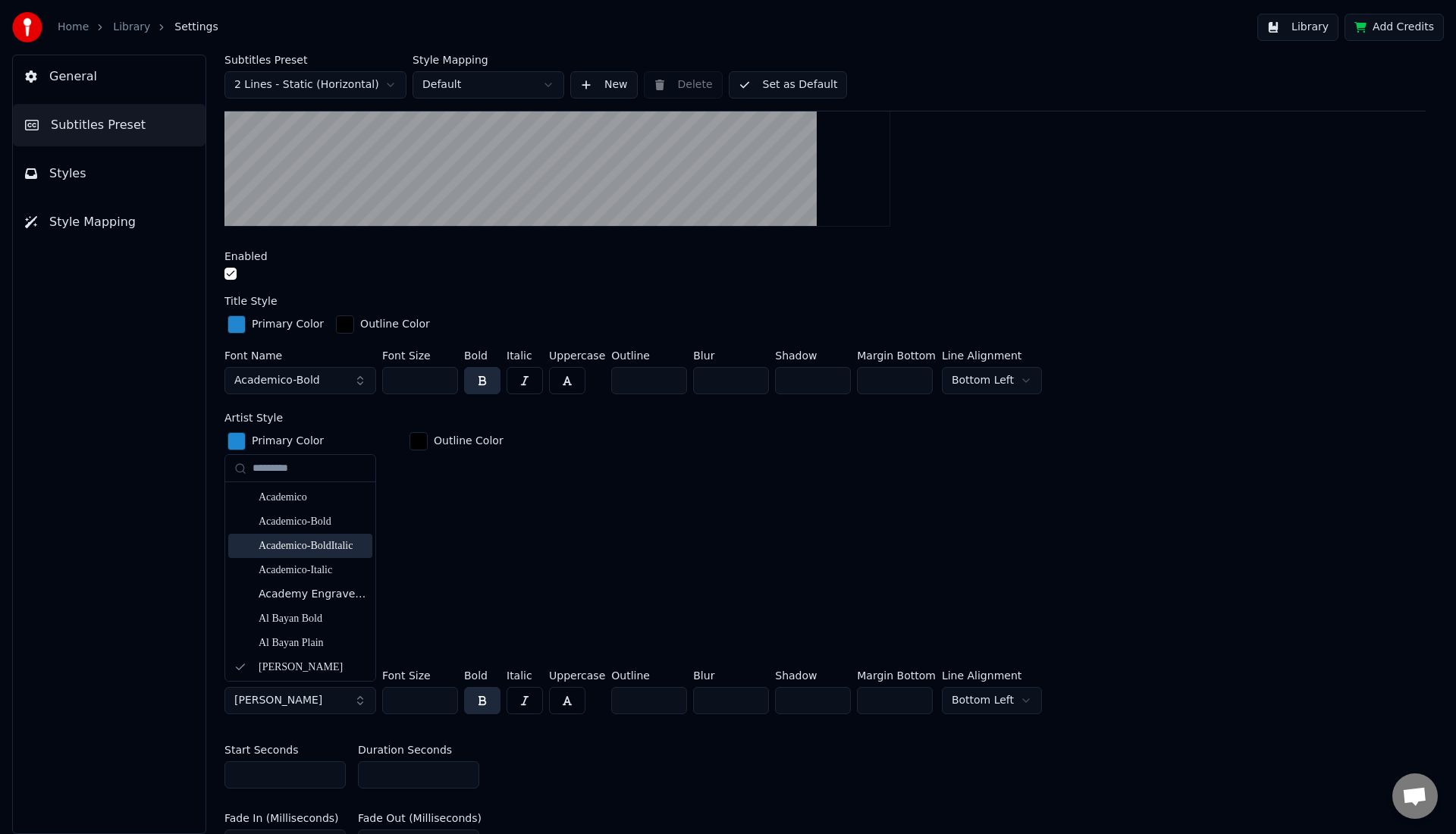
click at [328, 546] on div "Academico-BoldItalic" at bounding box center [313, 545] width 108 height 15
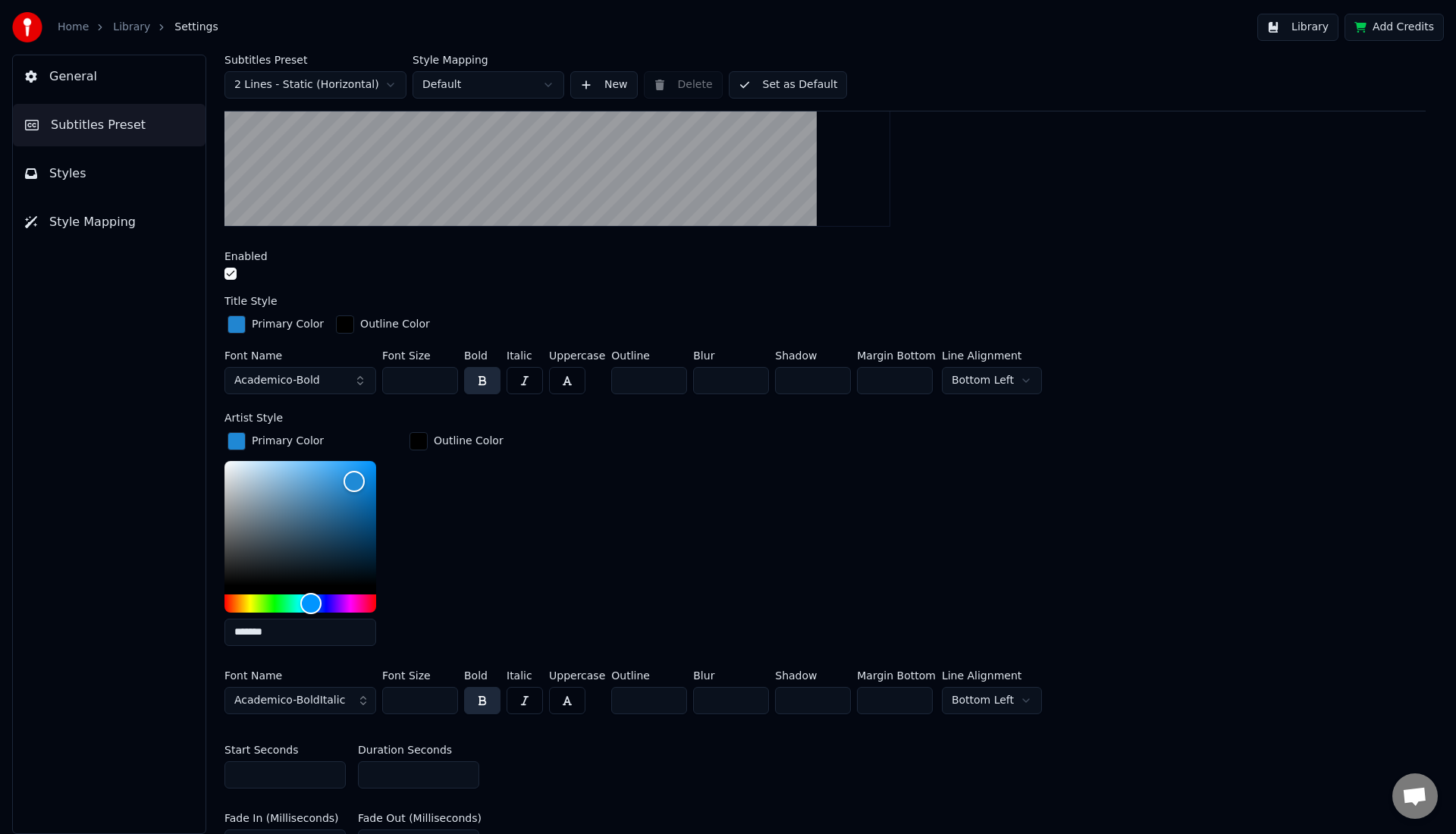
click at [513, 495] on div "Primary Color ******* Outline Color" at bounding box center [825, 543] width 1201 height 229
click at [466, 523] on div "Outline Color" at bounding box center [457, 543] width 100 height 229
click at [465, 523] on div "Outline Color" at bounding box center [457, 543] width 100 height 229
click at [563, 562] on div "Primary Color ******* Outline Color" at bounding box center [825, 543] width 1201 height 229
click at [553, 561] on div "Primary Color ******* Outline Color" at bounding box center [825, 543] width 1201 height 229
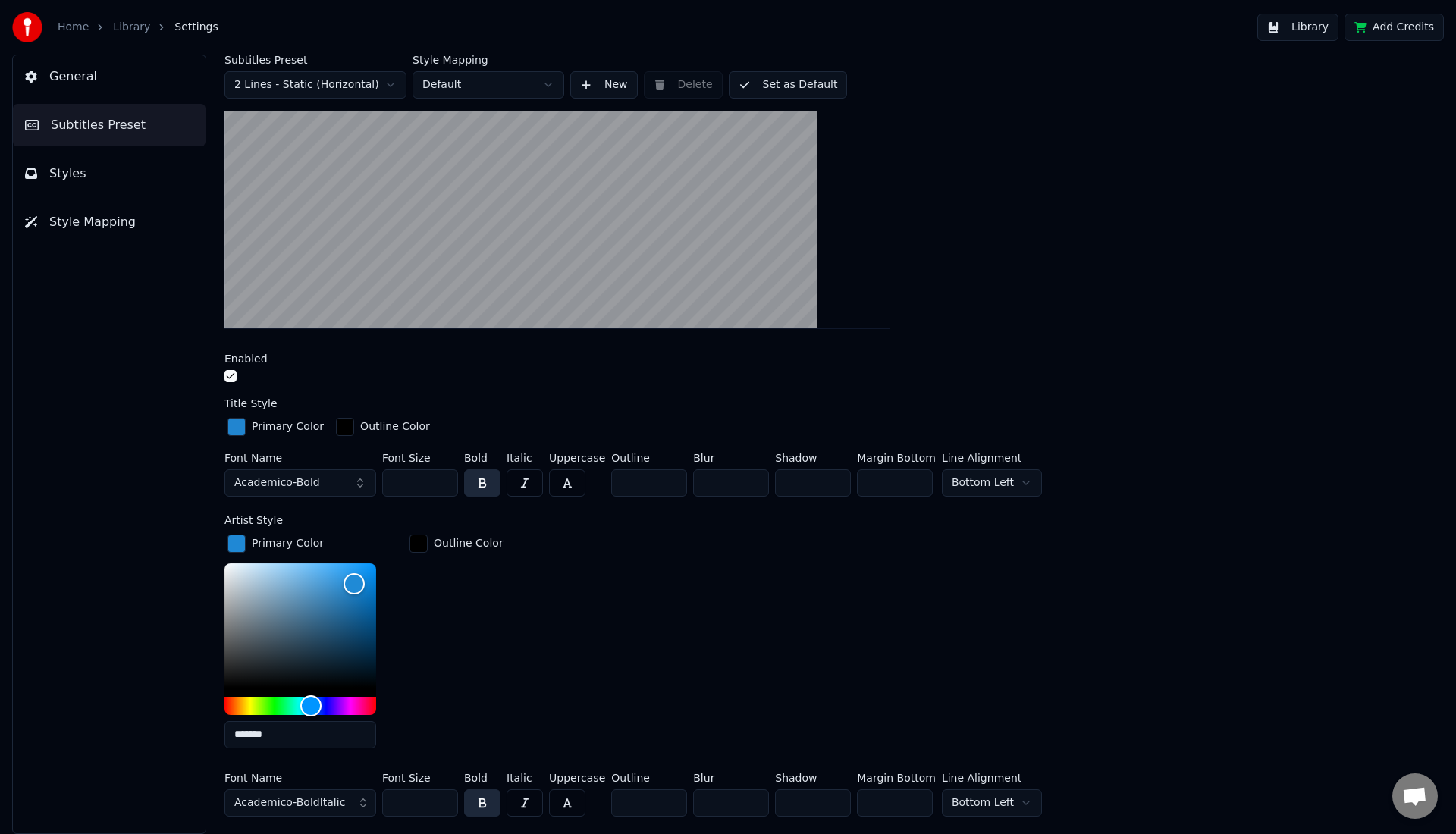
scroll to position [298, 0]
click at [668, 806] on input "*" at bounding box center [650, 803] width 76 height 27
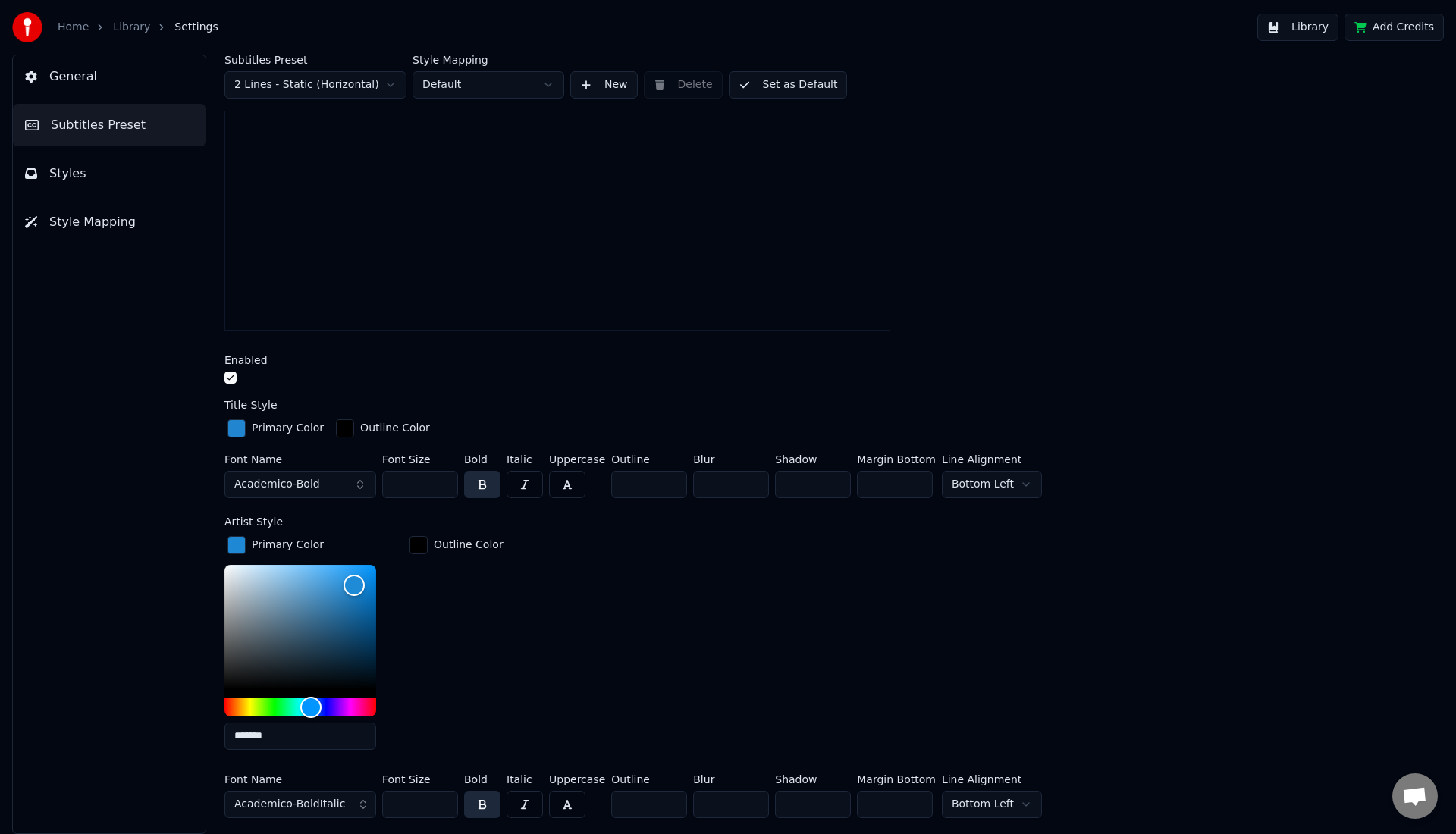
click at [668, 806] on input "*" at bounding box center [650, 803] width 76 height 27
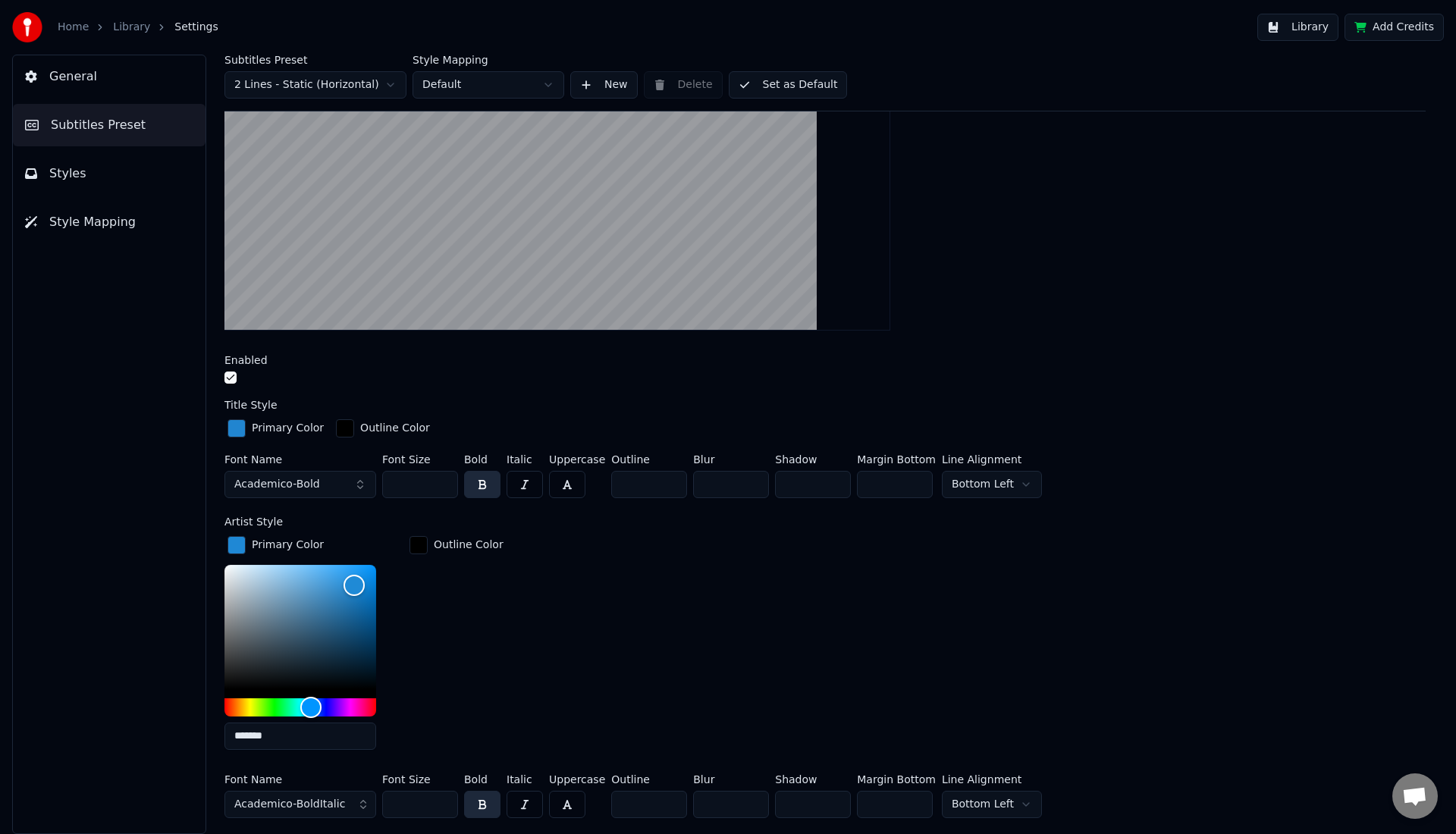
click at [668, 806] on input "*" at bounding box center [650, 803] width 76 height 27
click at [669, 792] on input "*" at bounding box center [650, 803] width 76 height 27
click at [669, 794] on input "*" at bounding box center [650, 803] width 76 height 27
type input "*"
click at [672, 797] on input "*" at bounding box center [650, 803] width 76 height 27
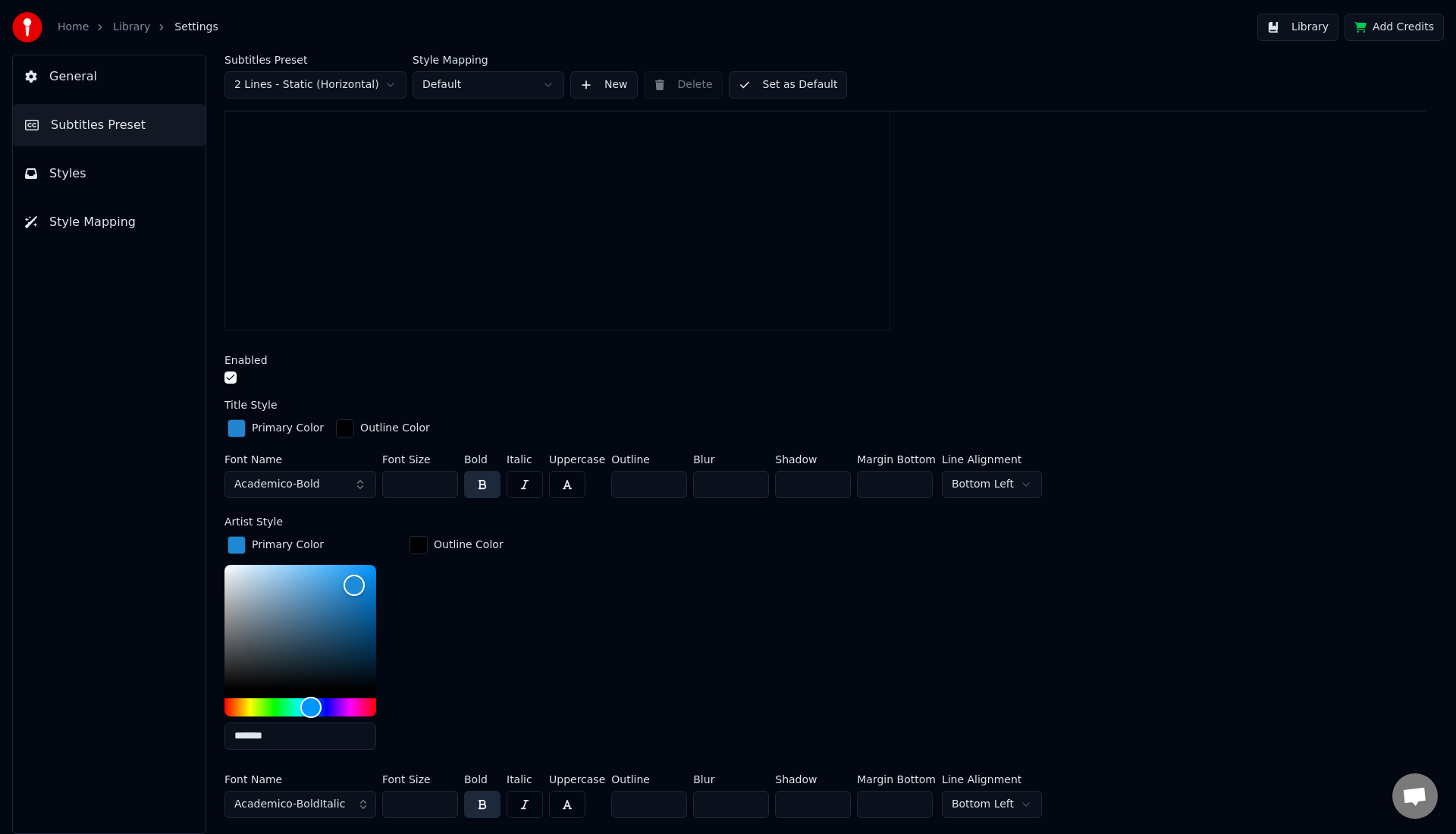
click at [751, 806] on input "*" at bounding box center [731, 803] width 76 height 27
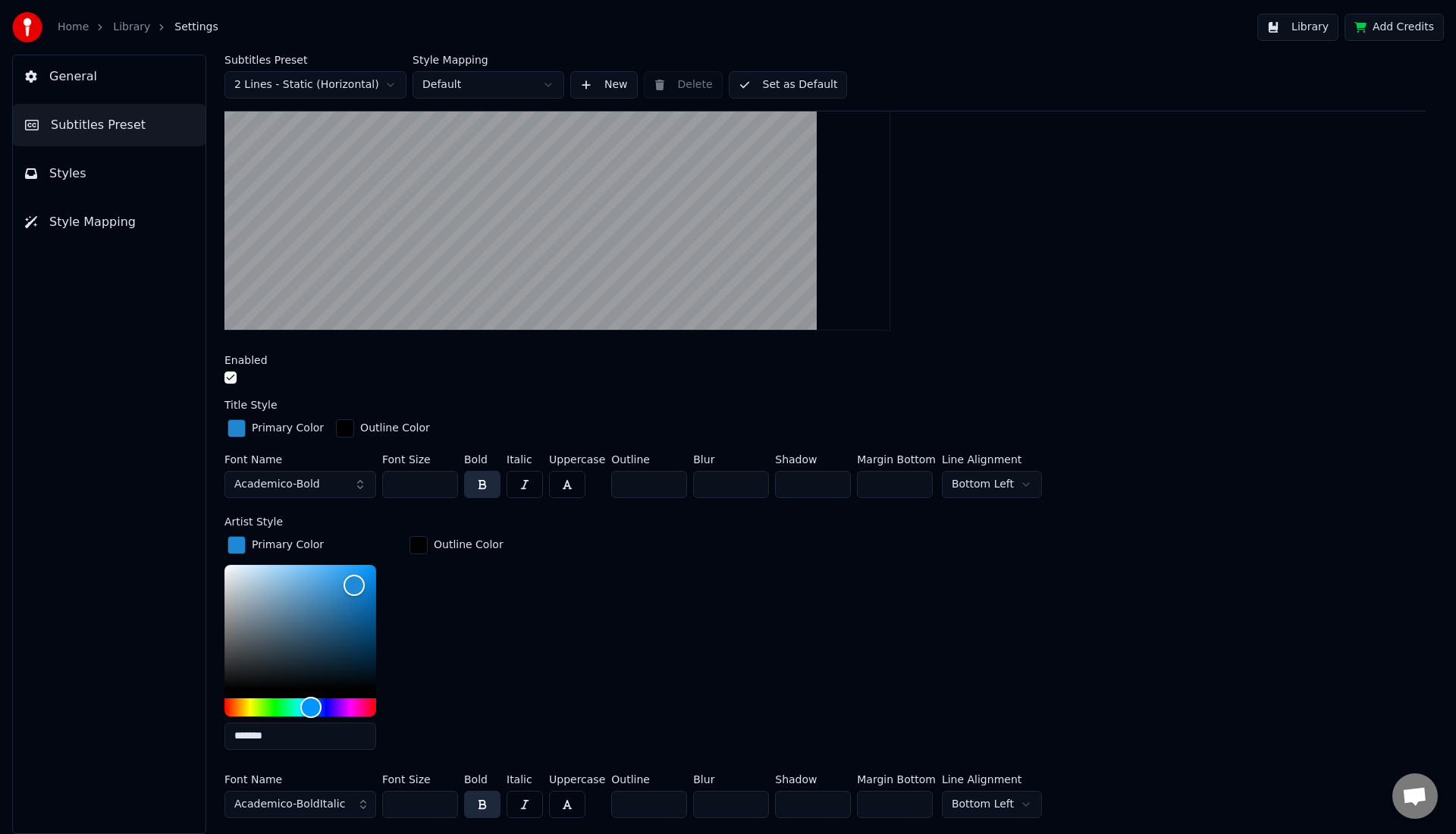
type input "*"
click at [751, 806] on input "*" at bounding box center [731, 803] width 76 height 27
click at [837, 797] on input "*" at bounding box center [813, 803] width 76 height 27
click at [836, 797] on input "*" at bounding box center [813, 803] width 76 height 27
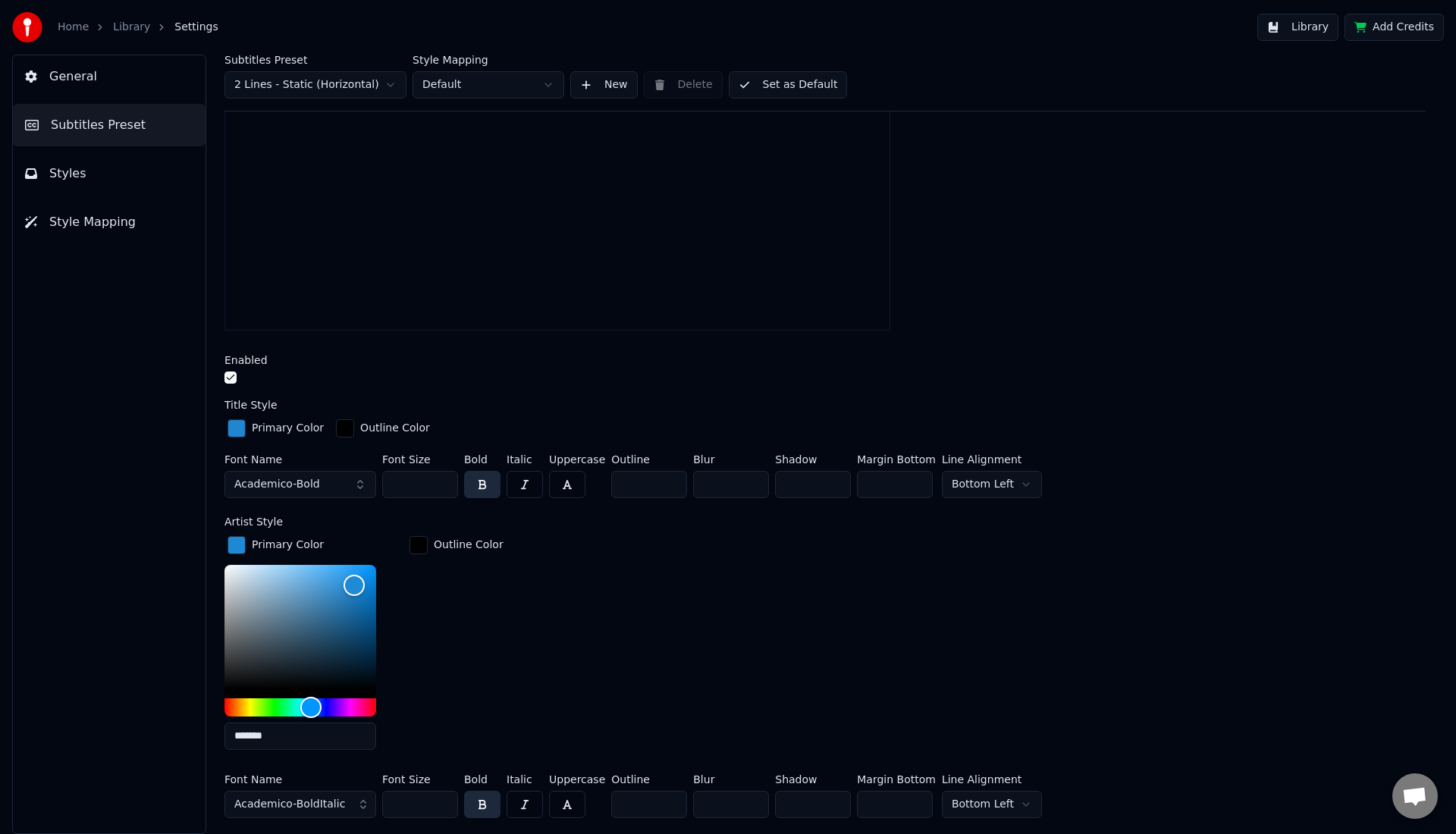
click at [836, 797] on input "*" at bounding box center [813, 803] width 76 height 27
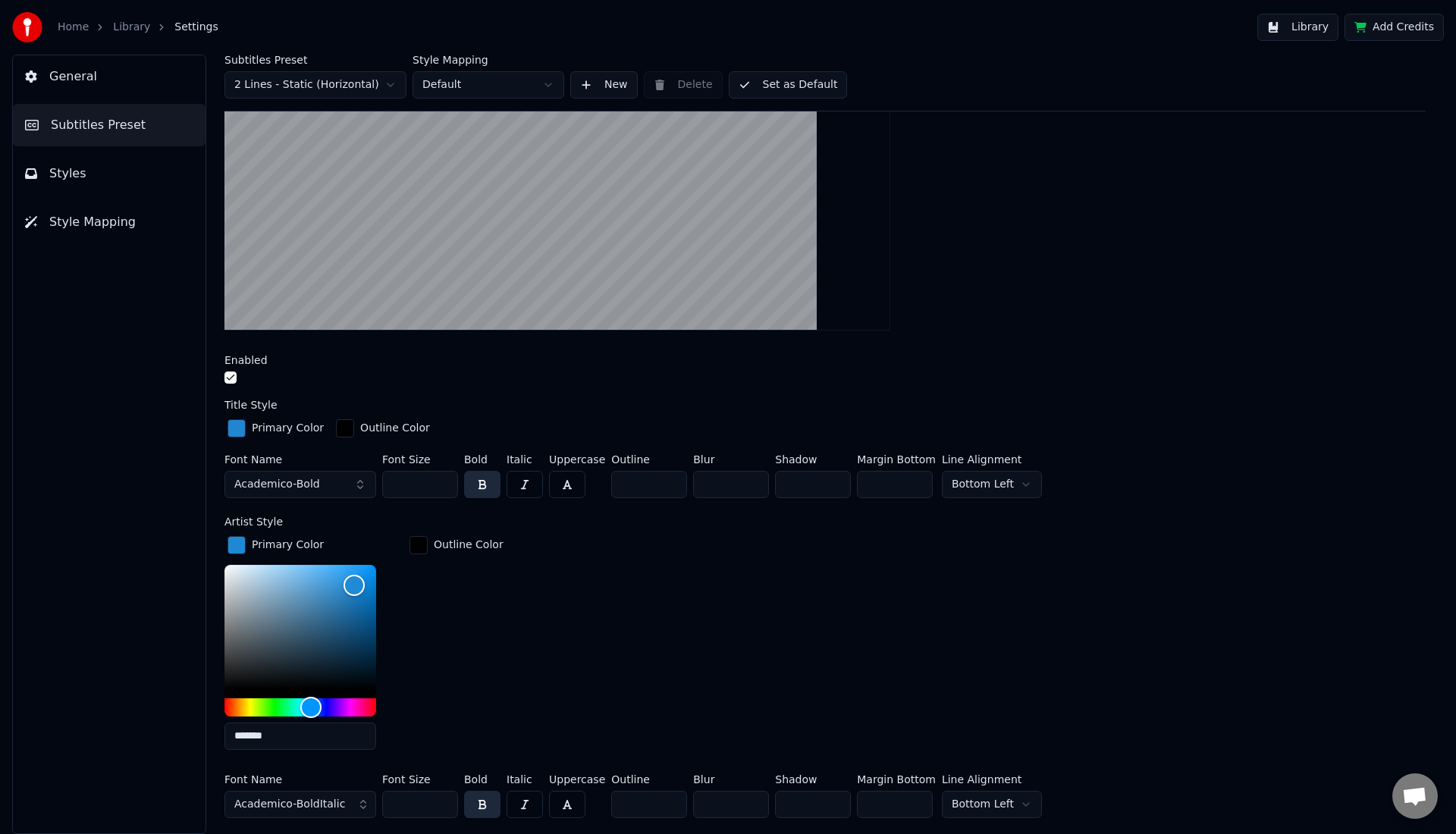
click at [836, 797] on input "*" at bounding box center [813, 803] width 76 height 27
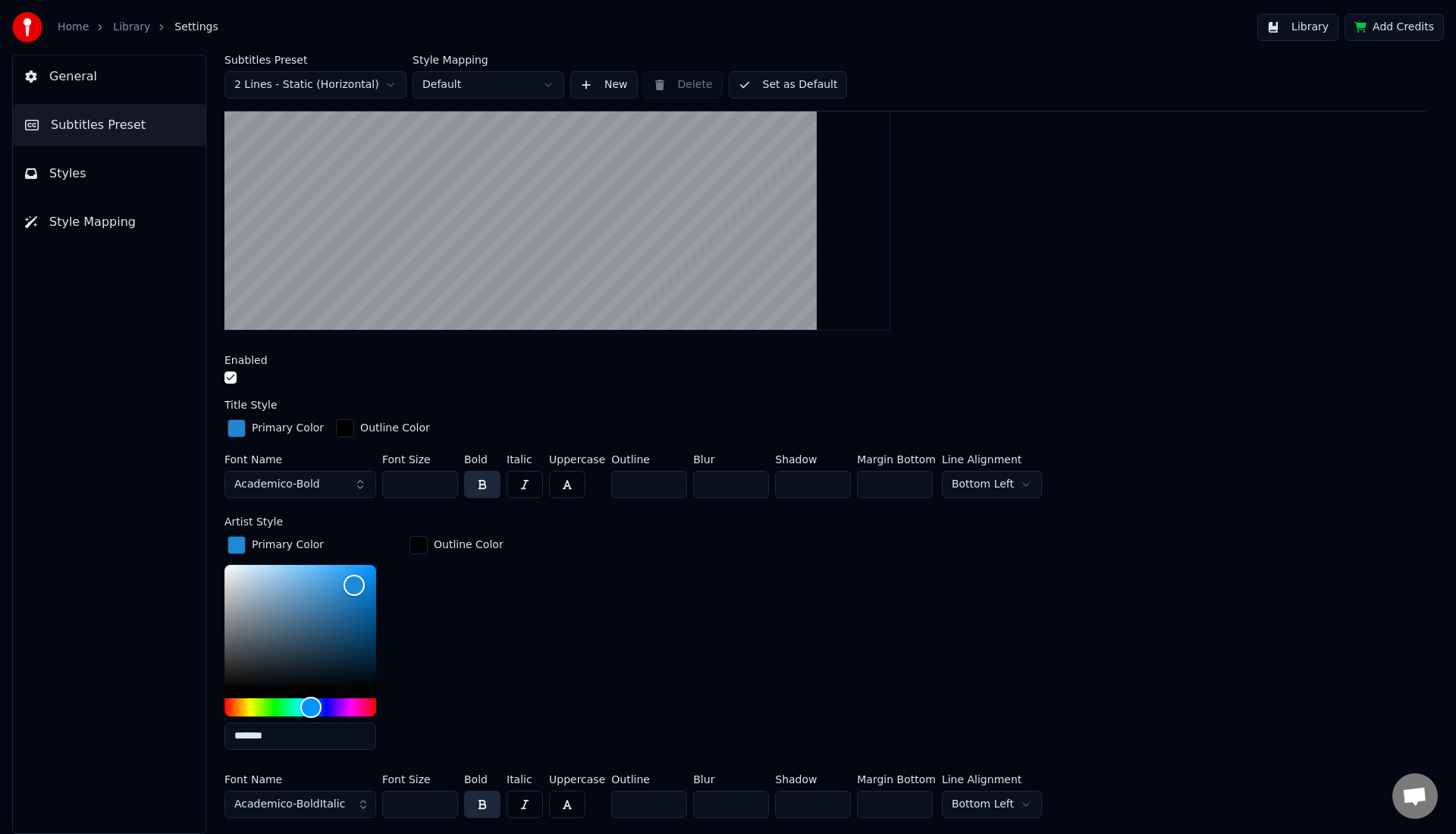
type input "**"
click at [836, 797] on input "**" at bounding box center [813, 803] width 76 height 27
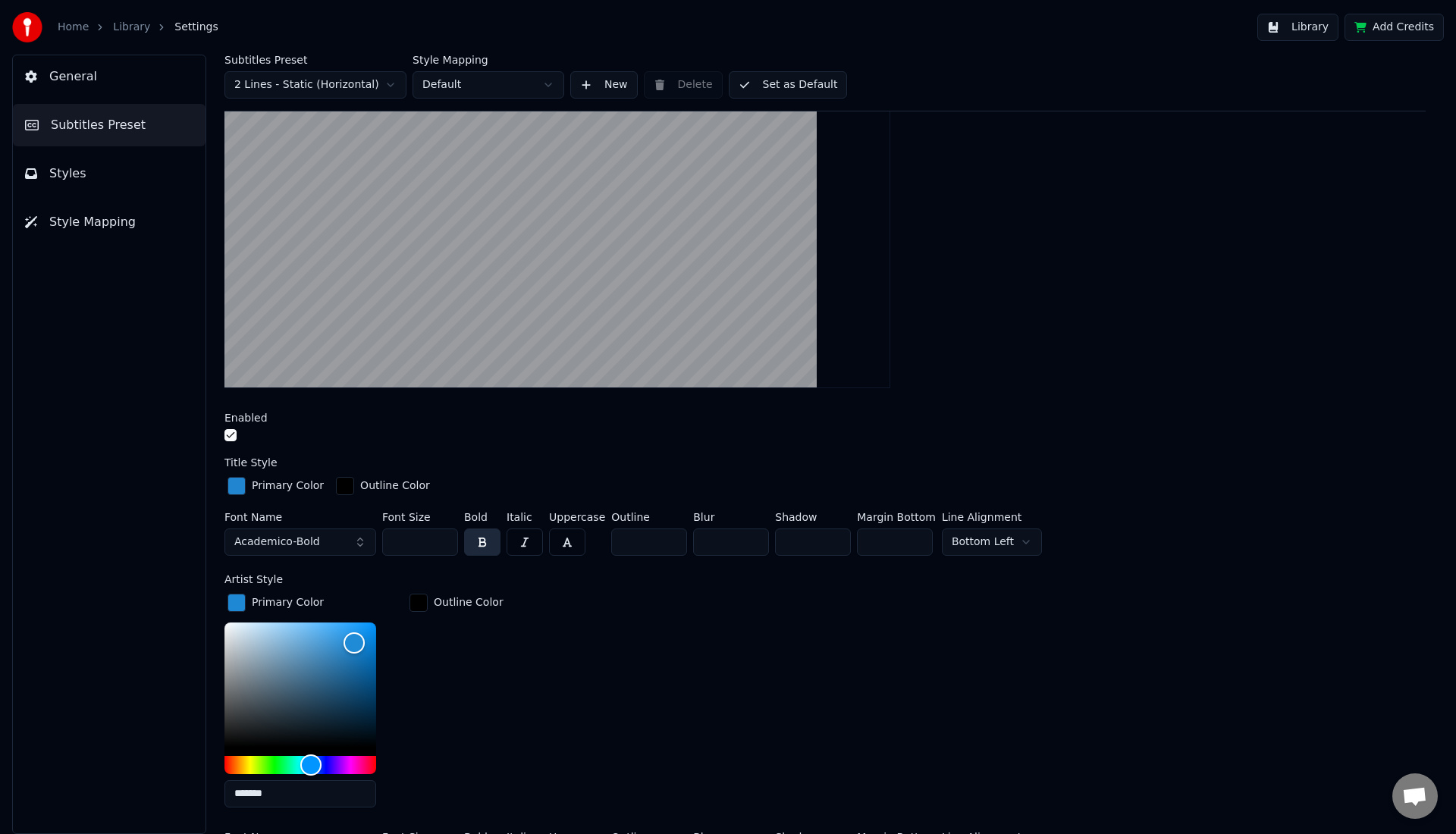
scroll to position [180, 0]
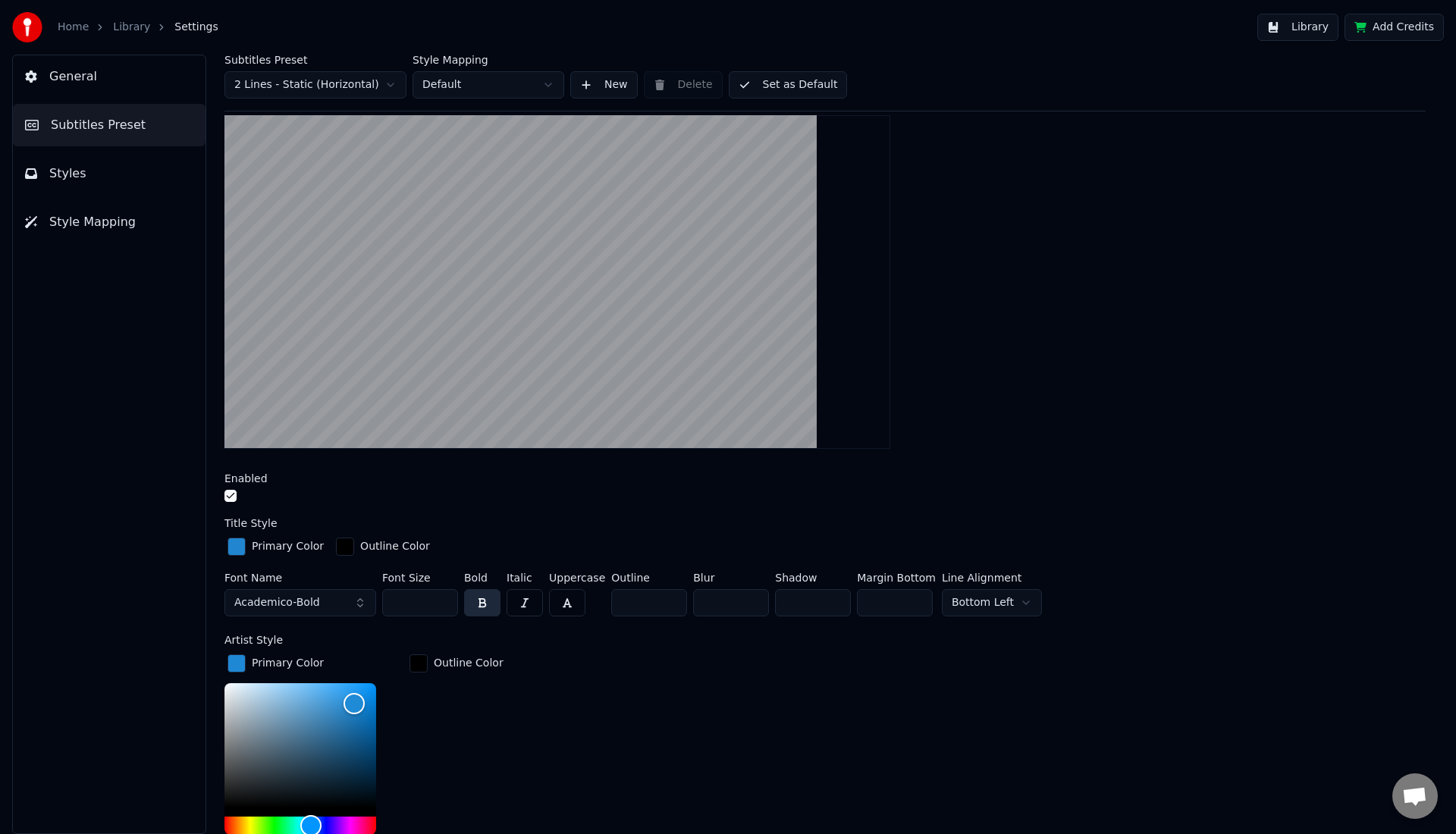
click at [230, 488] on div "Enabled" at bounding box center [825, 489] width 1201 height 32
click at [230, 495] on button "button" at bounding box center [230, 495] width 12 height 12
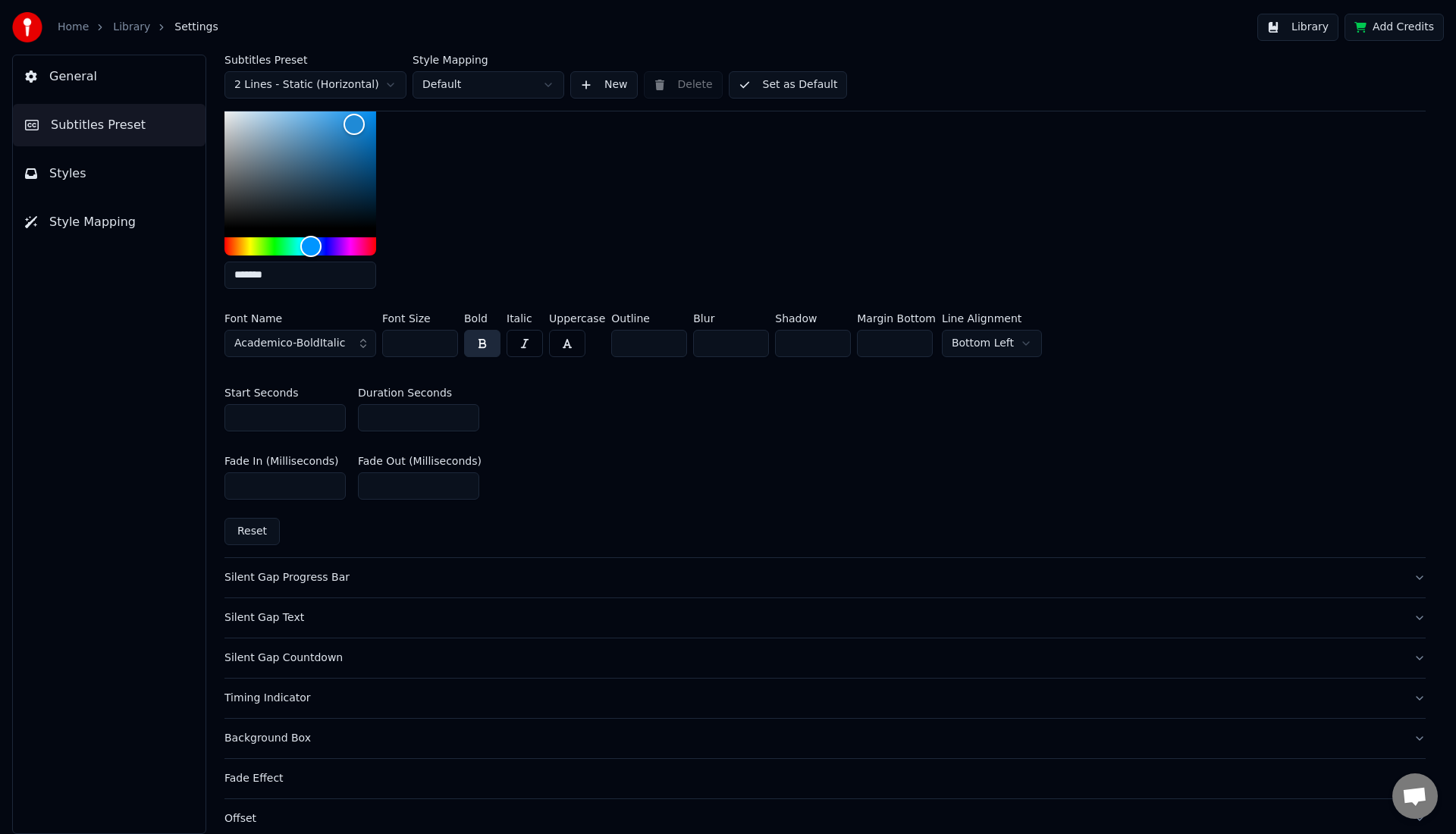
scroll to position [893, 0]
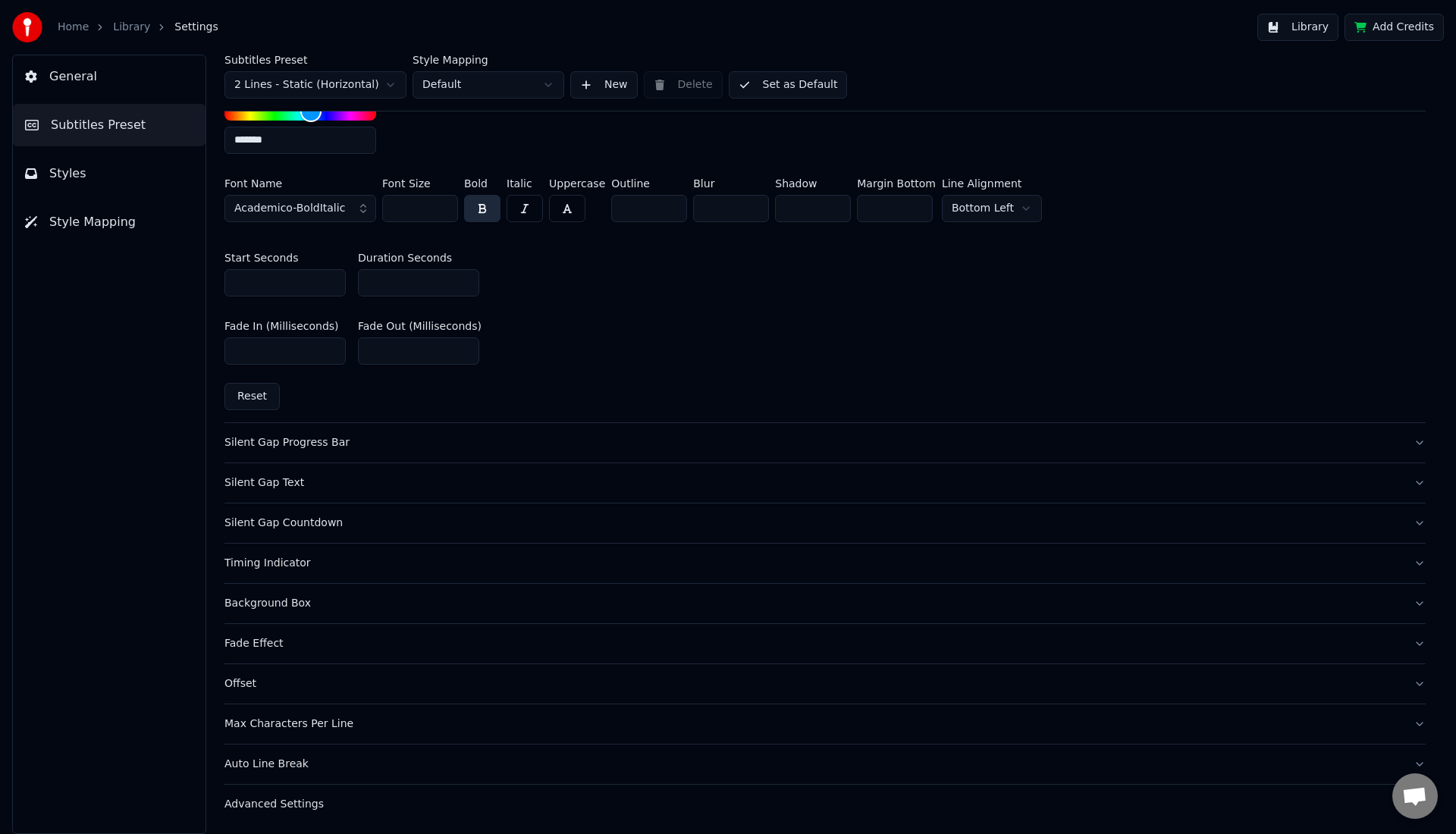
click at [271, 806] on div "Advanced Settings" at bounding box center [813, 804] width 1177 height 15
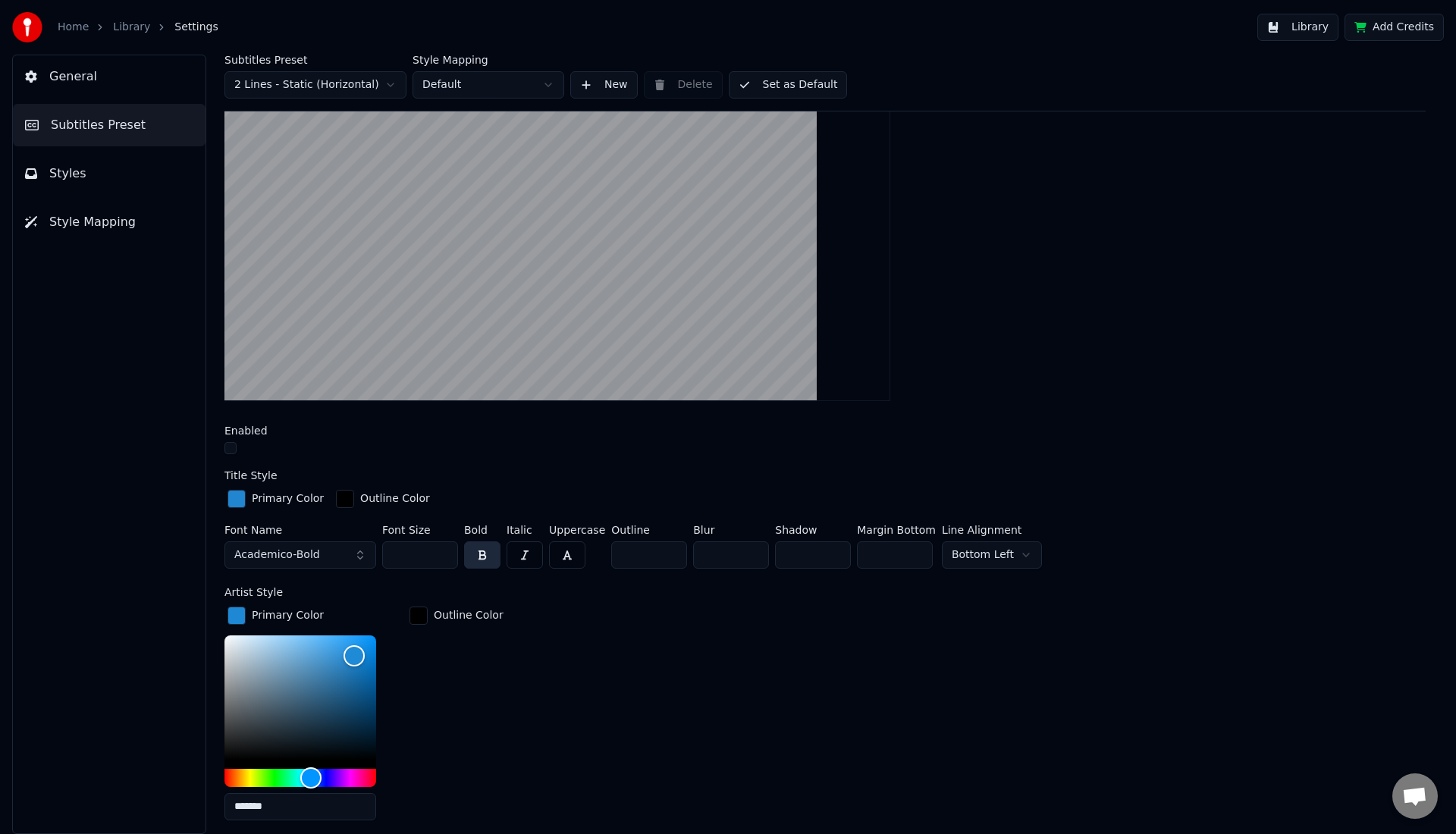
scroll to position [214, 0]
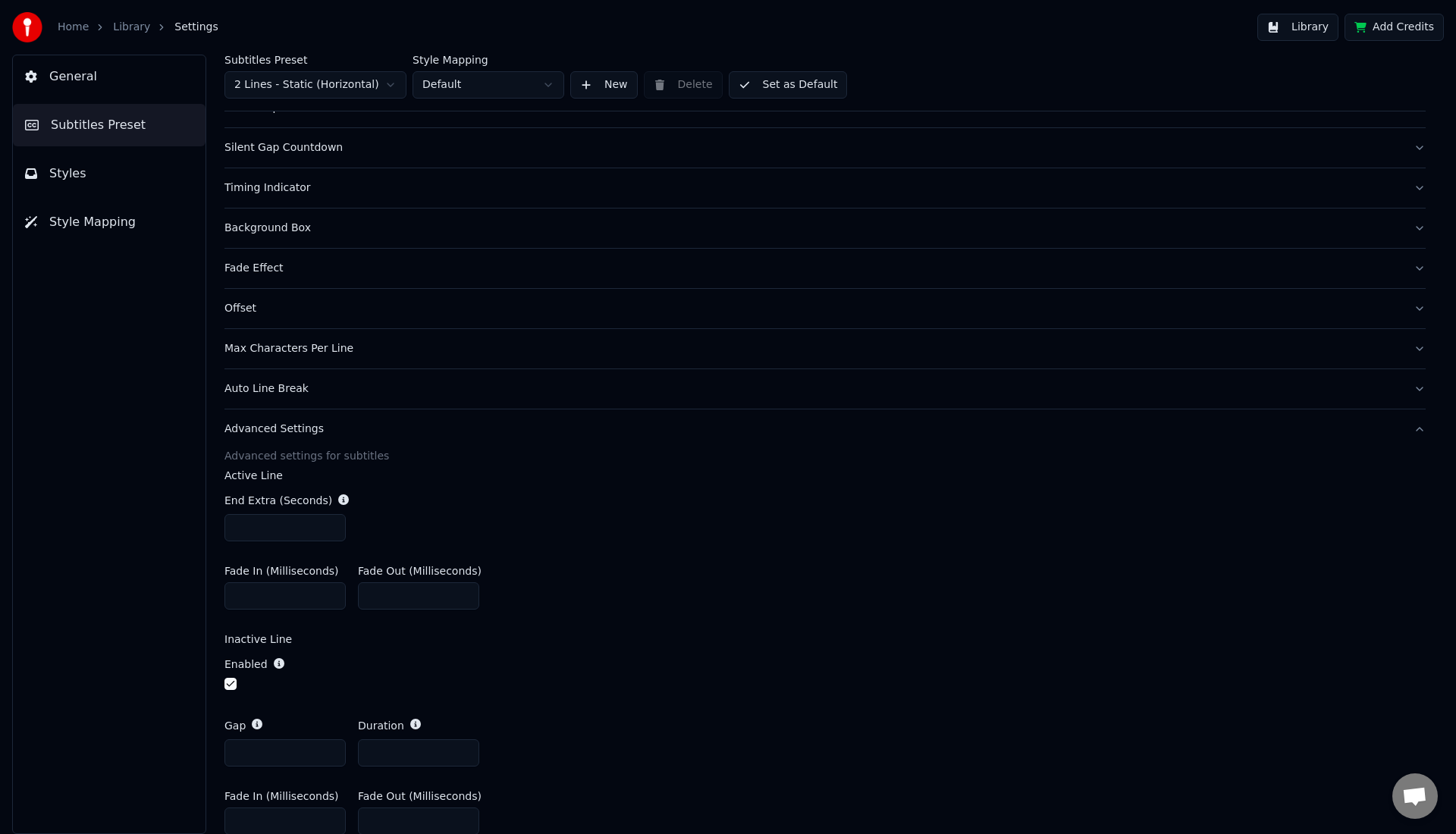
click at [69, 84] on span "General" at bounding box center [72, 77] width 47 height 19
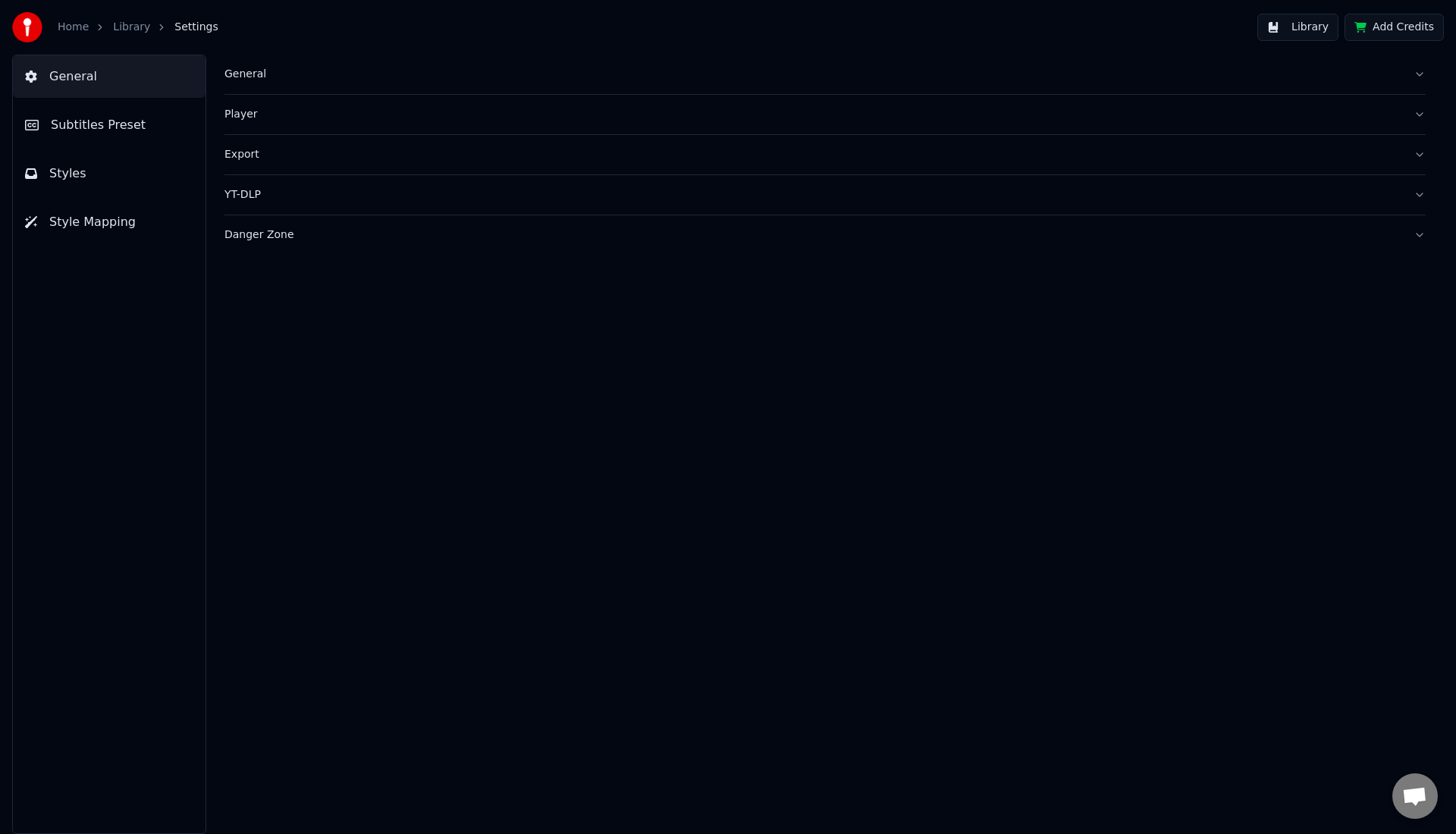
scroll to position [0, 0]
click at [69, 117] on span "Subtitles Preset" at bounding box center [98, 125] width 95 height 19
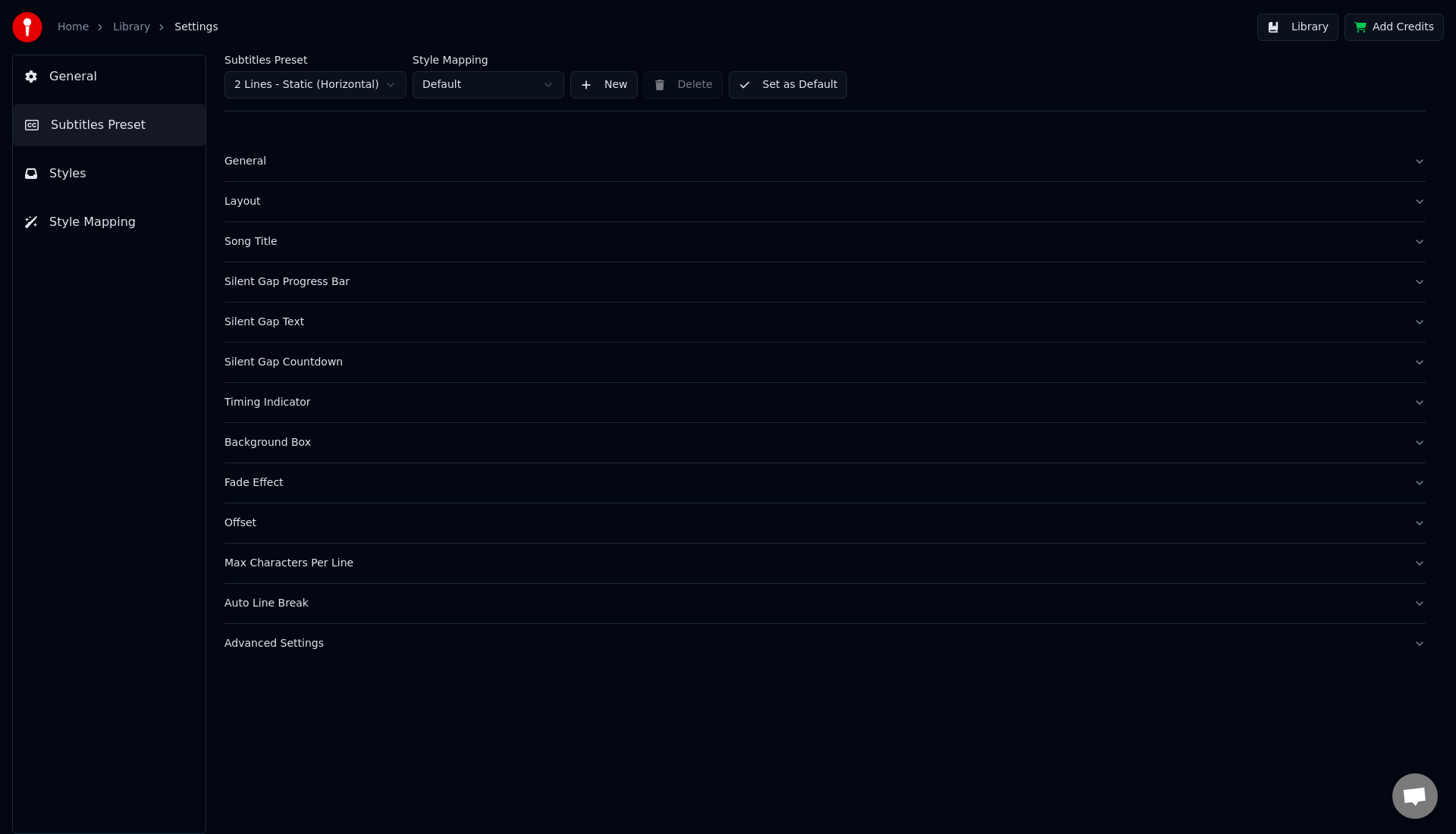
click at [60, 186] on button "Styles" at bounding box center [110, 173] width 193 height 43
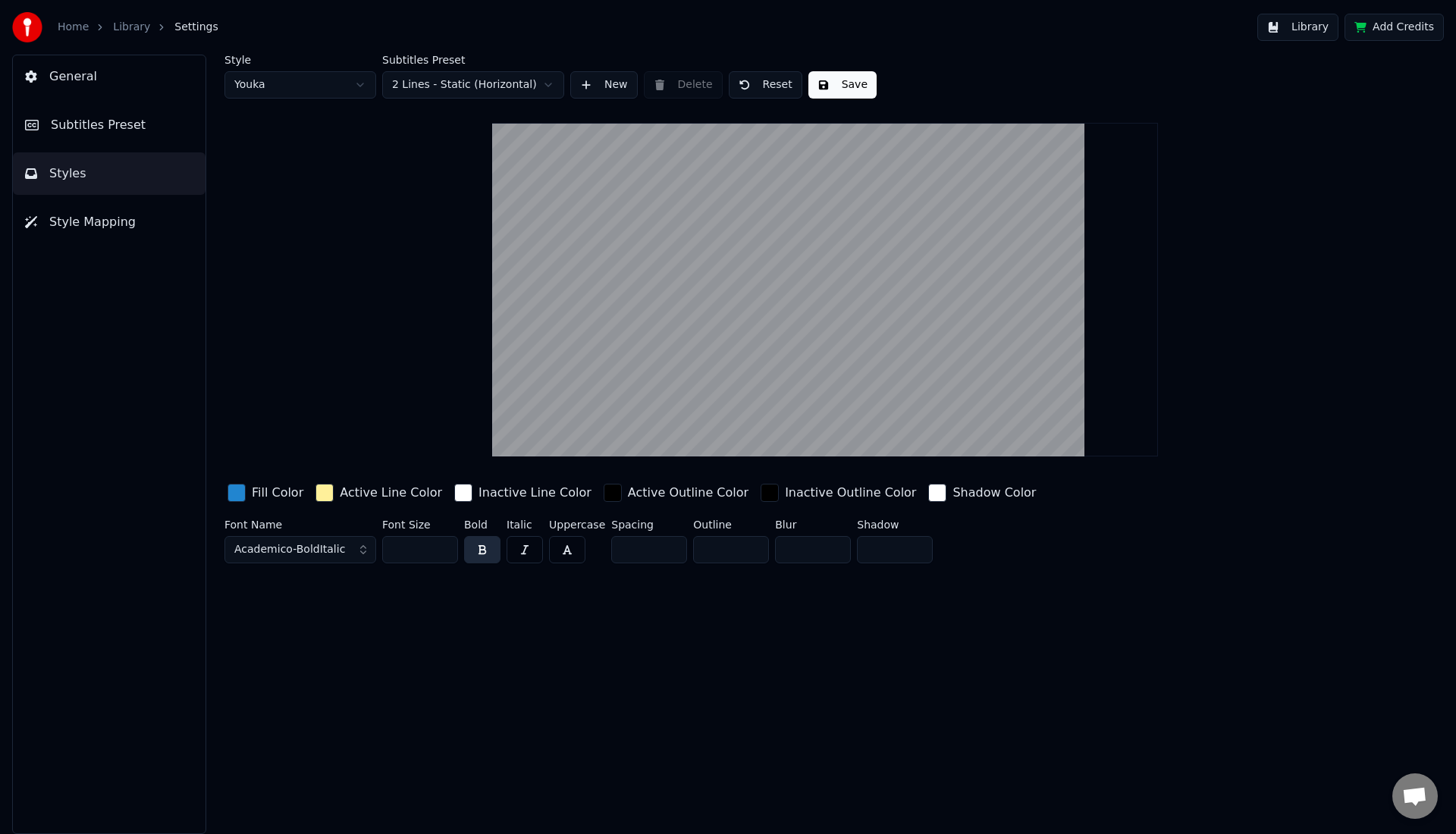
click at [845, 81] on button "Save" at bounding box center [843, 84] width 69 height 27
click at [80, 80] on span "General" at bounding box center [72, 77] width 47 height 19
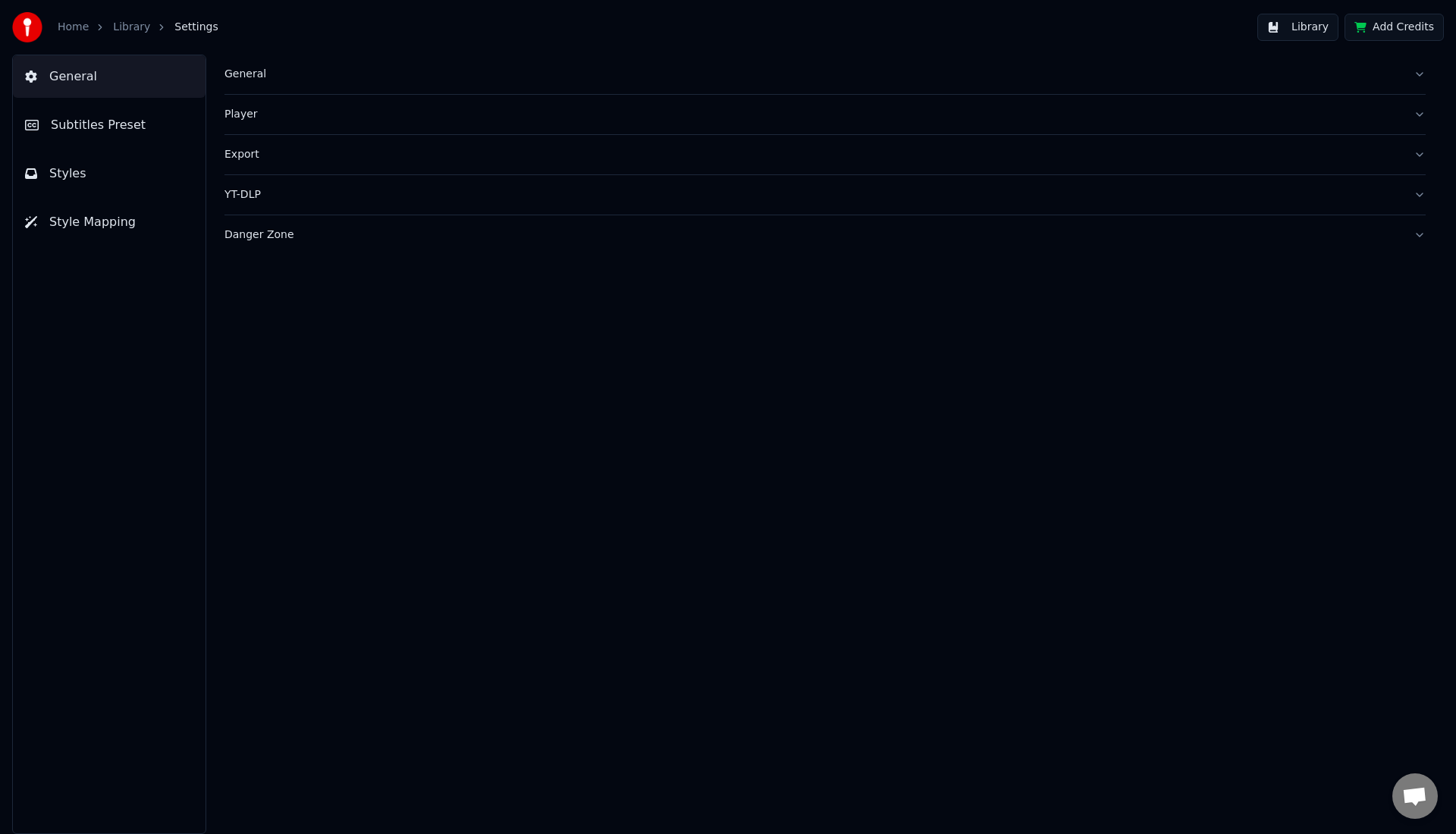
click at [130, 128] on span "Subtitles Preset" at bounding box center [98, 125] width 95 height 19
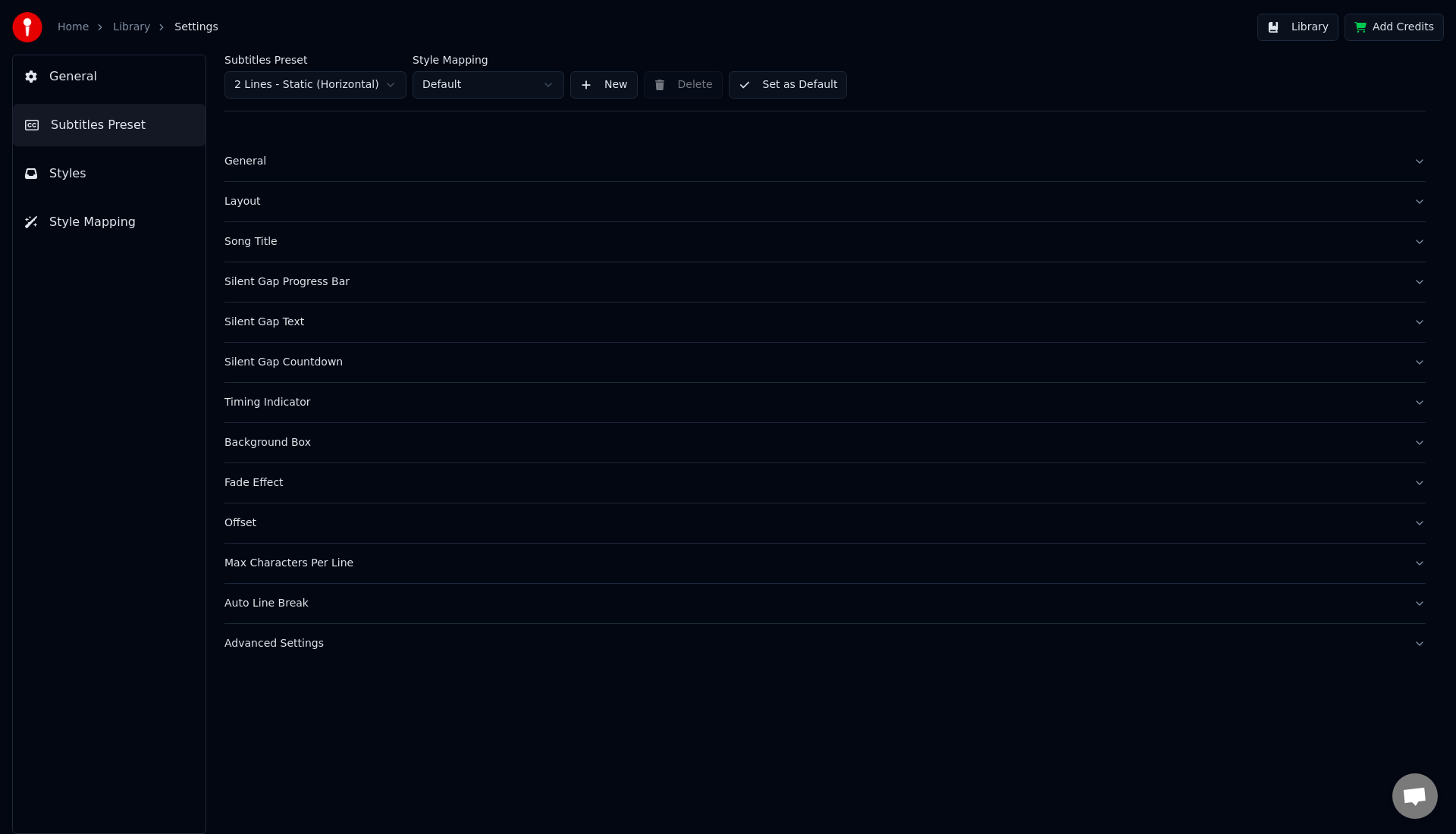
click at [120, 71] on button "General" at bounding box center [110, 77] width 193 height 43
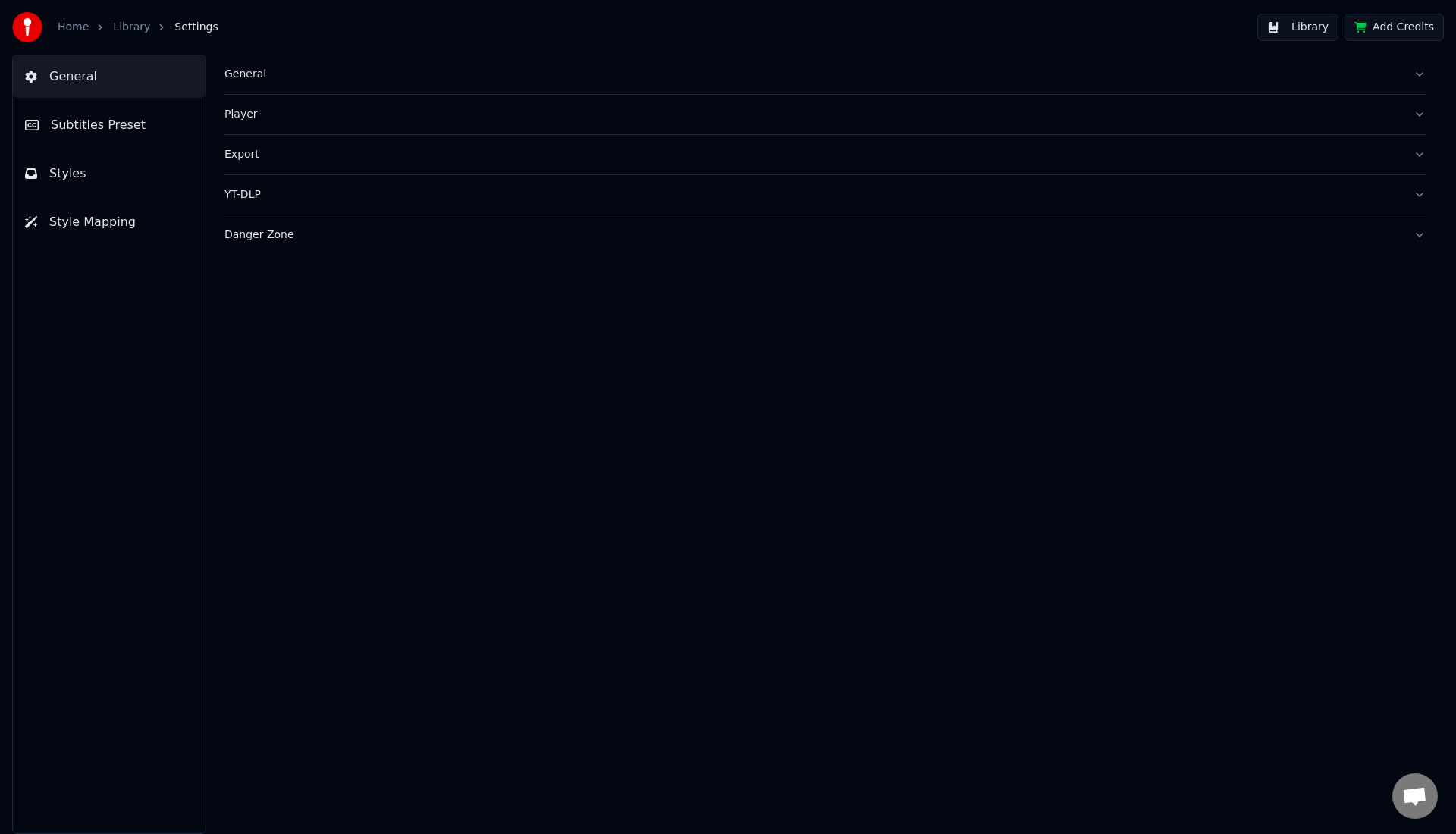
click at [237, 76] on div "General" at bounding box center [813, 74] width 1177 height 15
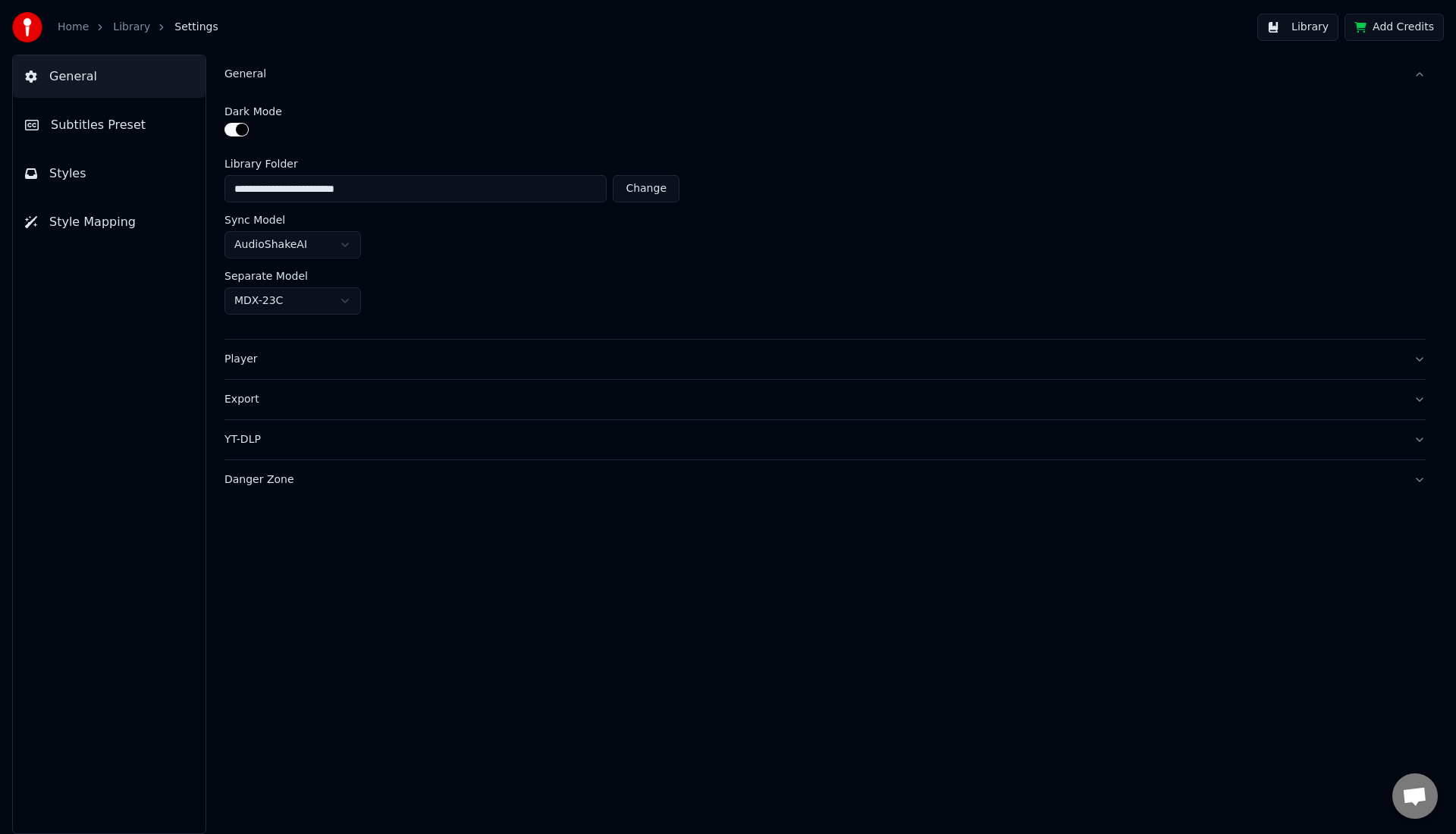
click at [136, 27] on link "Library" at bounding box center [132, 27] width 37 height 15
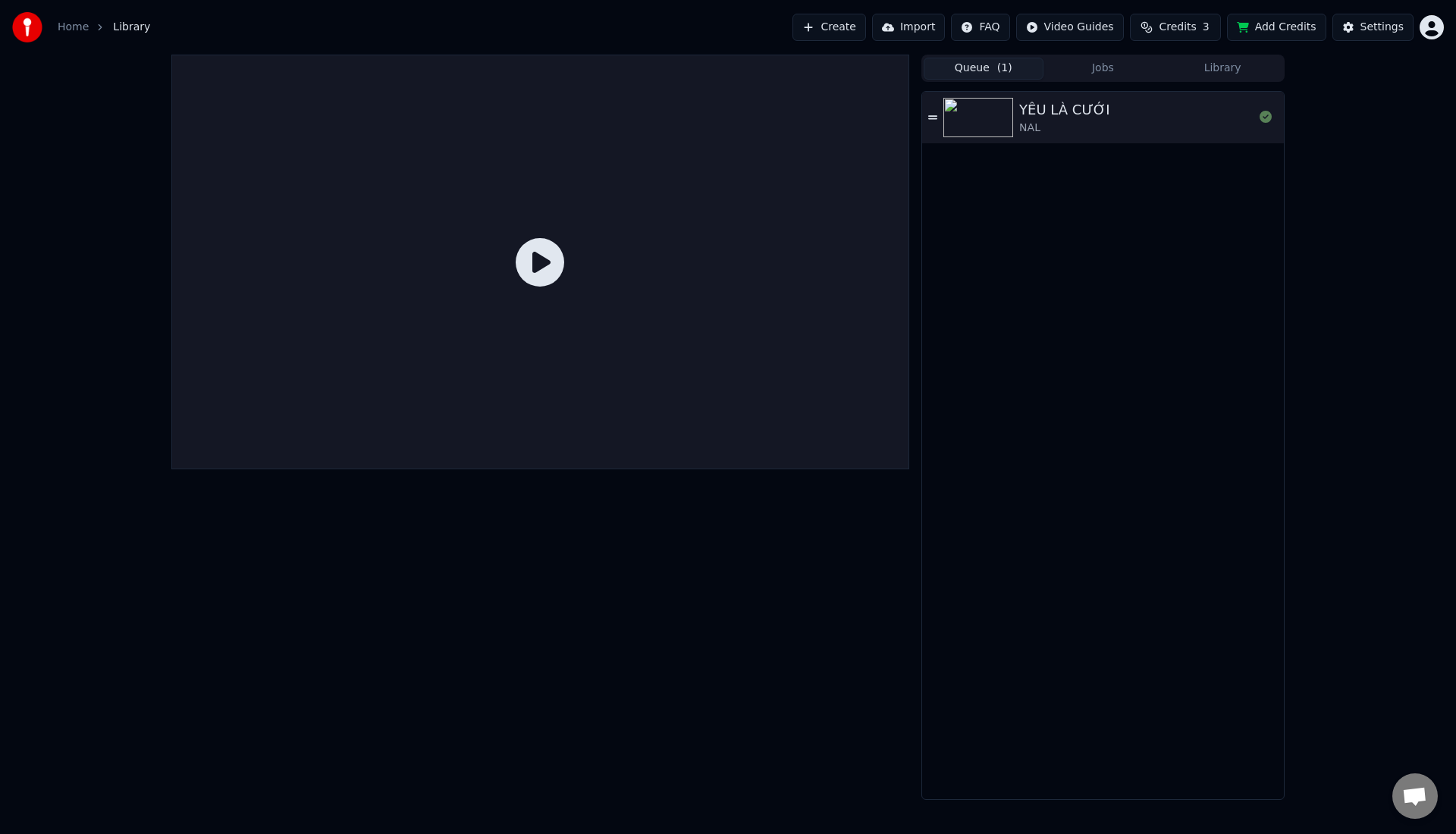
click at [531, 259] on icon at bounding box center [540, 263] width 48 height 48
click at [538, 263] on icon at bounding box center [540, 263] width 48 height 48
click at [537, 263] on icon at bounding box center [540, 263] width 48 height 48
click at [530, 388] on div at bounding box center [540, 262] width 738 height 415
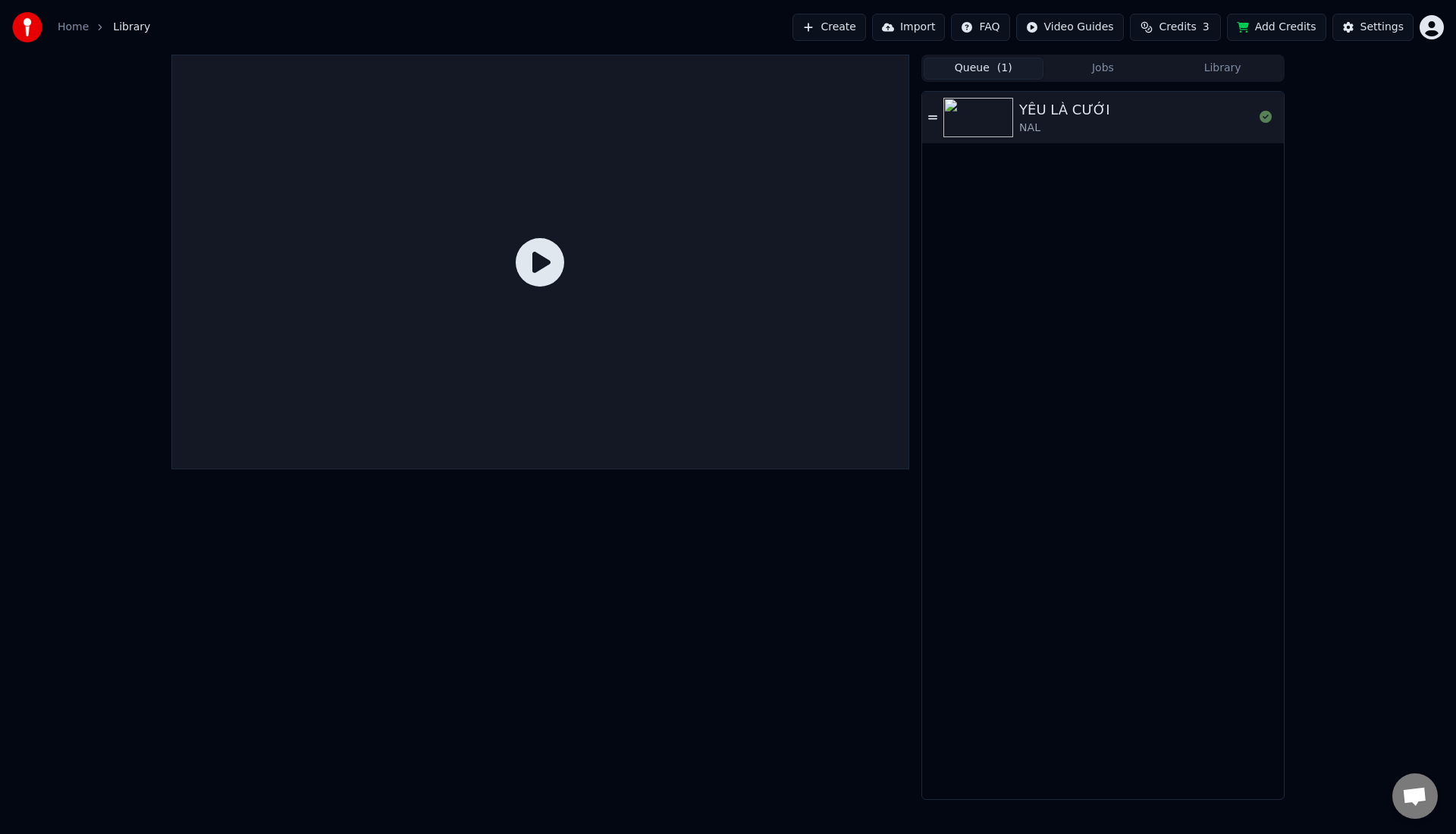
click at [974, 104] on img at bounding box center [977, 117] width 70 height 39
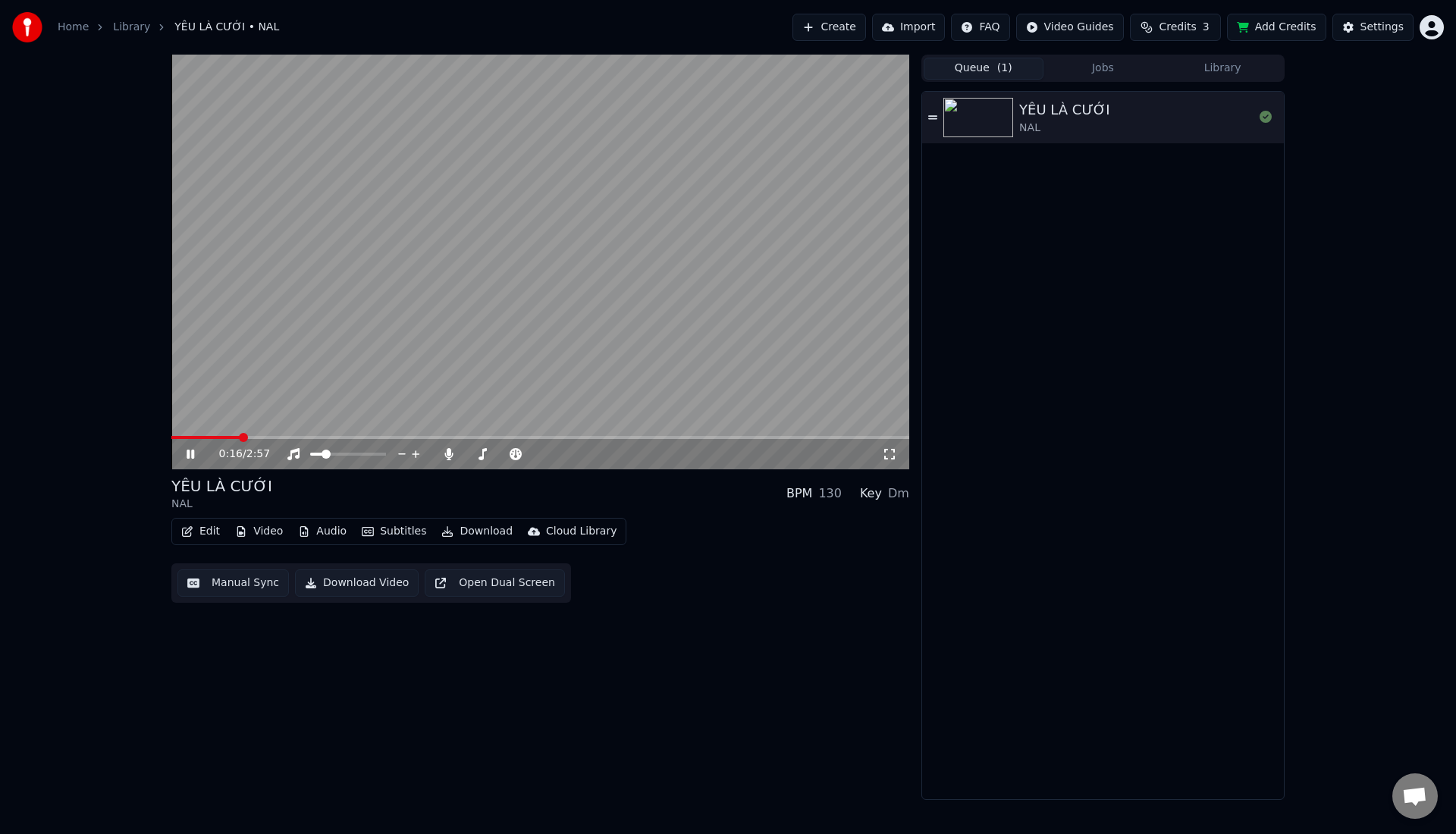
click at [190, 457] on icon at bounding box center [201, 454] width 35 height 12
click at [213, 535] on button "Edit" at bounding box center [200, 531] width 51 height 21
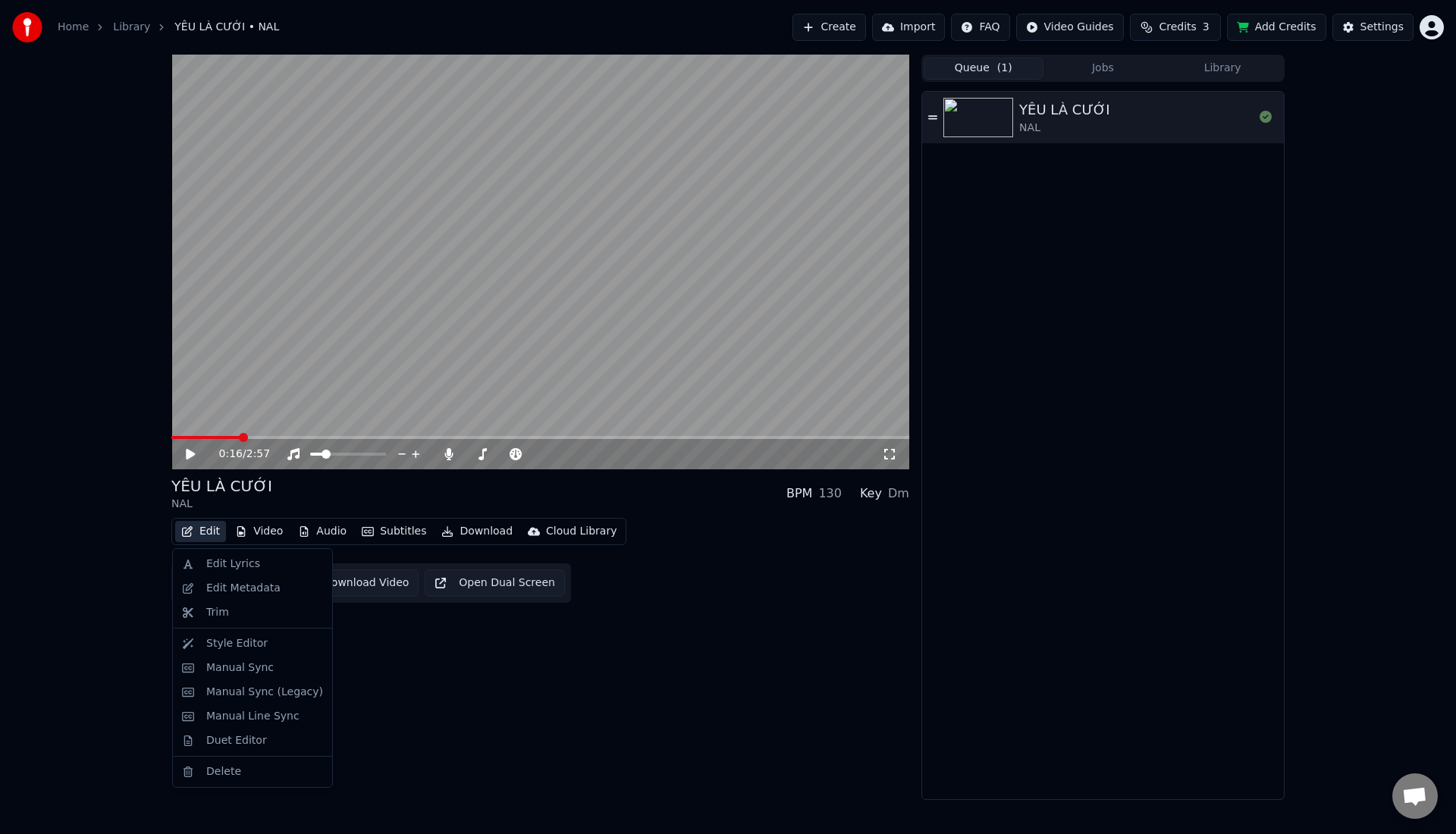
drag, startPoint x: 215, startPoint y: 662, endPoint x: 220, endPoint y: 648, distance: 14.9
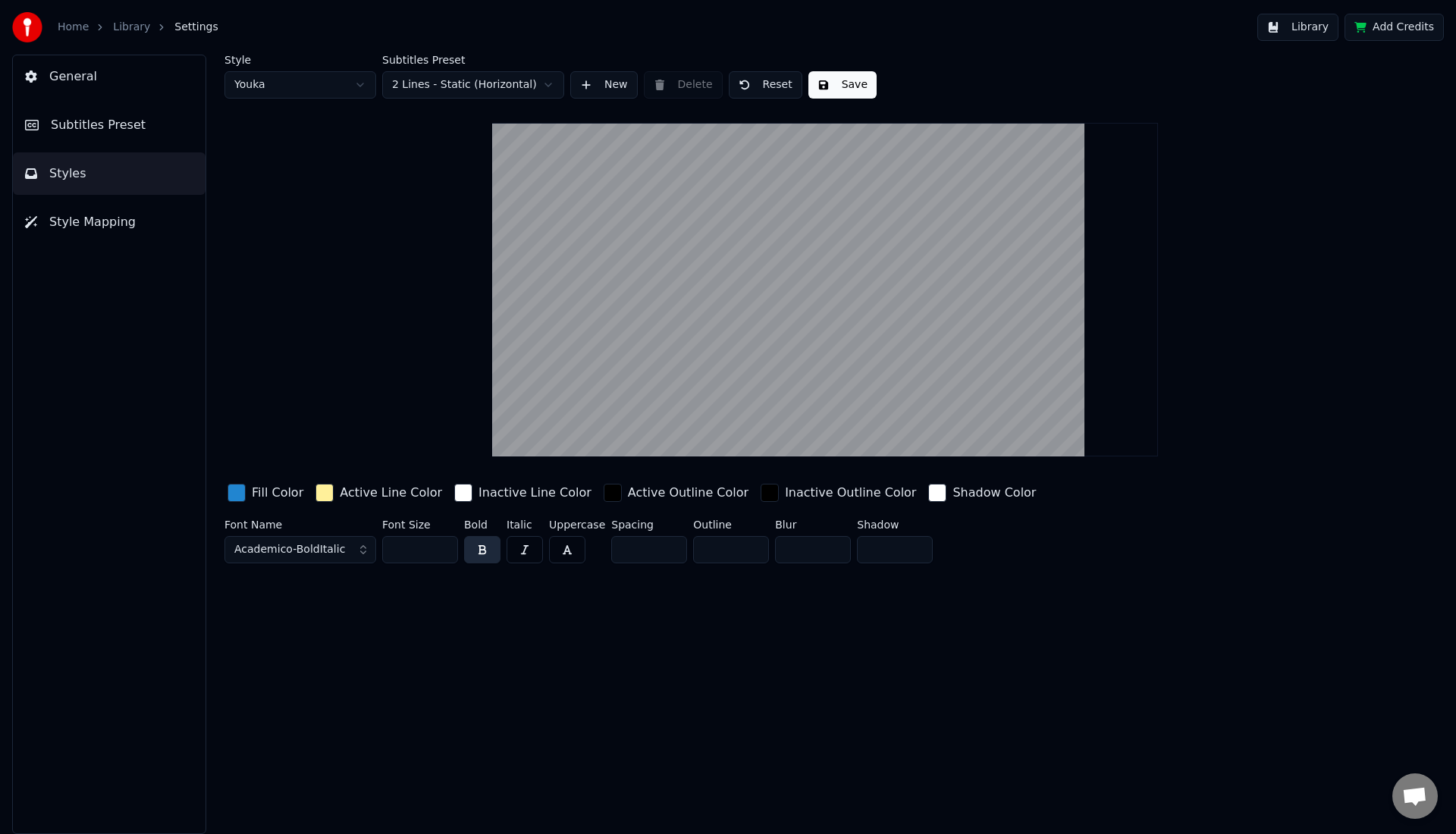
click at [323, 549] on span "Academico-BoldItalic" at bounding box center [289, 549] width 110 height 15
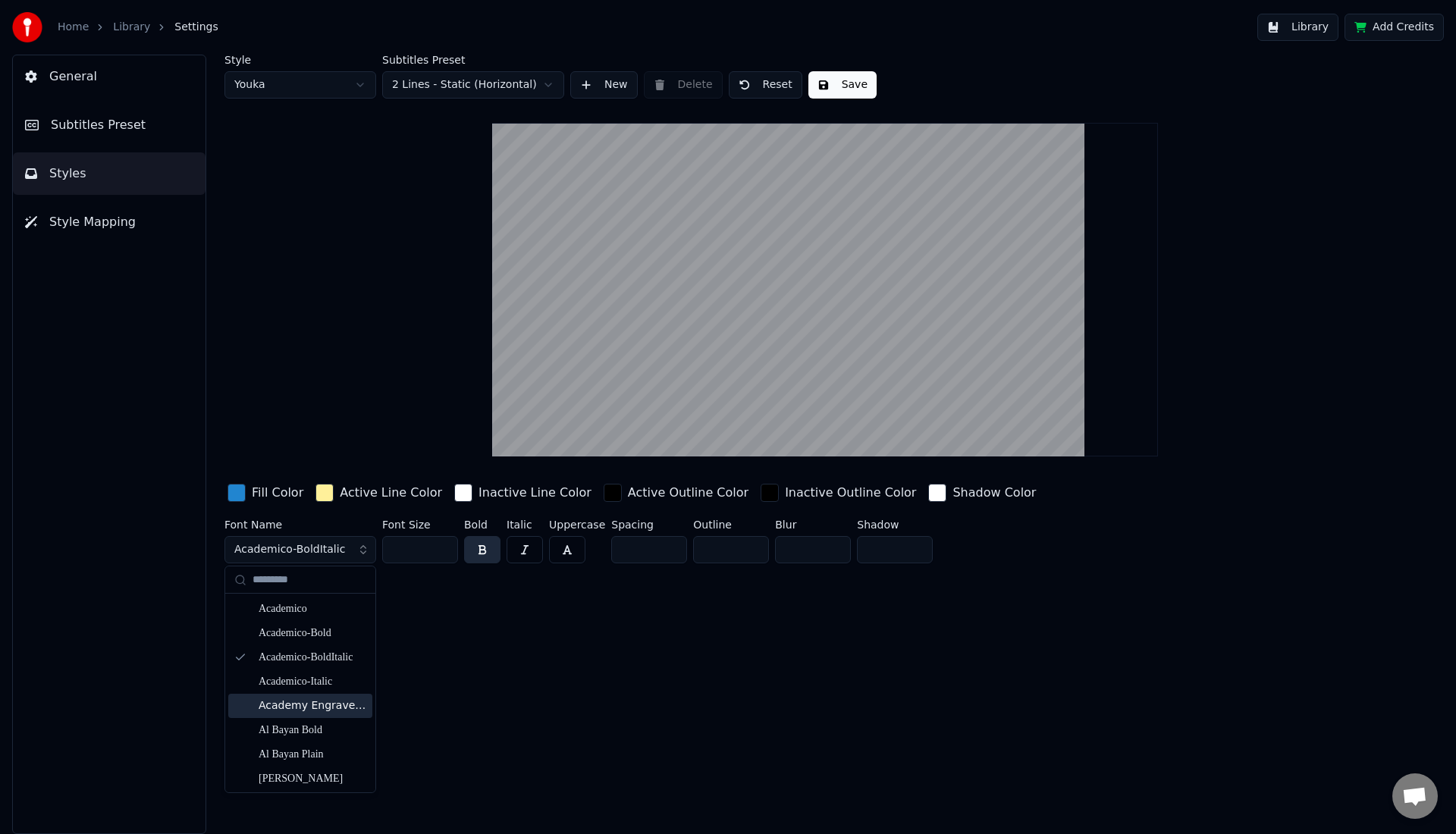
click at [280, 708] on div "Academy Engraved LET Plain:1.0" at bounding box center [313, 705] width 108 height 15
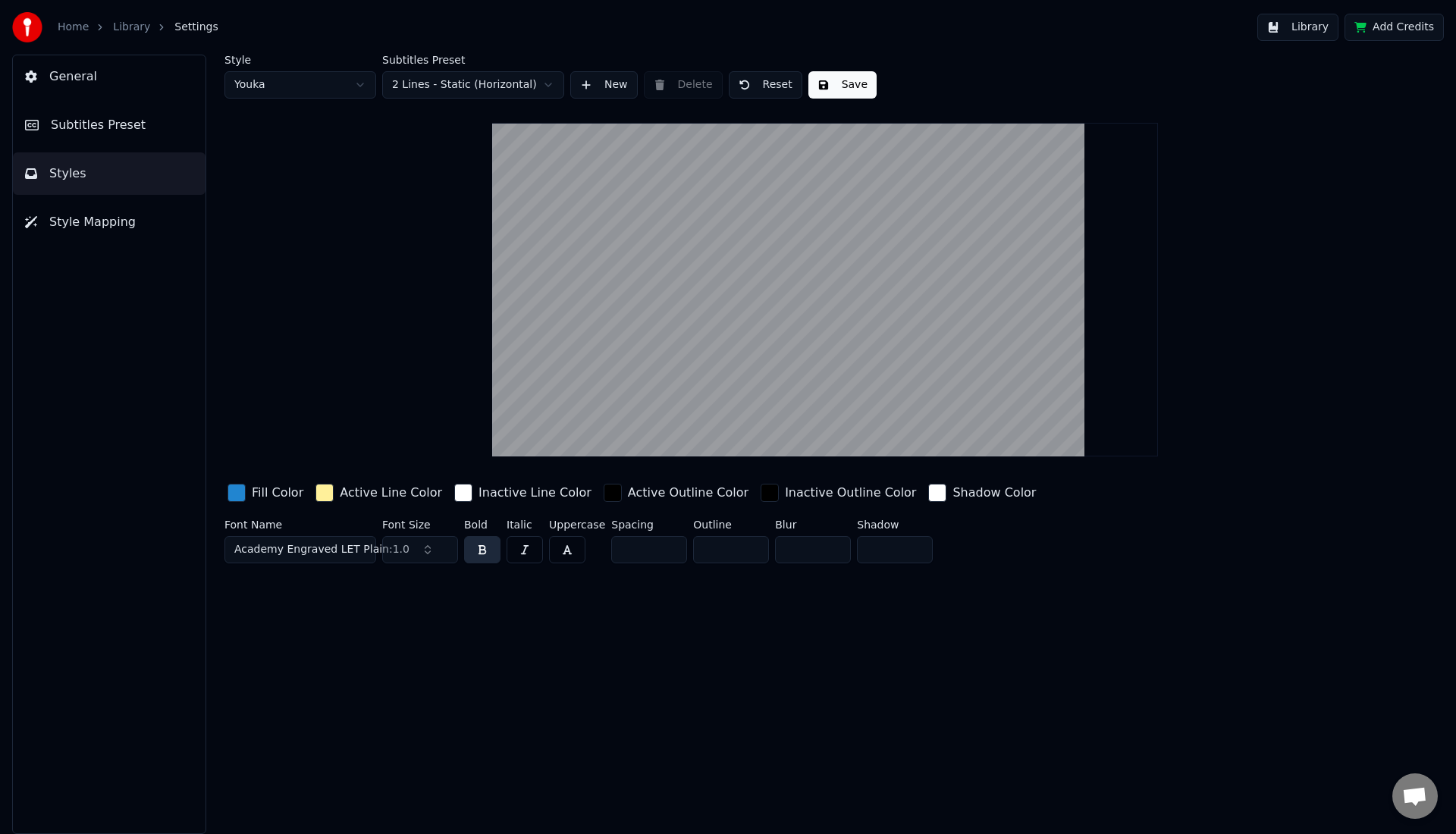
click at [327, 544] on span "Academy Engraved LET Plain:1.0" at bounding box center [321, 549] width 175 height 15
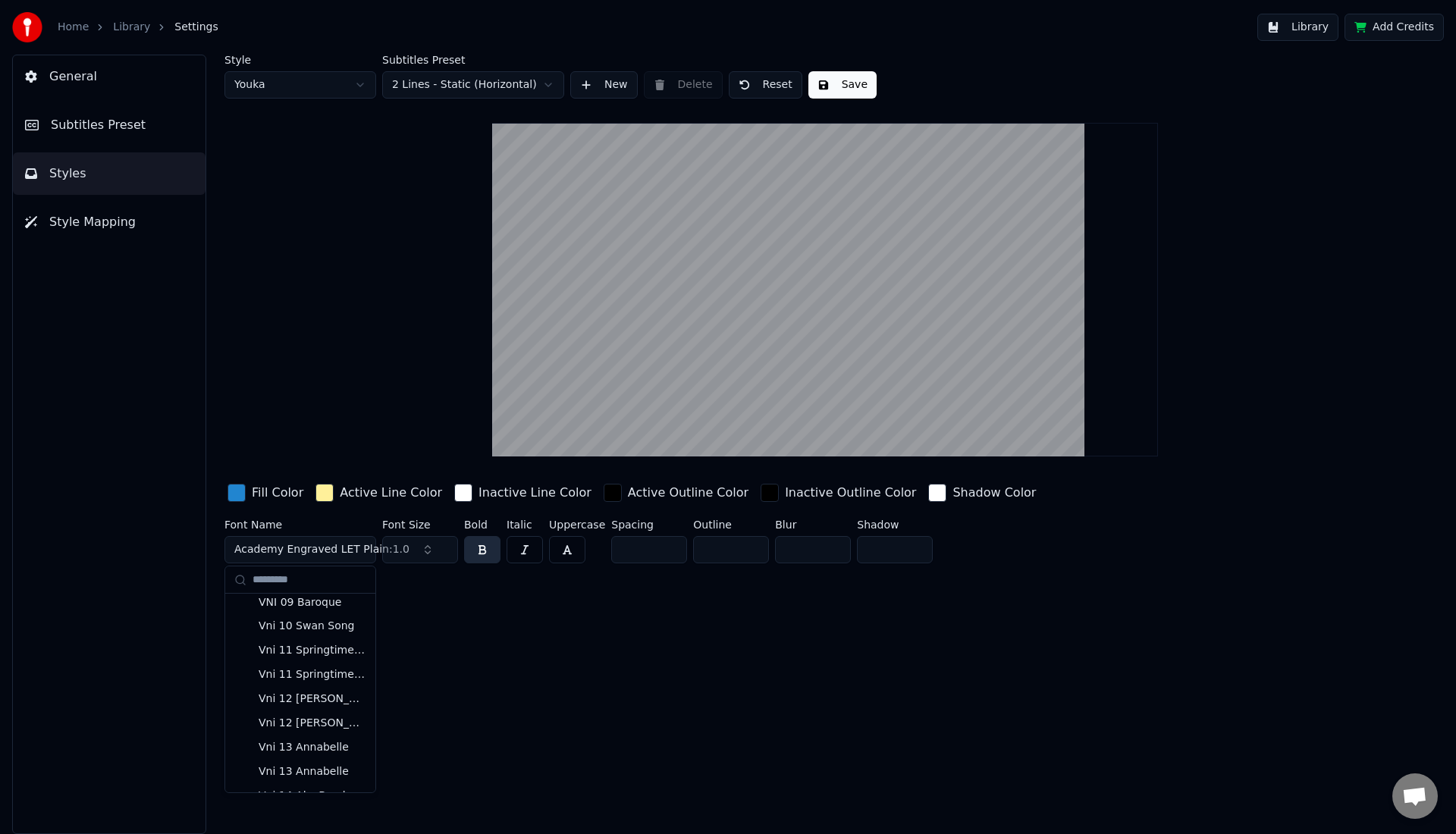
scroll to position [17846, 0]
click at [279, 636] on div "Vni 10 Swan Song" at bounding box center [313, 629] width 108 height 15
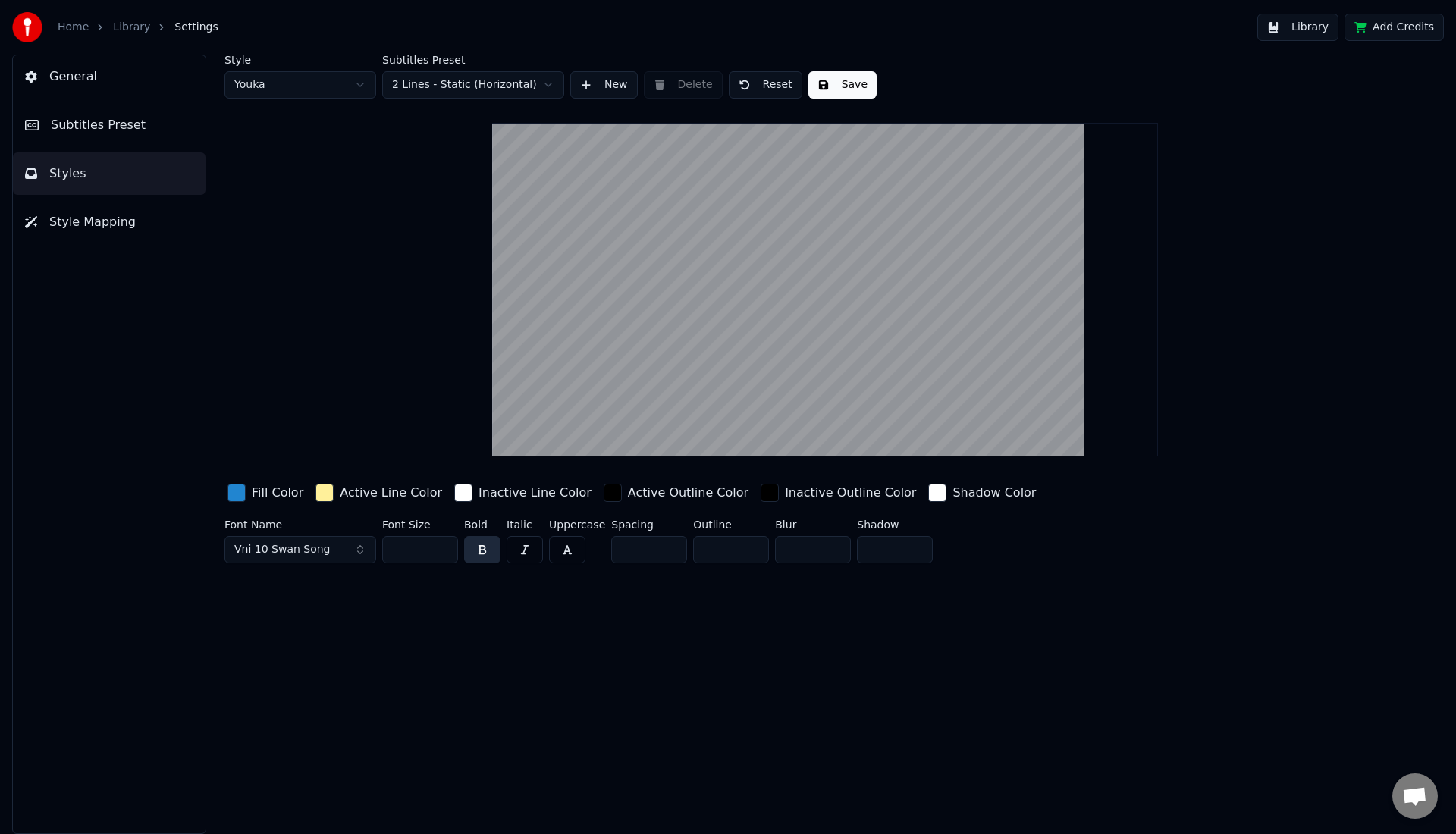
click at [303, 550] on span "Vni 10 Swan Song" at bounding box center [282, 549] width 97 height 15
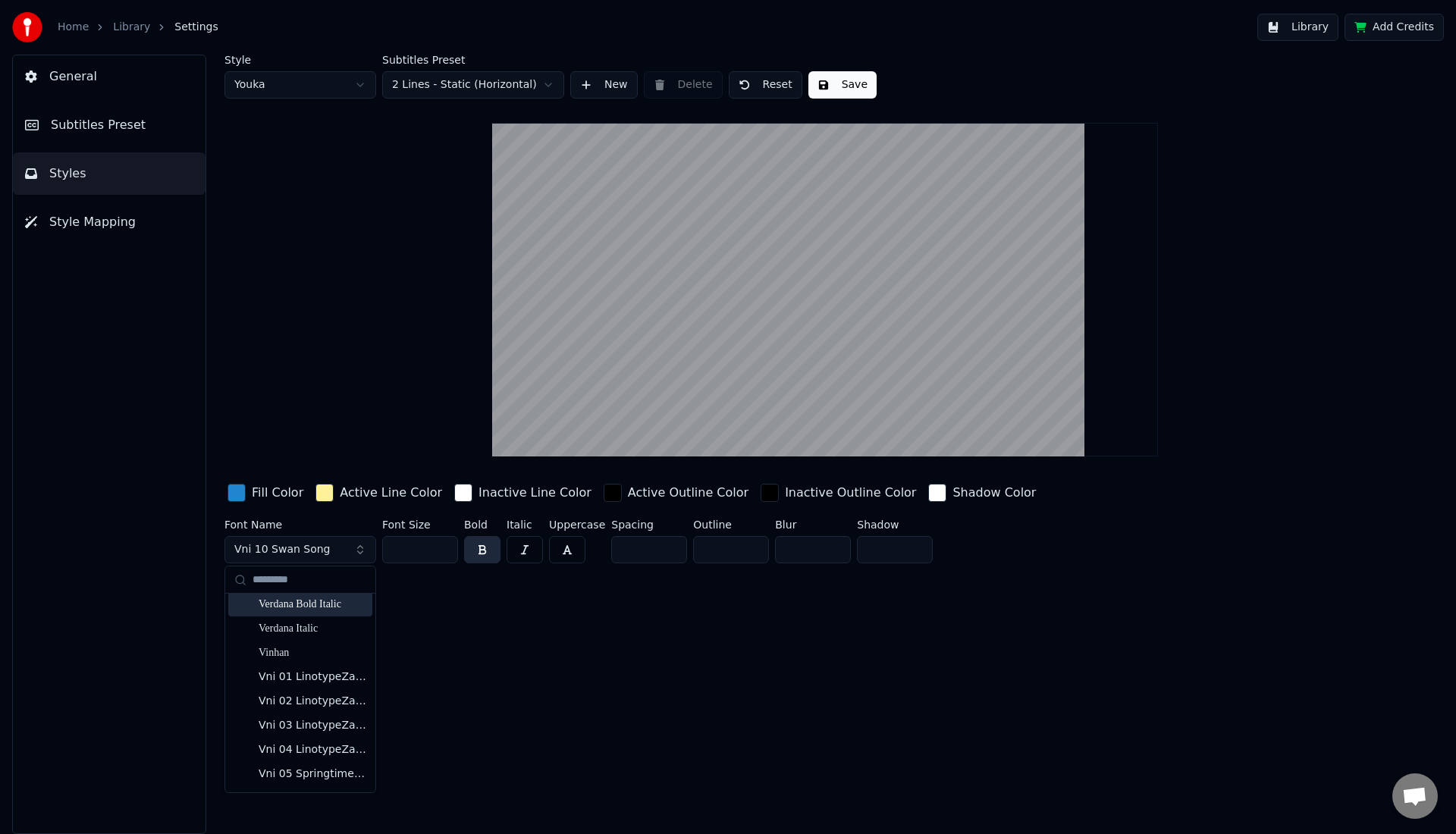
scroll to position [17594, 0]
click at [290, 672] on div "Vni 01 LinotypeZapfino one" at bounding box center [313, 664] width 108 height 15
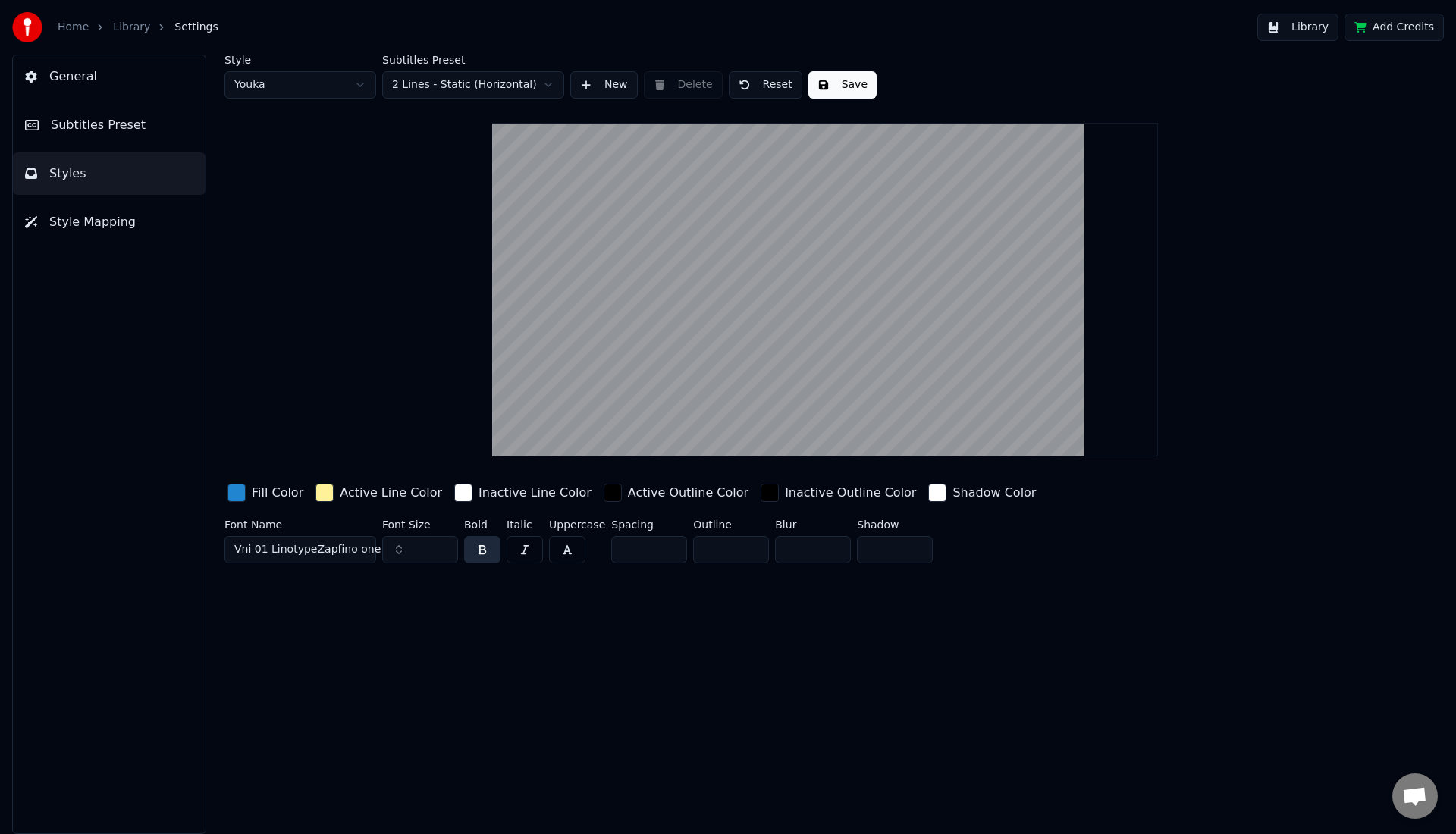
click at [316, 549] on span "Vni 01 LinotypeZapfino one" at bounding box center [307, 549] width 147 height 15
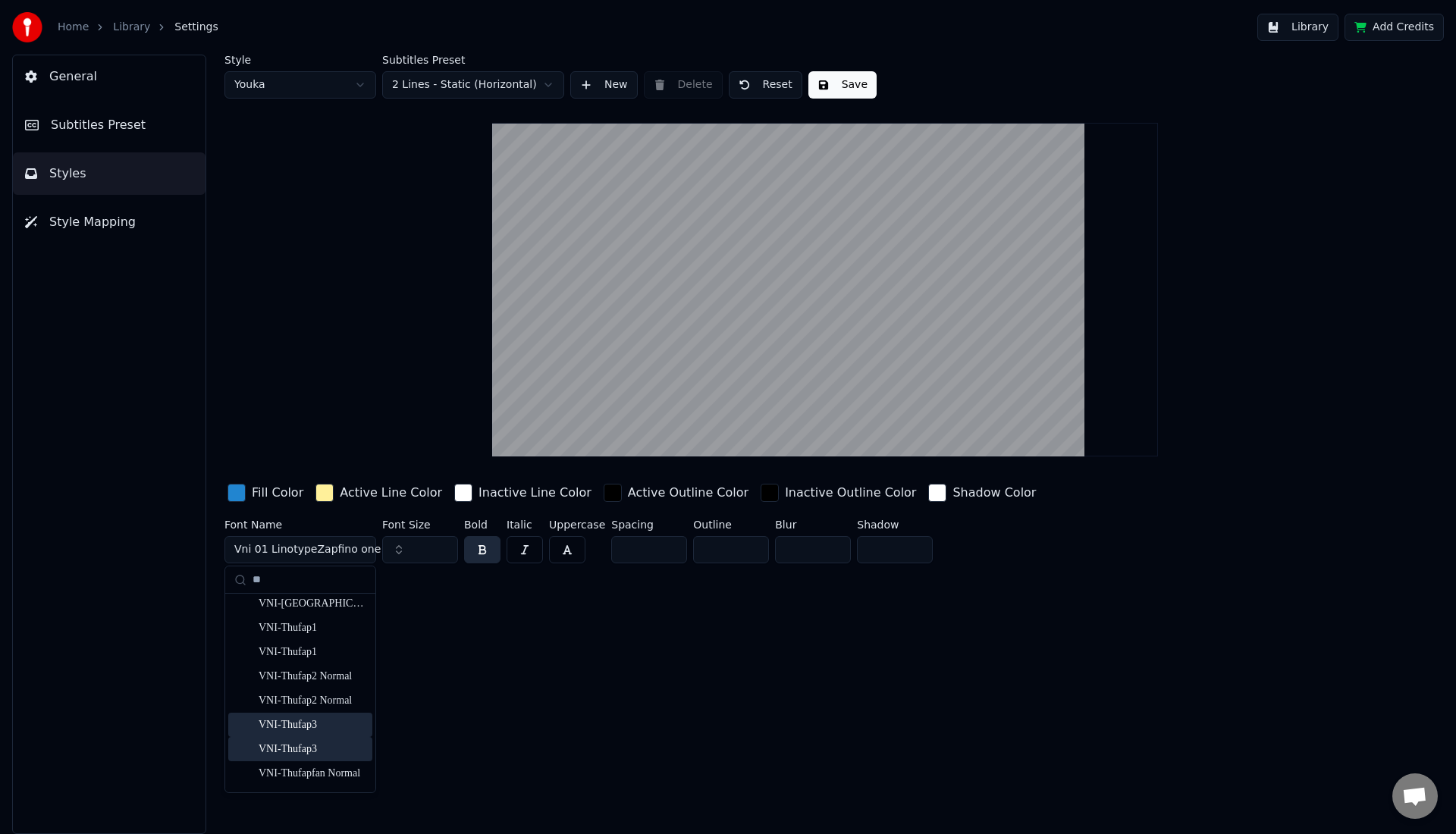
type input "**"
click at [295, 731] on div "VNI-Thufap3" at bounding box center [313, 725] width 108 height 15
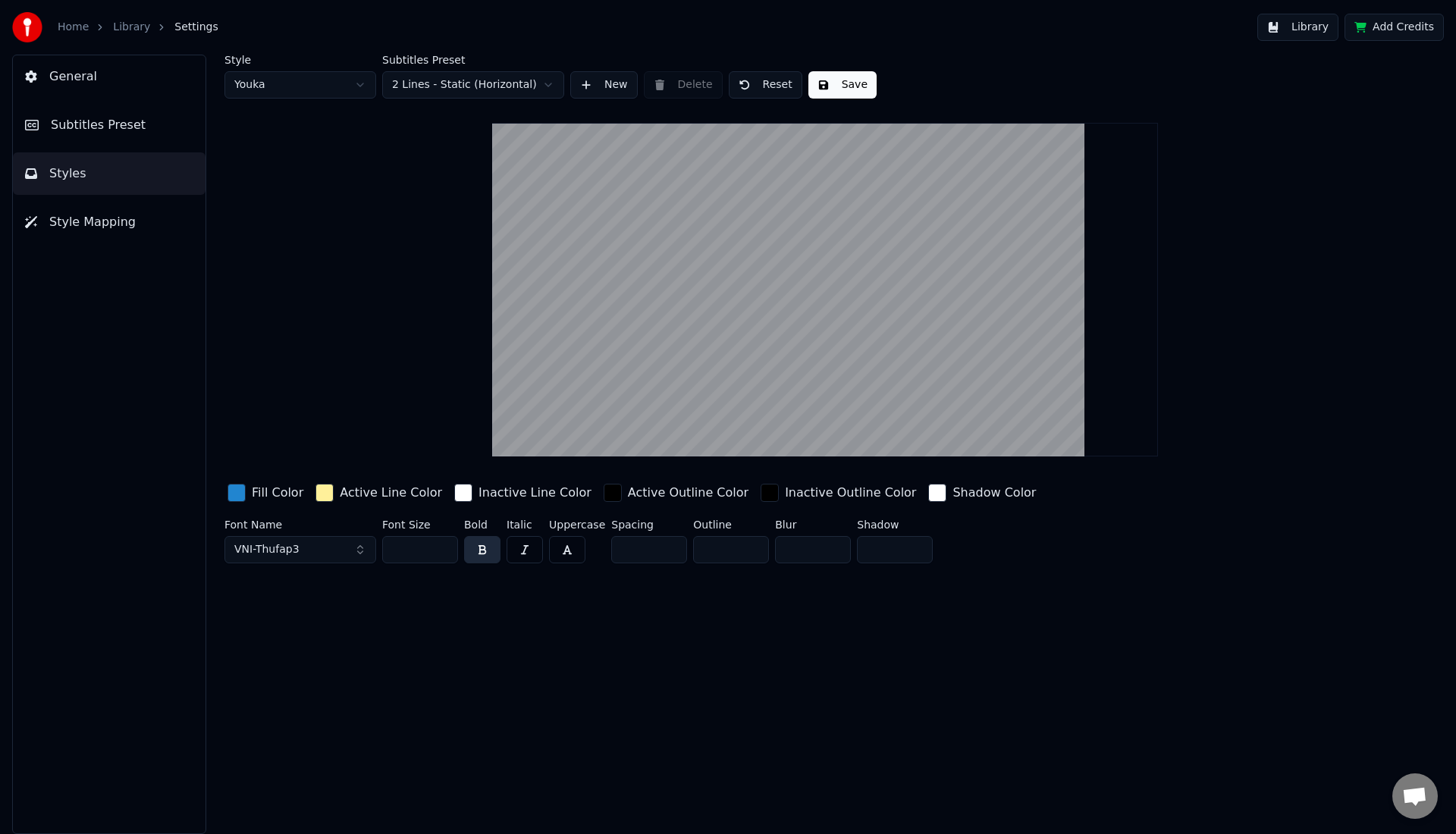
click at [835, 89] on button "Save" at bounding box center [843, 84] width 69 height 27
click at [836, 88] on button "Done" at bounding box center [844, 84] width 71 height 27
click at [86, 84] on span "General" at bounding box center [72, 77] width 47 height 19
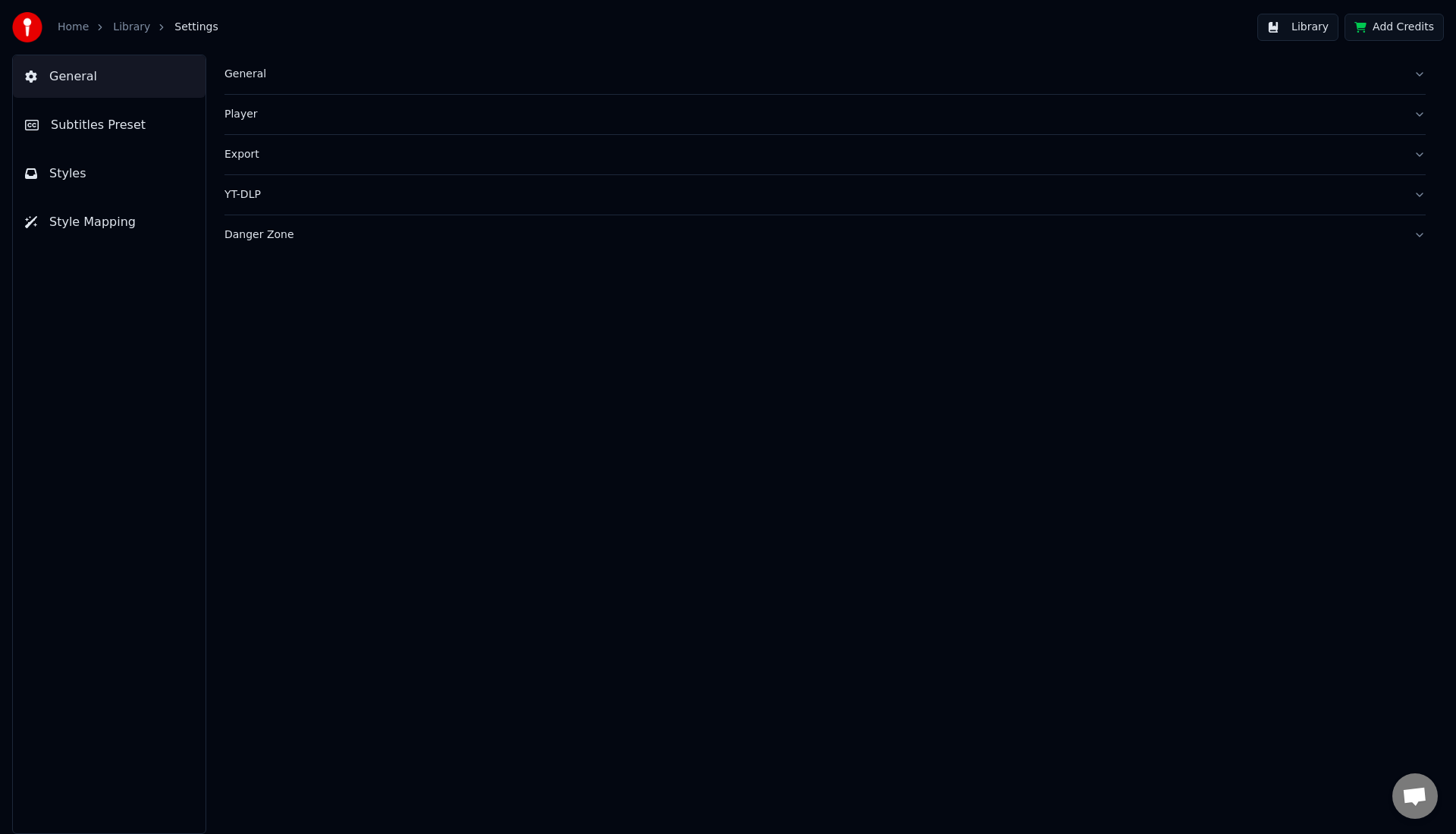
click at [72, 119] on span "Subtitles Preset" at bounding box center [98, 125] width 95 height 19
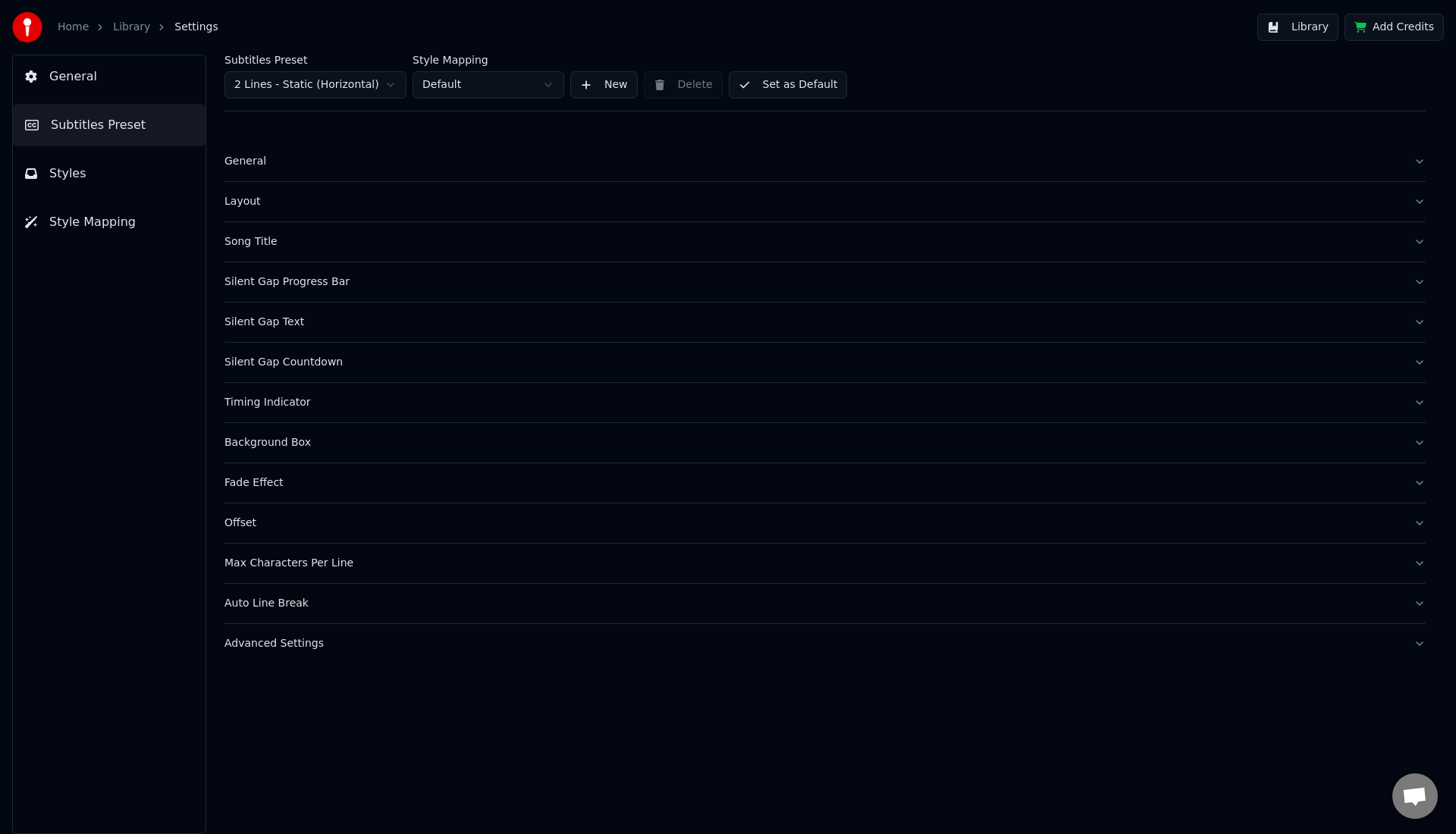
click at [77, 158] on button "Styles" at bounding box center [110, 173] width 193 height 43
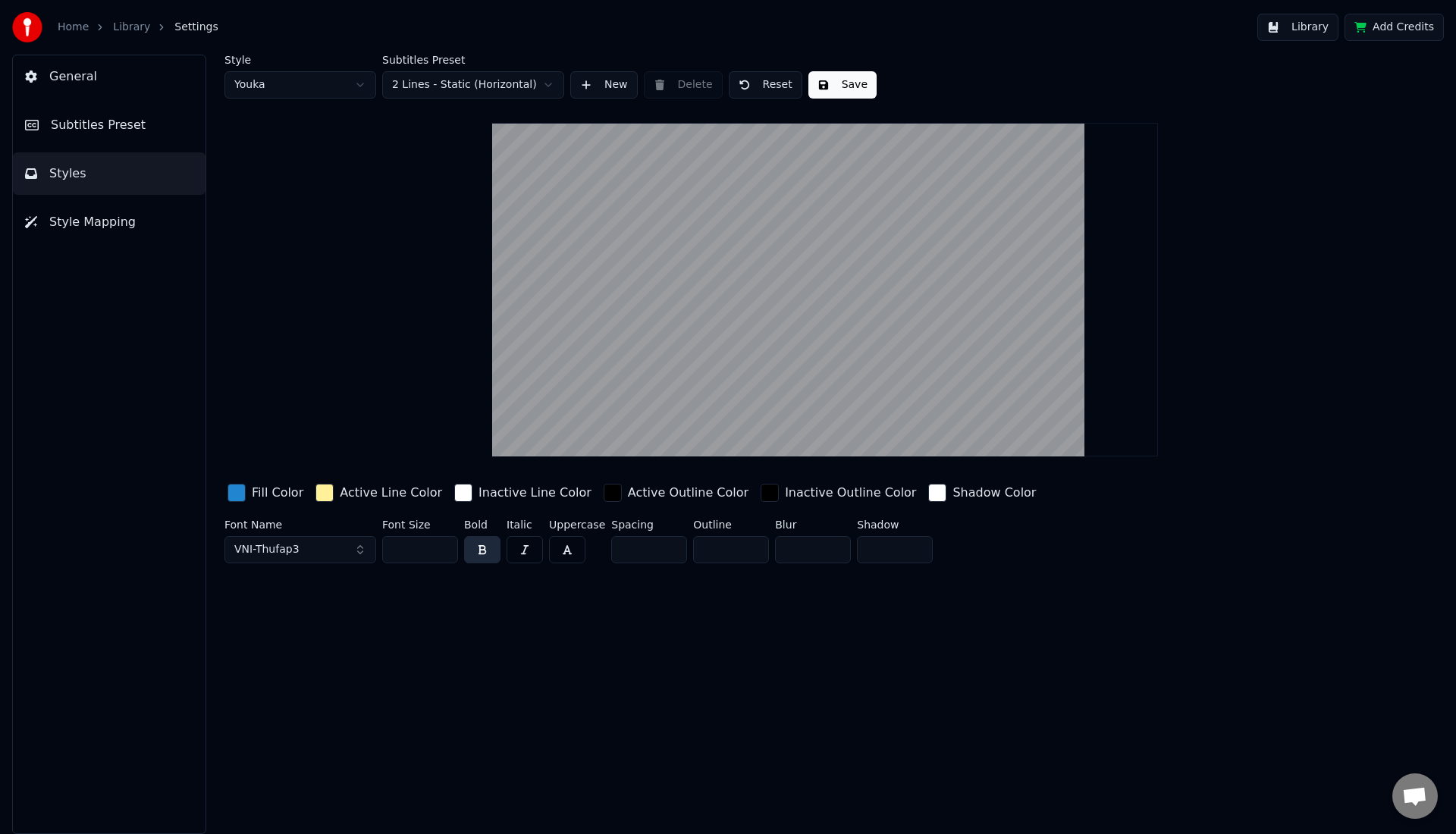
click at [129, 34] on link "Library" at bounding box center [132, 27] width 37 height 15
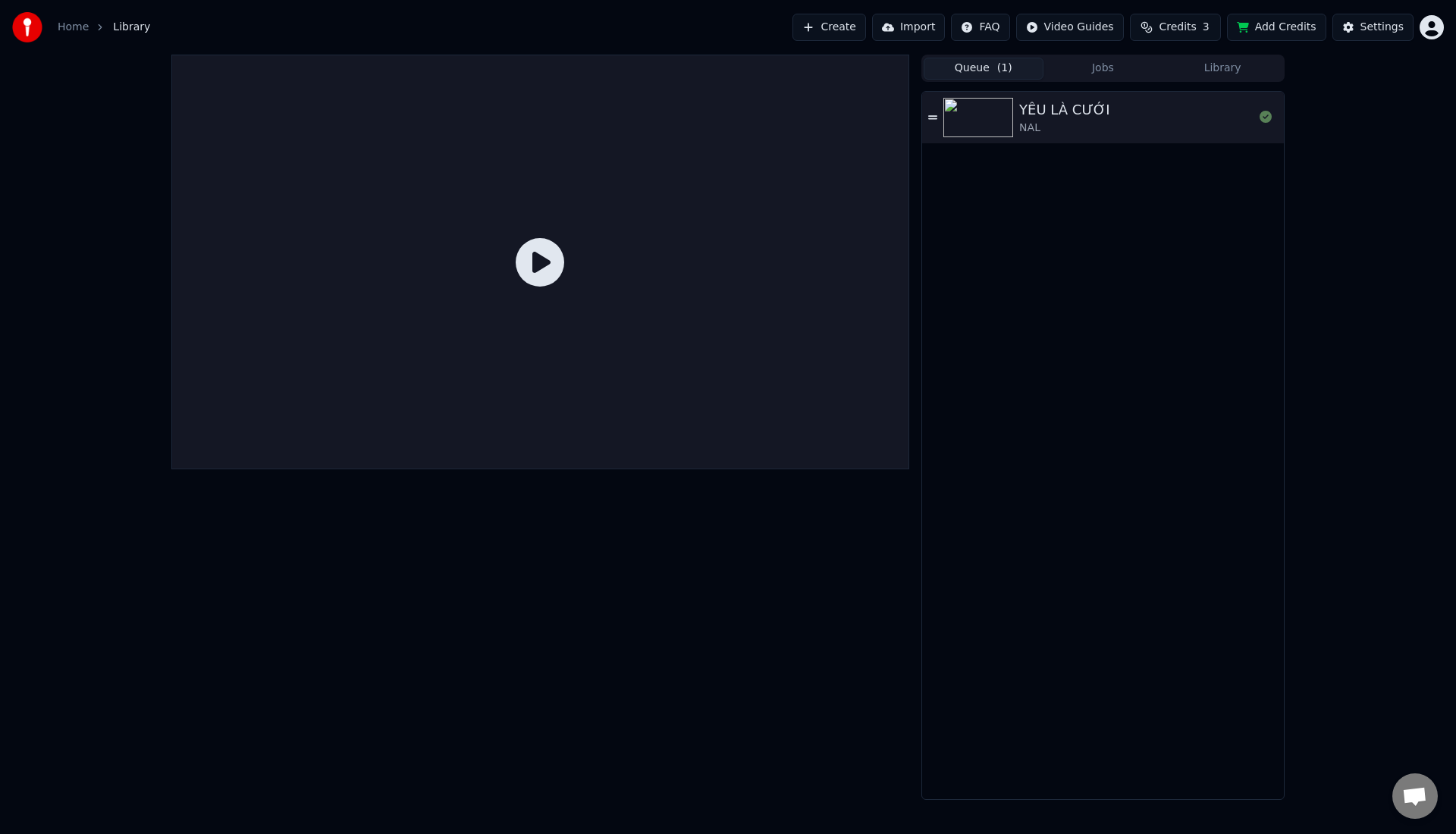
click at [983, 122] on img at bounding box center [977, 117] width 70 height 39
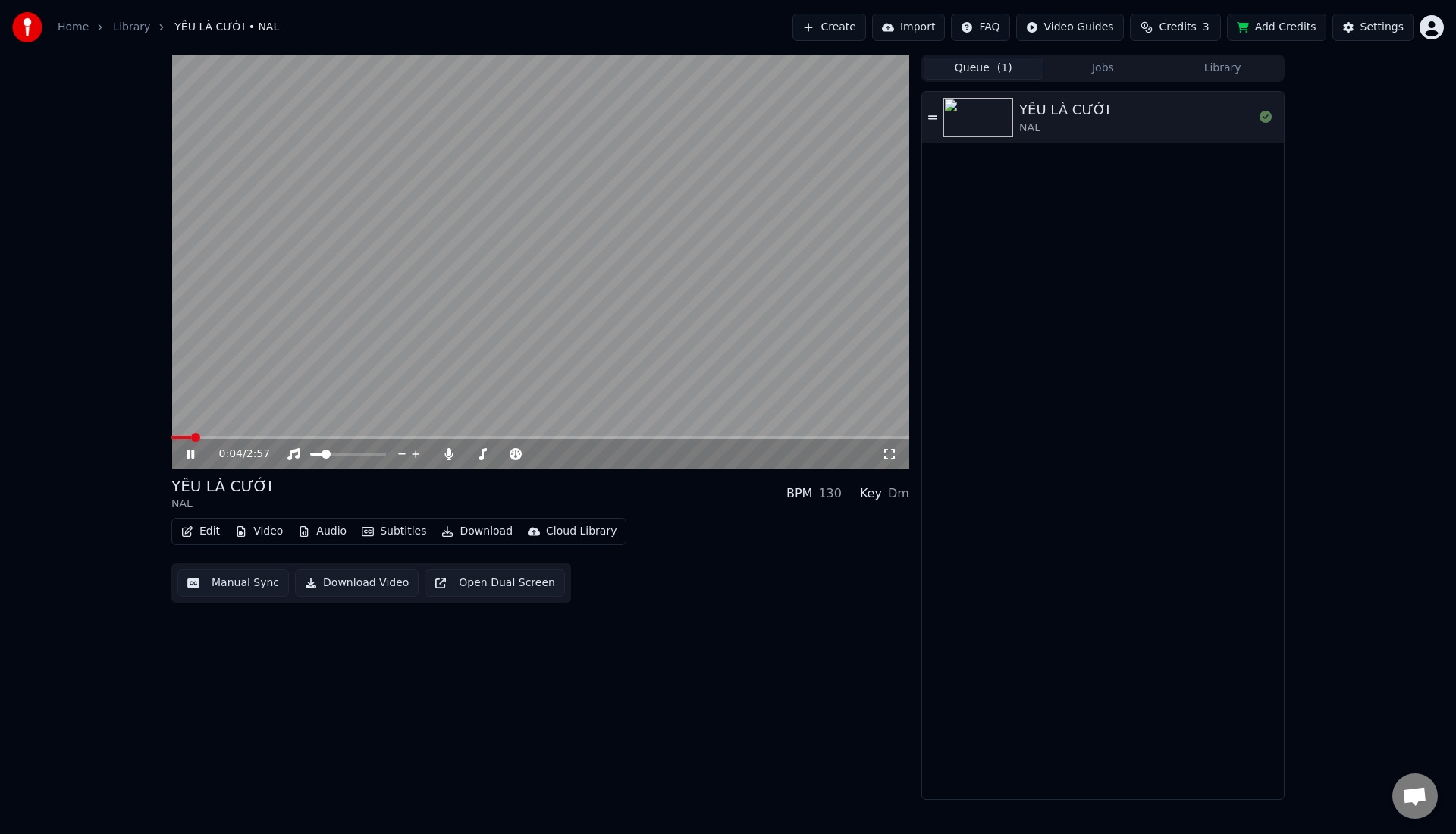
click at [282, 439] on div "0:04 / 2:57" at bounding box center [540, 454] width 738 height 31
click at [279, 437] on span at bounding box center [540, 437] width 738 height 3
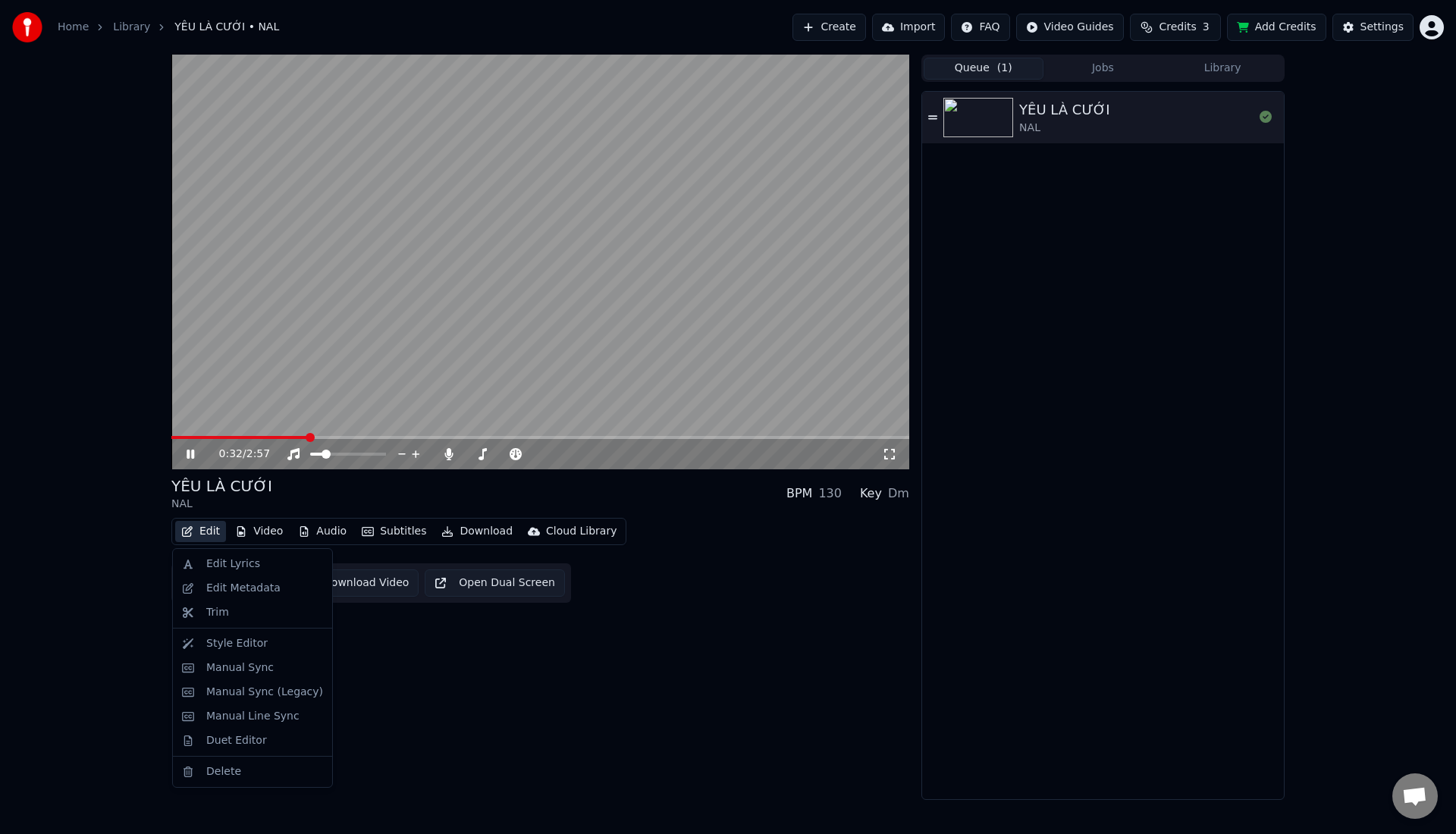
click at [201, 530] on button "Edit" at bounding box center [200, 531] width 51 height 21
click at [220, 639] on div "Style Editor" at bounding box center [237, 643] width 61 height 15
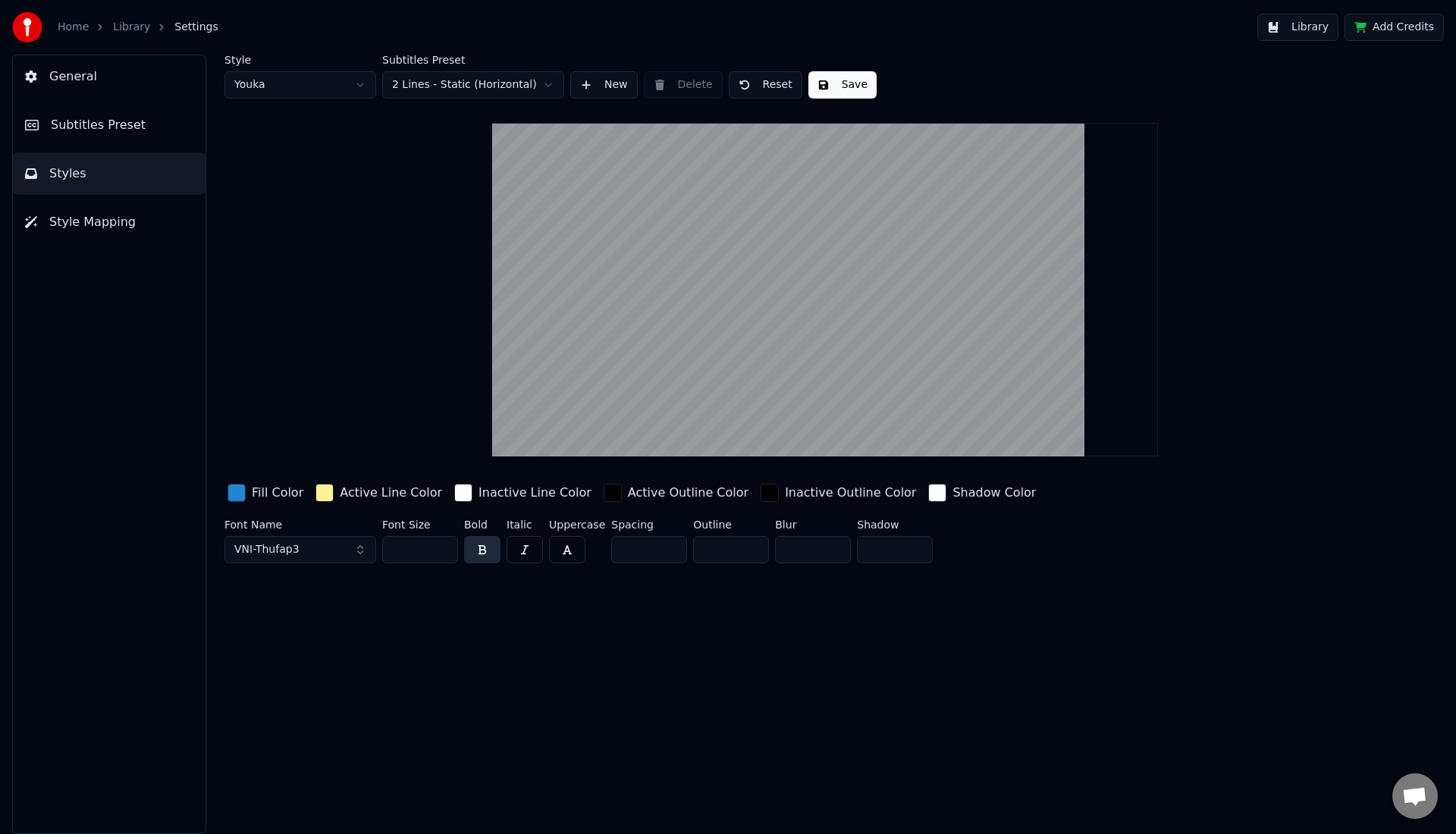
click at [329, 548] on button "VNI-Thufap3" at bounding box center [300, 549] width 151 height 27
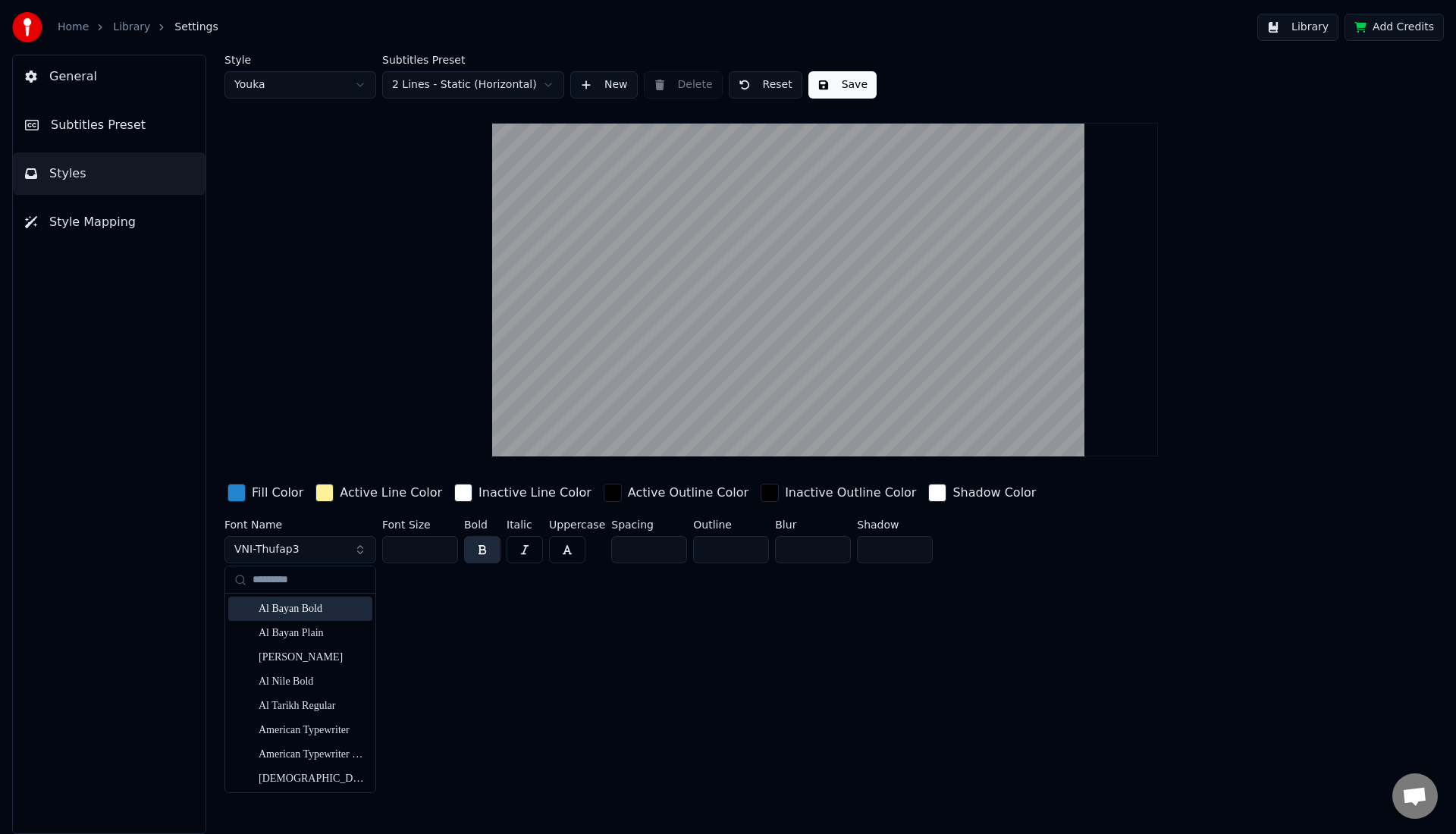
scroll to position [122, 0]
click at [289, 733] on div "American Typewriter" at bounding box center [313, 728] width 108 height 15
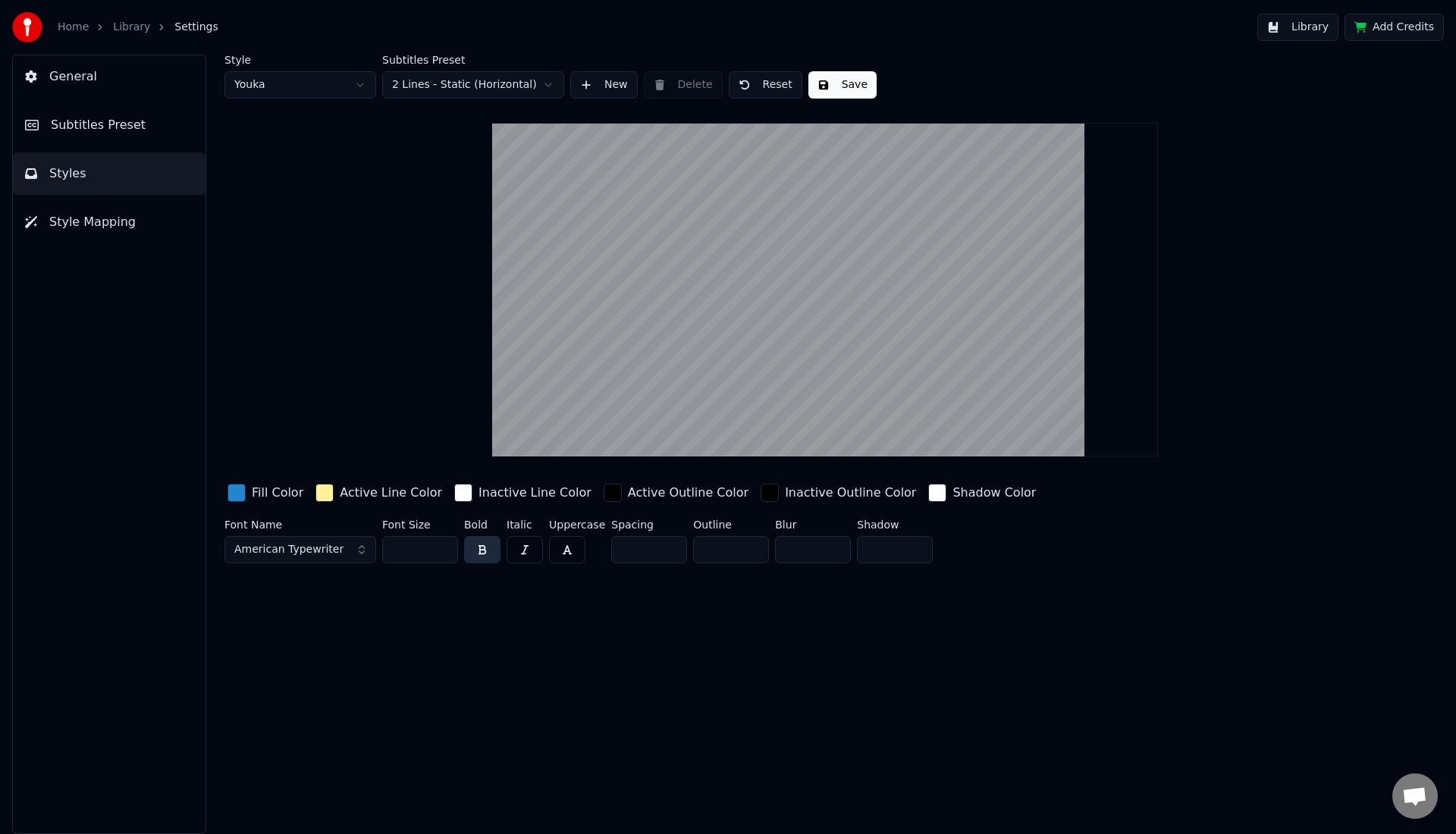
click at [843, 86] on button "Save" at bounding box center [843, 84] width 69 height 27
click at [135, 40] on div "Home Library Settings" at bounding box center [115, 27] width 206 height 31
click at [135, 35] on div "Home Library Settings" at bounding box center [115, 27] width 206 height 31
click at [135, 26] on link "Library" at bounding box center [132, 27] width 37 height 15
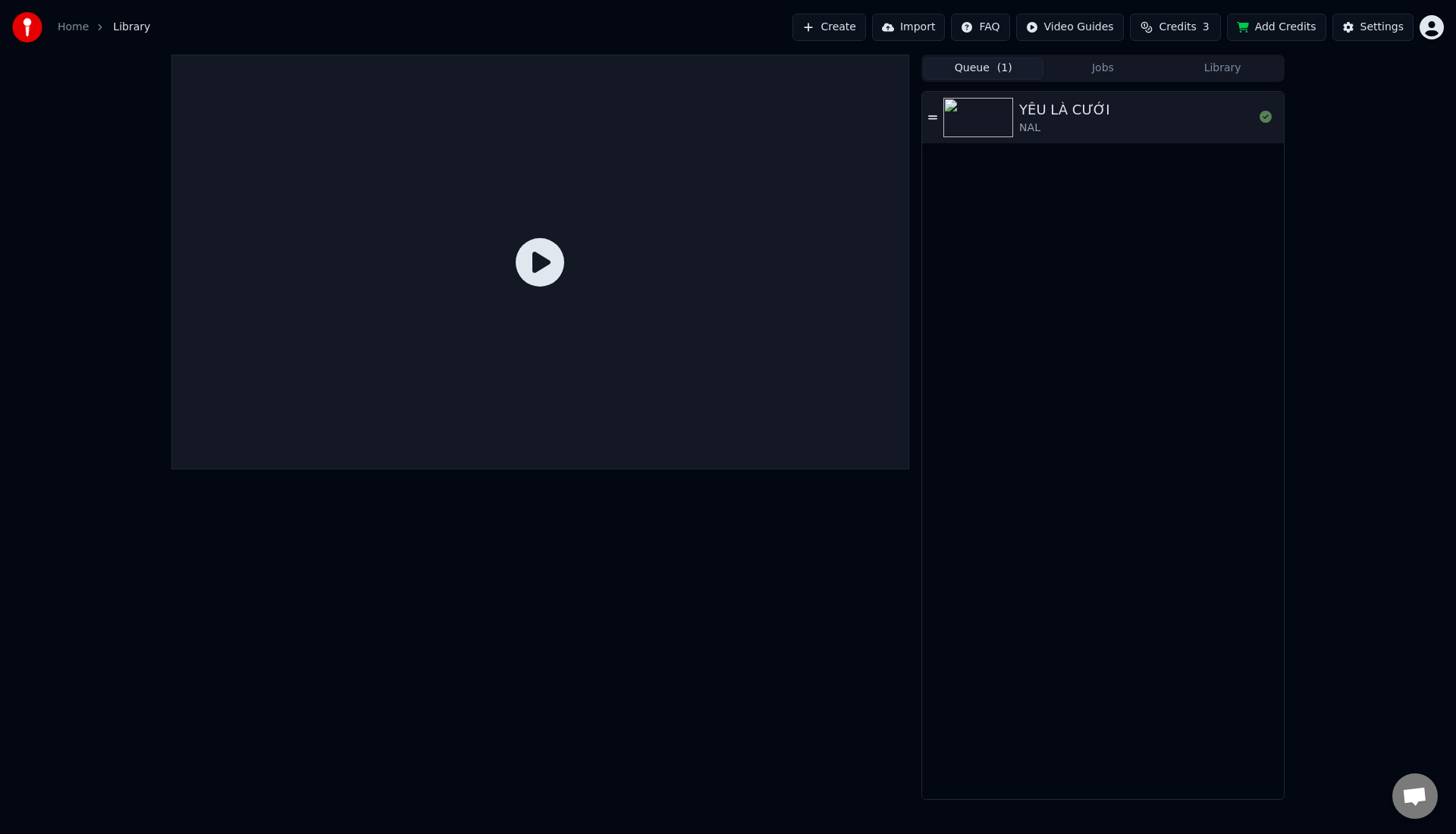
click at [977, 121] on img at bounding box center [977, 117] width 70 height 39
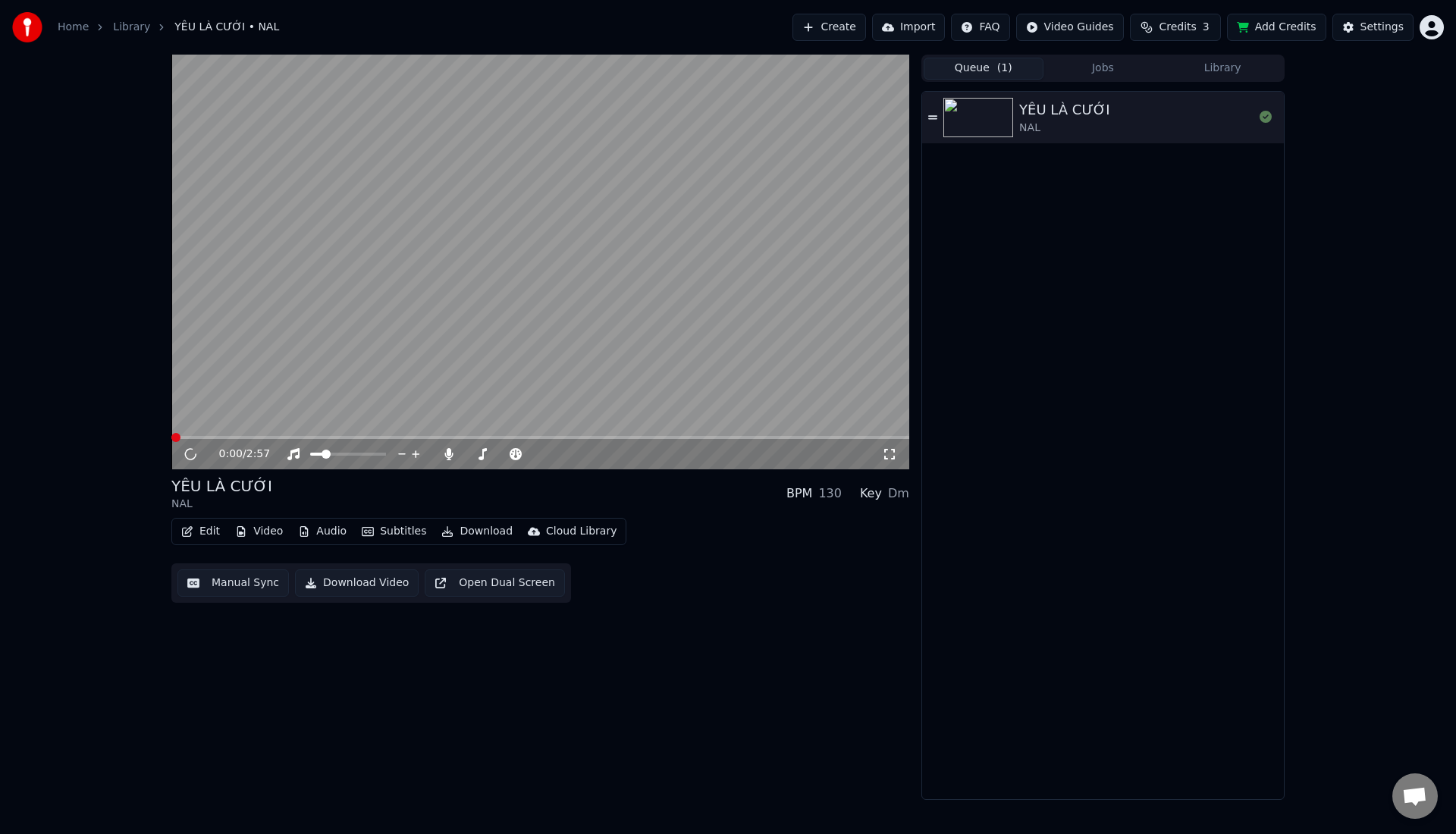
click at [354, 371] on video at bounding box center [540, 262] width 738 height 415
click at [301, 433] on video at bounding box center [540, 262] width 738 height 415
click at [281, 441] on div "0:01 / 2:57" at bounding box center [540, 454] width 738 height 31
click at [281, 437] on span at bounding box center [540, 437] width 738 height 3
click at [388, 288] on video at bounding box center [540, 262] width 738 height 415
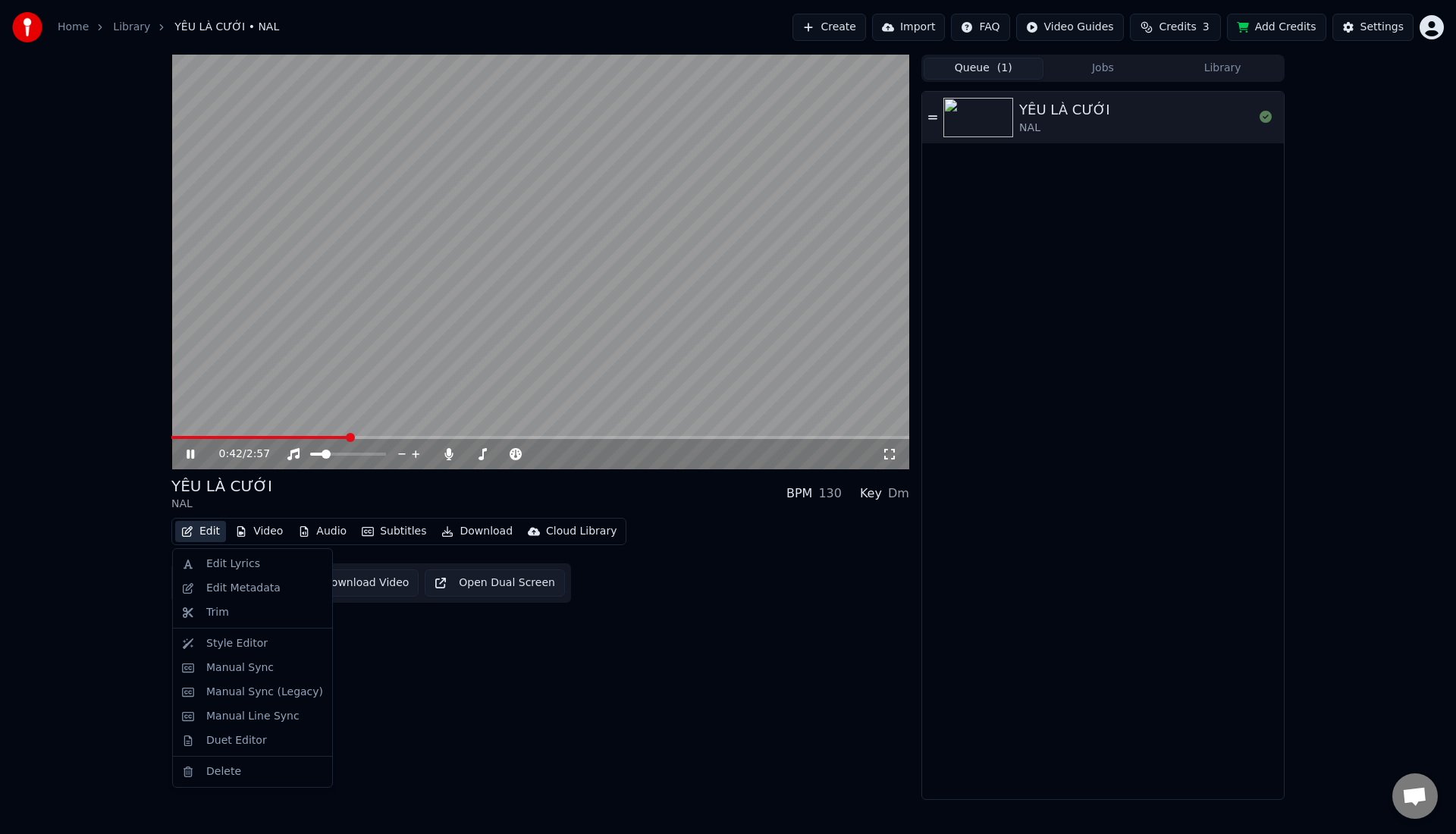
click at [212, 532] on button "Edit" at bounding box center [200, 531] width 51 height 21
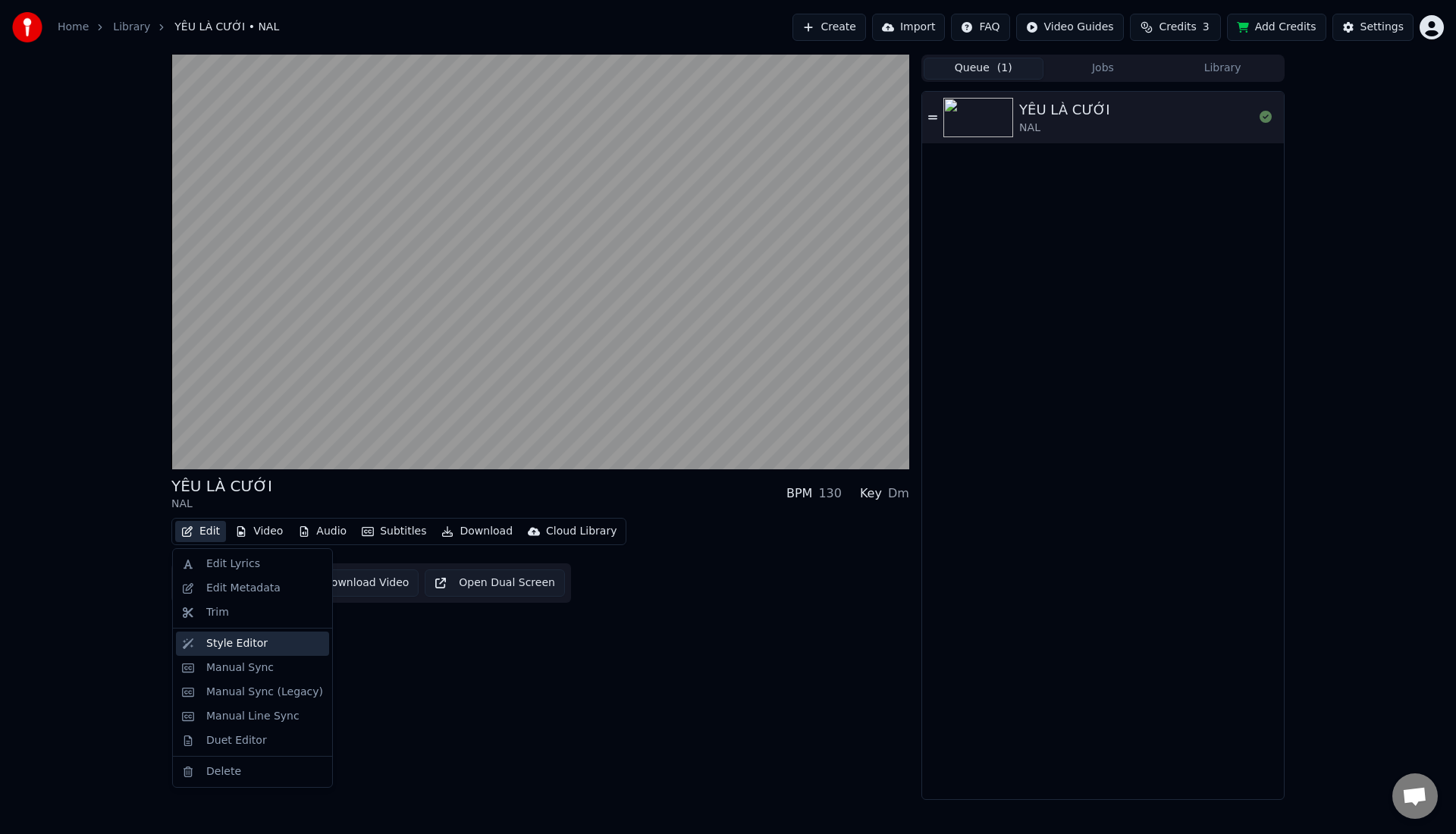
click at [211, 636] on div "Style Editor" at bounding box center [237, 643] width 61 height 15
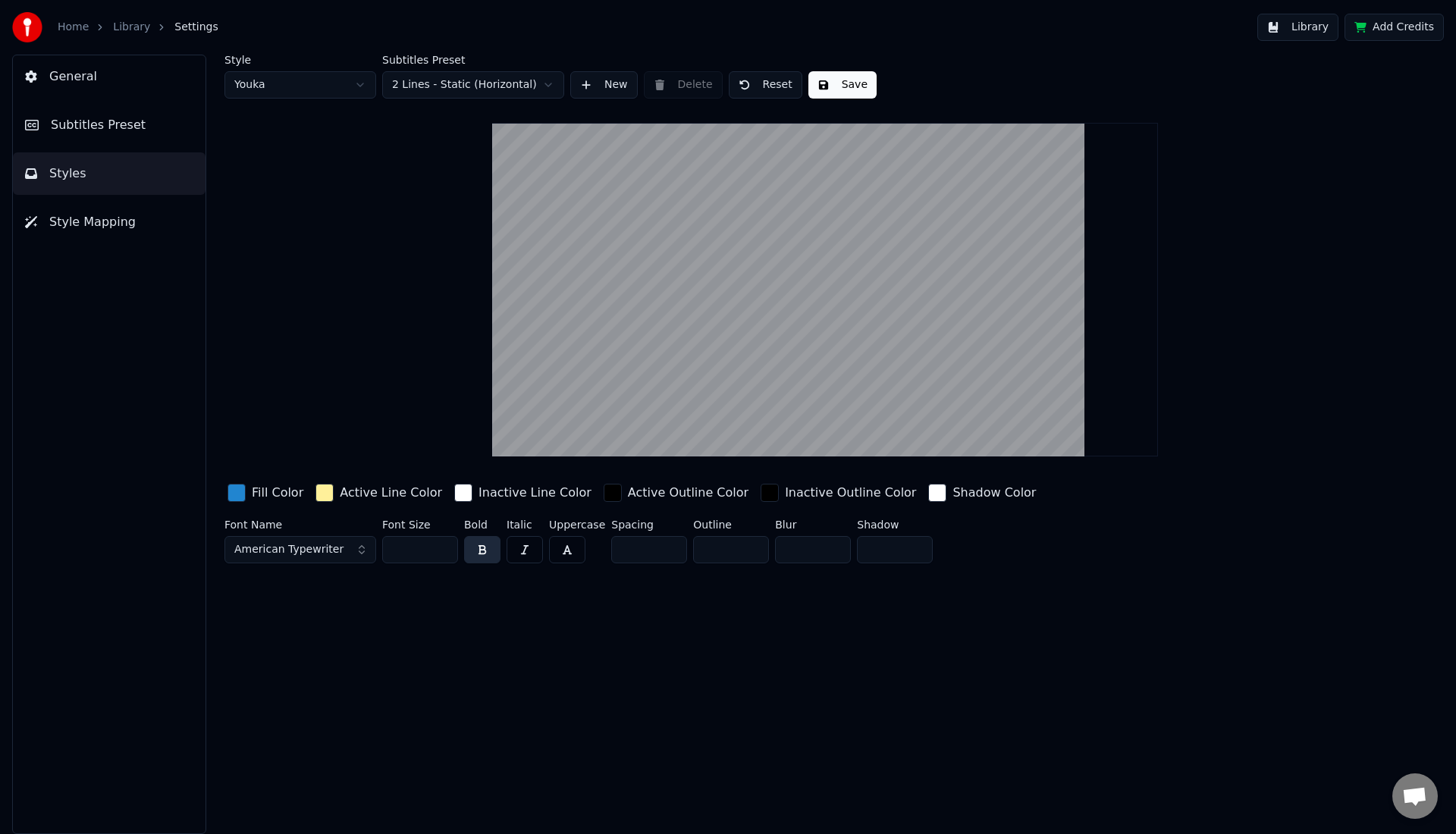
click at [352, 558] on button "American Typewriter" at bounding box center [300, 549] width 151 height 27
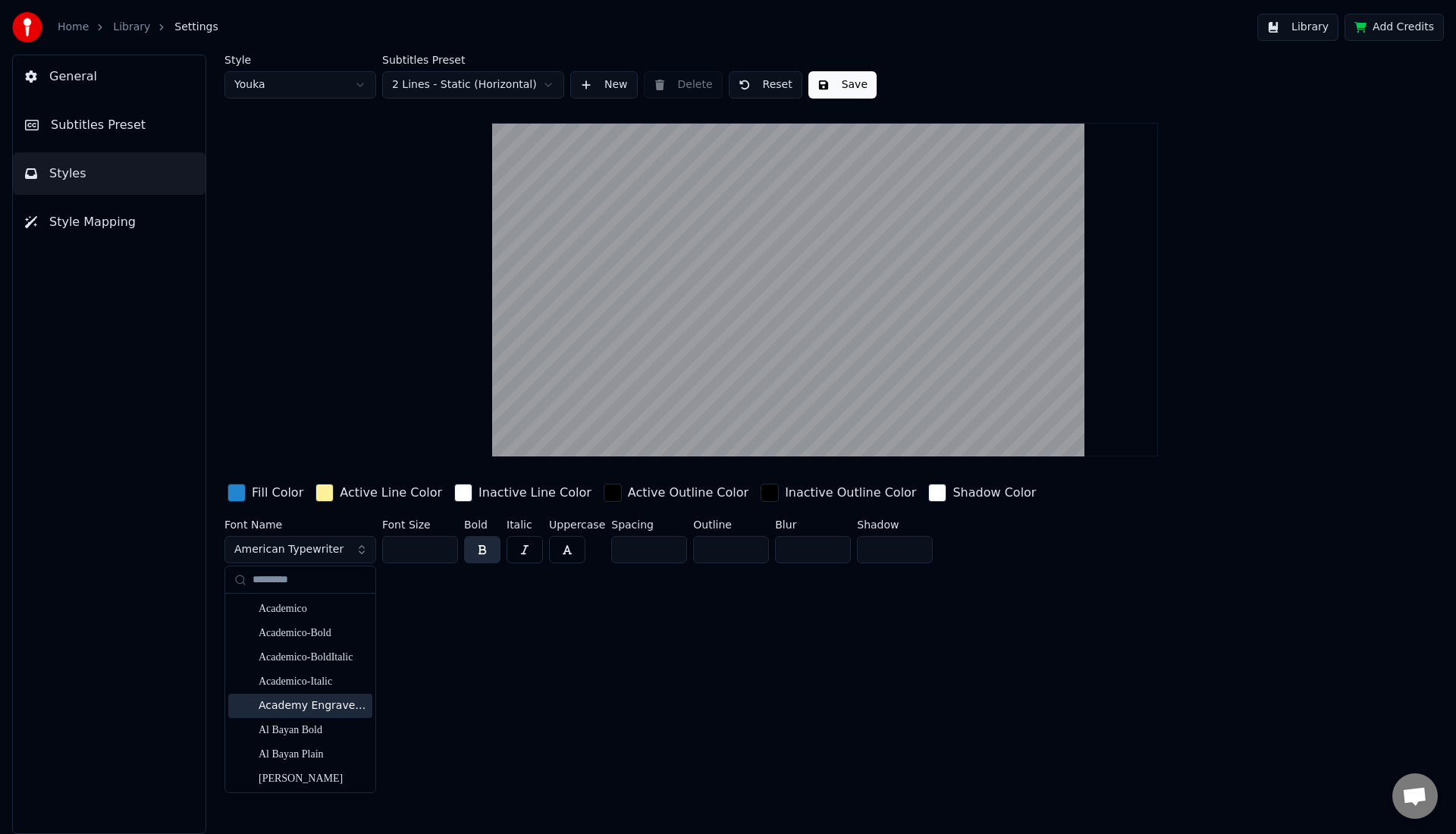
click at [316, 697] on div "Academy Engraved LET Plain:1.0" at bounding box center [300, 706] width 144 height 24
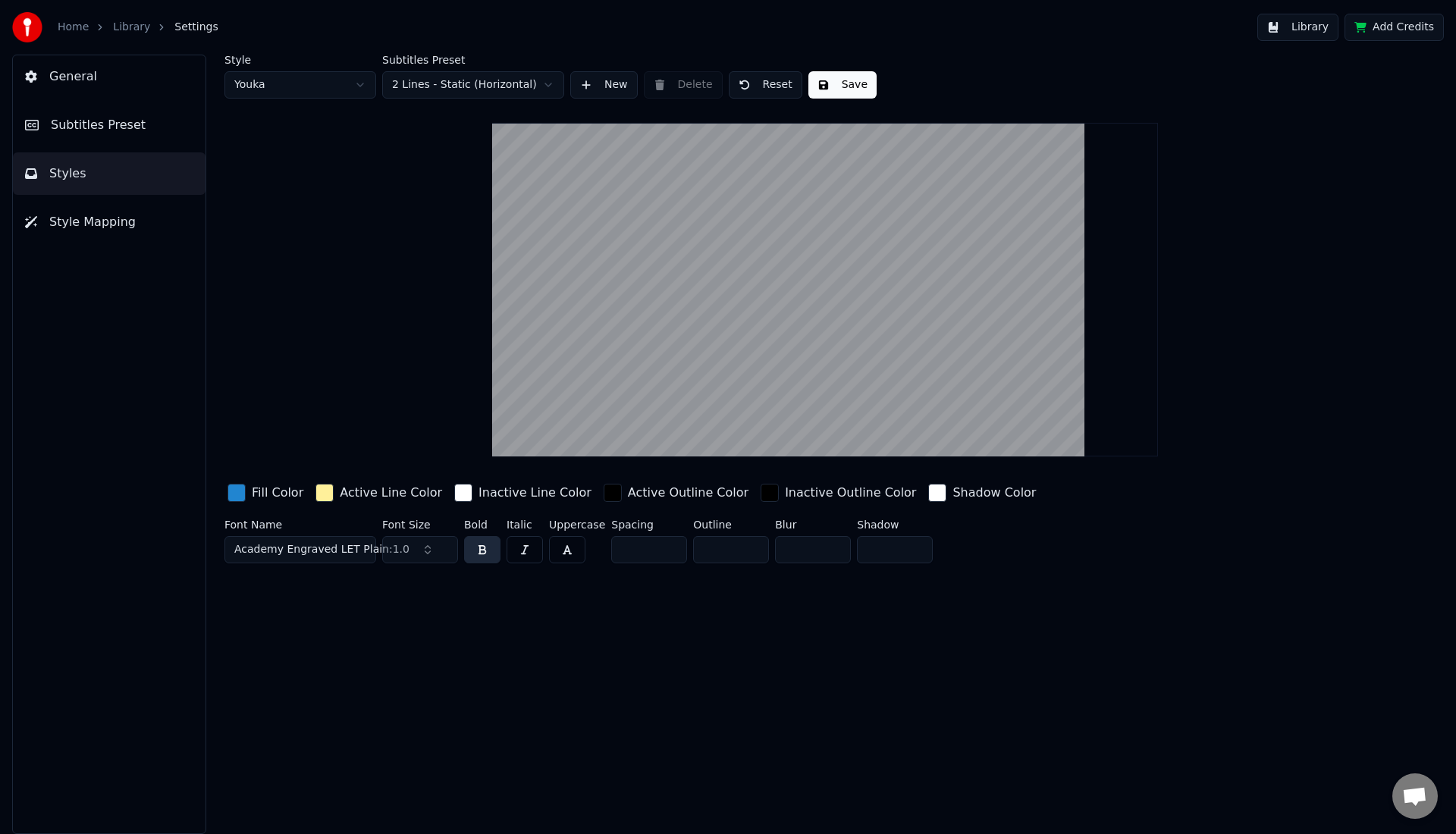
click at [827, 88] on button "Save" at bounding box center [843, 84] width 69 height 27
click at [135, 32] on link "Library" at bounding box center [132, 27] width 37 height 15
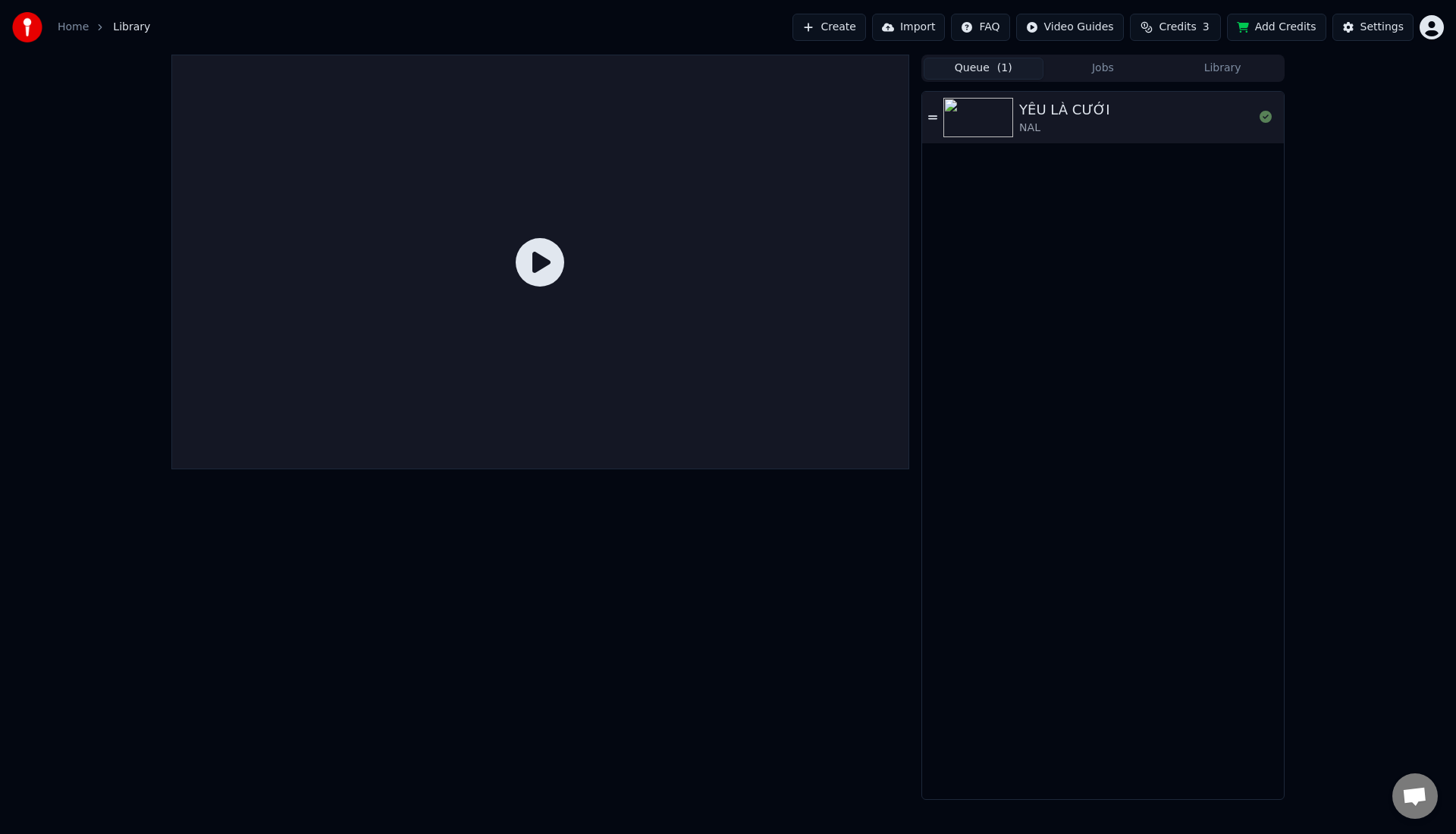
click at [1012, 123] on img at bounding box center [977, 117] width 70 height 39
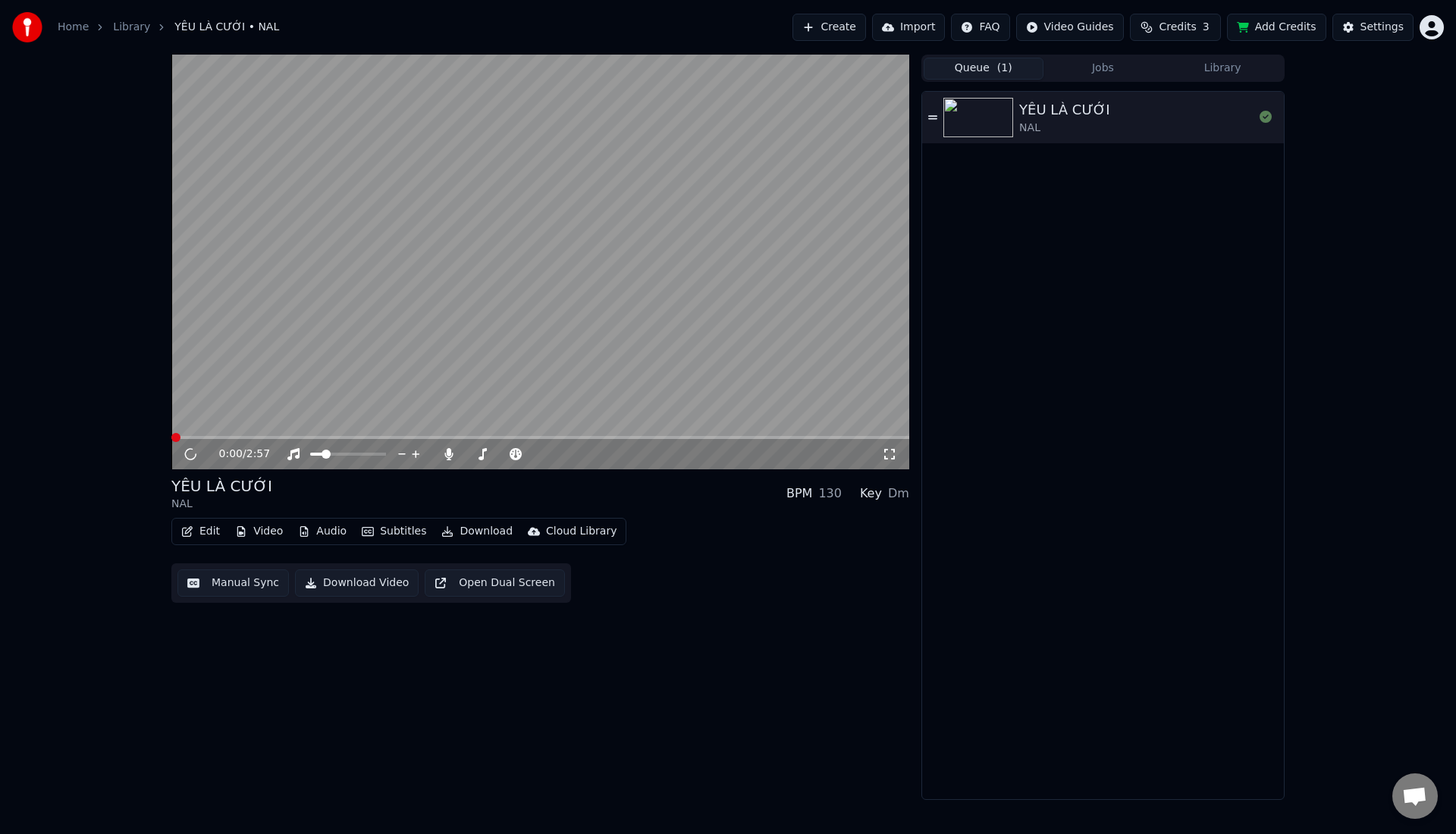
click at [443, 371] on video at bounding box center [540, 262] width 738 height 415
click at [272, 438] on span at bounding box center [540, 437] width 738 height 3
click at [207, 529] on button "Edit" at bounding box center [200, 531] width 51 height 21
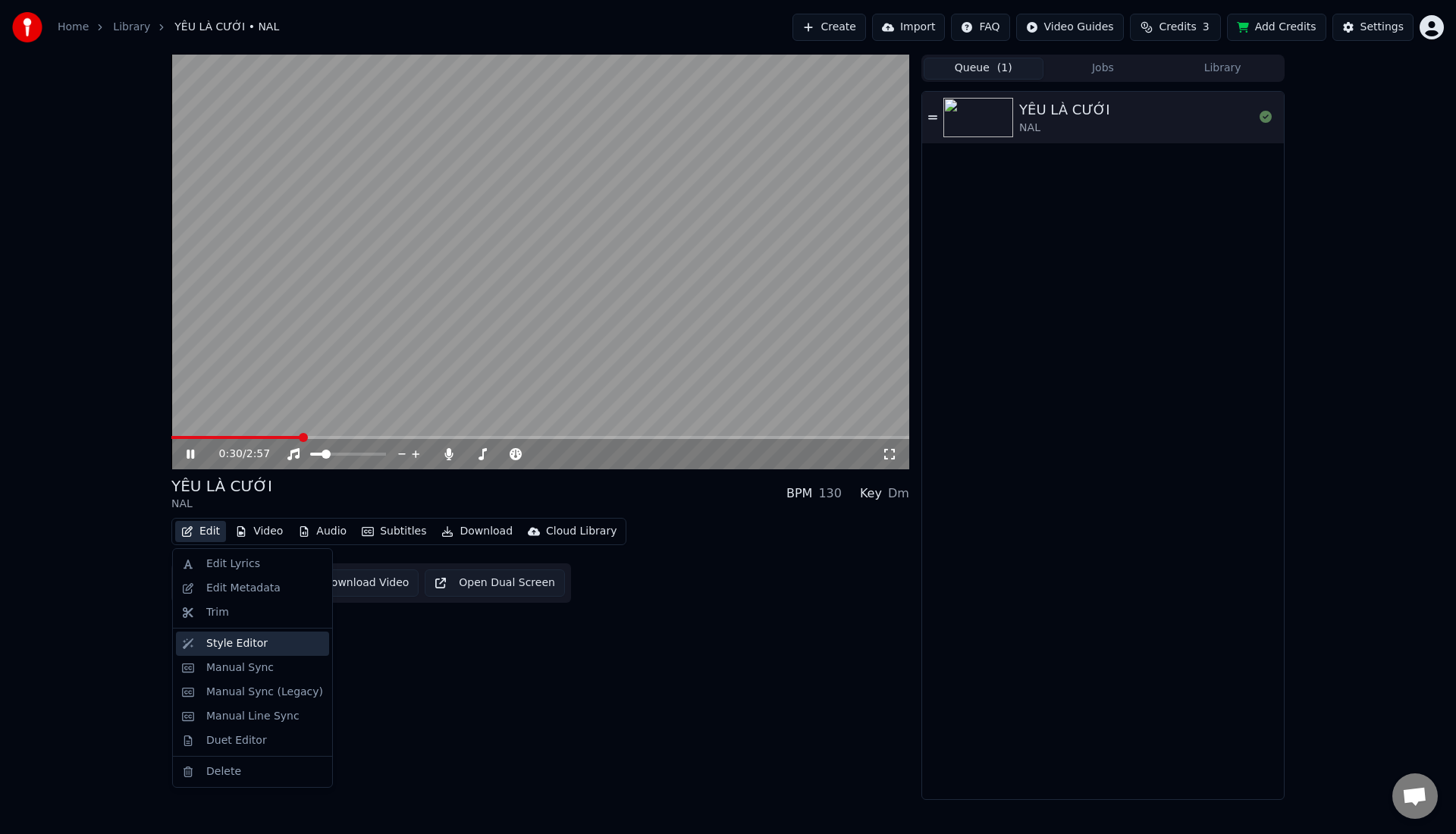
click at [221, 652] on div "Style Editor" at bounding box center [252, 644] width 153 height 24
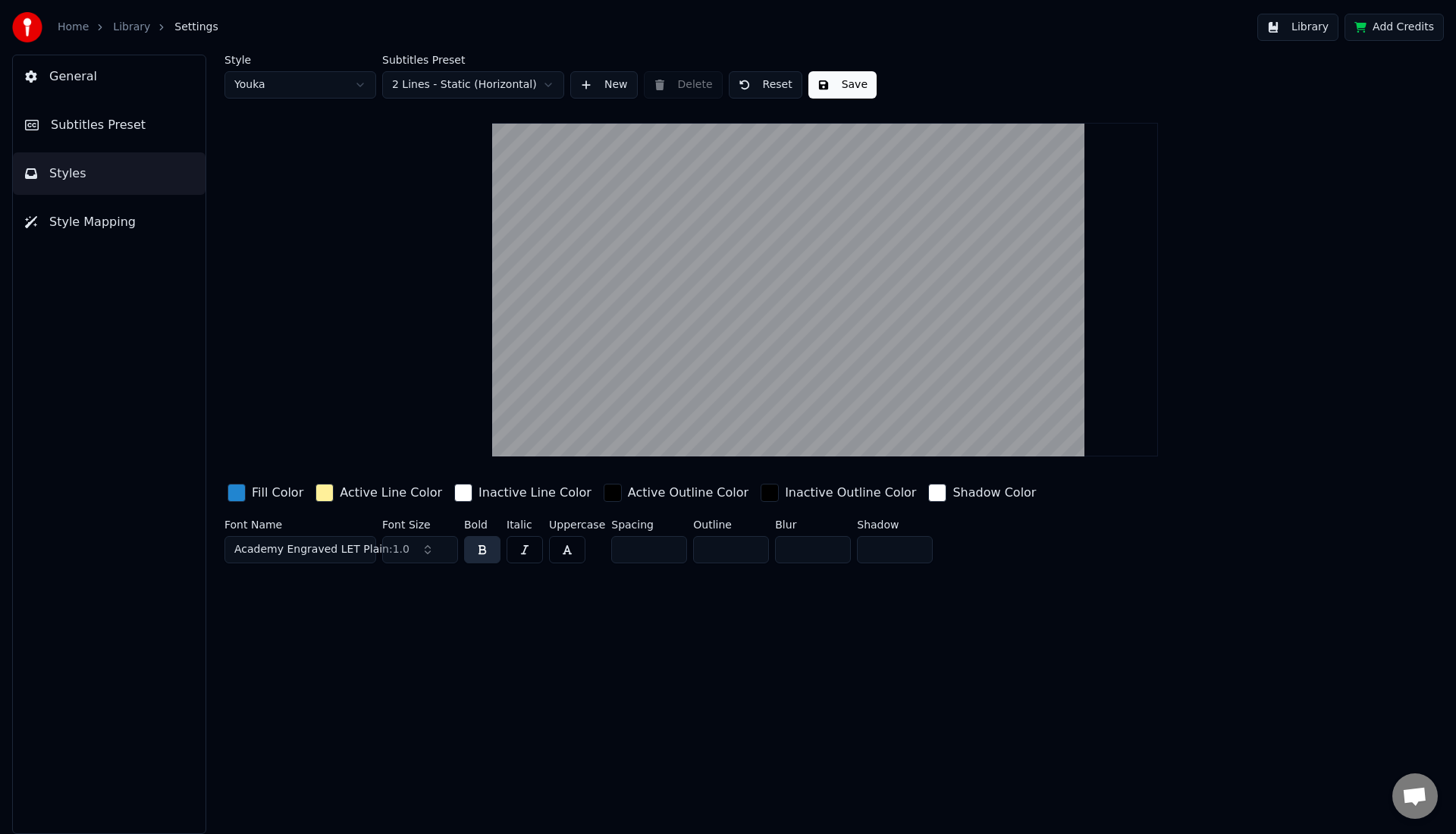
click at [337, 557] on button "Academy Engraved LET Plain:1.0" at bounding box center [300, 549] width 151 height 27
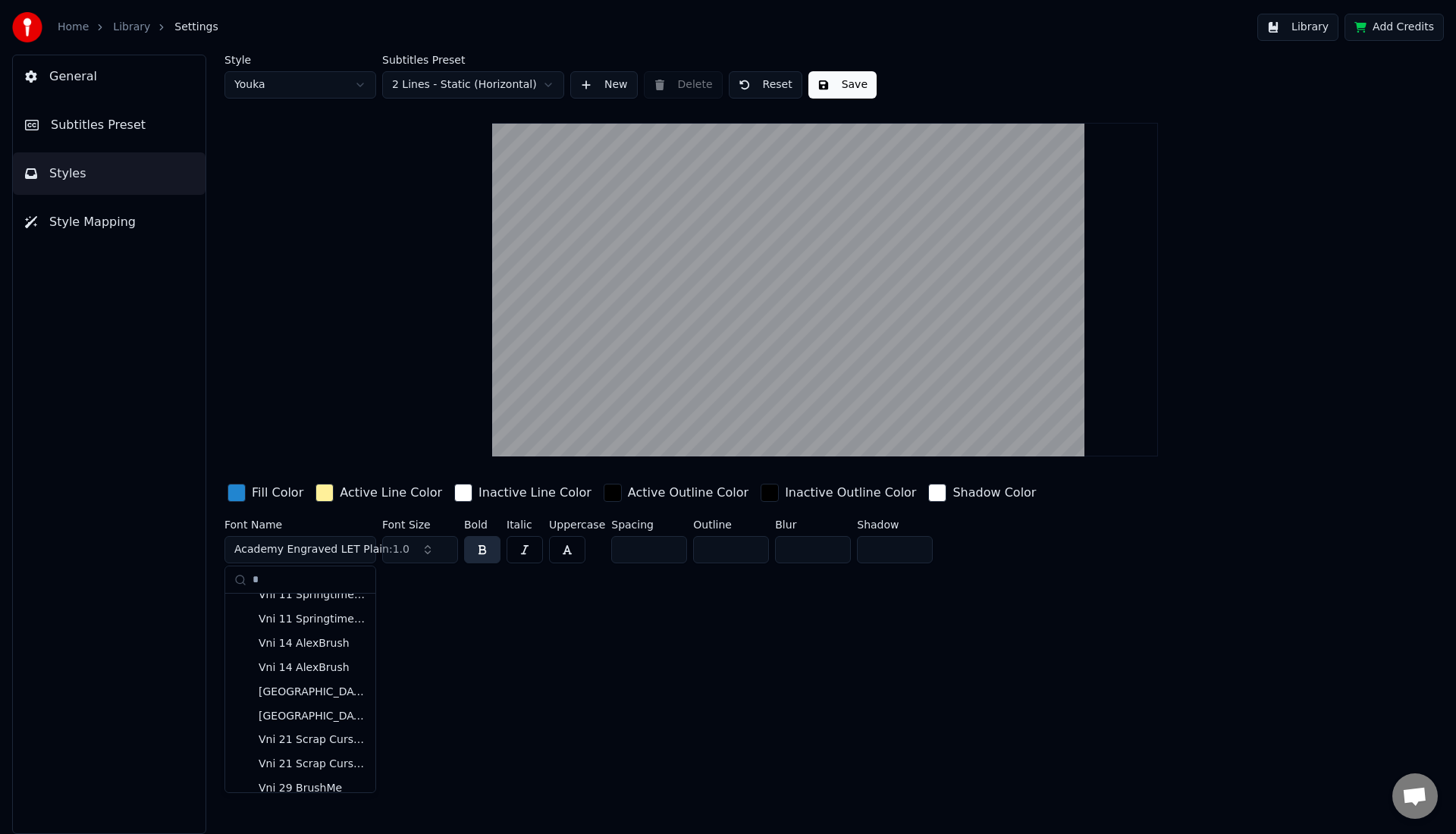
scroll to position [8428, 0]
type input "*"
click at [318, 686] on div "[GEOGRAPHIC_DATA]" at bounding box center [313, 690] width 108 height 15
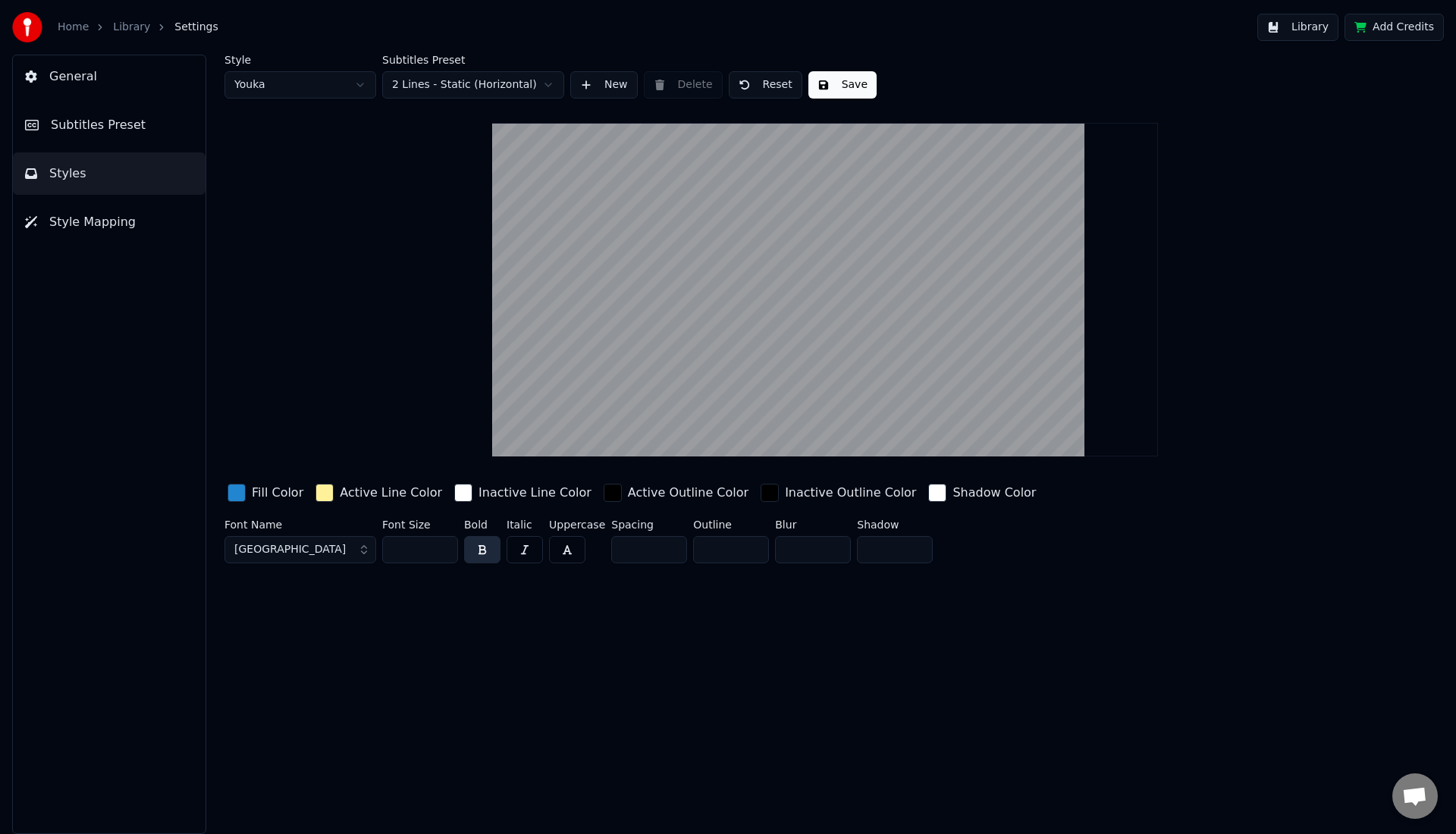
click at [315, 554] on span "[GEOGRAPHIC_DATA]" at bounding box center [290, 549] width 111 height 15
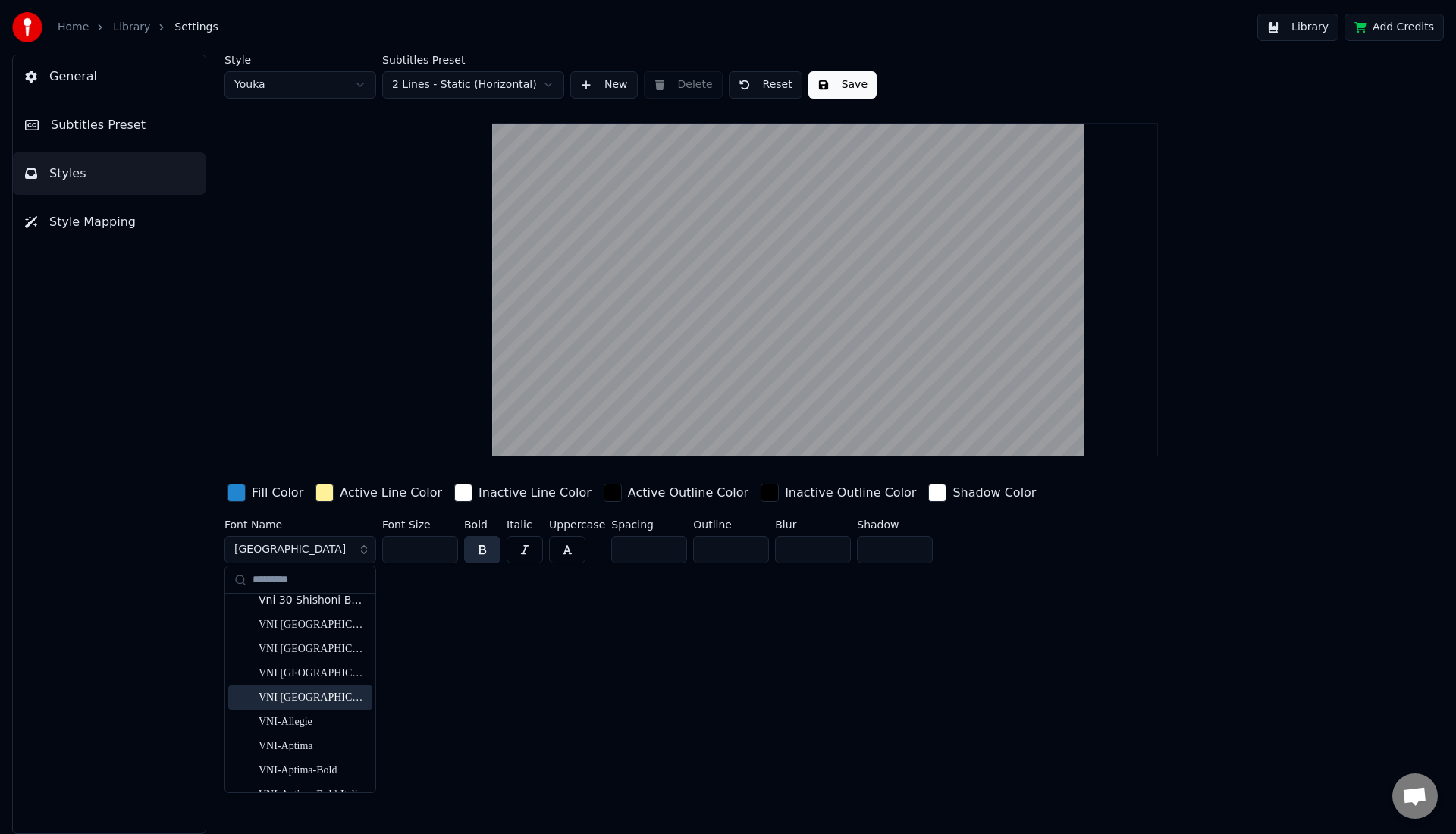
click at [293, 695] on div "VNI [GEOGRAPHIC_DATA]" at bounding box center [313, 698] width 108 height 15
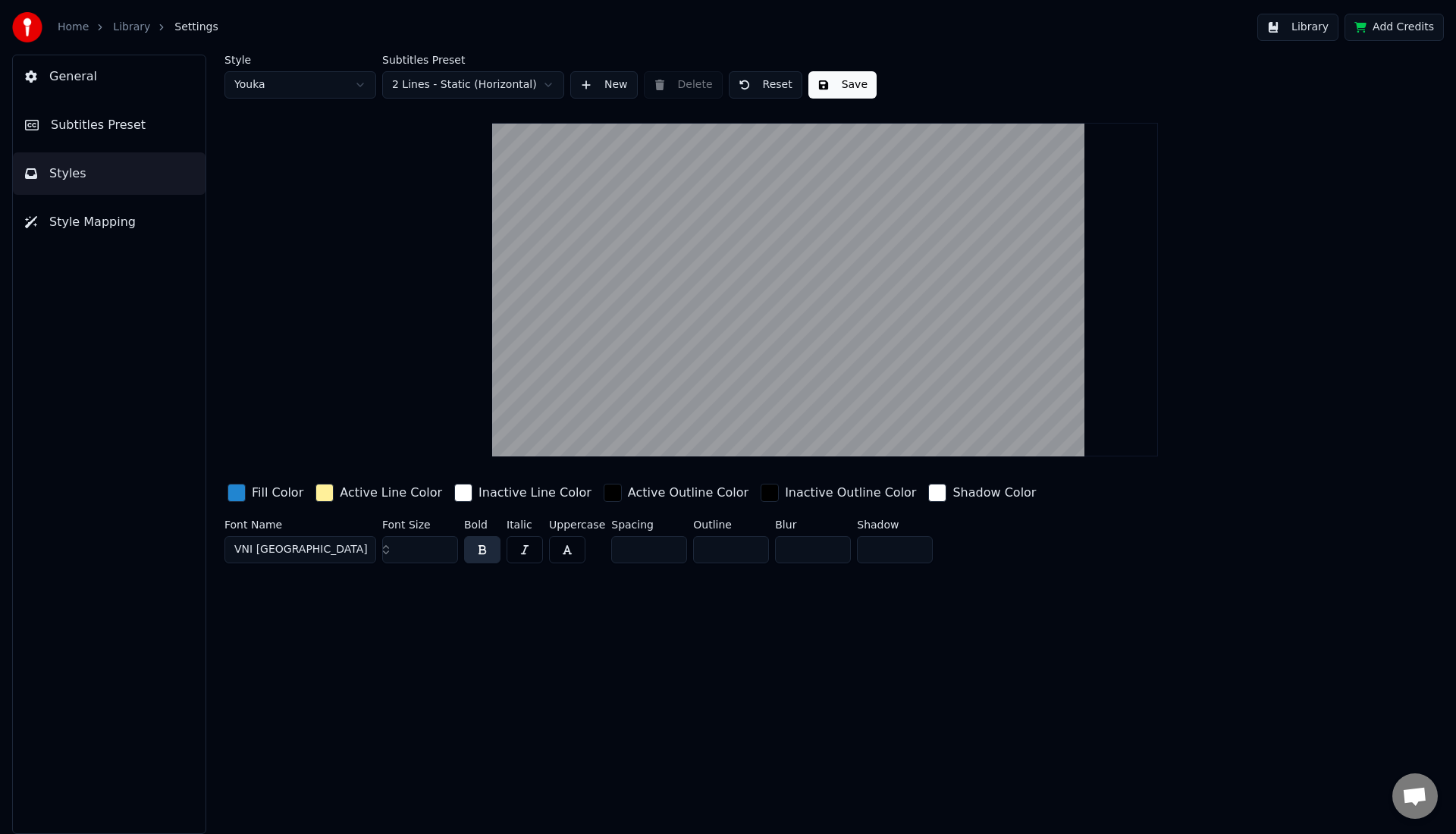
click at [851, 70] on div "Style Youka Subtitles Preset 2 Lines - Static (Horizontal) New Delete Reset Save" at bounding box center [825, 76] width 1201 height 44
click at [851, 75] on button "Save" at bounding box center [843, 84] width 69 height 27
click at [117, 27] on link "Library" at bounding box center [132, 27] width 37 height 15
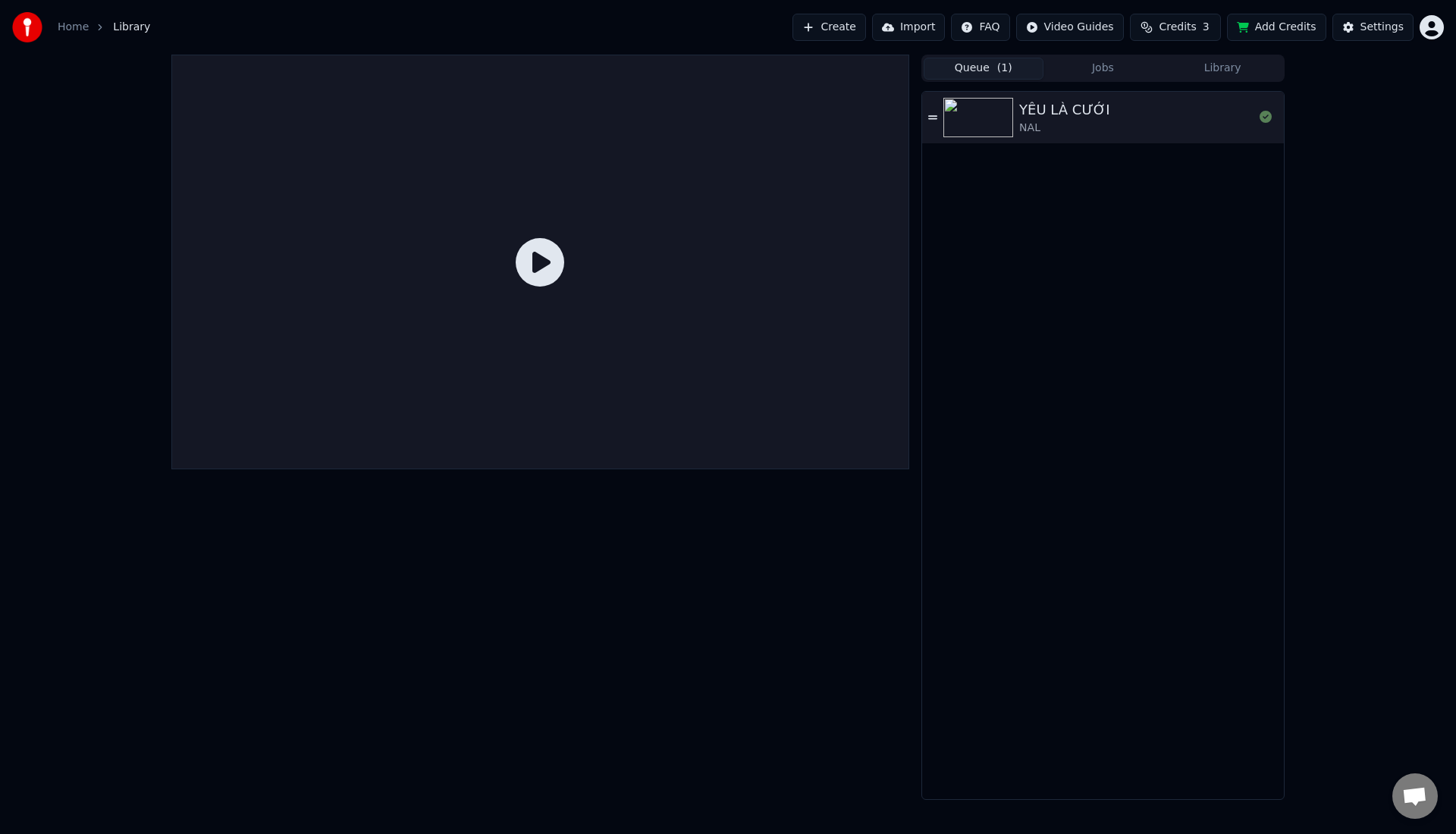
click at [960, 112] on img at bounding box center [977, 117] width 70 height 39
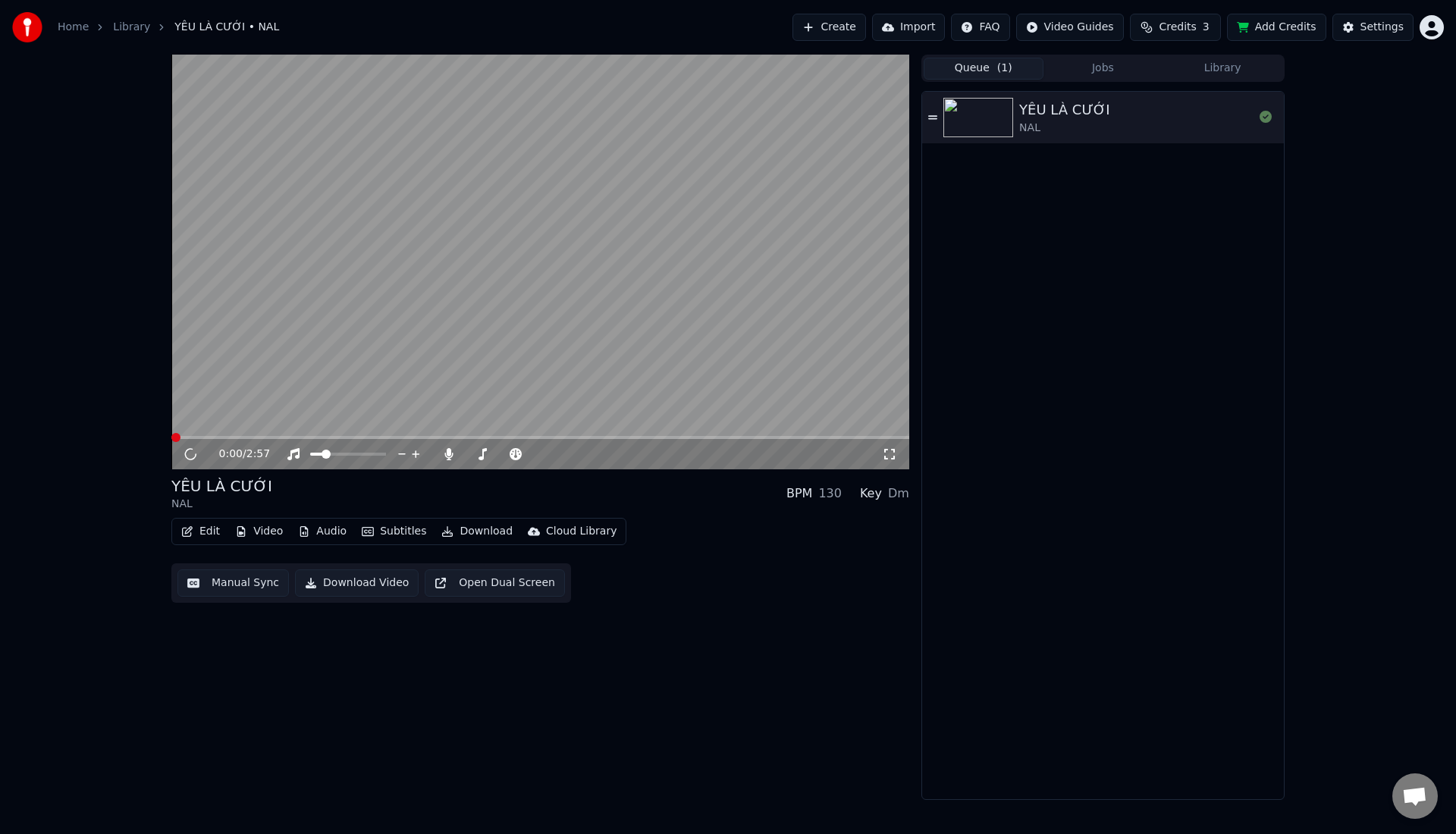
click at [496, 331] on video at bounding box center [540, 262] width 738 height 415
click at [298, 437] on span at bounding box center [540, 437] width 738 height 3
click at [213, 537] on button "Edit" at bounding box center [200, 531] width 51 height 21
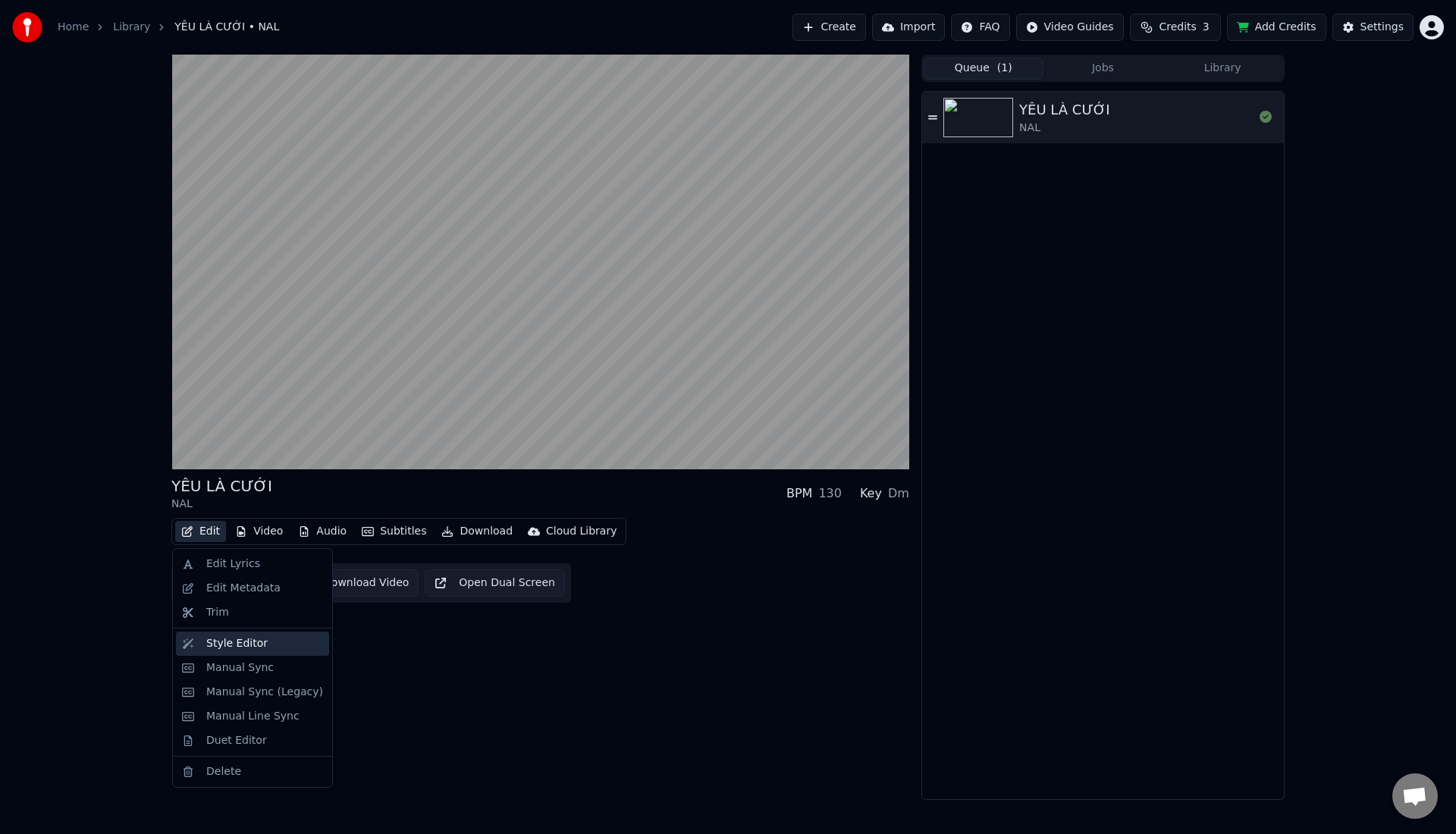
click at [214, 644] on div "Style Editor" at bounding box center [237, 643] width 61 height 15
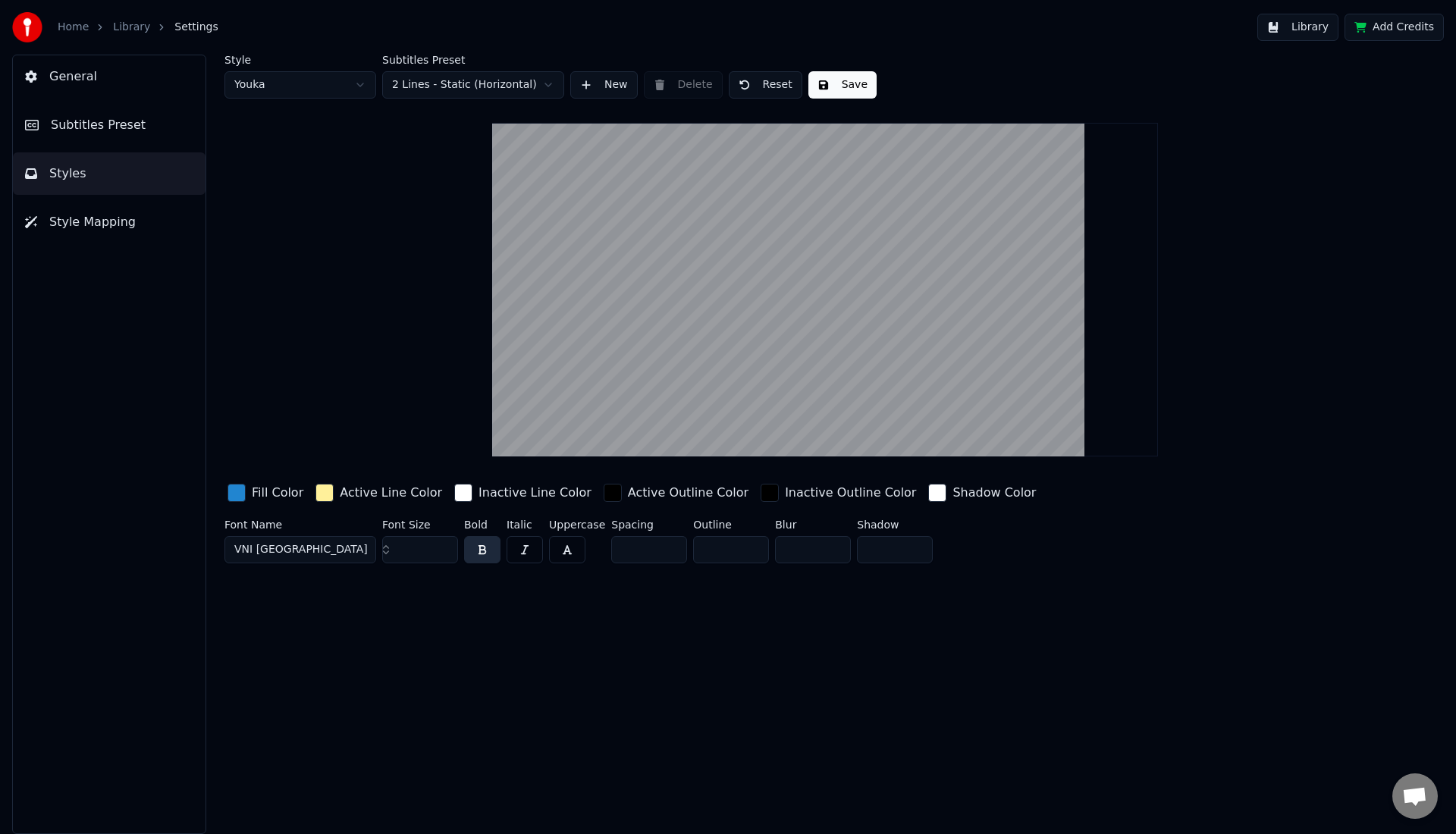
click at [341, 553] on button "VNI [GEOGRAPHIC_DATA]" at bounding box center [300, 549] width 151 height 27
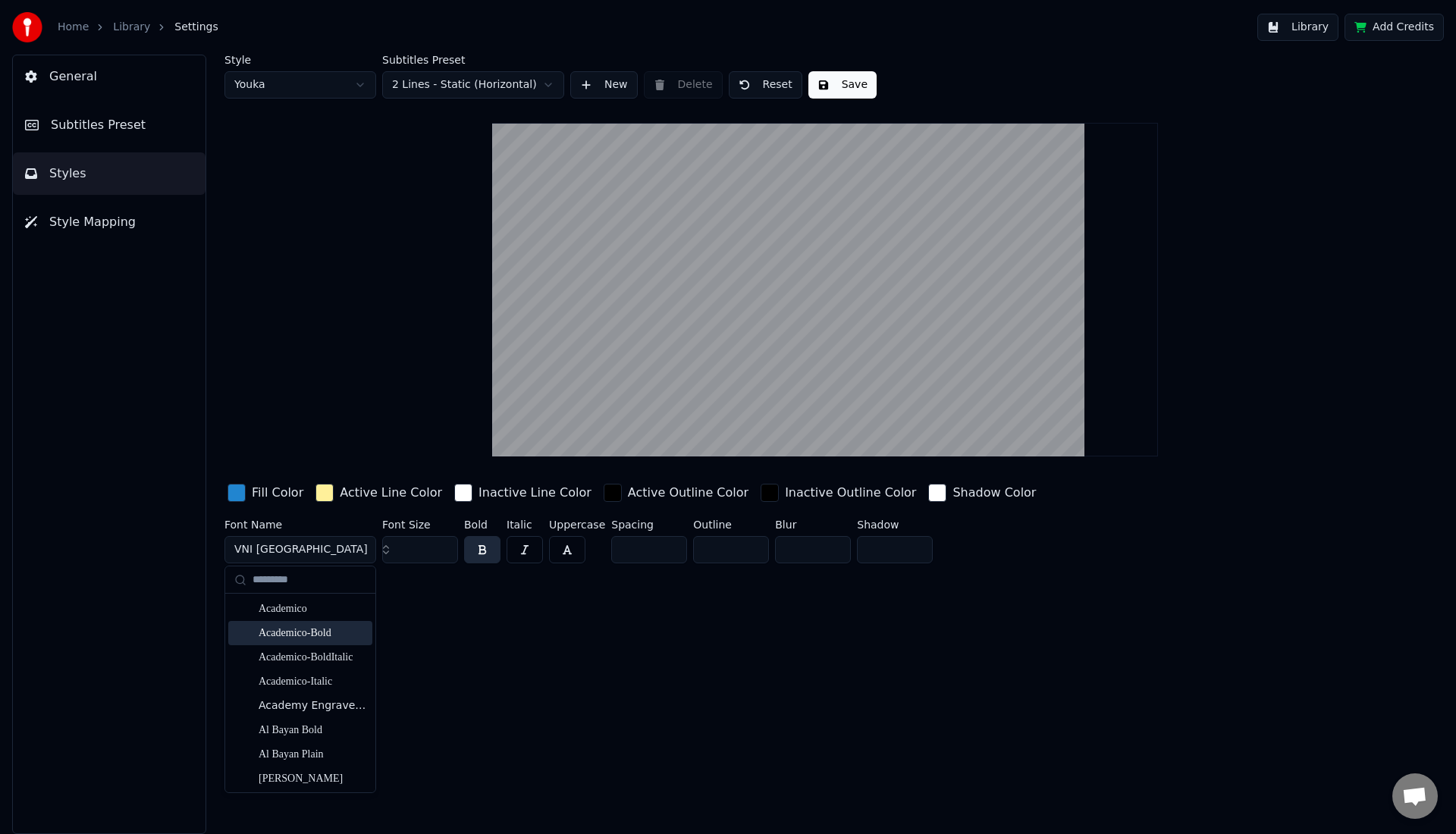
click at [324, 635] on div "Academico-Bold" at bounding box center [313, 633] width 108 height 15
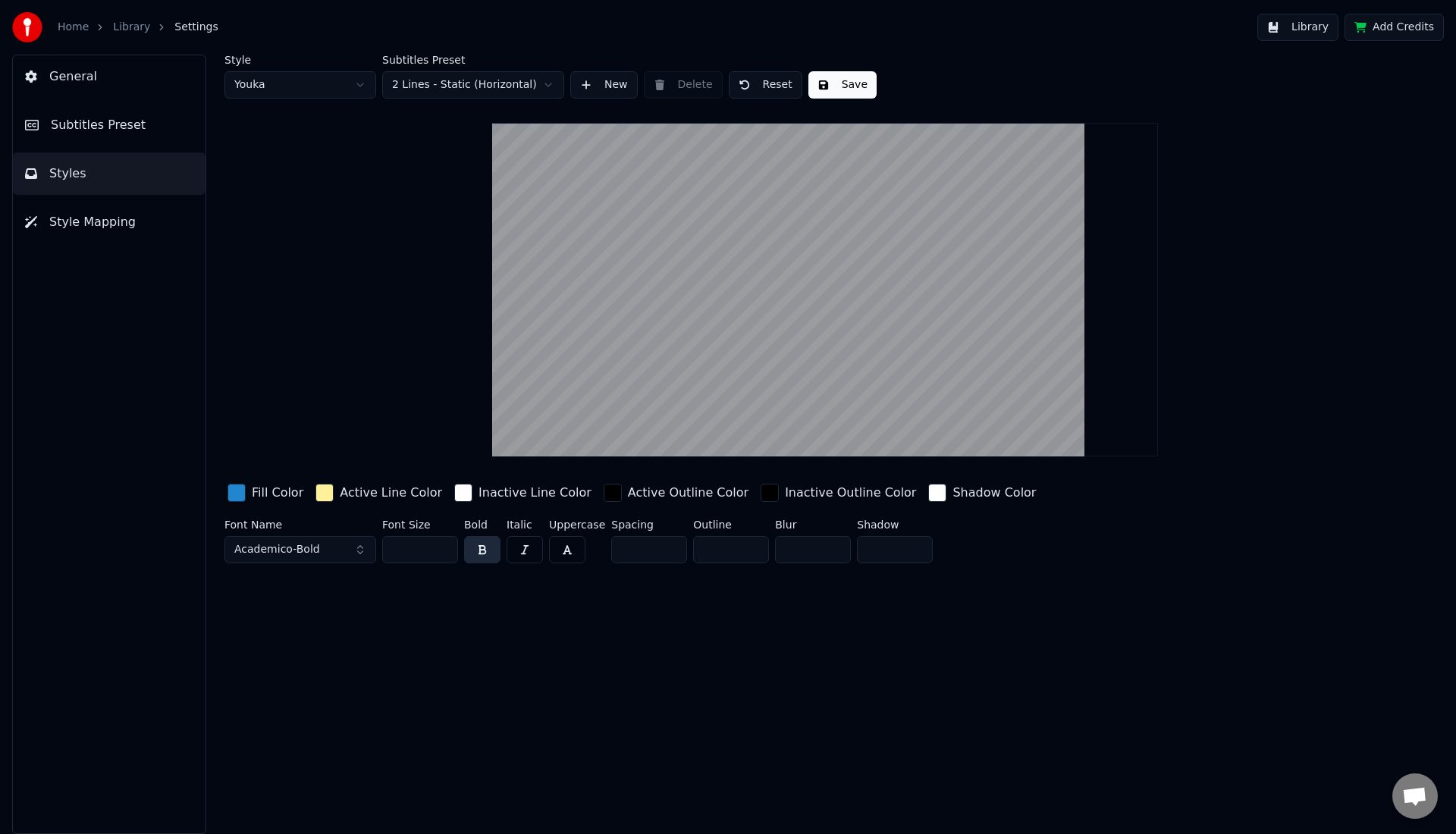
click at [351, 556] on button "Academico-Bold" at bounding box center [300, 549] width 151 height 27
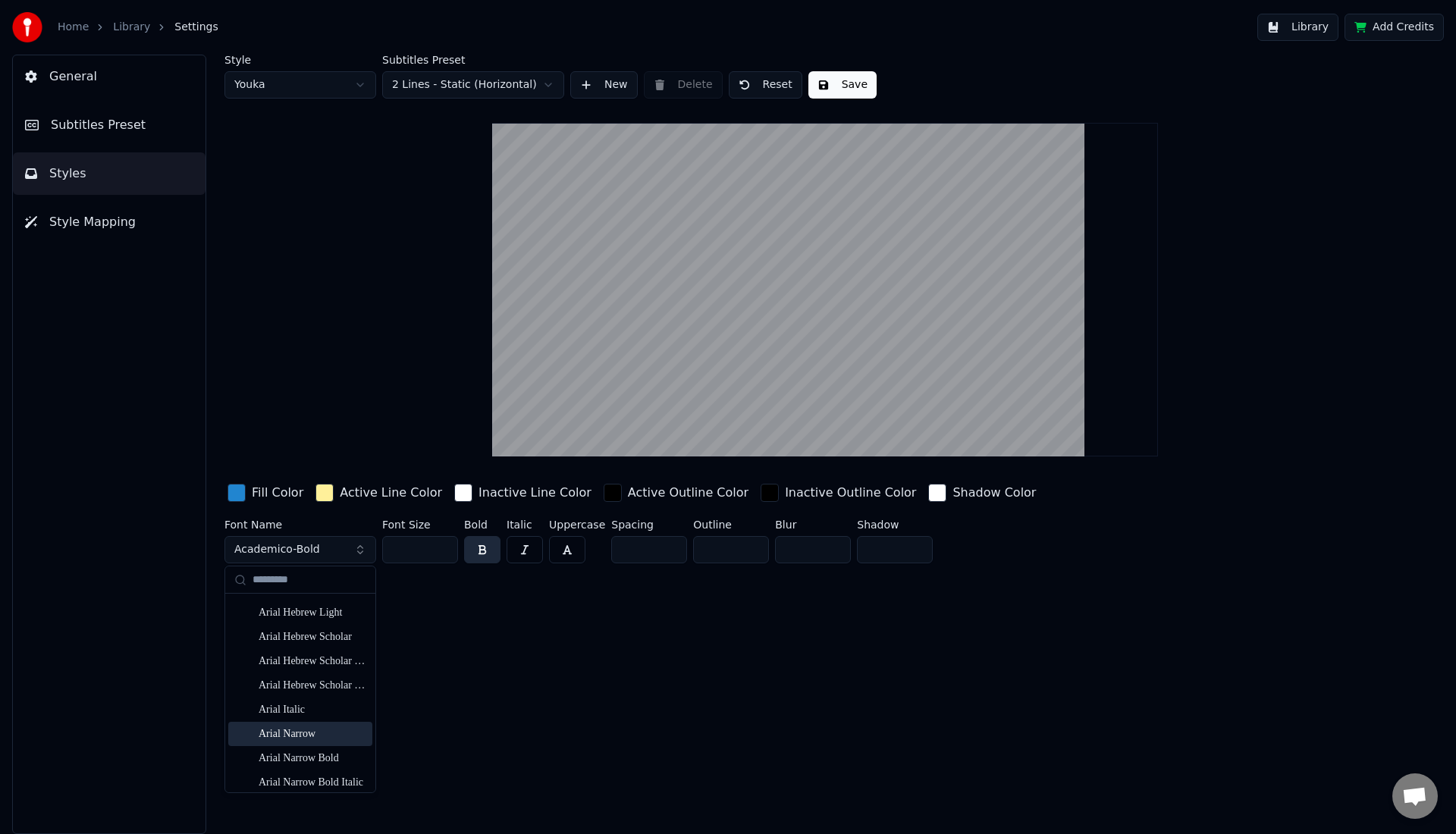
click at [282, 730] on div "Arial Narrow" at bounding box center [313, 734] width 108 height 15
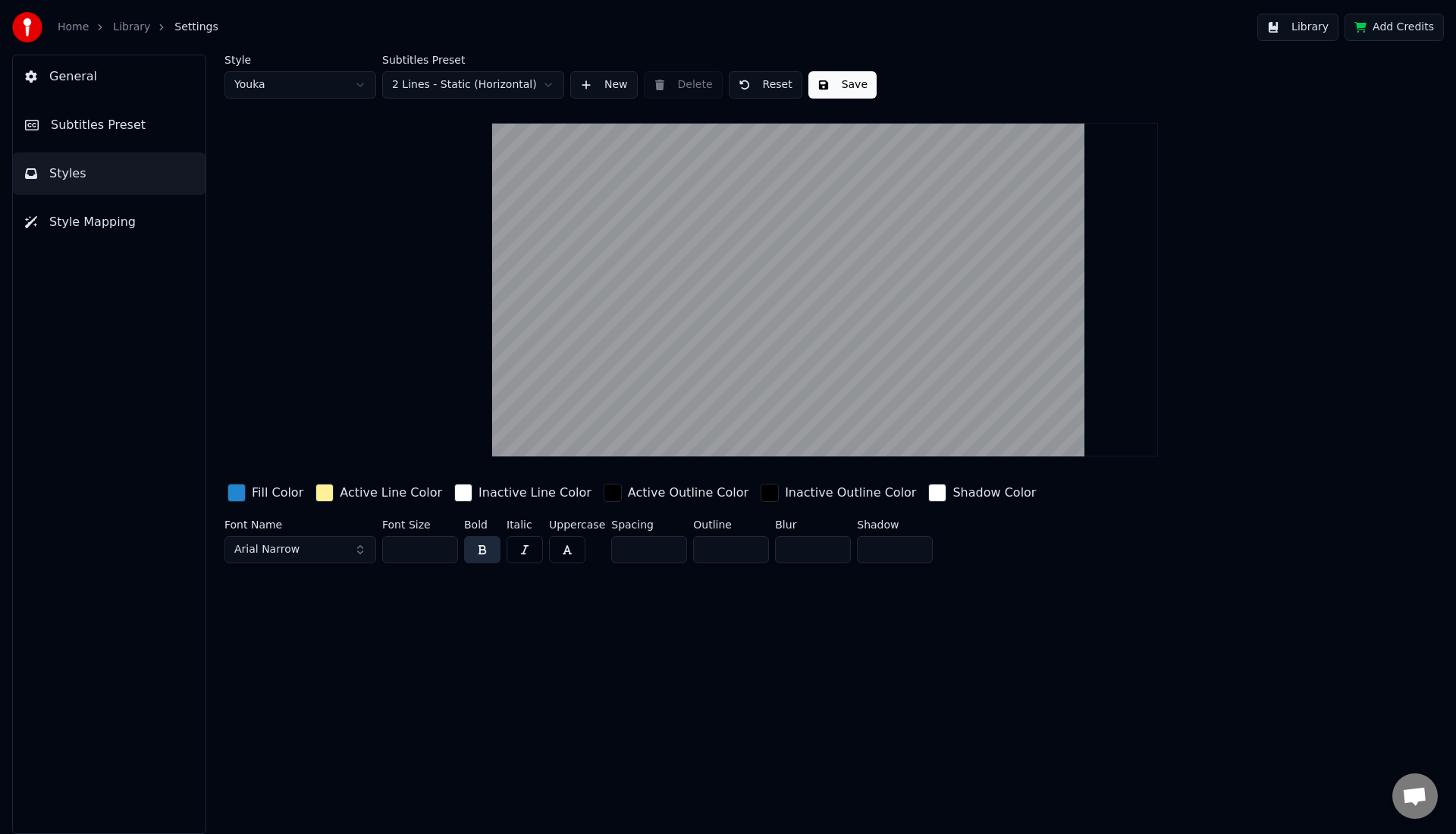
click at [831, 94] on button "Save" at bounding box center [843, 84] width 69 height 27
click at [144, 26] on link "Library" at bounding box center [132, 27] width 37 height 15
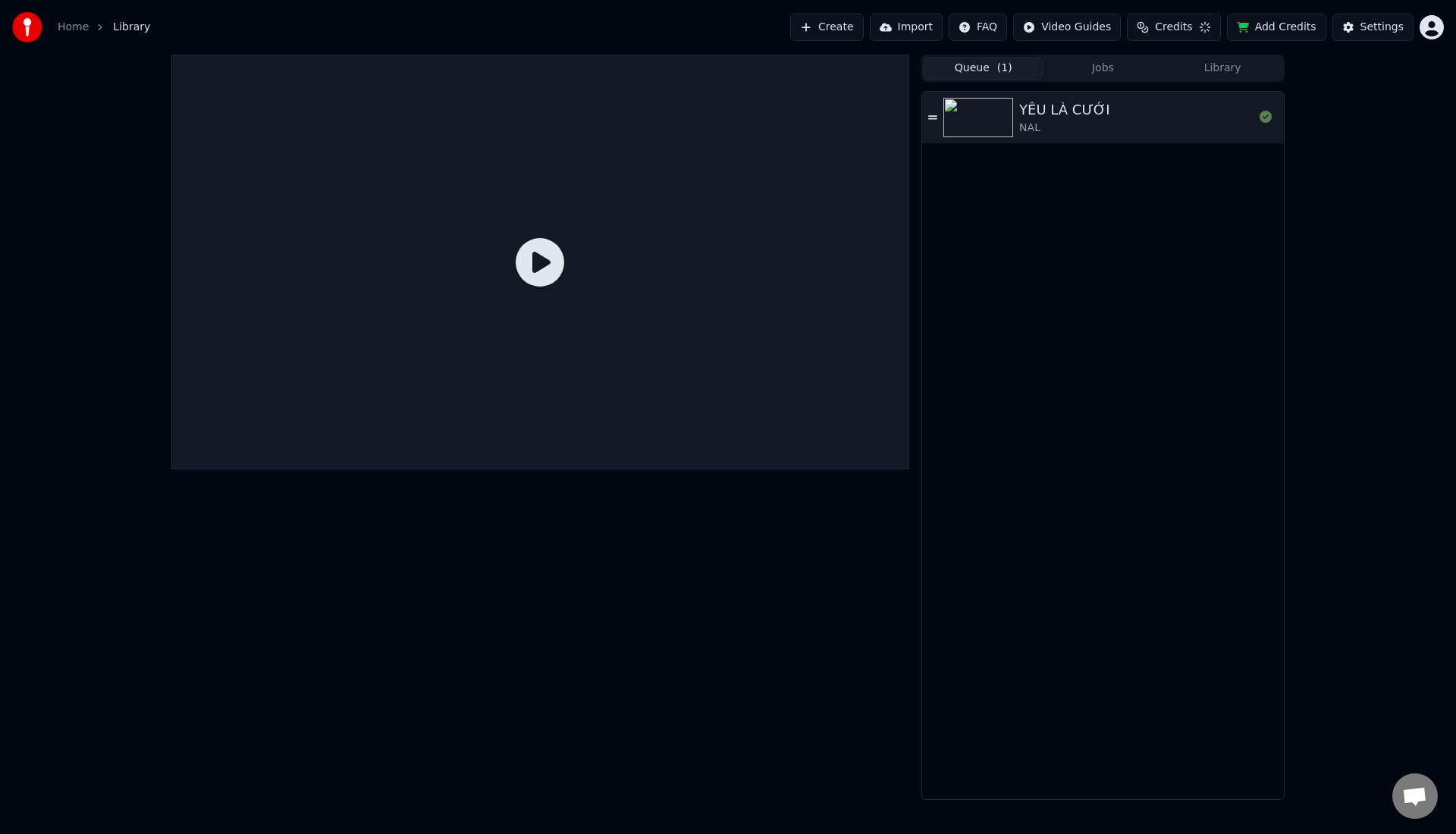
click at [1025, 109] on div "YÊU LÀ CƯỚI" at bounding box center [1064, 109] width 91 height 21
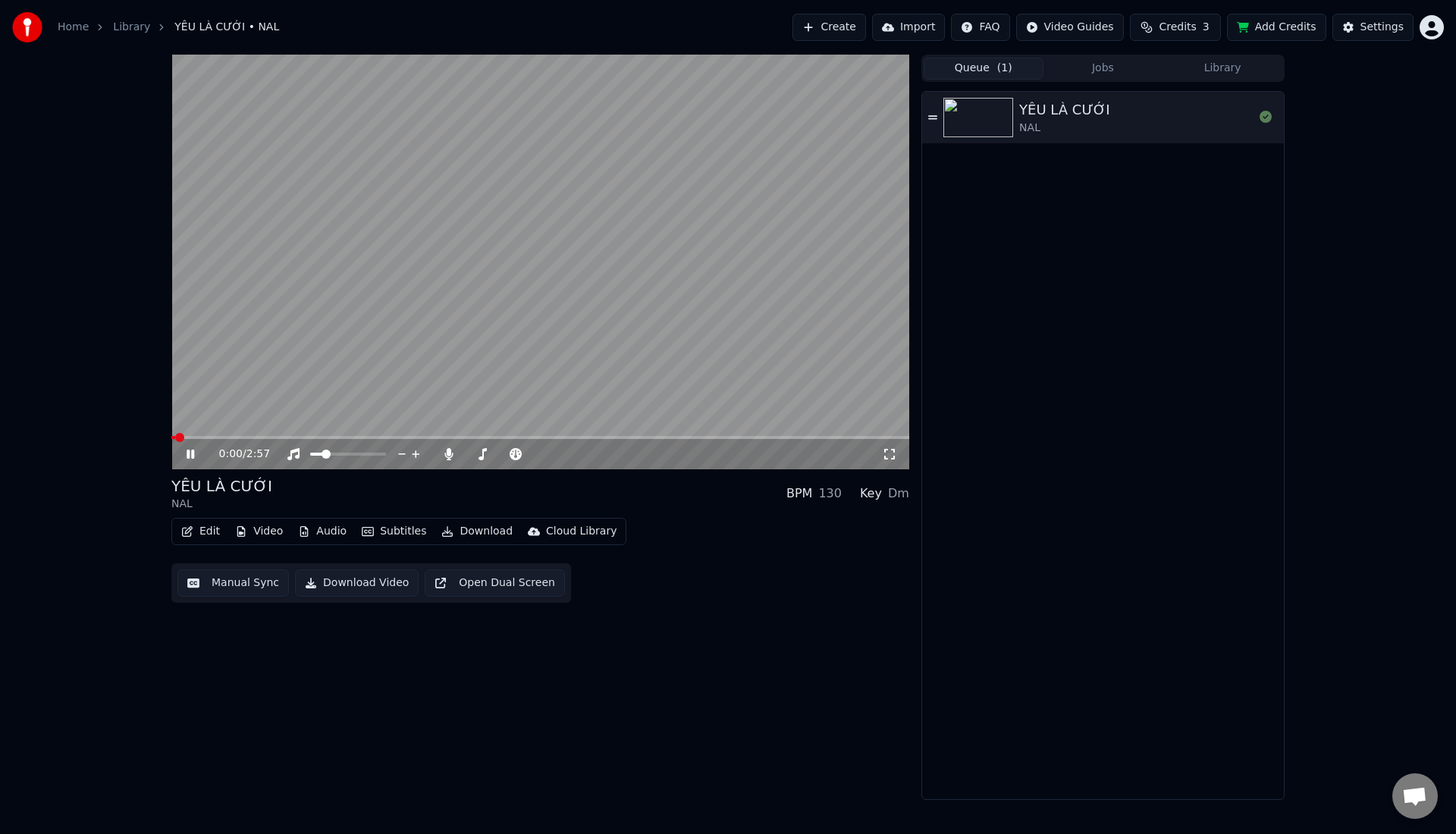
click at [242, 437] on div "0:00 / 2:57" at bounding box center [540, 453] width 738 height 33
click at [241, 437] on span at bounding box center [540, 437] width 738 height 3
click at [207, 537] on button "Edit" at bounding box center [200, 531] width 51 height 21
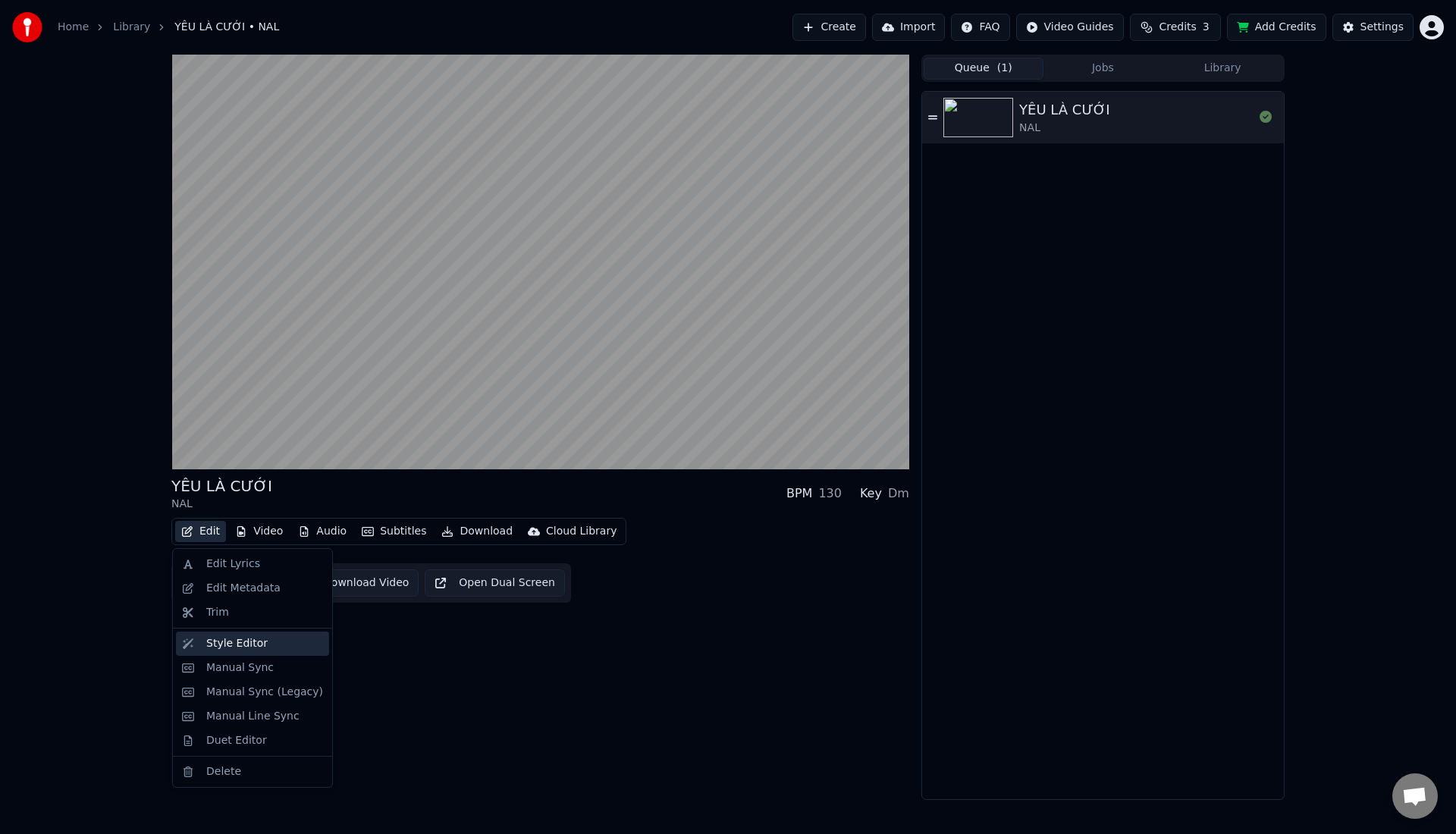
click at [211, 648] on div "Style Editor" at bounding box center [237, 643] width 61 height 15
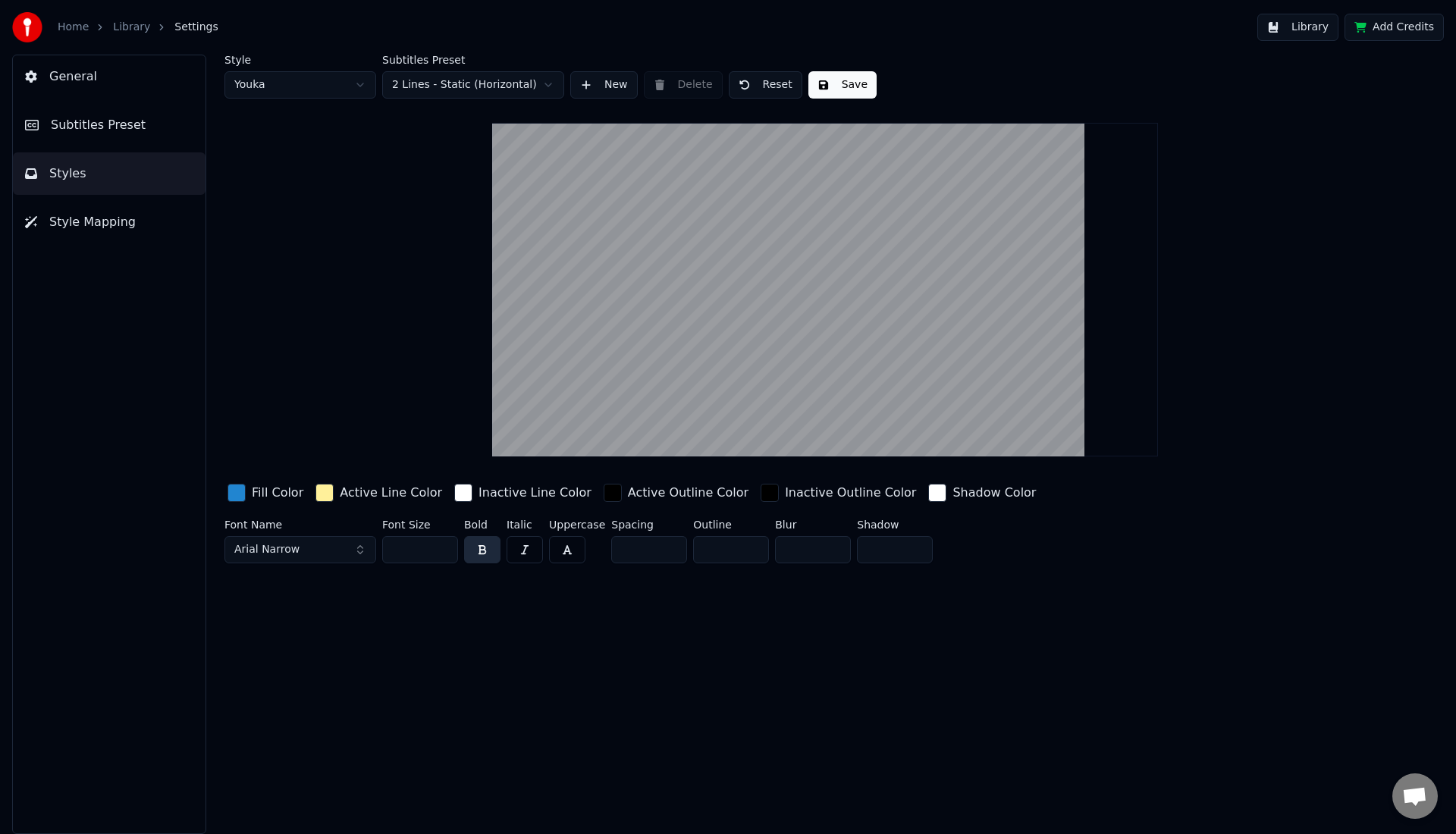
click at [346, 541] on button "Arial Narrow" at bounding box center [300, 549] width 151 height 27
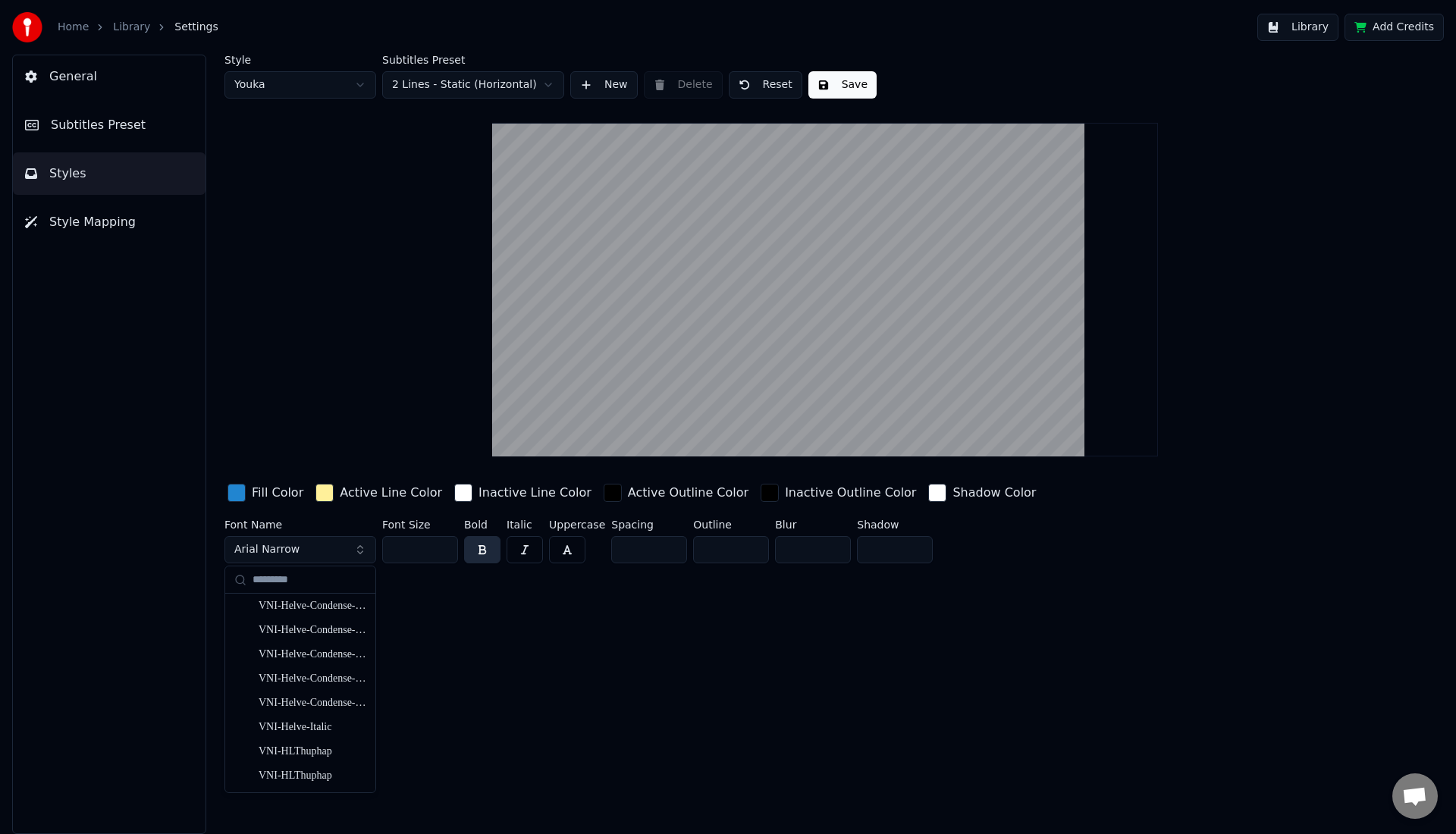
scroll to position [20351, 0]
click at [292, 654] on div "VNI-Helve-Condense" at bounding box center [313, 647] width 108 height 15
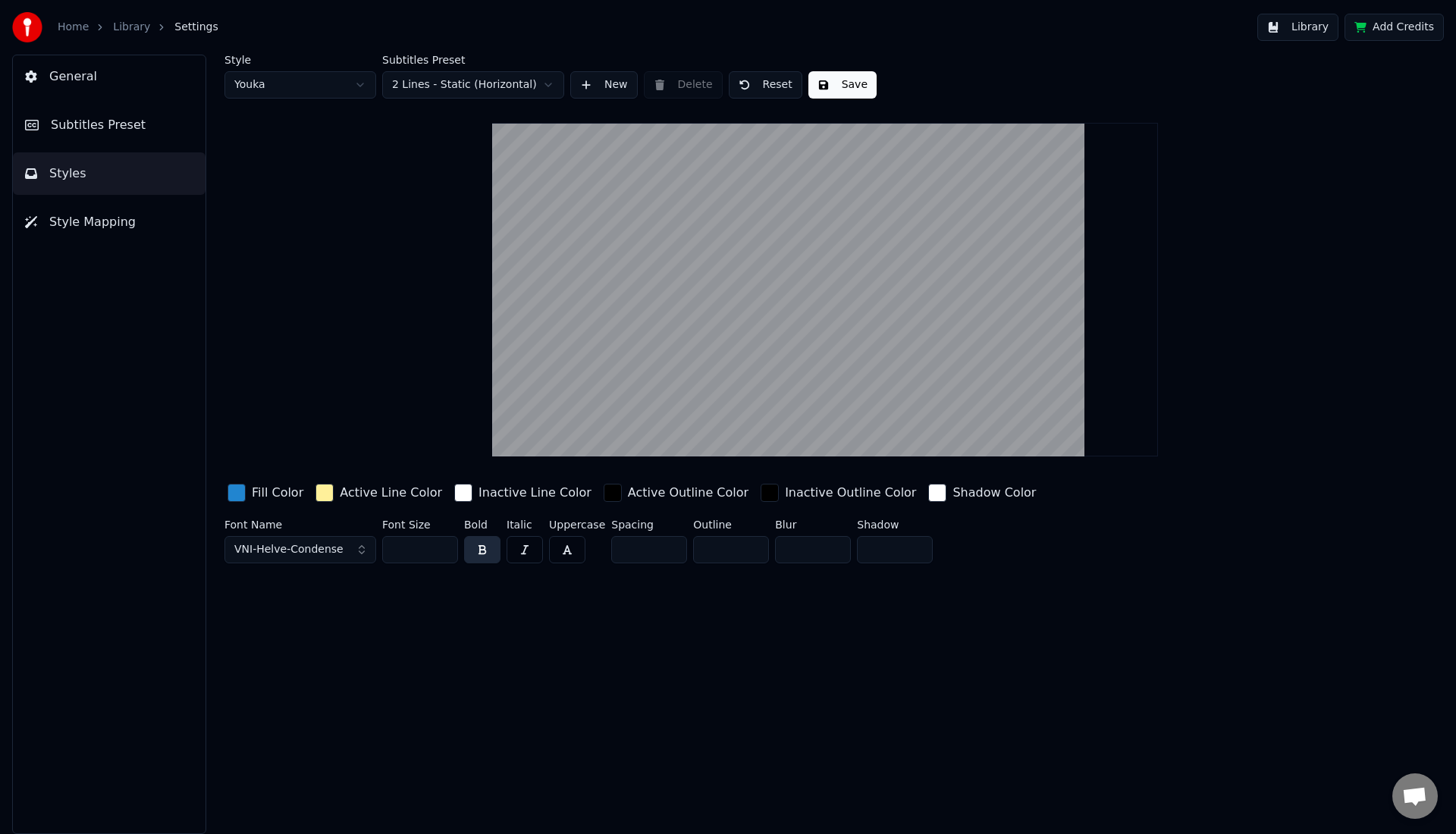
click at [820, 90] on button "Save" at bounding box center [843, 84] width 69 height 27
click at [143, 25] on link "Library" at bounding box center [132, 27] width 37 height 15
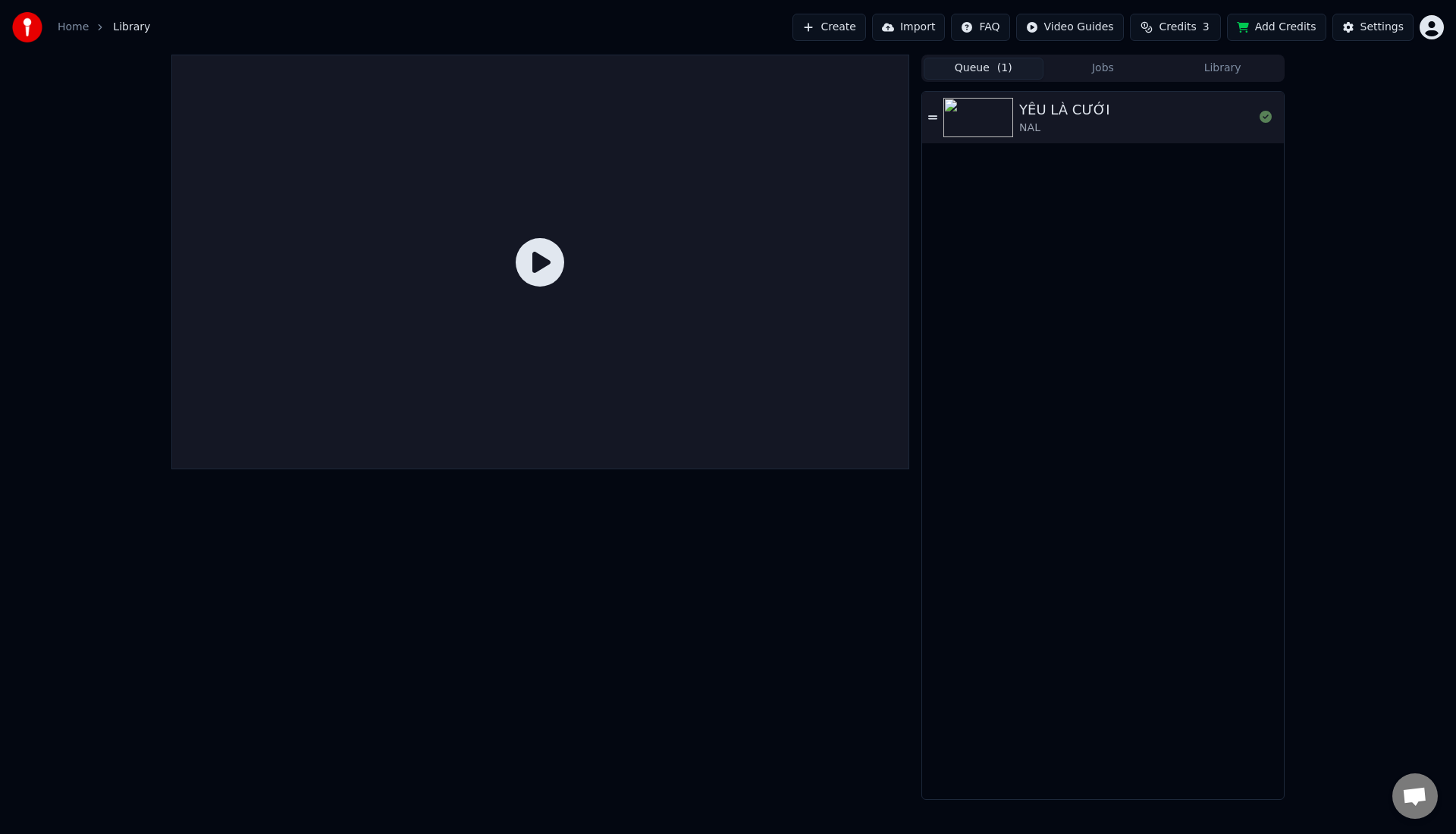
click at [1058, 131] on div "NAL" at bounding box center [1064, 128] width 91 height 15
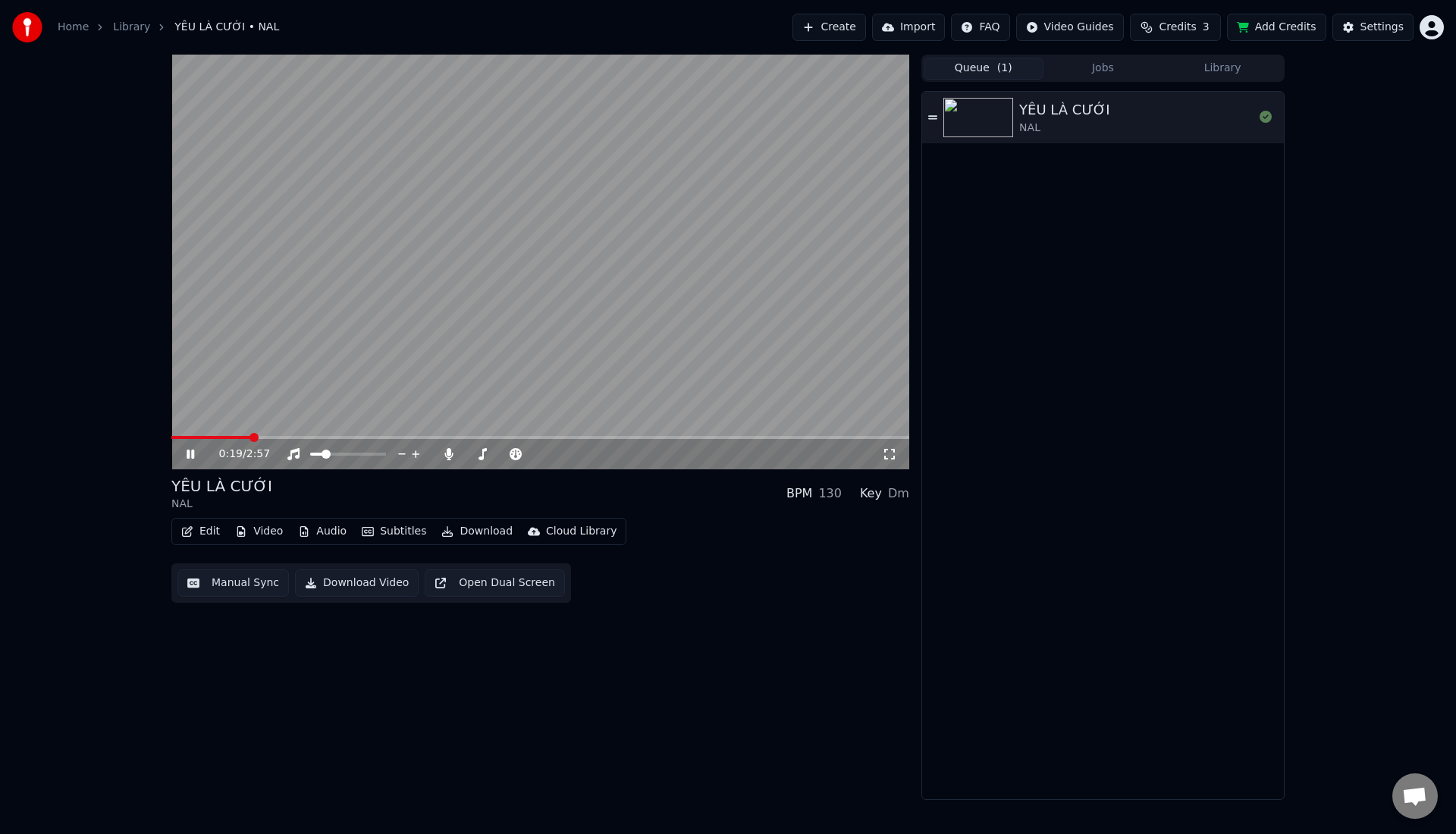
click at [250, 437] on span at bounding box center [540, 437] width 738 height 3
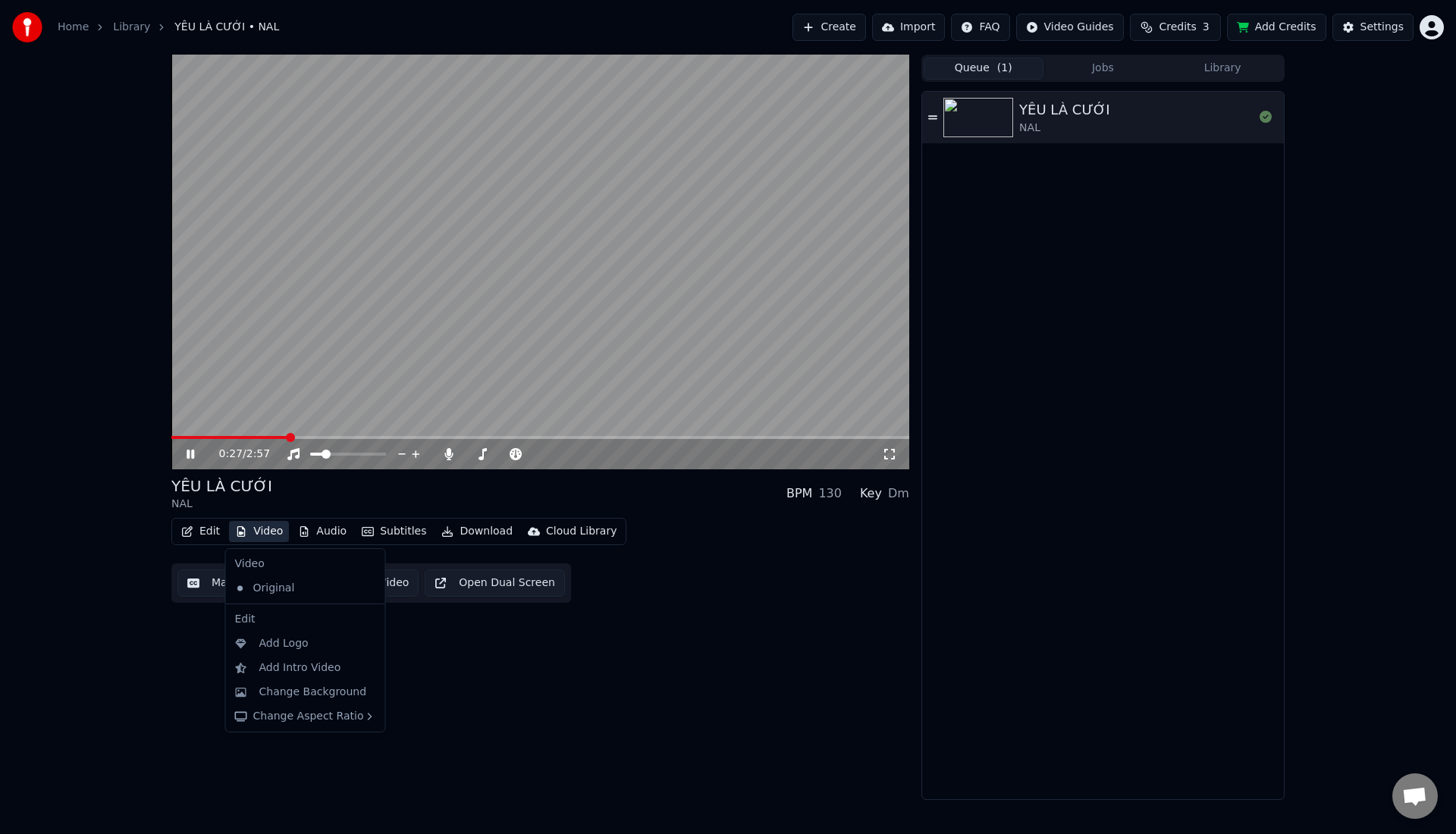
click at [252, 537] on button "Video" at bounding box center [259, 531] width 60 height 21
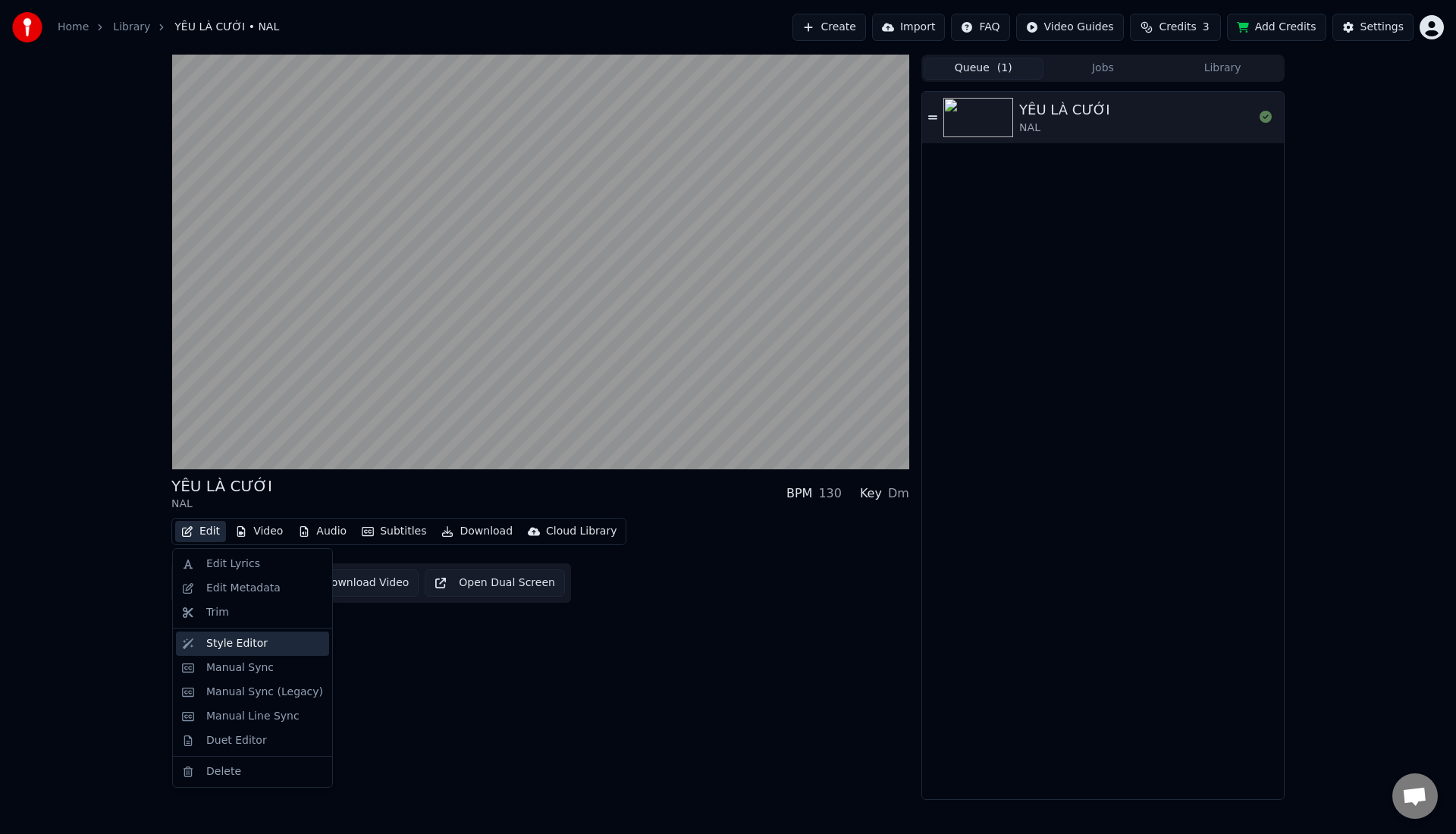
click at [206, 640] on div "Style Editor" at bounding box center [237, 643] width 61 height 15
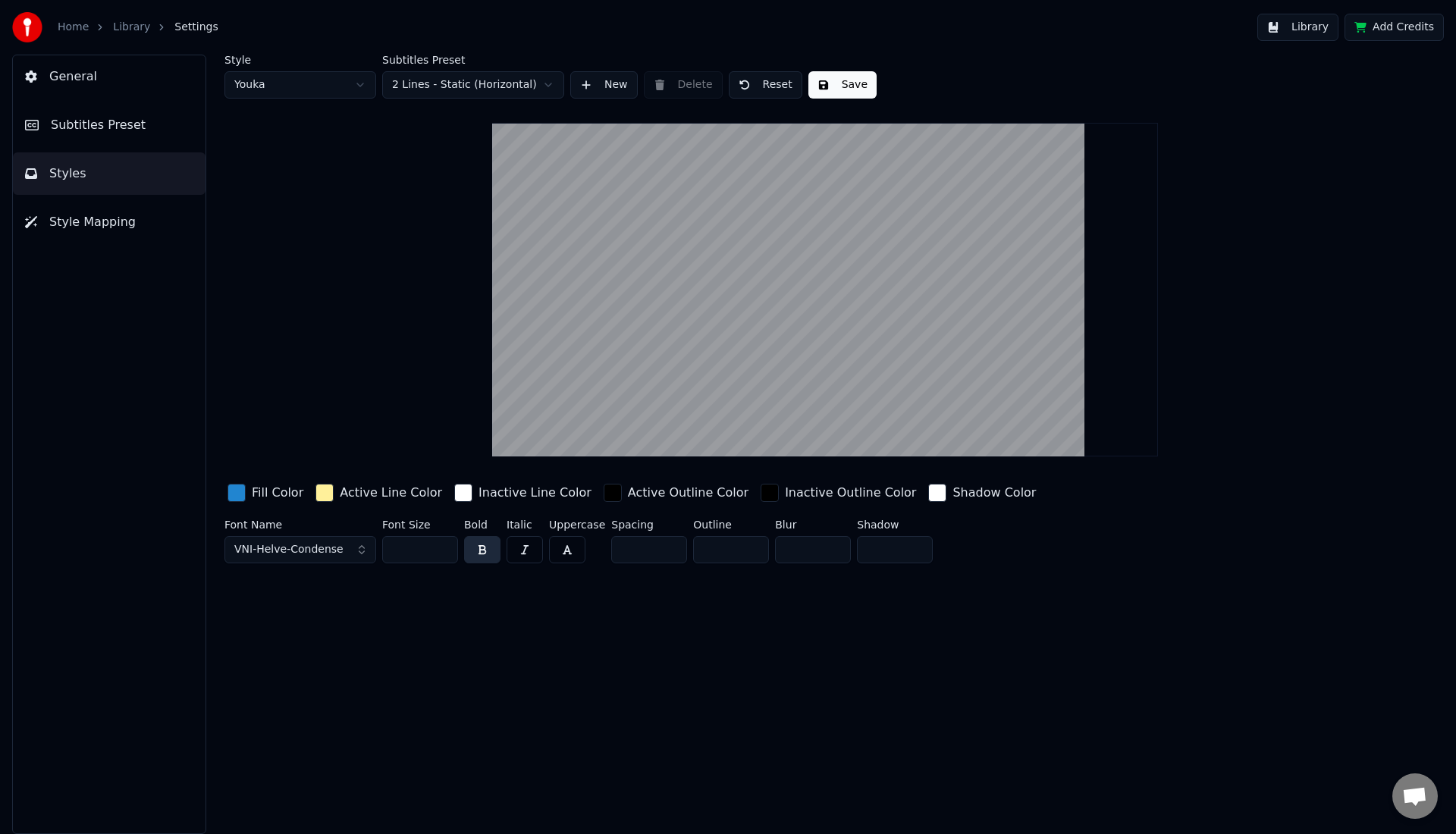
click at [343, 549] on button "VNI-Helve-Condense" at bounding box center [300, 549] width 151 height 27
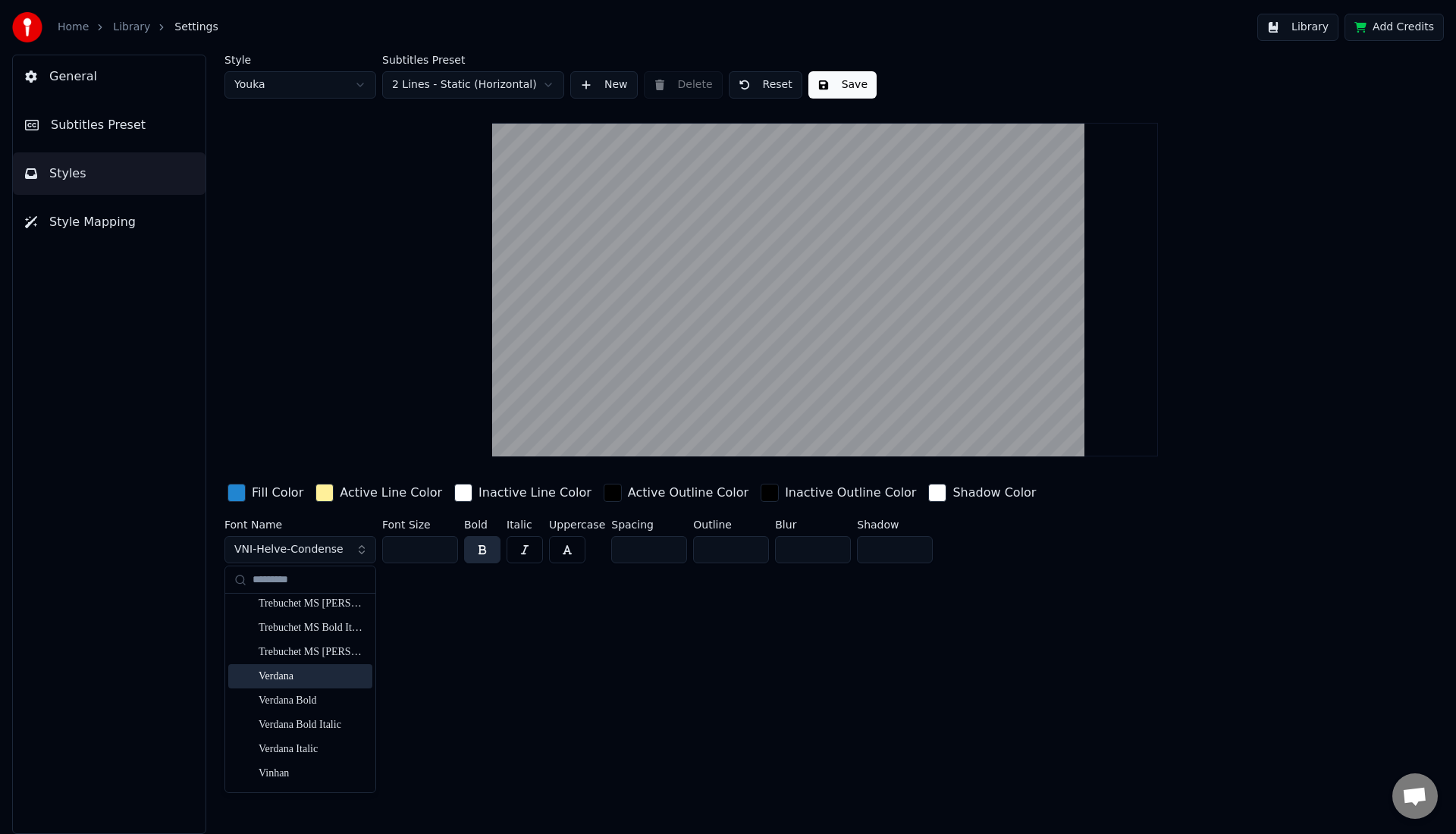
click at [292, 677] on div "Verdana" at bounding box center [313, 676] width 108 height 15
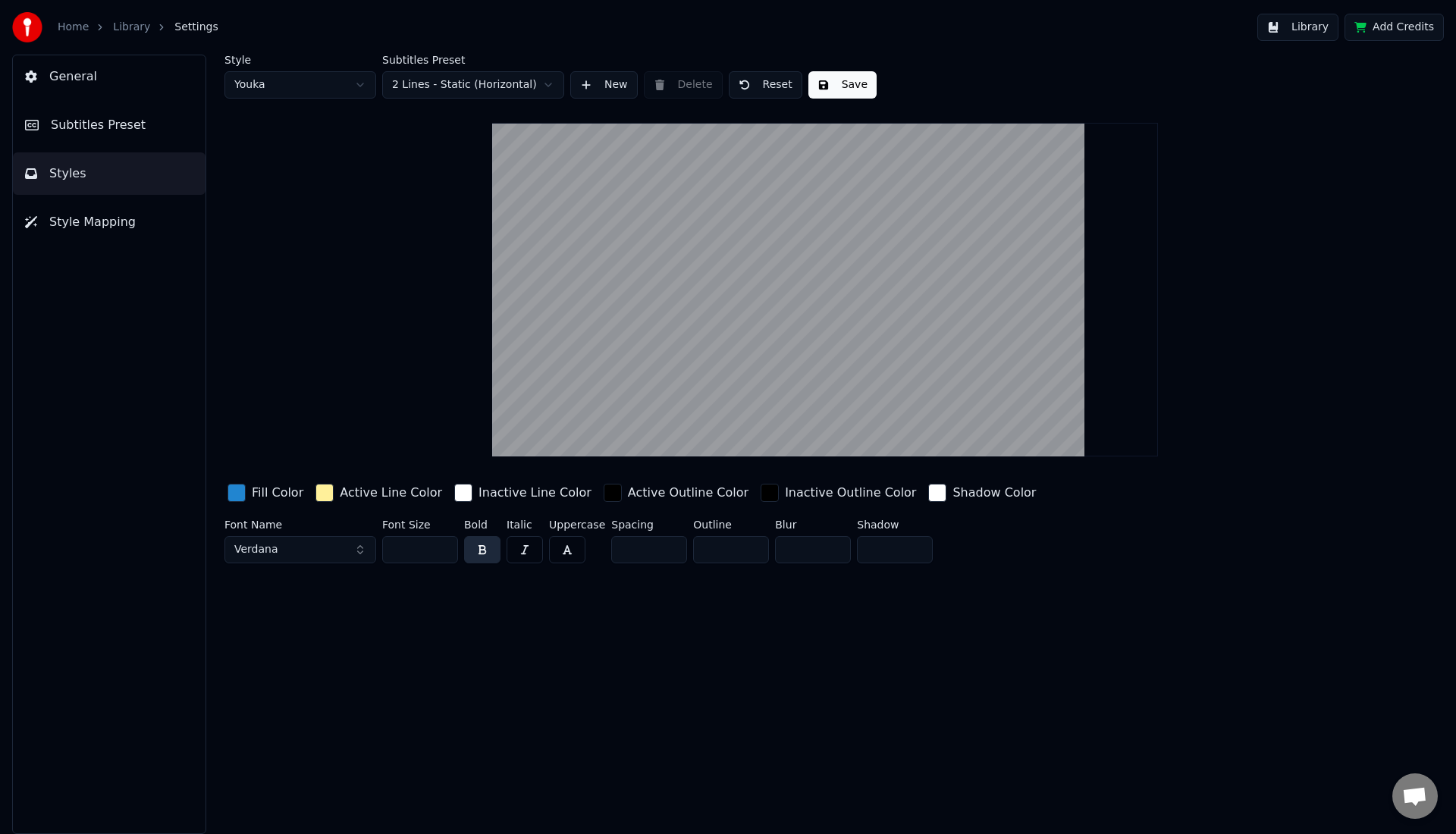
click at [827, 87] on button "Save" at bounding box center [843, 84] width 69 height 27
click at [143, 32] on link "Library" at bounding box center [132, 27] width 37 height 15
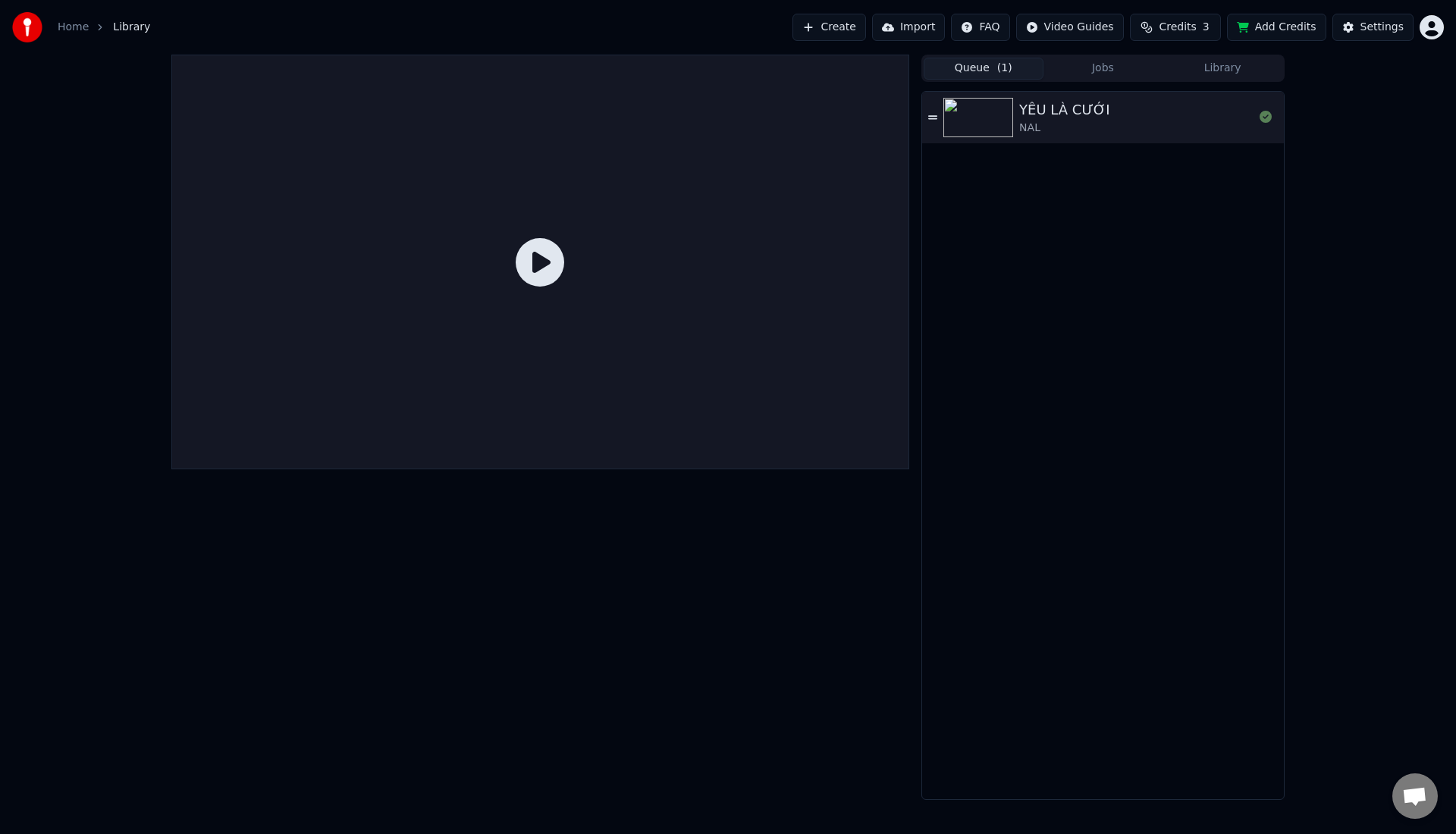
click at [1011, 114] on img at bounding box center [977, 117] width 70 height 39
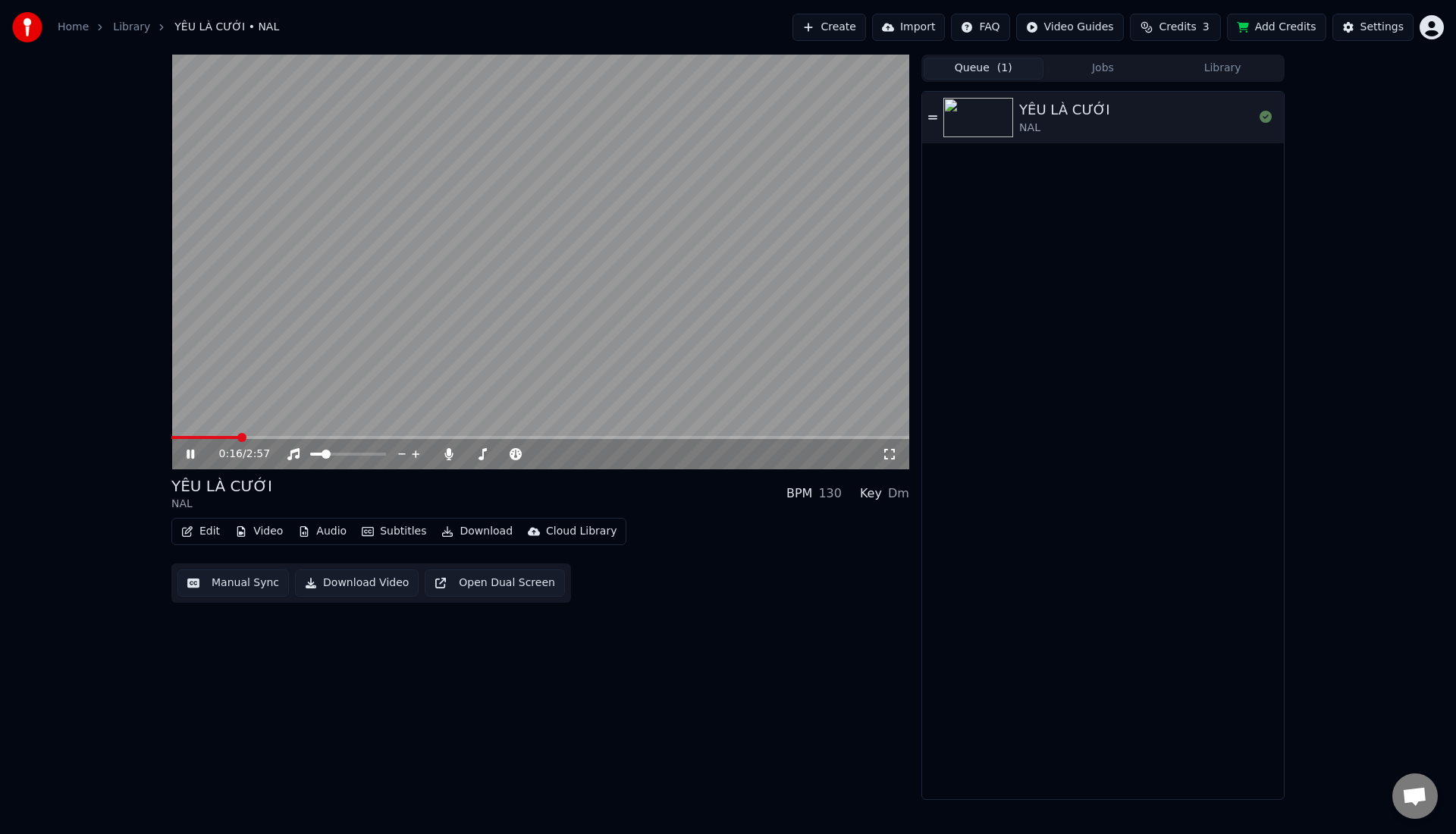
click at [238, 438] on span at bounding box center [540, 437] width 738 height 3
click at [212, 529] on button "Edit" at bounding box center [200, 531] width 51 height 21
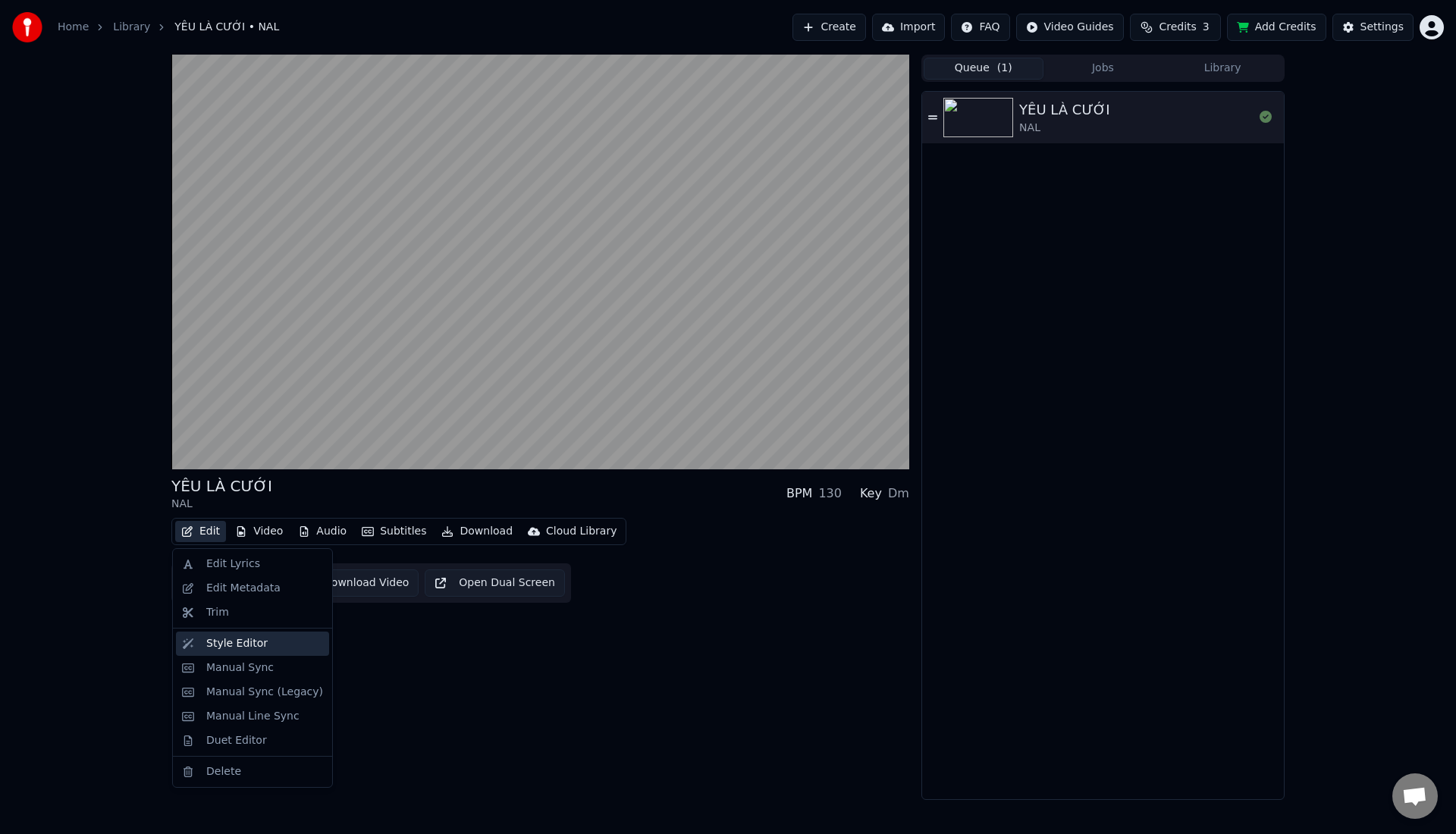
click at [215, 635] on div "Style Editor" at bounding box center [237, 643] width 61 height 15
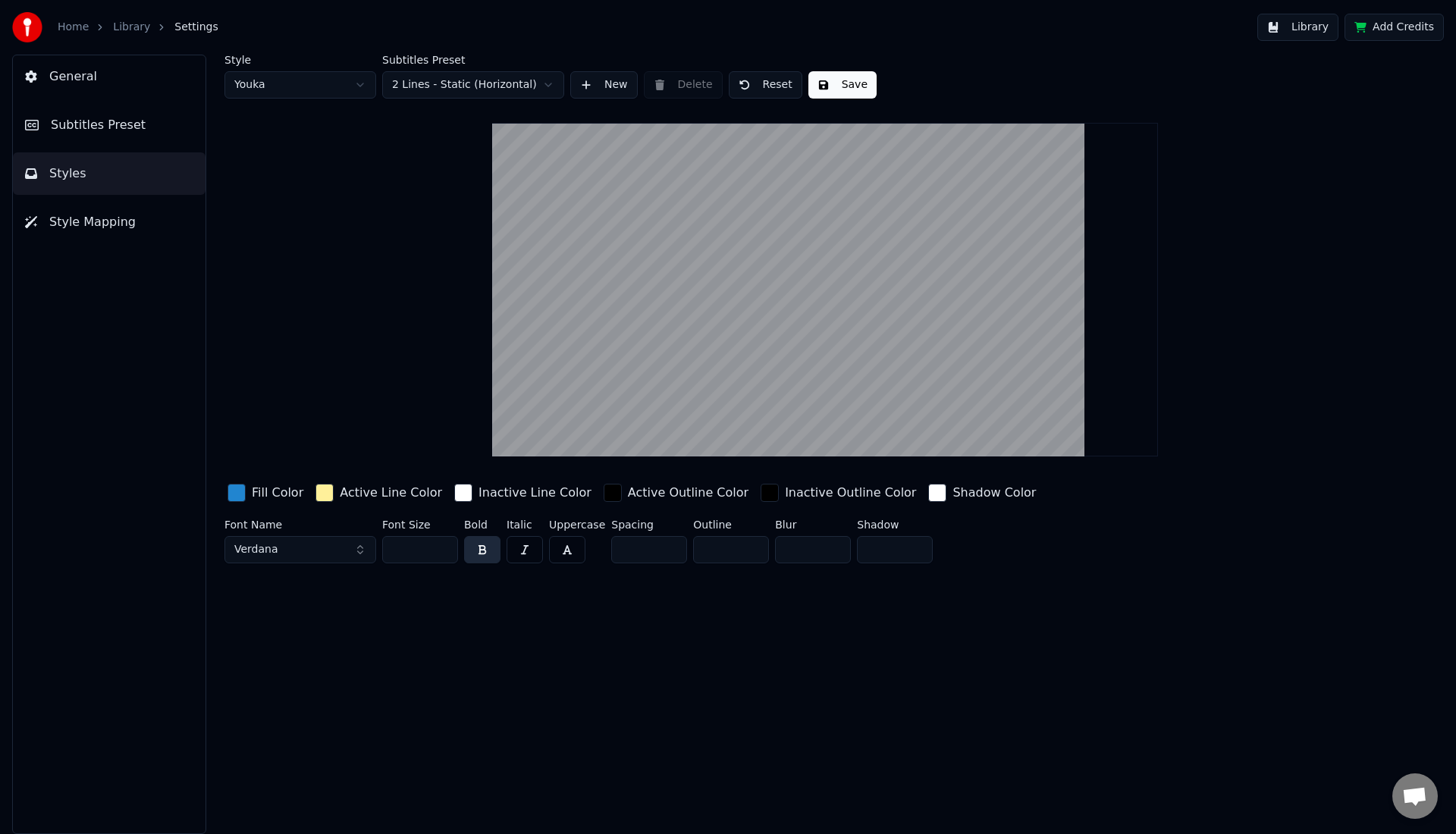
click at [669, 545] on input "*" at bounding box center [650, 549] width 76 height 27
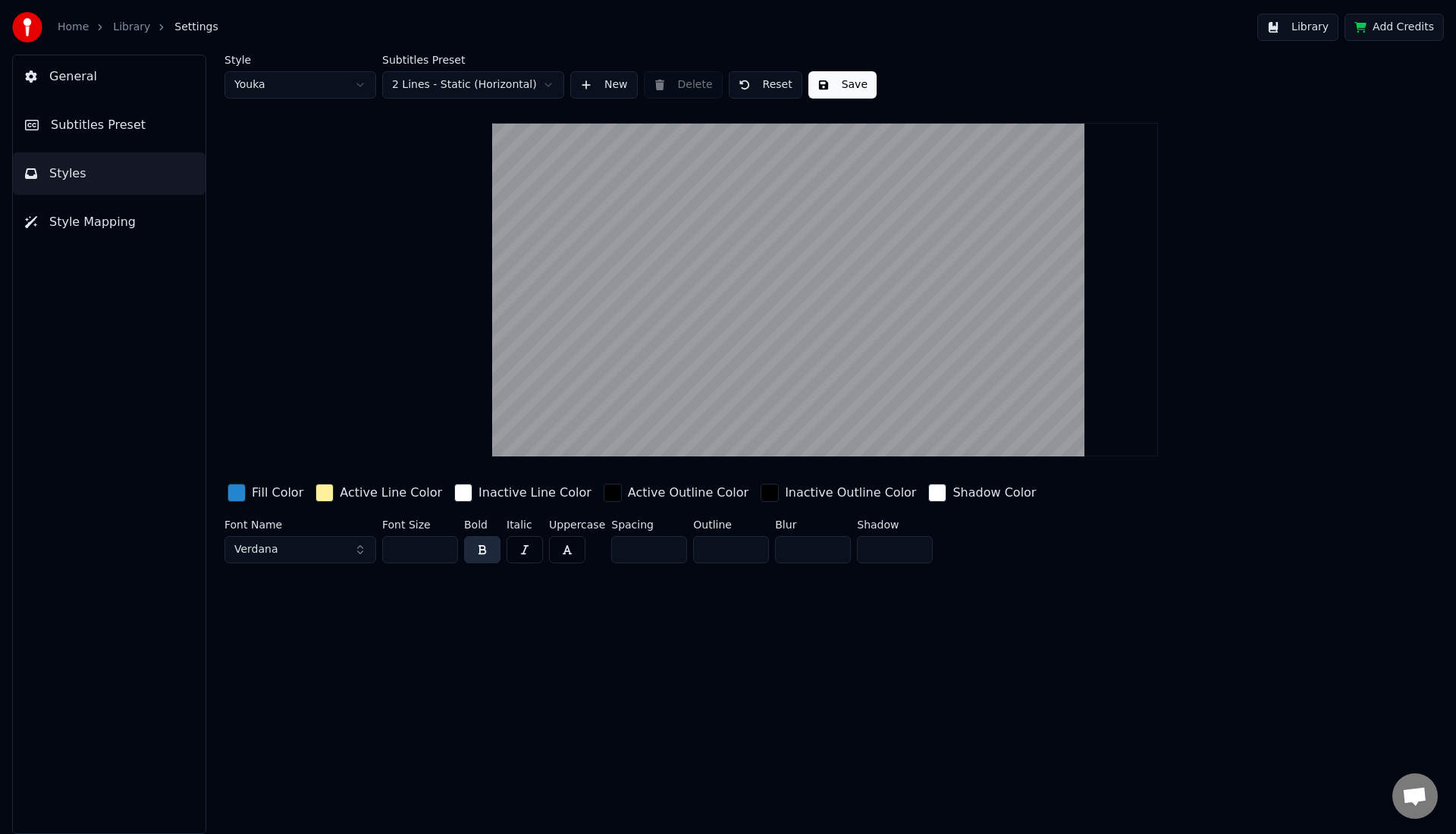
click at [669, 545] on input "*" at bounding box center [650, 549] width 76 height 27
click at [669, 545] on input "**" at bounding box center [650, 549] width 76 height 27
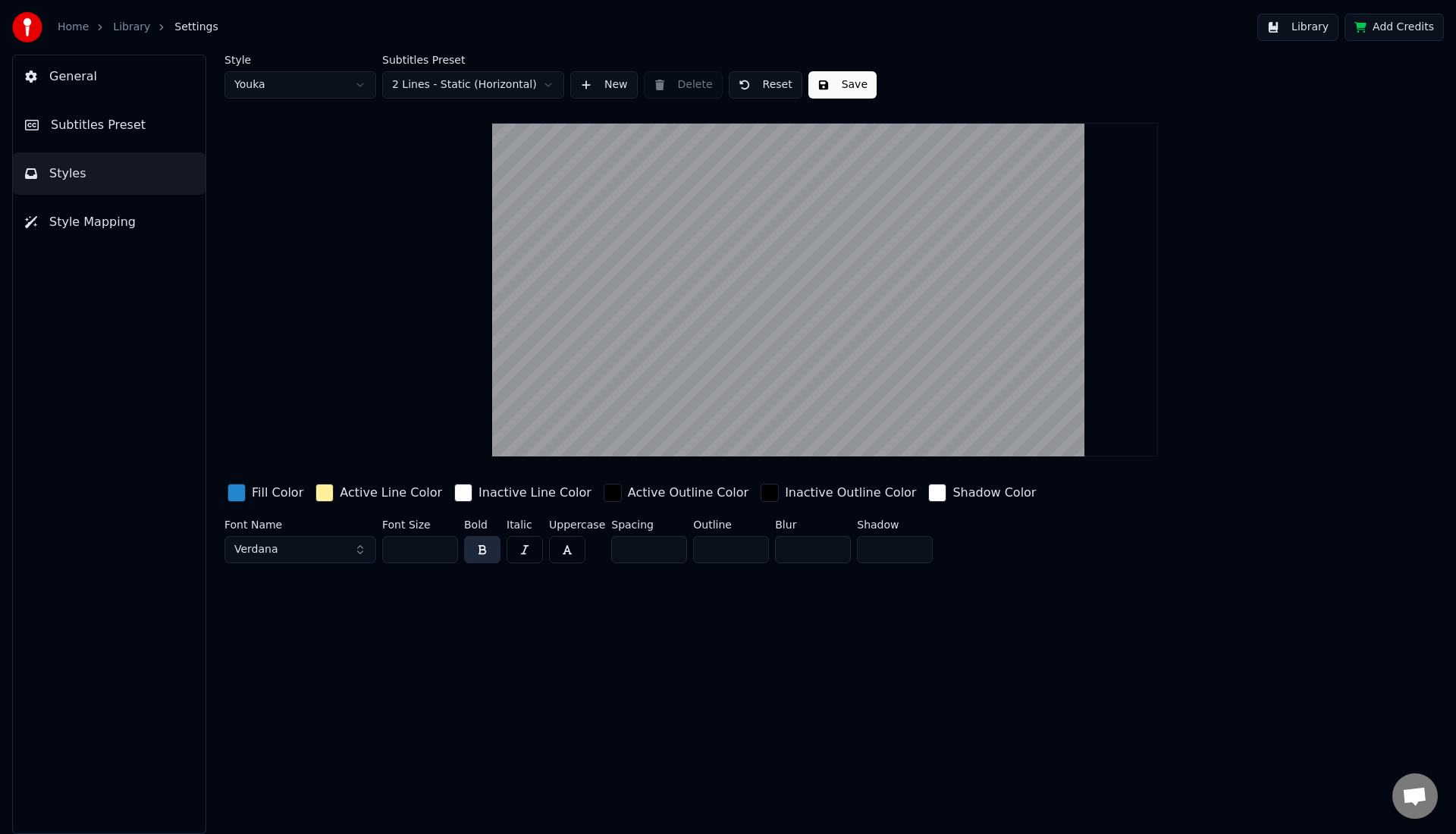
click at [669, 545] on input "**" at bounding box center [650, 549] width 76 height 27
click at [670, 556] on input "**" at bounding box center [650, 549] width 76 height 27
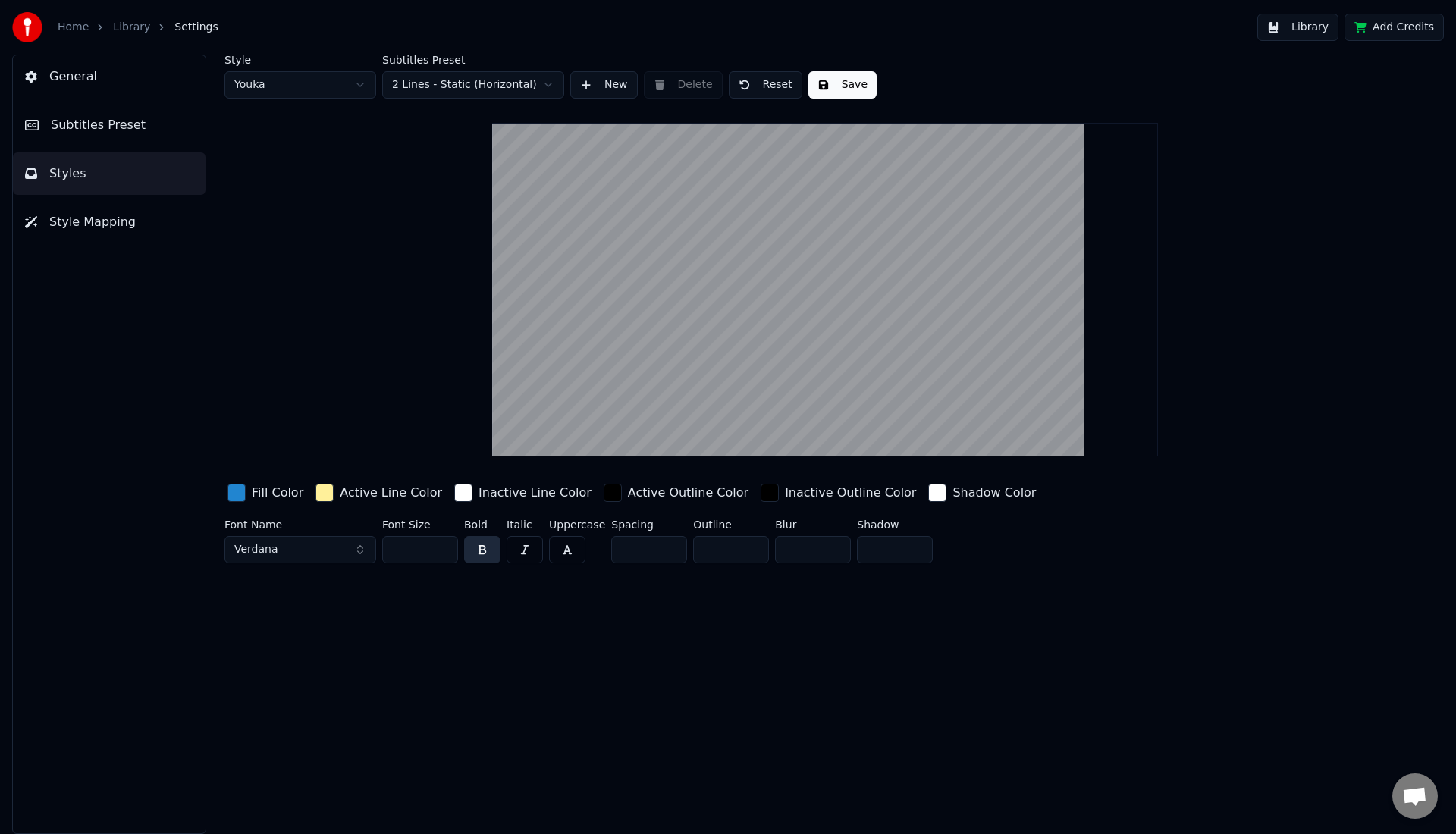
click at [670, 553] on input "**" at bounding box center [650, 549] width 76 height 27
click at [670, 553] on input "*" at bounding box center [650, 549] width 76 height 27
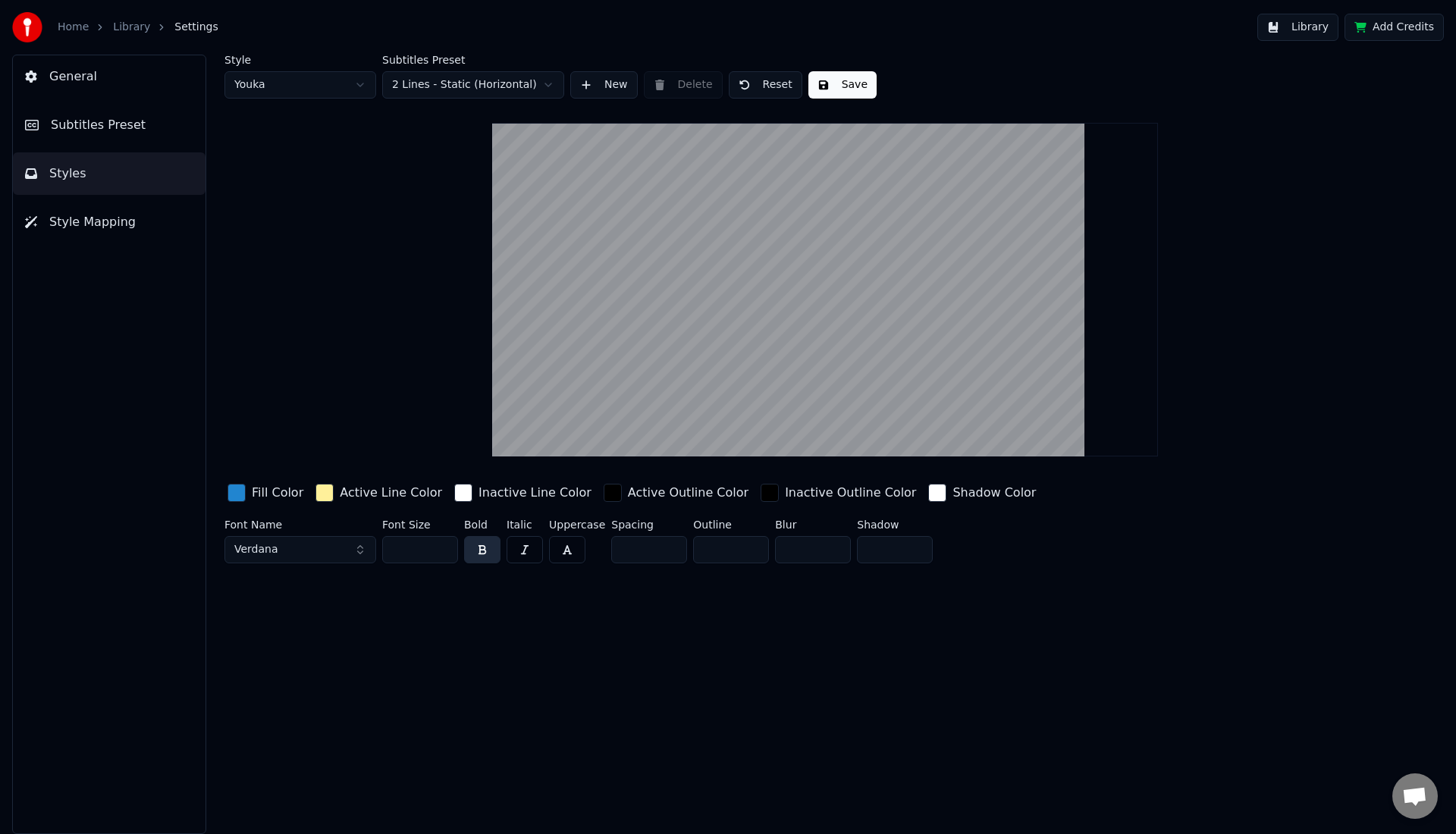
click at [670, 553] on input "*" at bounding box center [650, 549] width 76 height 27
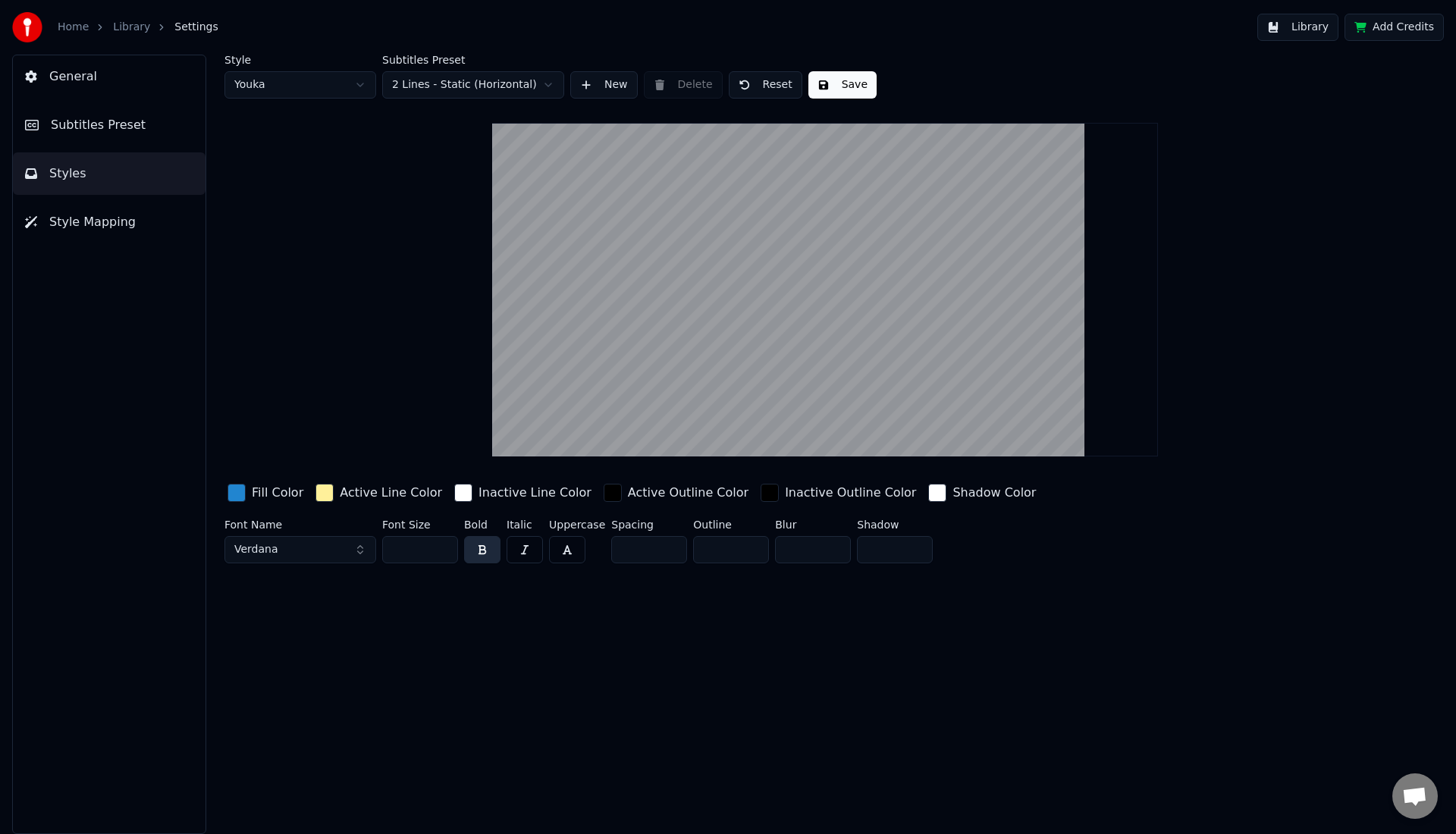
click at [670, 553] on input "*" at bounding box center [650, 549] width 76 height 27
type input "*"
click at [670, 553] on input "*" at bounding box center [650, 549] width 76 height 27
click at [603, 490] on div "button" at bounding box center [612, 493] width 19 height 19
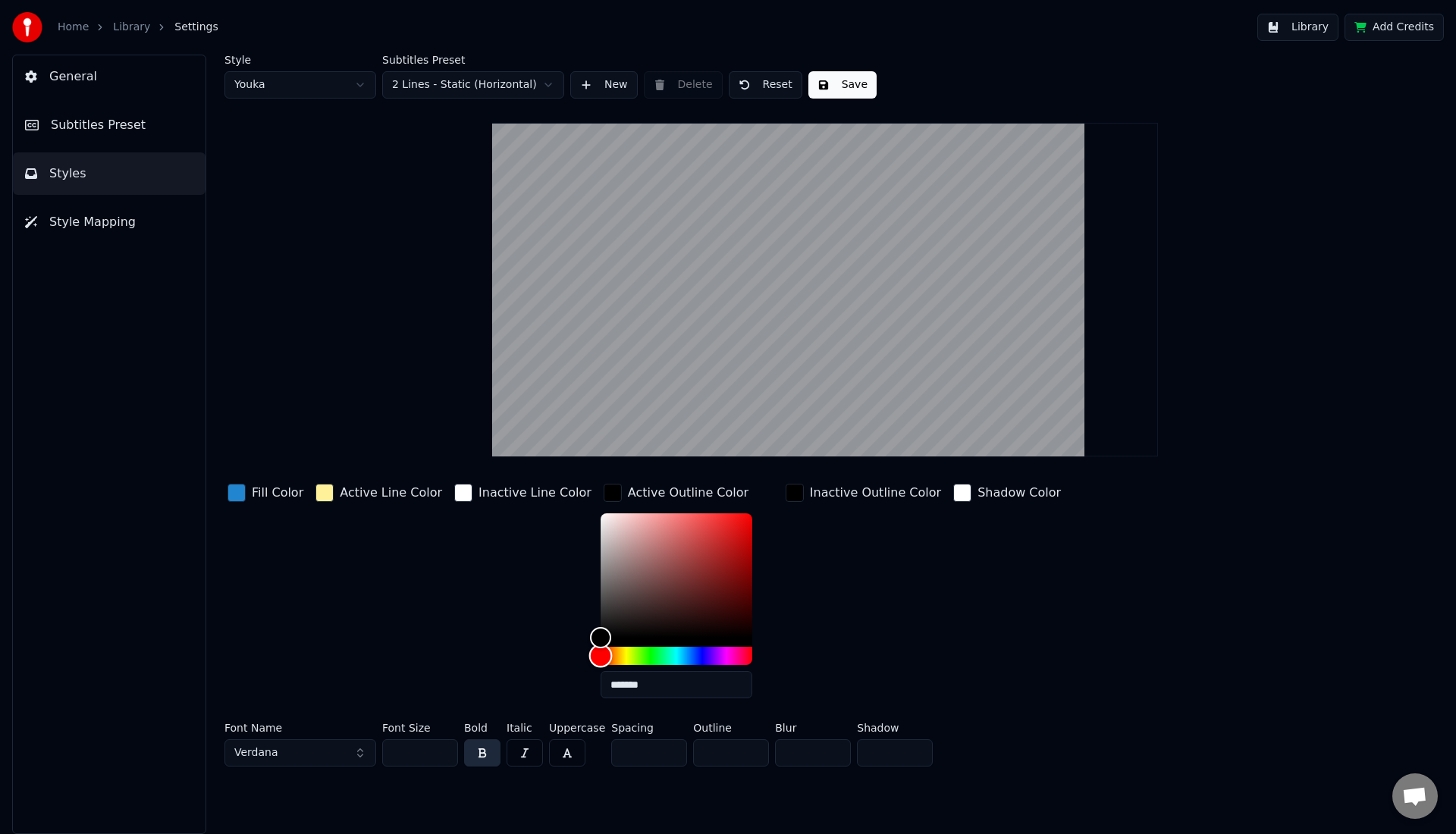
click at [613, 652] on div "Hue" at bounding box center [676, 656] width 151 height 19
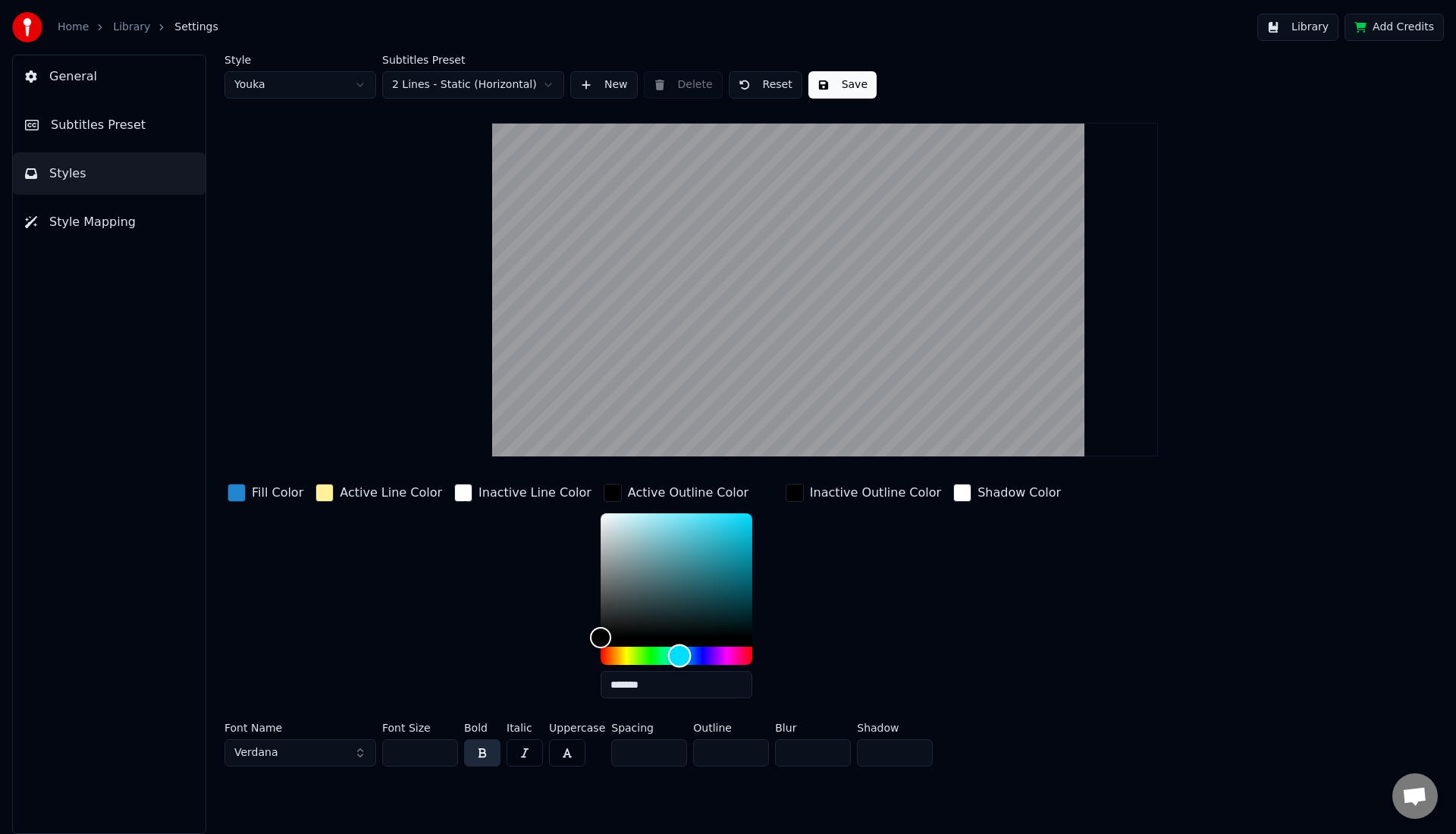
click at [655, 650] on div "Hue" at bounding box center [676, 656] width 151 height 19
click at [678, 654] on div "Hue" at bounding box center [676, 656] width 151 height 19
click at [664, 654] on div "Hue" at bounding box center [676, 656] width 151 height 19
click at [662, 603] on div "Color" at bounding box center [676, 575] width 151 height 124
click at [662, 568] on div "Color" at bounding box center [676, 575] width 151 height 124
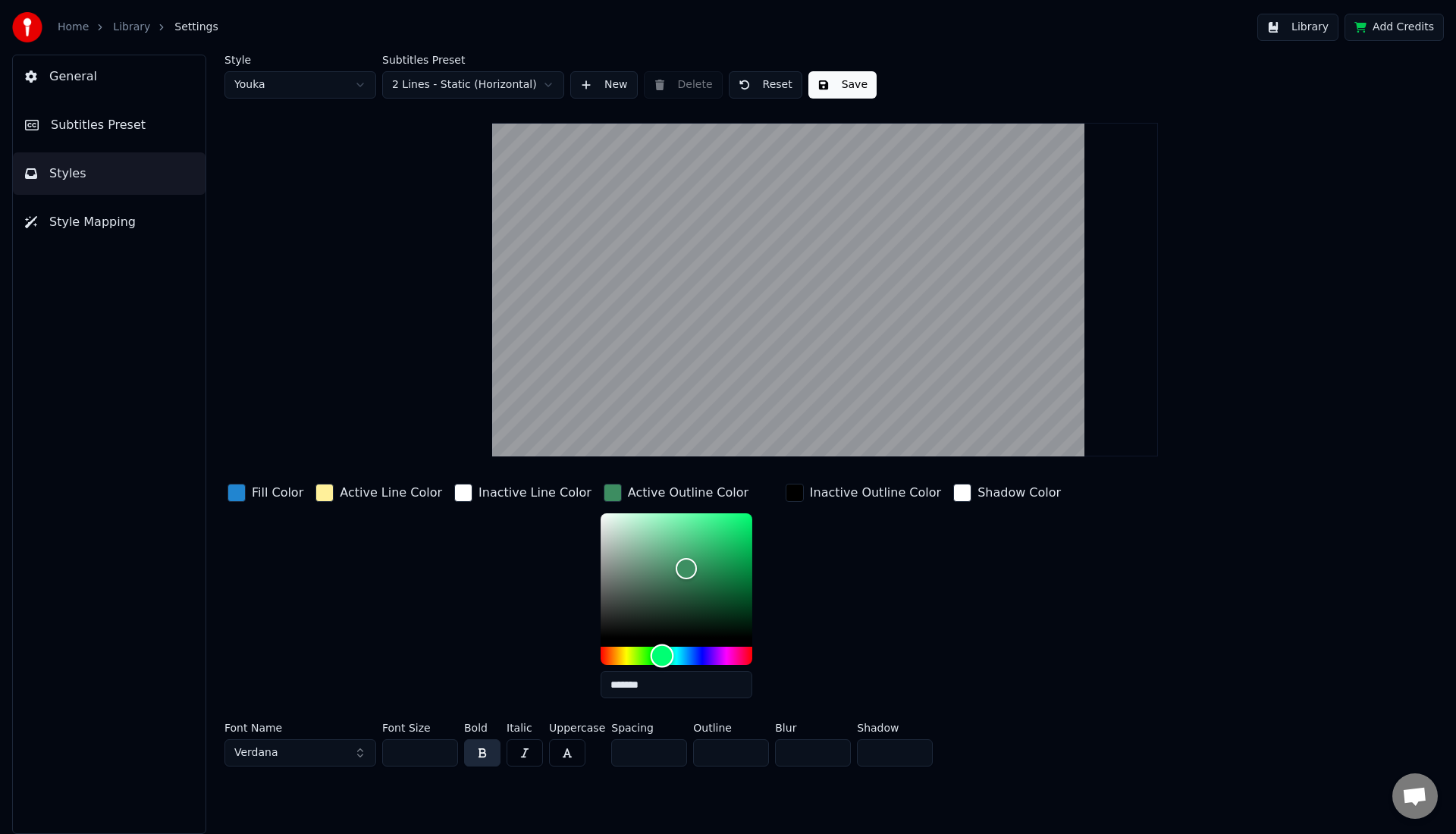
click at [638, 659] on div "Hue" at bounding box center [676, 656] width 151 height 19
click at [619, 657] on div "Hue" at bounding box center [676, 656] width 151 height 19
click at [600, 657] on div "Hue" at bounding box center [676, 656] width 151 height 19
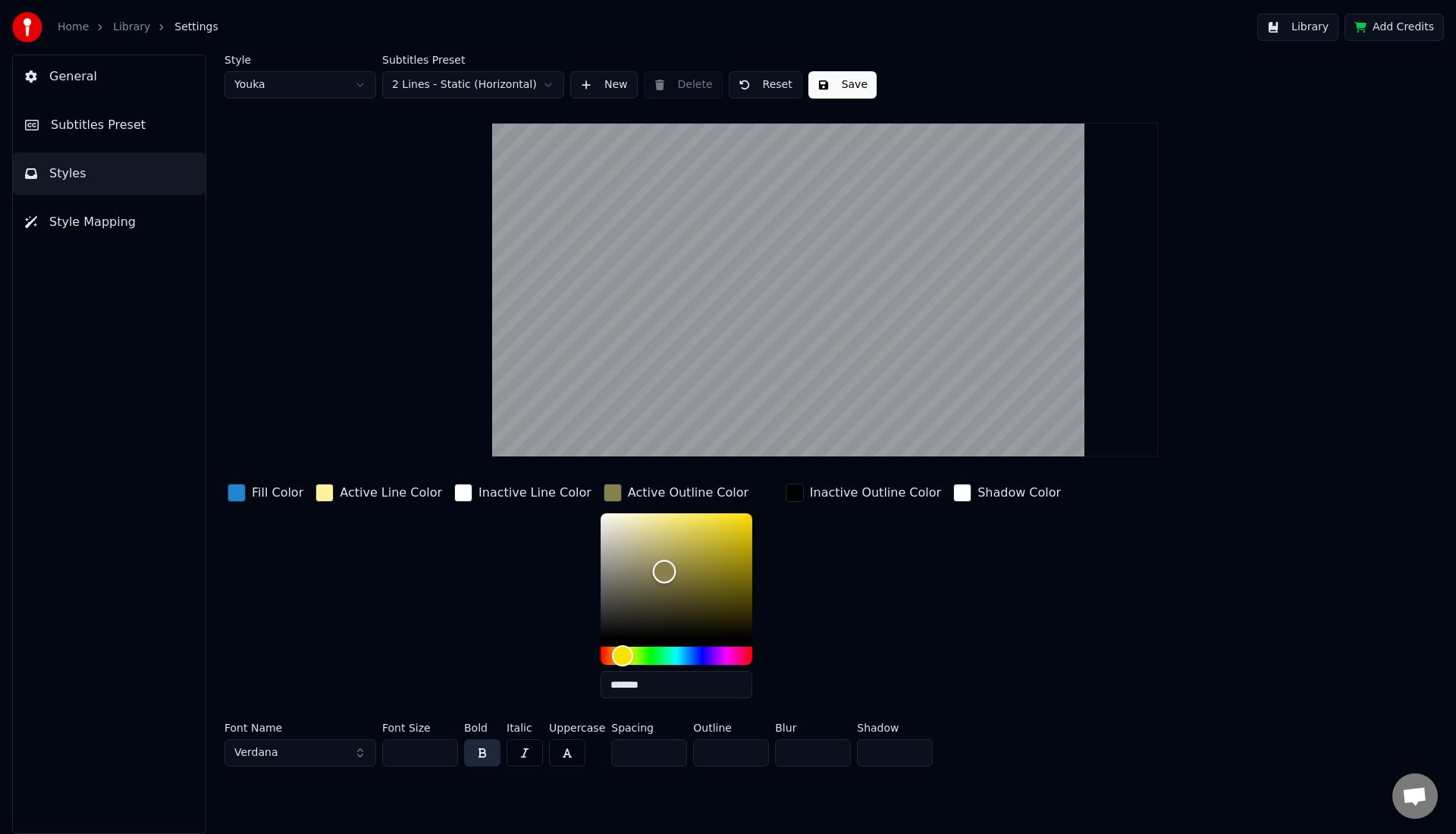
click at [640, 571] on div "Color" at bounding box center [676, 575] width 151 height 124
click at [645, 607] on div "Color" at bounding box center [676, 575] width 151 height 124
click at [713, 546] on div "Color" at bounding box center [676, 575] width 151 height 124
click at [726, 513] on div at bounding box center [676, 588] width 151 height 151
click at [724, 513] on div "Color" at bounding box center [676, 575] width 151 height 124
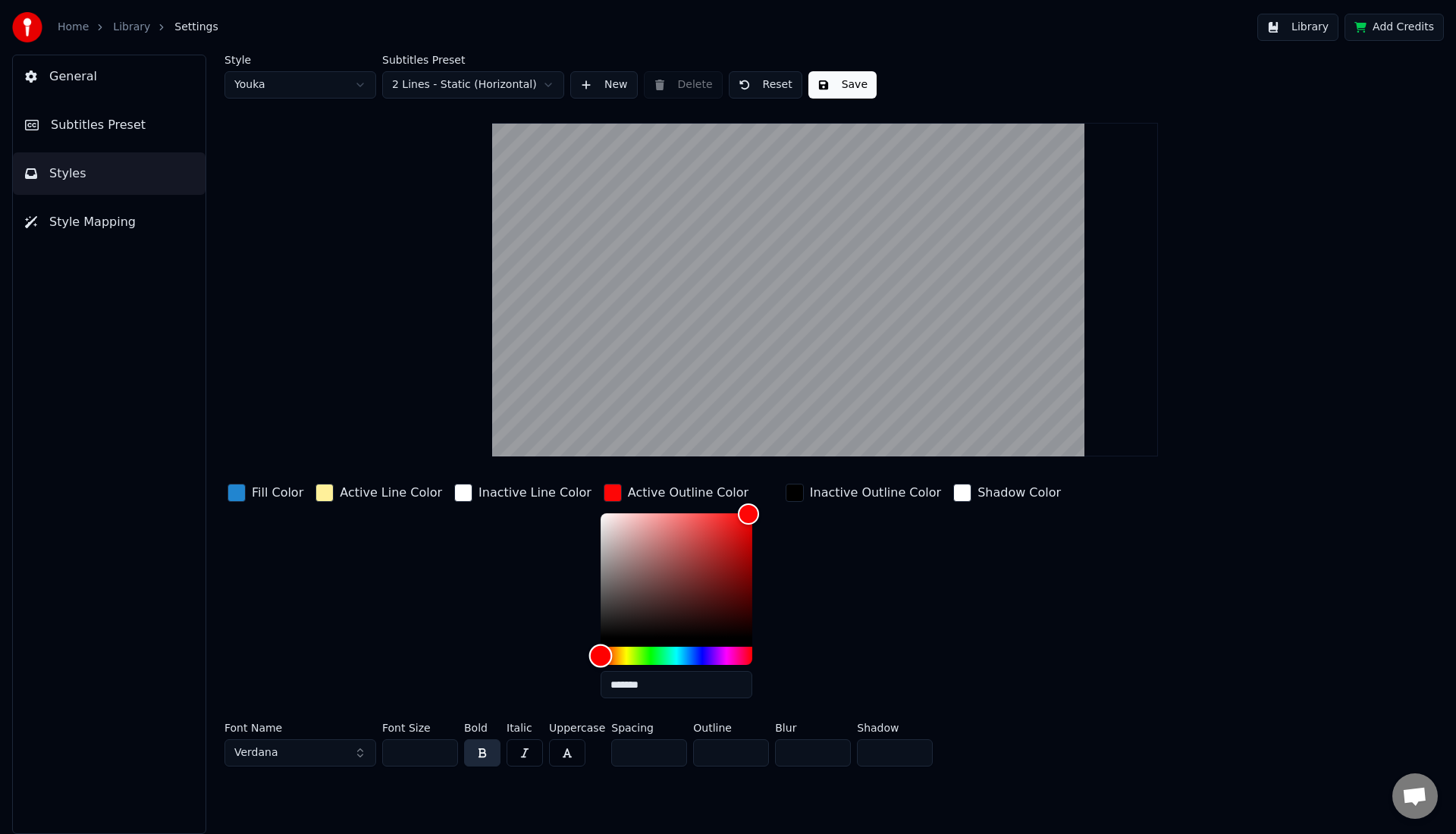
drag, startPoint x: 598, startPoint y: 658, endPoint x: 599, endPoint y: 613, distance: 45.0
click at [600, 616] on div at bounding box center [676, 588] width 151 height 151
click at [600, 514] on div "Color" at bounding box center [676, 575] width 151 height 124
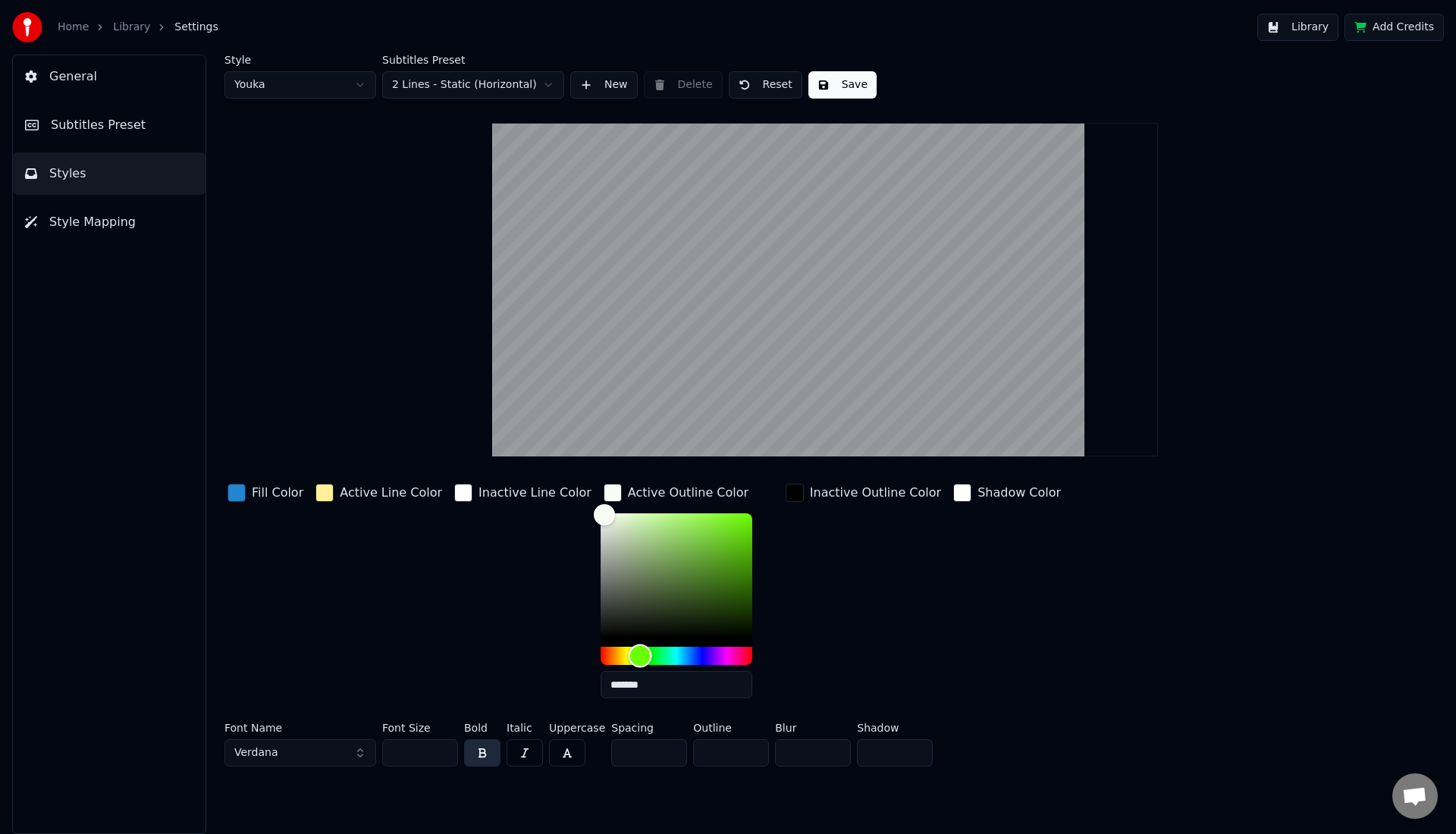
drag, startPoint x: 579, startPoint y: 652, endPoint x: 614, endPoint y: 651, distance: 35.0
click at [628, 651] on div "Hue" at bounding box center [639, 655] width 23 height 23
drag, startPoint x: 614, startPoint y: 651, endPoint x: 628, endPoint y: 651, distance: 14.0
click at [635, 651] on div "Hue" at bounding box center [646, 655] width 23 height 23
click at [607, 562] on div "Color" at bounding box center [676, 575] width 151 height 124
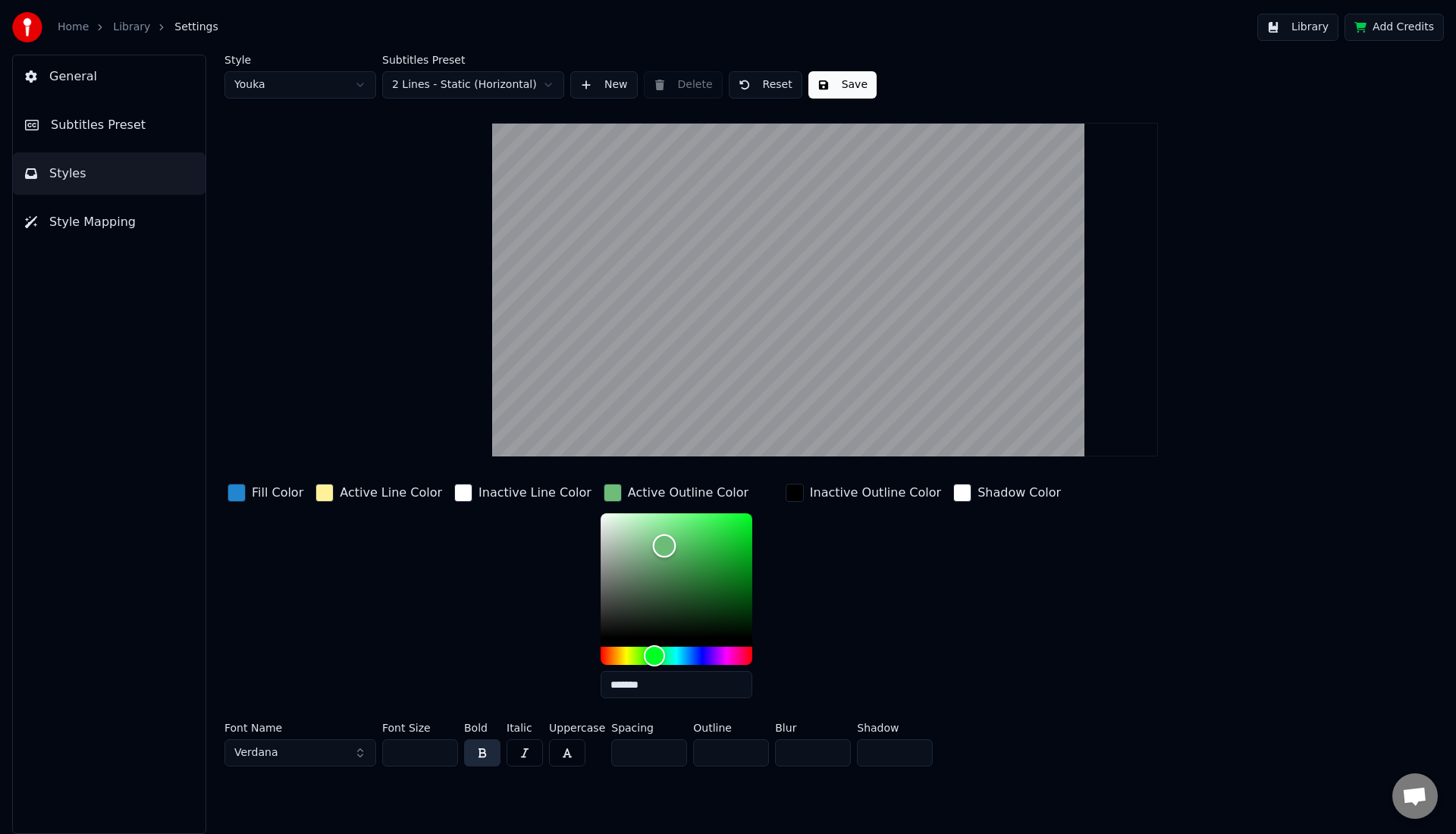
click at [640, 545] on div "Color" at bounding box center [676, 575] width 151 height 124
click at [650, 532] on div "Color" at bounding box center [676, 575] width 151 height 124
click at [601, 513] on div "Color" at bounding box center [676, 575] width 151 height 124
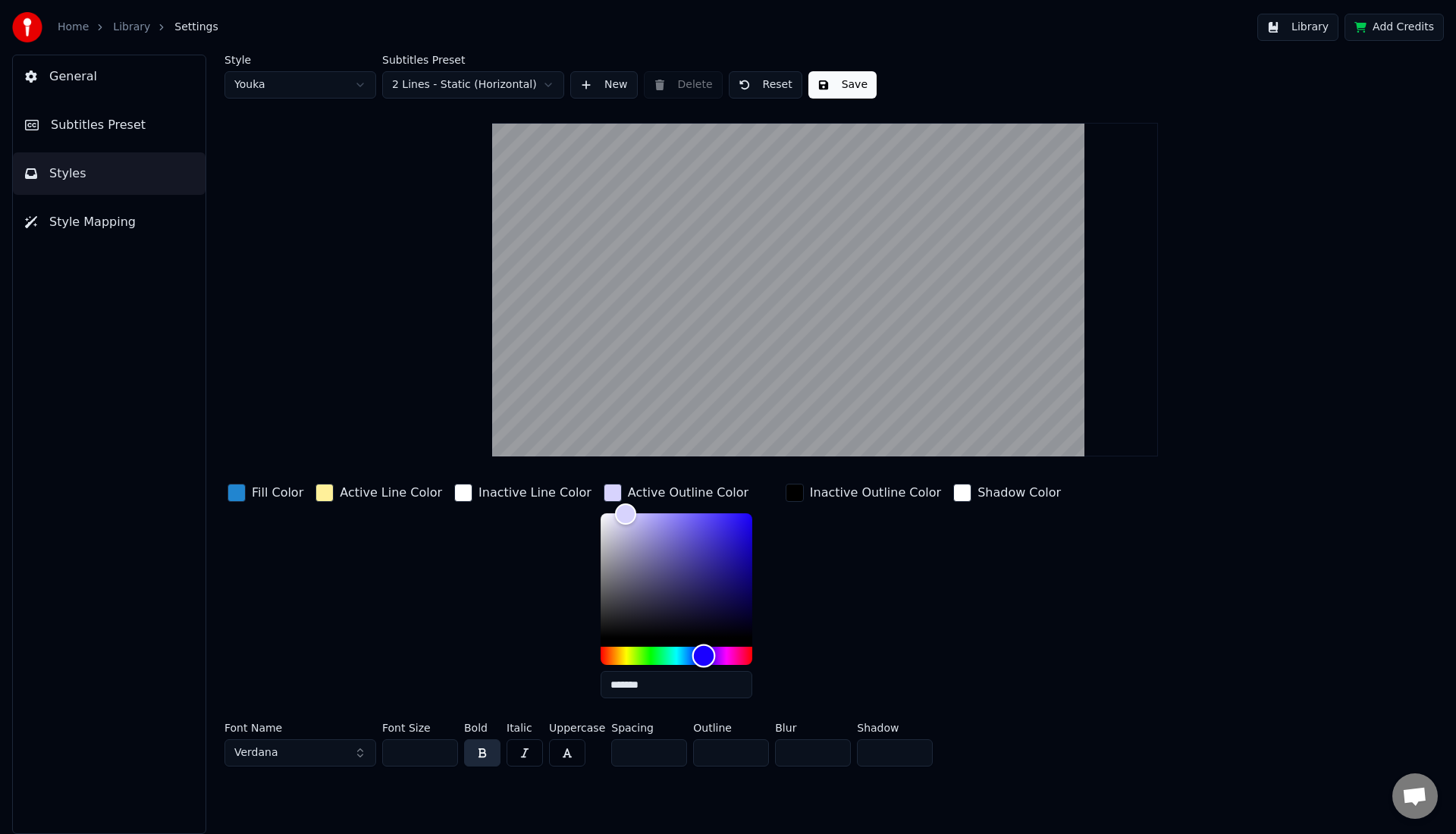
click at [679, 659] on div "Hue" at bounding box center [676, 656] width 151 height 19
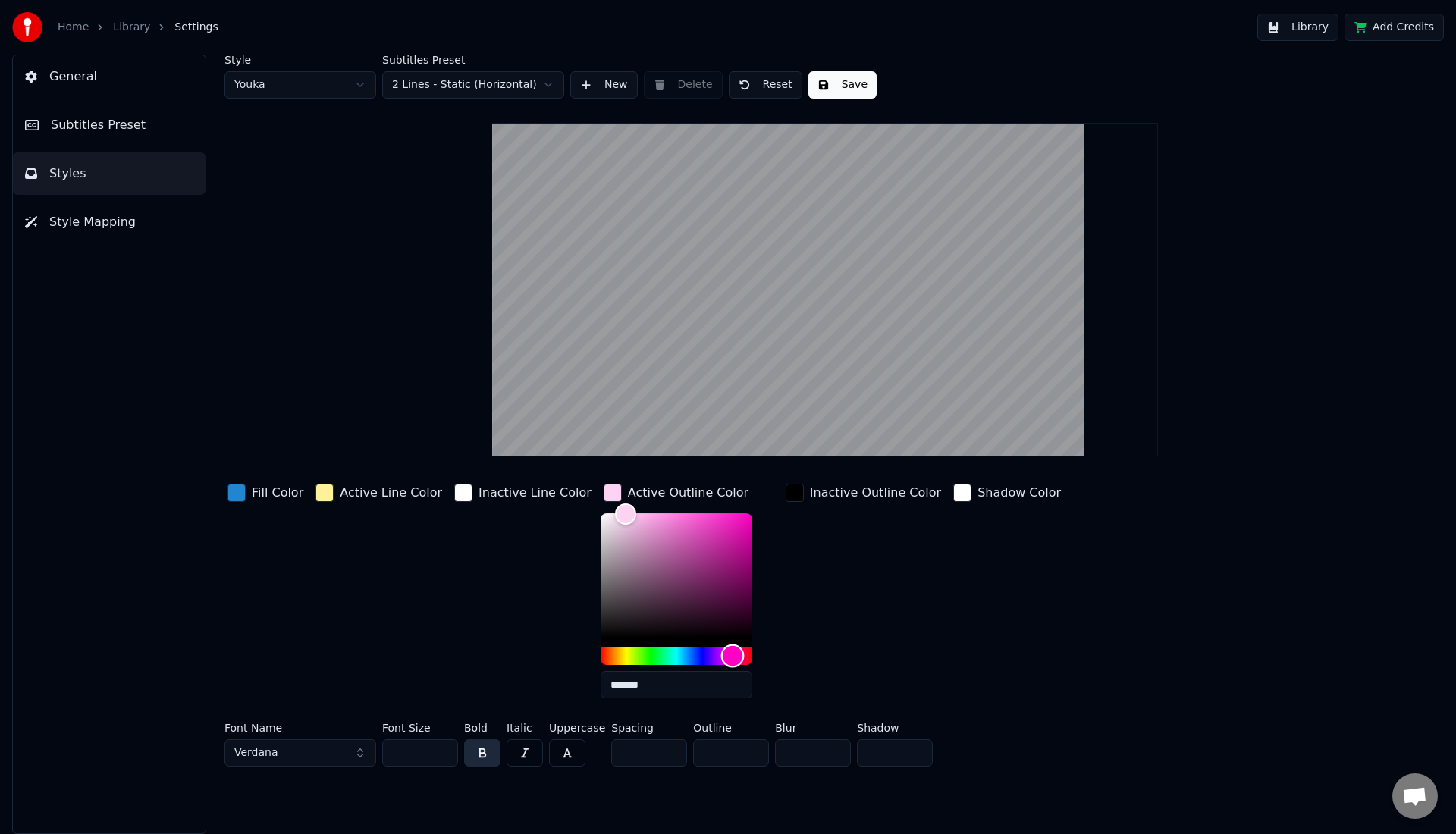
click at [708, 657] on div "Hue" at bounding box center [676, 656] width 151 height 19
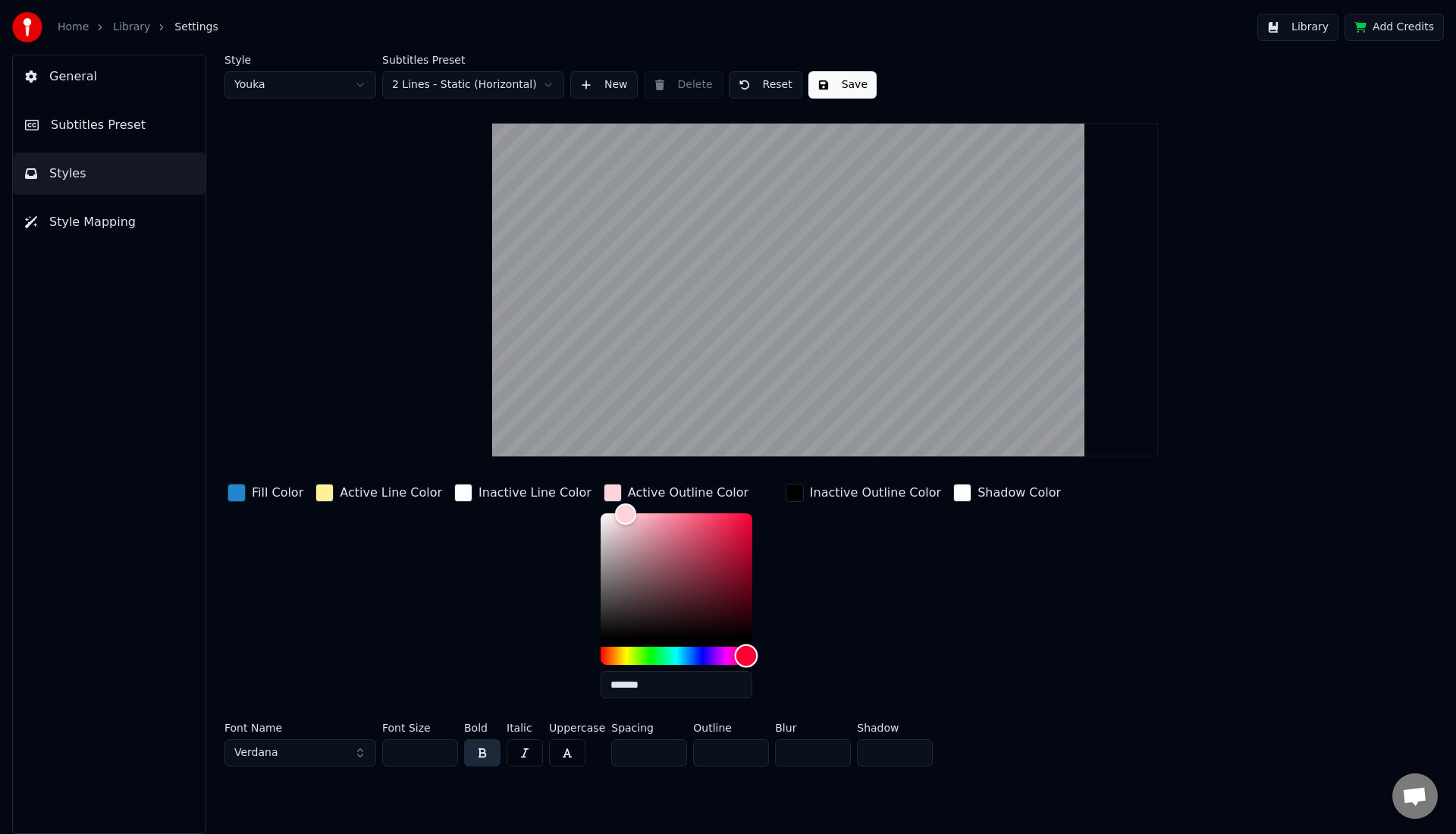
click at [722, 657] on div "Hue" at bounding box center [676, 656] width 151 height 19
click at [723, 529] on div "Color" at bounding box center [676, 575] width 151 height 124
click at [600, 635] on div "Color" at bounding box center [676, 575] width 151 height 124
click at [600, 583] on div "Color" at bounding box center [676, 575] width 151 height 124
click at [600, 609] on div "Color" at bounding box center [676, 575] width 151 height 124
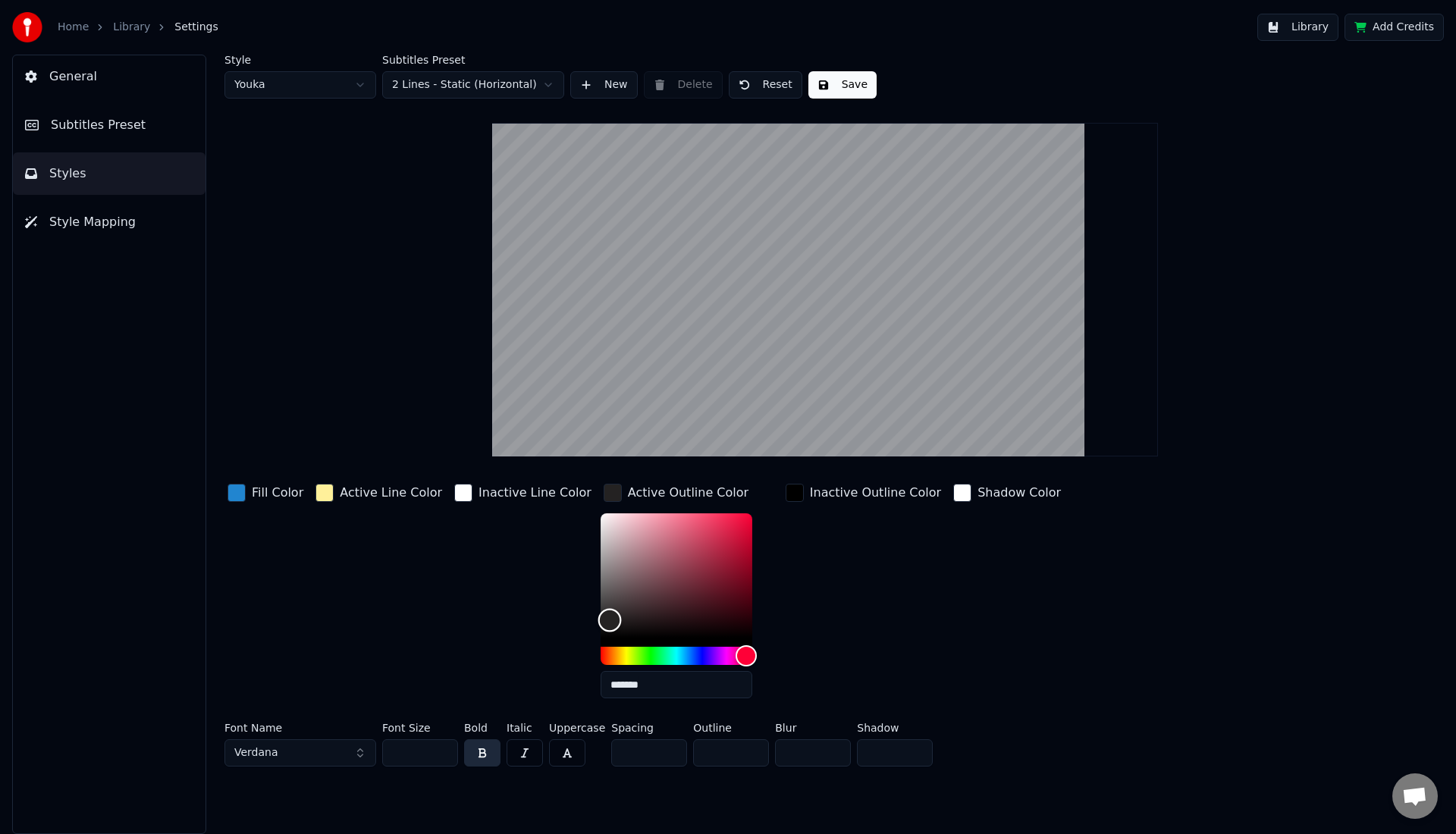
click at [599, 620] on div "Color" at bounding box center [610, 620] width 23 height 23
click at [599, 628] on div "Color" at bounding box center [611, 628] width 23 height 23
click at [638, 637] on div at bounding box center [676, 580] width 151 height 134
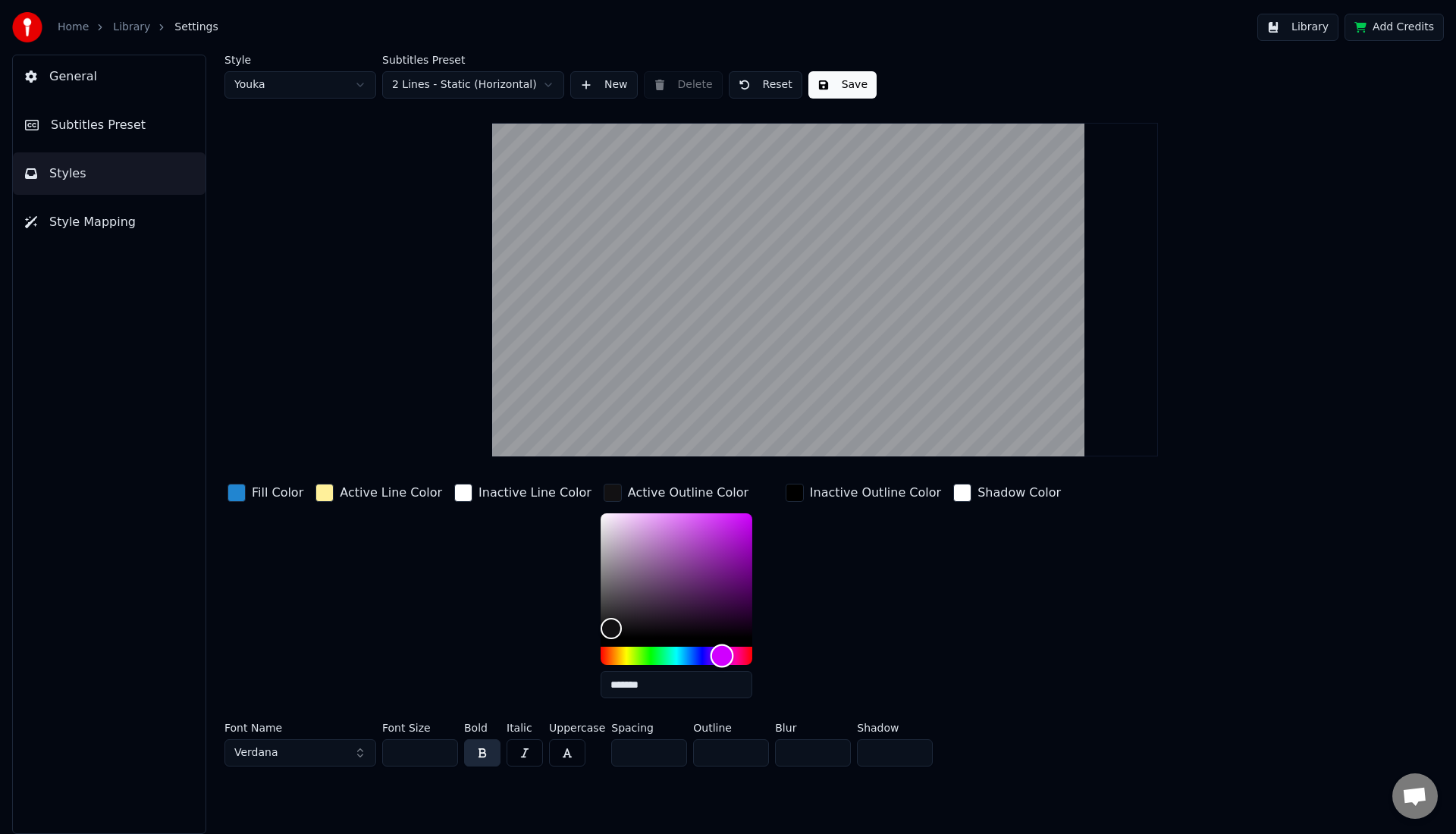
click at [698, 647] on div "Hue" at bounding box center [676, 656] width 151 height 19
click at [697, 639] on div at bounding box center [676, 580] width 151 height 134
click at [697, 637] on div at bounding box center [676, 580] width 151 height 134
click at [672, 638] on div at bounding box center [676, 580] width 151 height 134
type input "*******"
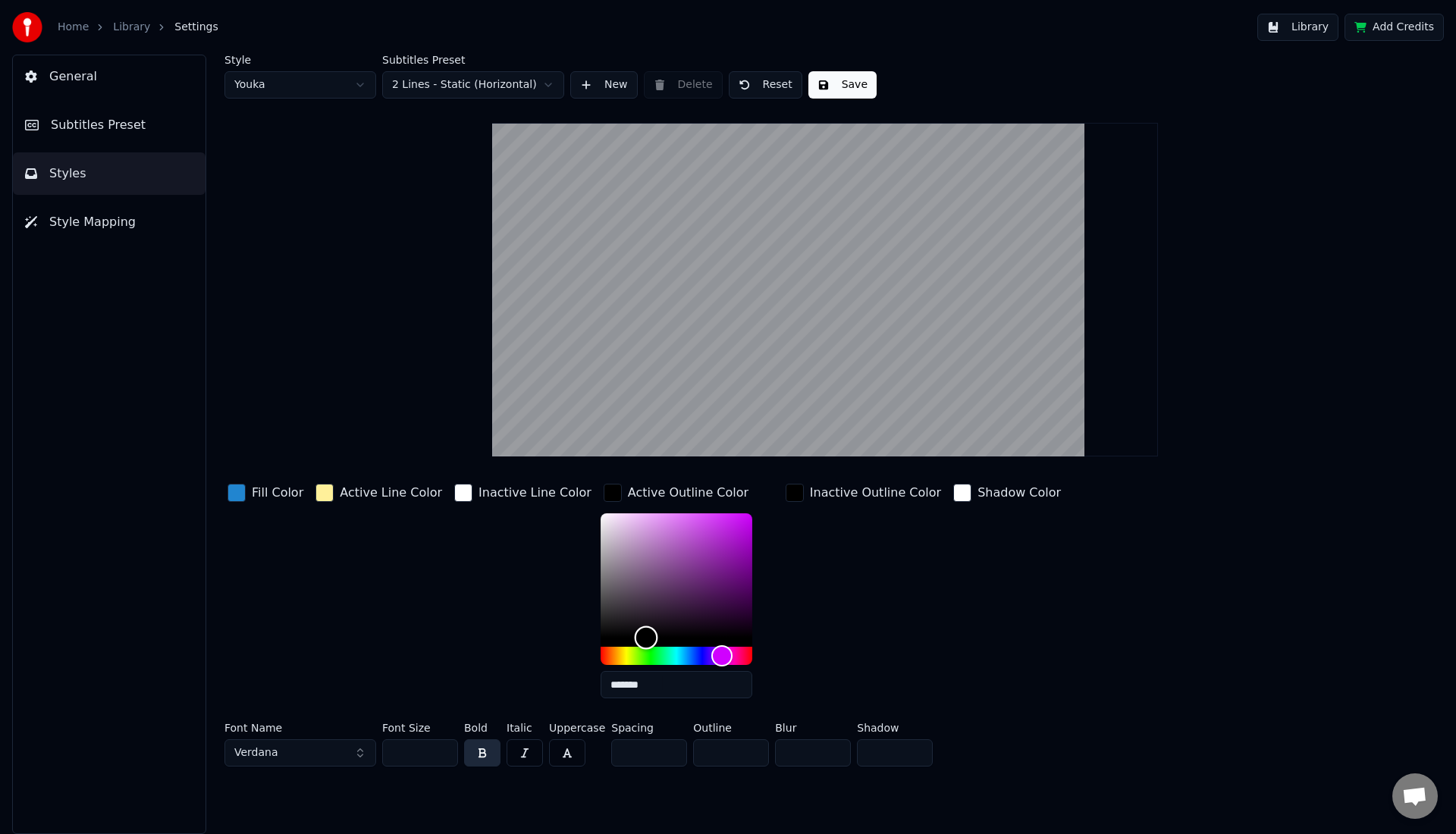
drag, startPoint x: 592, startPoint y: 630, endPoint x: 622, endPoint y: 650, distance: 36.1
click at [622, 650] on div at bounding box center [676, 588] width 151 height 151
click at [785, 494] on div "button" at bounding box center [794, 493] width 19 height 19
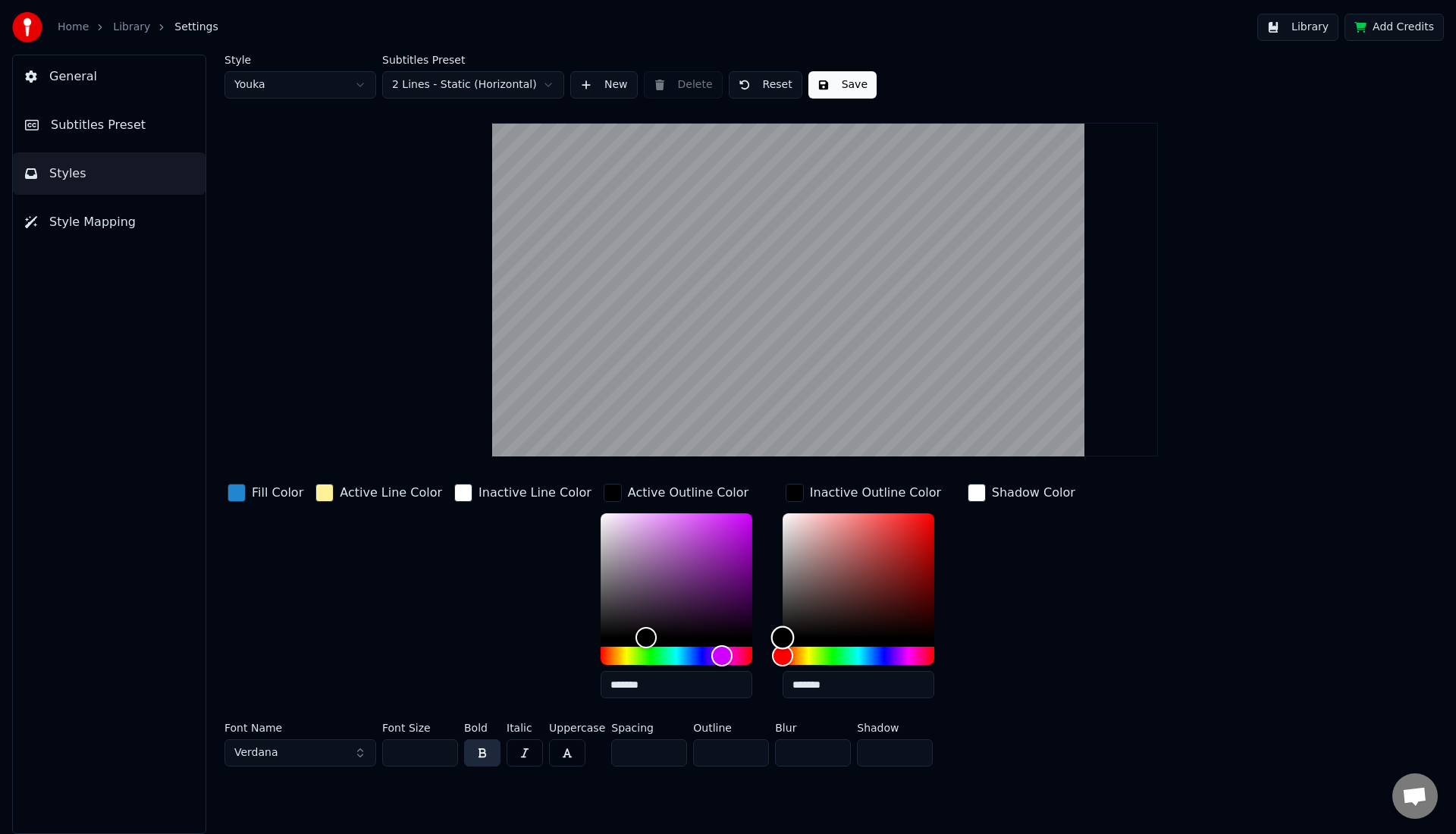
click at [798, 536] on div "Color" at bounding box center [857, 575] width 151 height 124
click at [855, 581] on div "Color" at bounding box center [857, 575] width 151 height 124
click at [870, 598] on div "Color" at bounding box center [857, 575] width 151 height 124
click at [897, 544] on div "Color" at bounding box center [857, 575] width 151 height 124
click at [899, 589] on div "Color" at bounding box center [857, 575] width 151 height 124
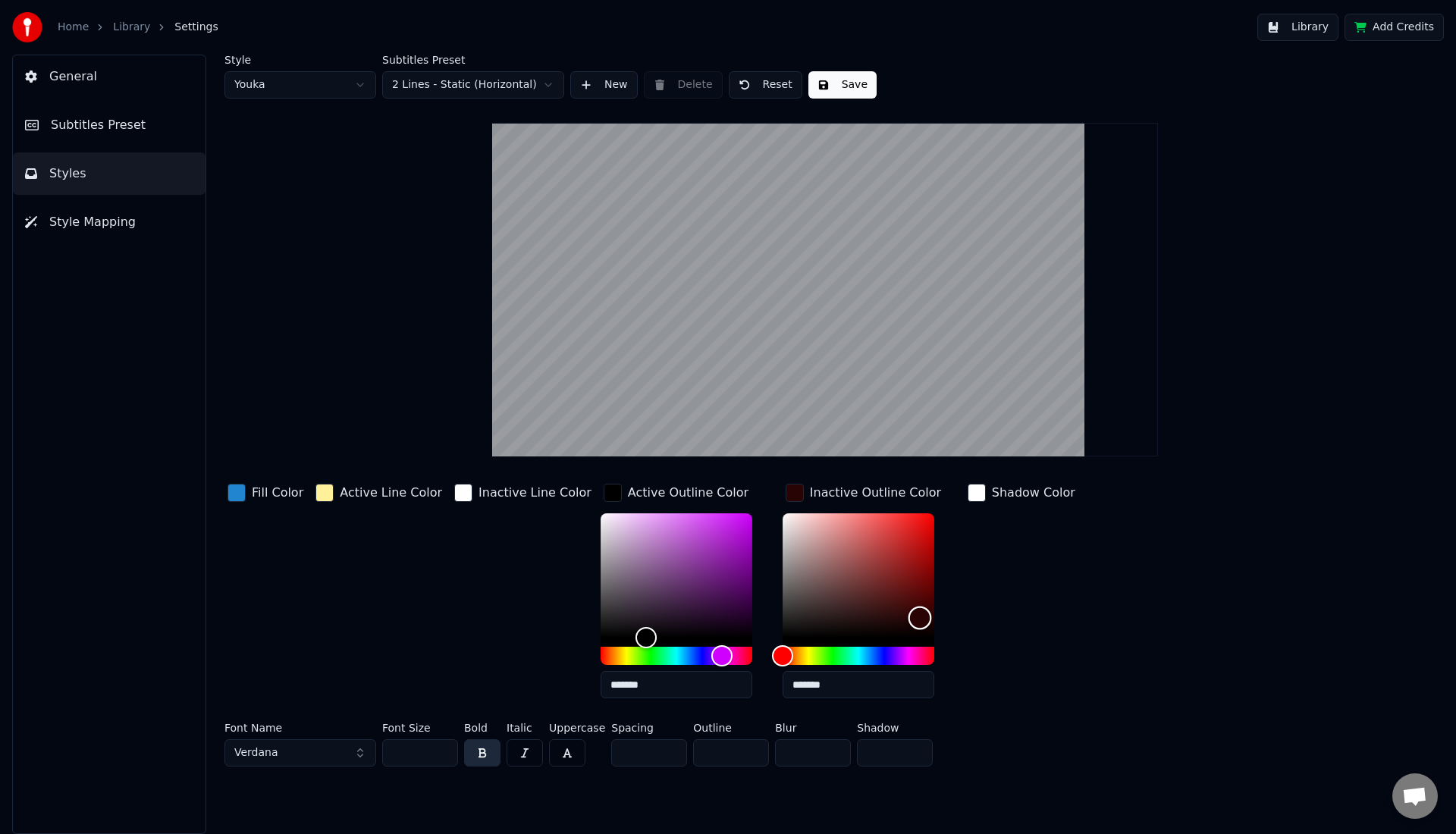
click at [896, 617] on div "Color" at bounding box center [857, 575] width 151 height 124
click at [782, 569] on div "Color" at bounding box center [857, 575] width 151 height 124
click at [782, 519] on div "Color" at bounding box center [857, 575] width 151 height 124
click at [782, 605] on div "Color" at bounding box center [857, 575] width 151 height 124
click at [818, 625] on div "Color" at bounding box center [857, 575] width 151 height 124
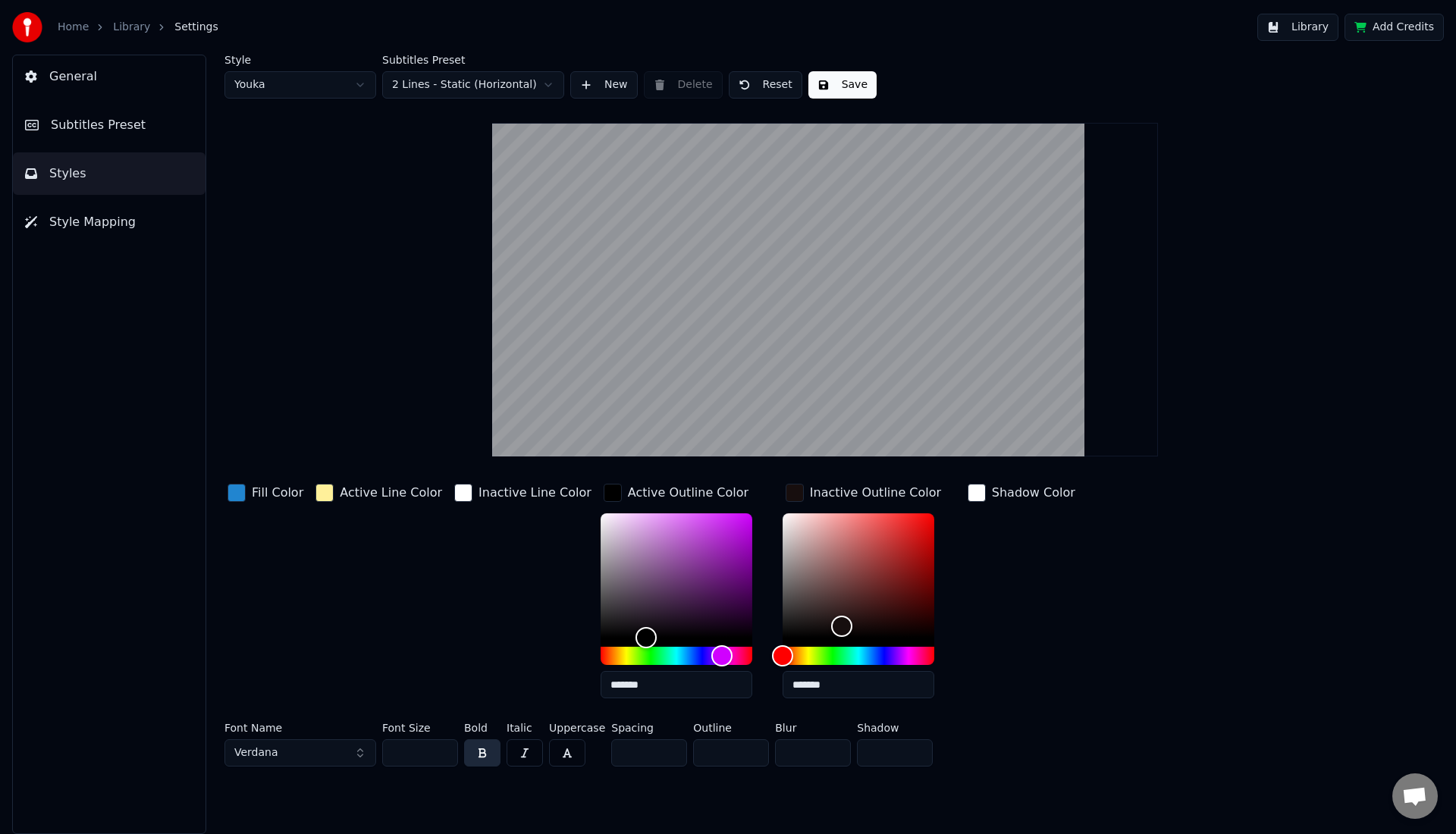
click at [827, 639] on div at bounding box center [857, 580] width 151 height 134
click at [863, 620] on div "Color" at bounding box center [857, 575] width 151 height 124
click at [885, 630] on div "Color" at bounding box center [857, 575] width 151 height 124
click at [902, 636] on div "Color" at bounding box center [913, 637] width 23 height 23
click at [869, 629] on div "Color" at bounding box center [857, 575] width 151 height 124
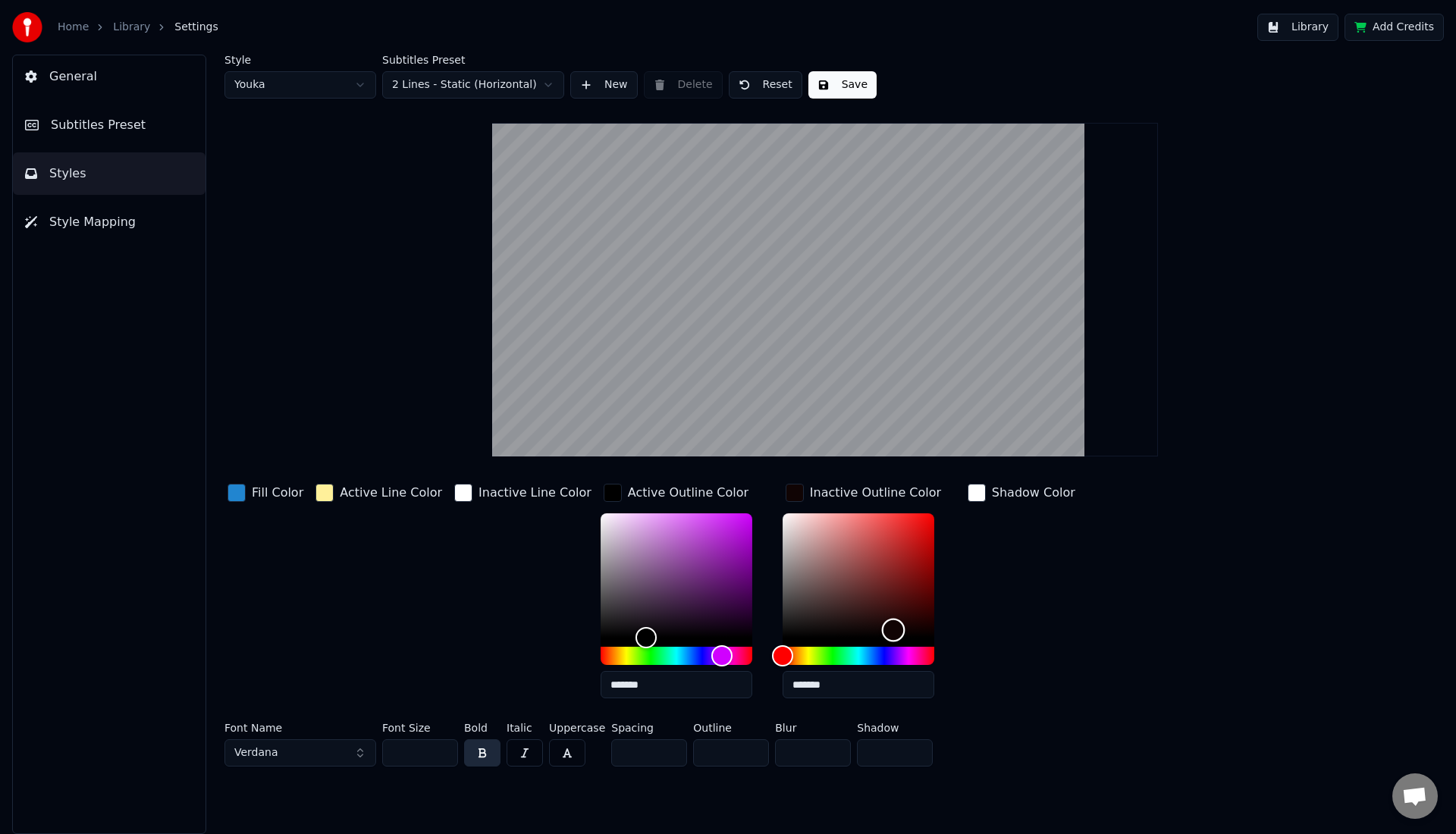
type input "*******"
click at [882, 624] on div "Color" at bounding box center [893, 625] width 23 height 23
click at [853, 86] on button "Save" at bounding box center [843, 84] width 69 height 27
click at [853, 87] on button "Done" at bounding box center [844, 84] width 71 height 27
click at [69, 81] on span "General" at bounding box center [72, 77] width 47 height 19
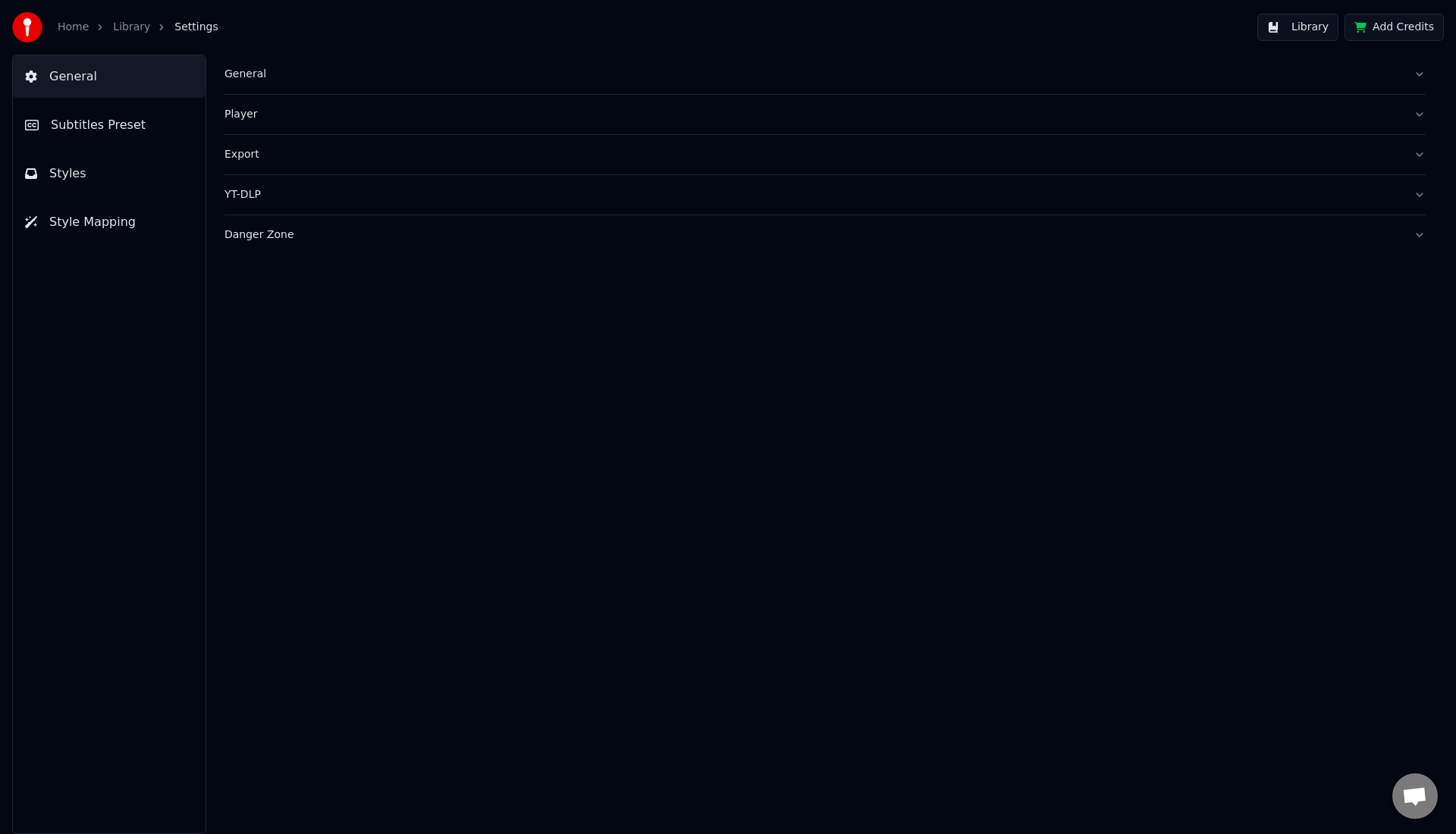
click at [131, 29] on link "Library" at bounding box center [132, 27] width 37 height 15
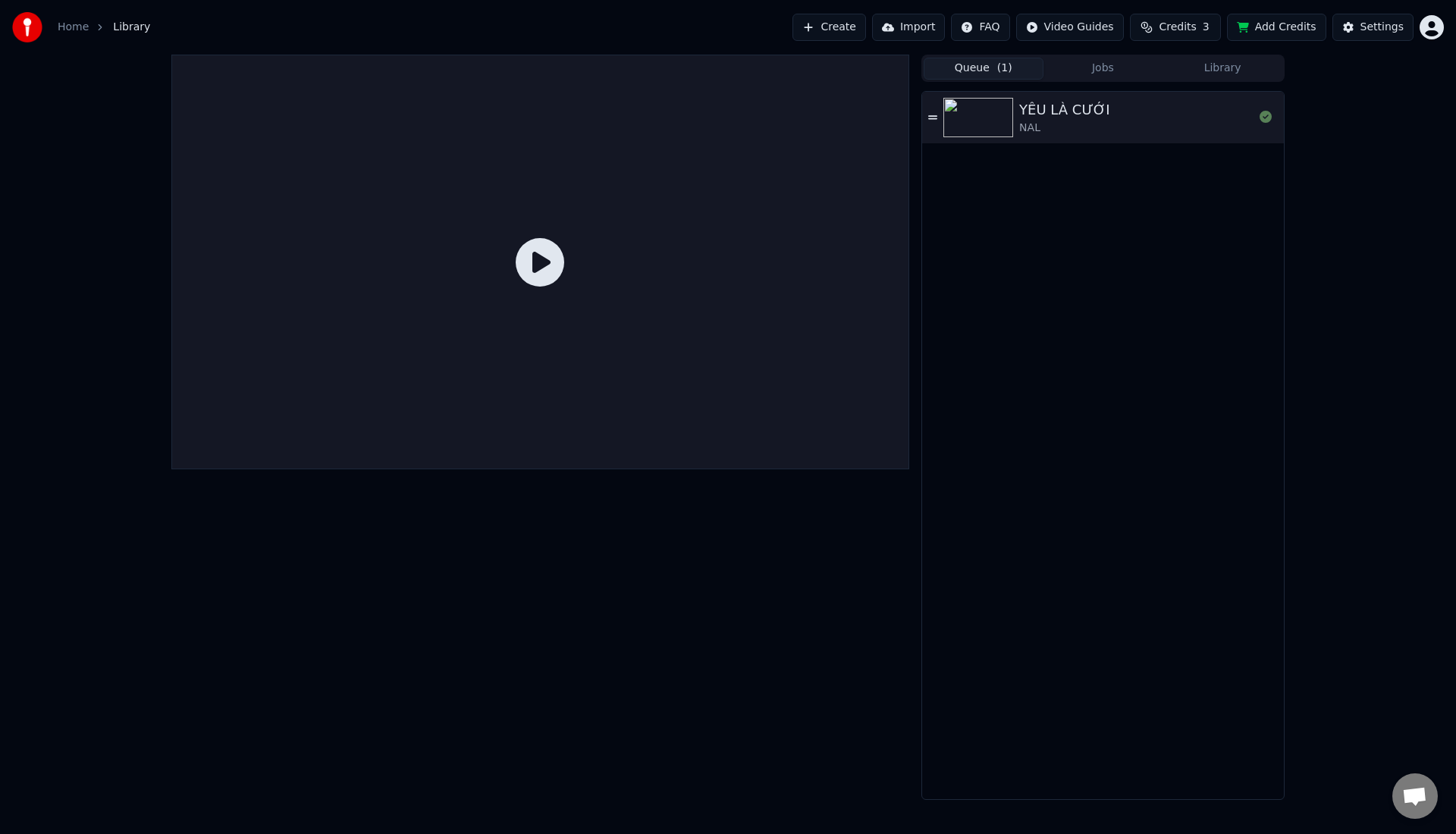
click at [533, 271] on icon at bounding box center [540, 263] width 48 height 48
click at [947, 118] on img at bounding box center [977, 117] width 70 height 39
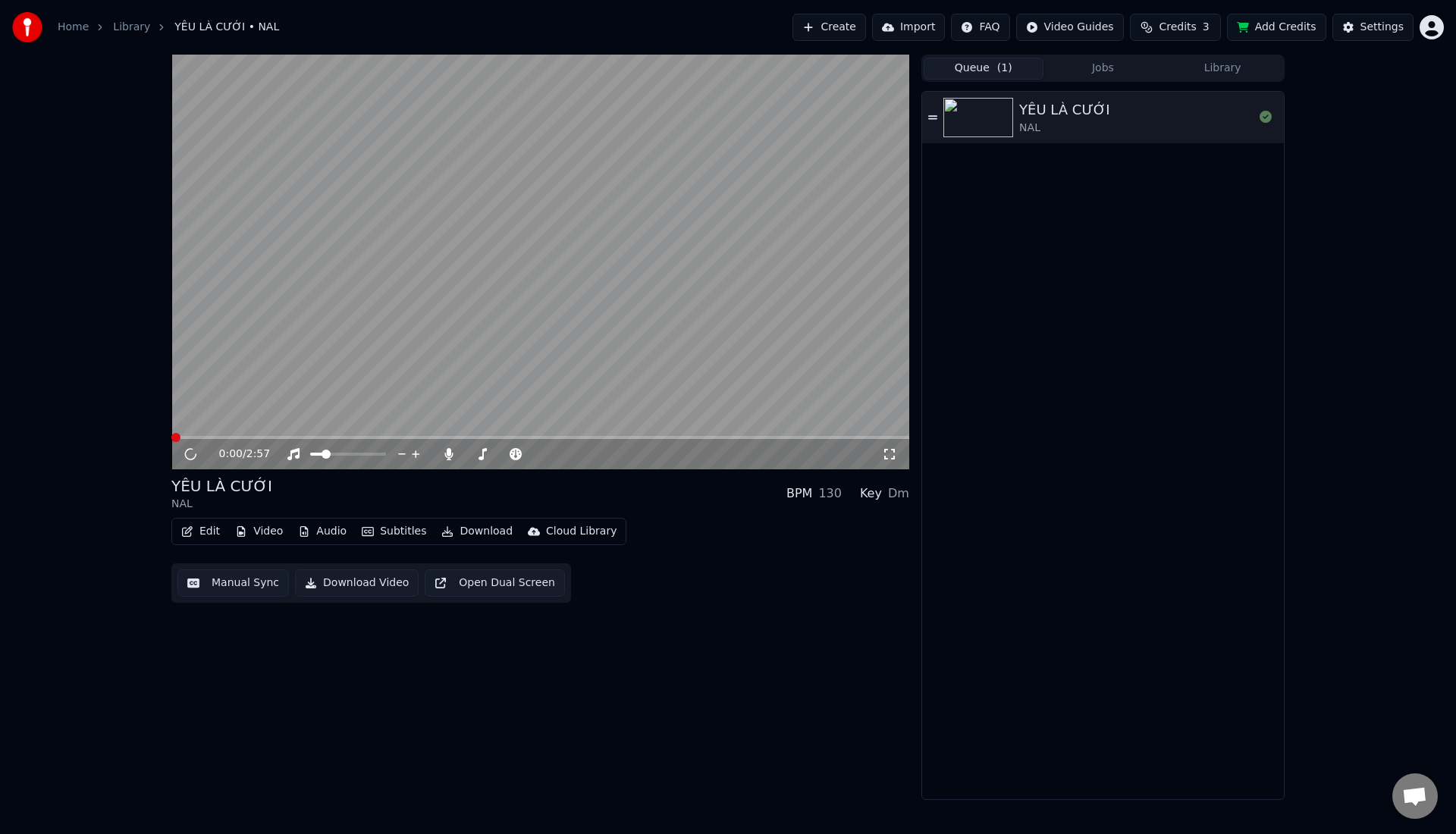
click at [358, 276] on video at bounding box center [540, 262] width 738 height 415
click at [221, 436] on span at bounding box center [540, 437] width 738 height 3
click at [344, 586] on button "Download Video" at bounding box center [356, 583] width 123 height 27
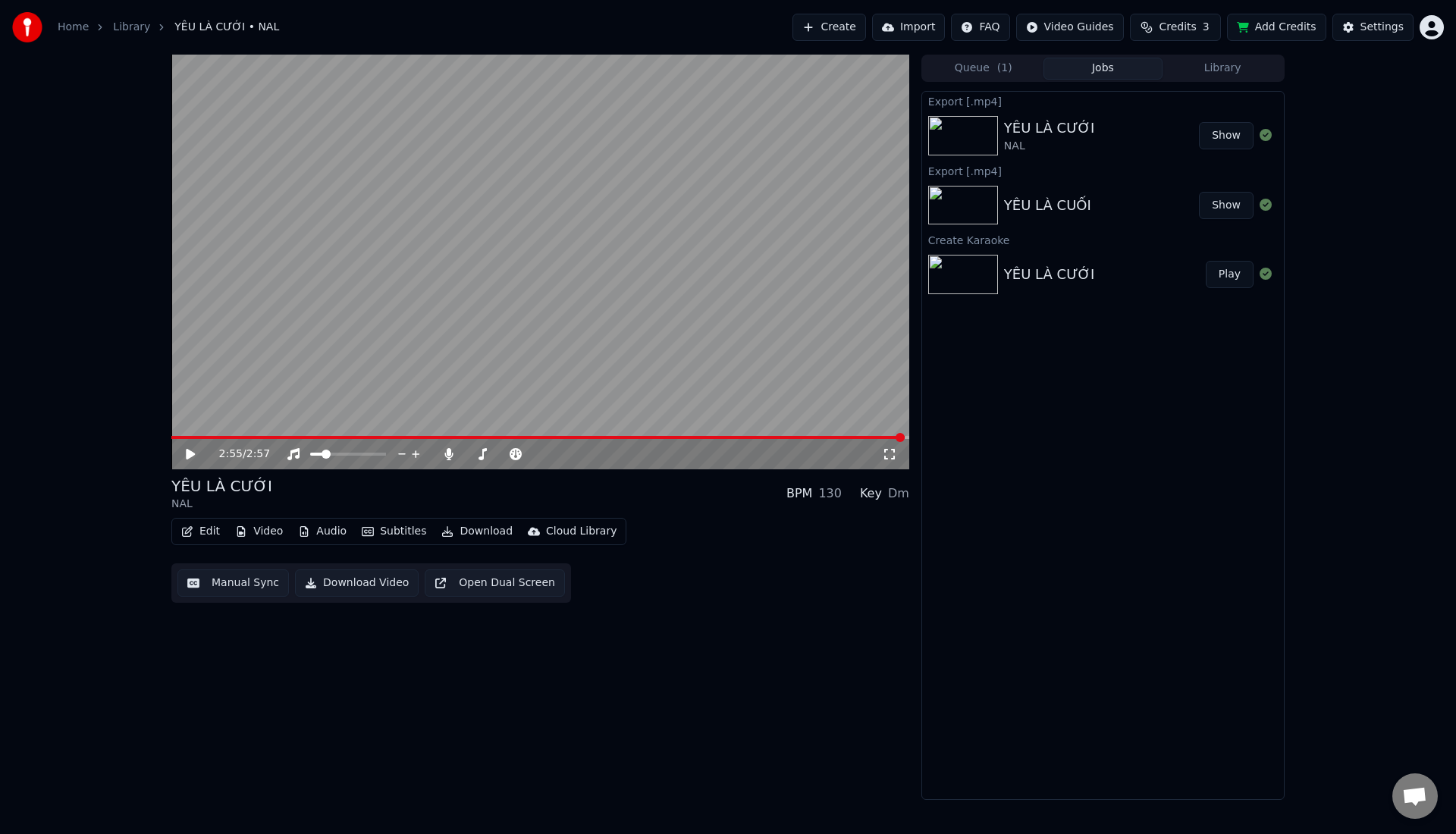
click at [746, 234] on video at bounding box center [540, 262] width 738 height 415
click at [1217, 137] on button "Show" at bounding box center [1226, 135] width 55 height 27
